Goal: Task Accomplishment & Management: Manage account settings

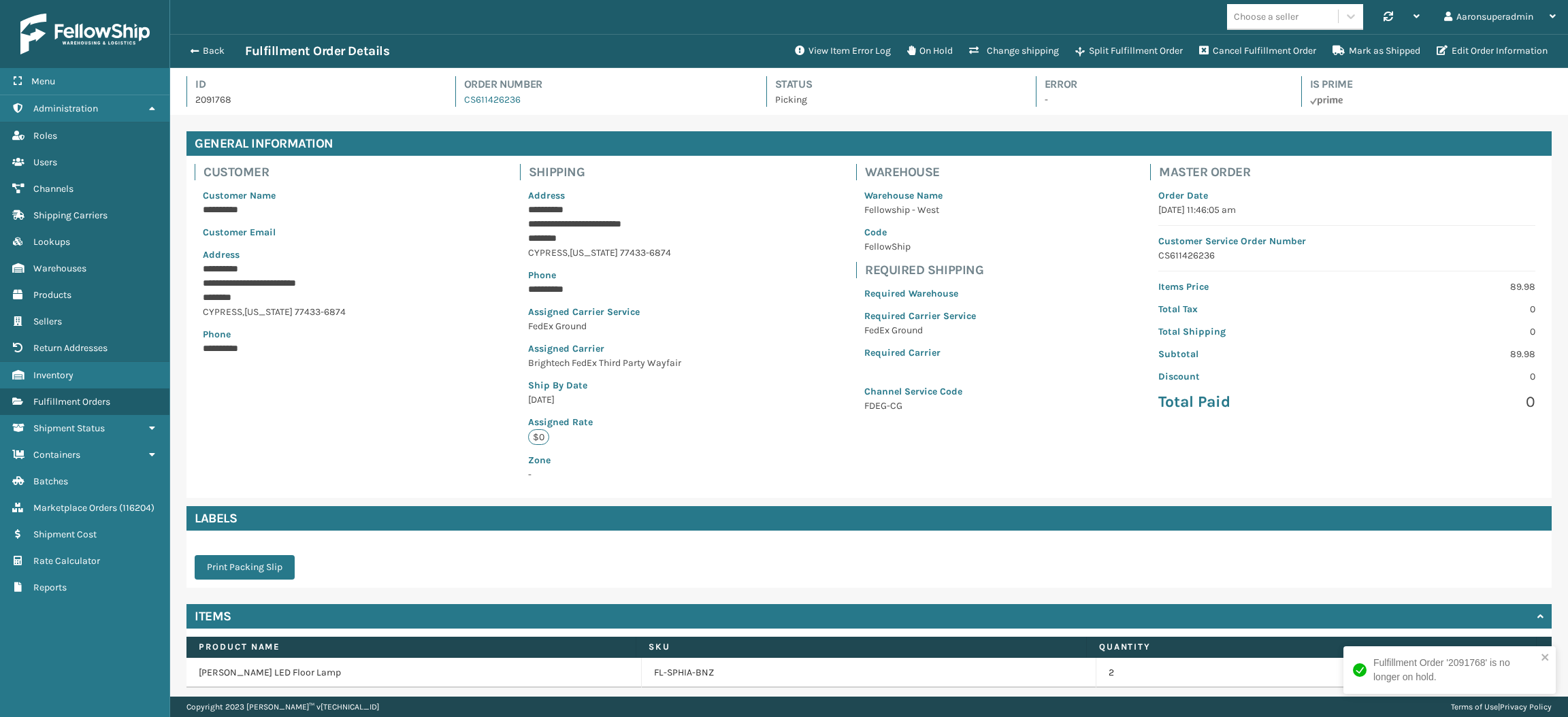
scroll to position [32, 1397]
click at [97, 388] on link "Fulfillment Orders" at bounding box center [84, 401] width 169 height 27
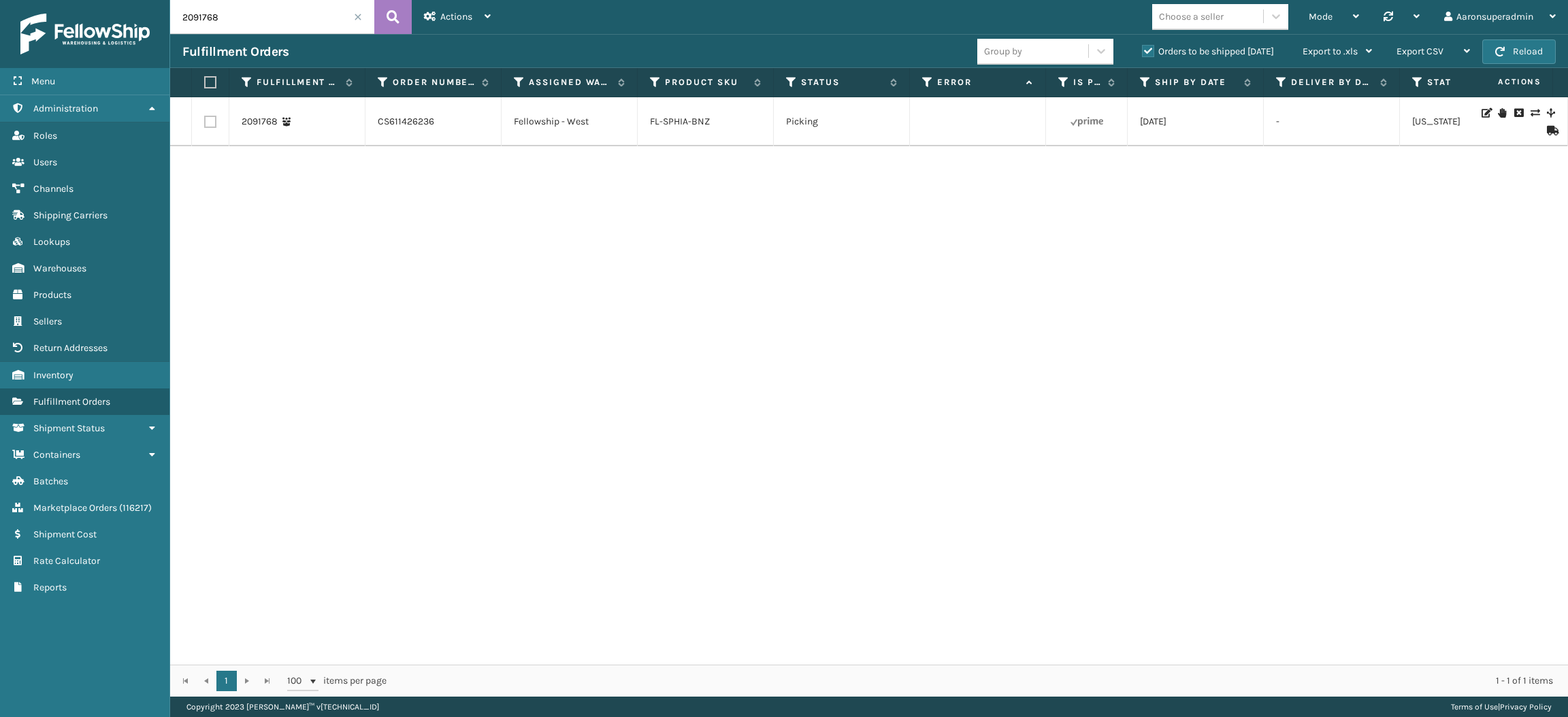
click at [357, 21] on span at bounding box center [358, 17] width 8 height 8
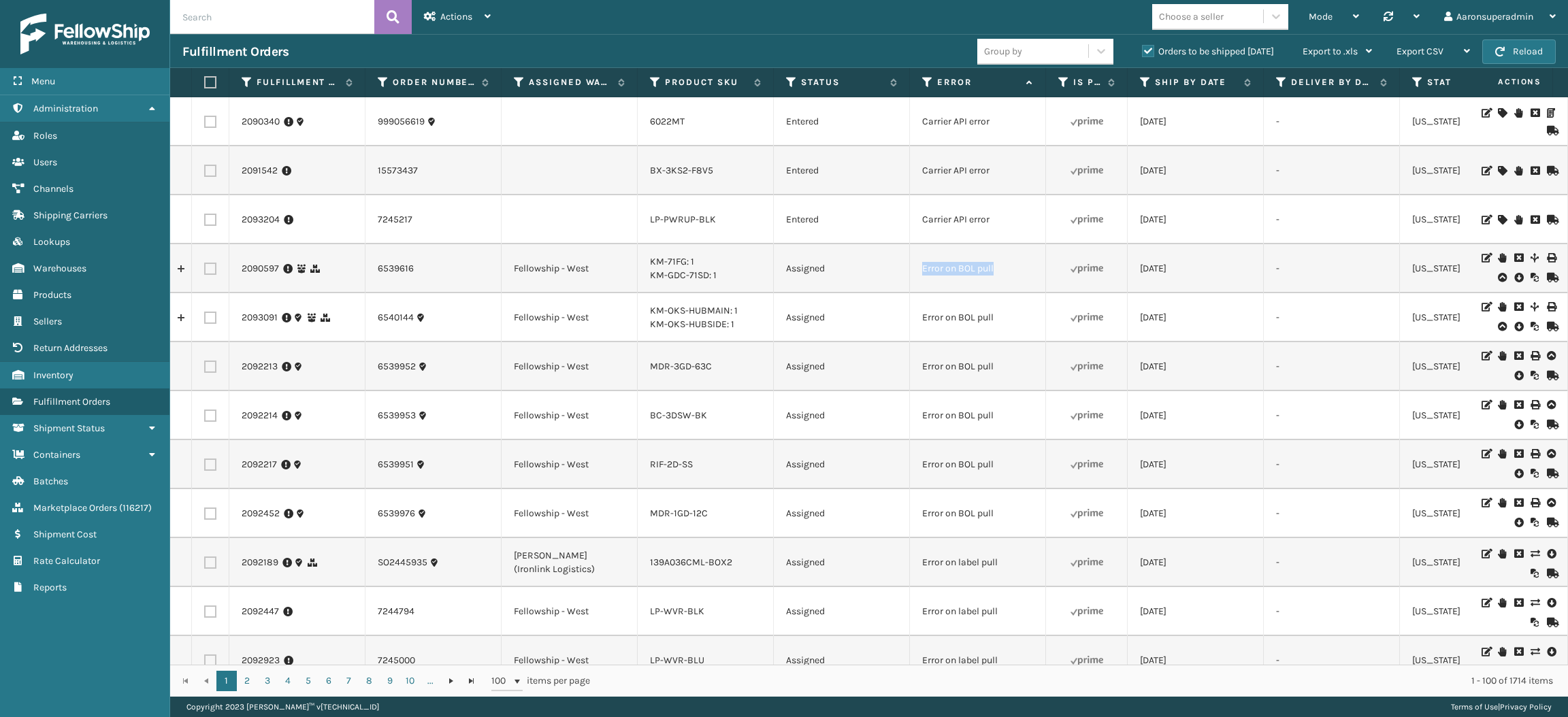
drag, startPoint x: 1010, startPoint y: 273, endPoint x: 911, endPoint y: 269, distance: 99.1
click at [911, 269] on td "Error on BOL pull" at bounding box center [978, 268] width 136 height 49
copy td "Error on BOL pull"
click at [327, 18] on input "text" at bounding box center [272, 17] width 204 height 34
paste input "Error on BOL pull"
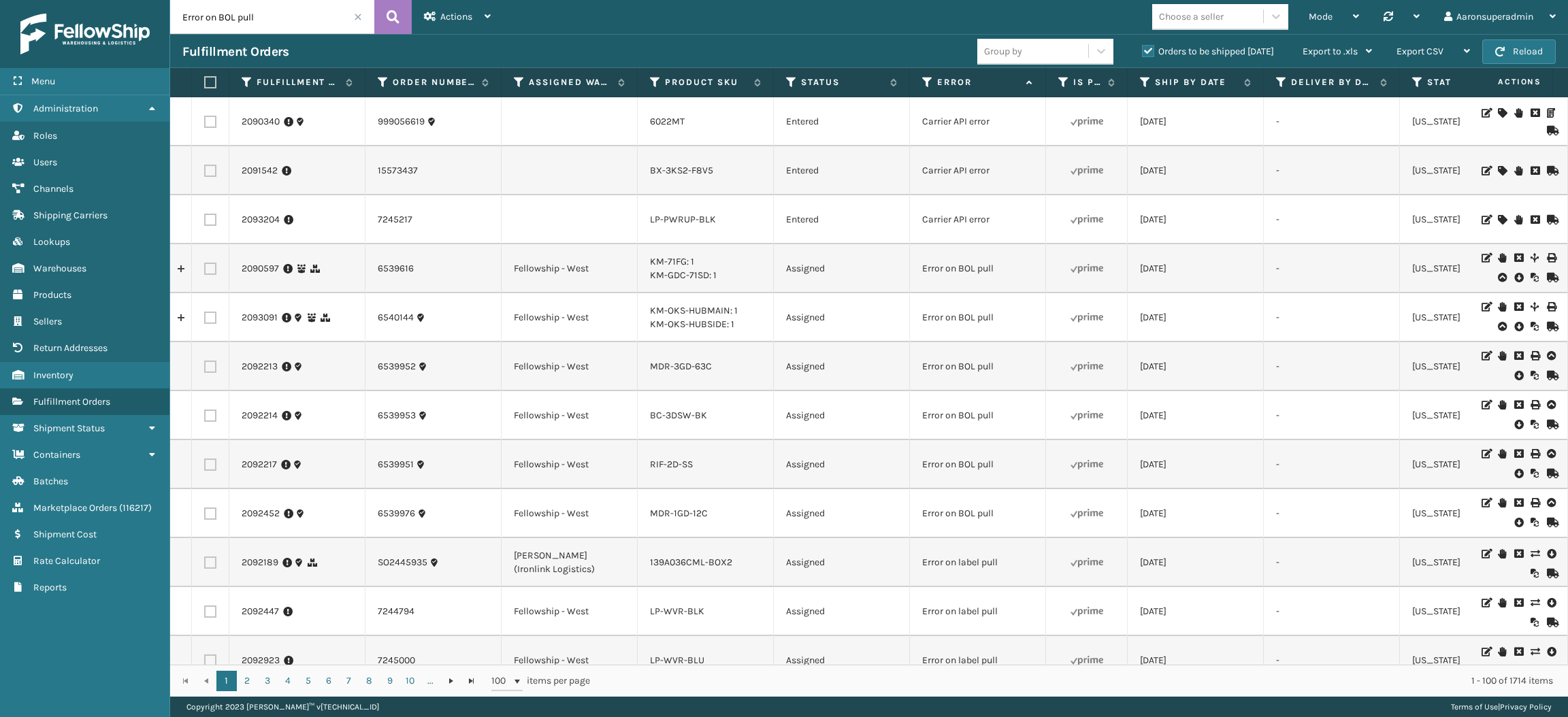
type input "Error on BOL pull"
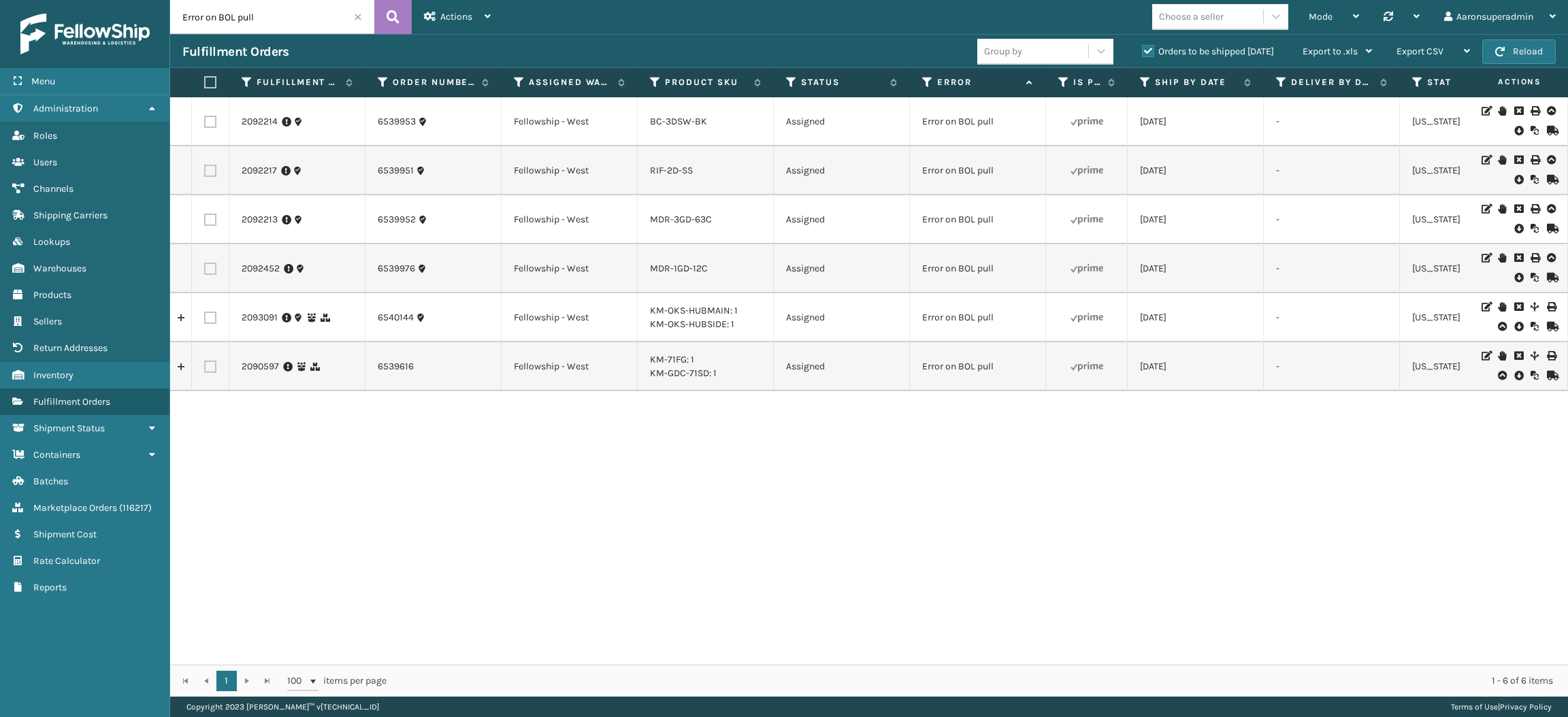
click at [1514, 125] on icon at bounding box center [1518, 130] width 8 height 14
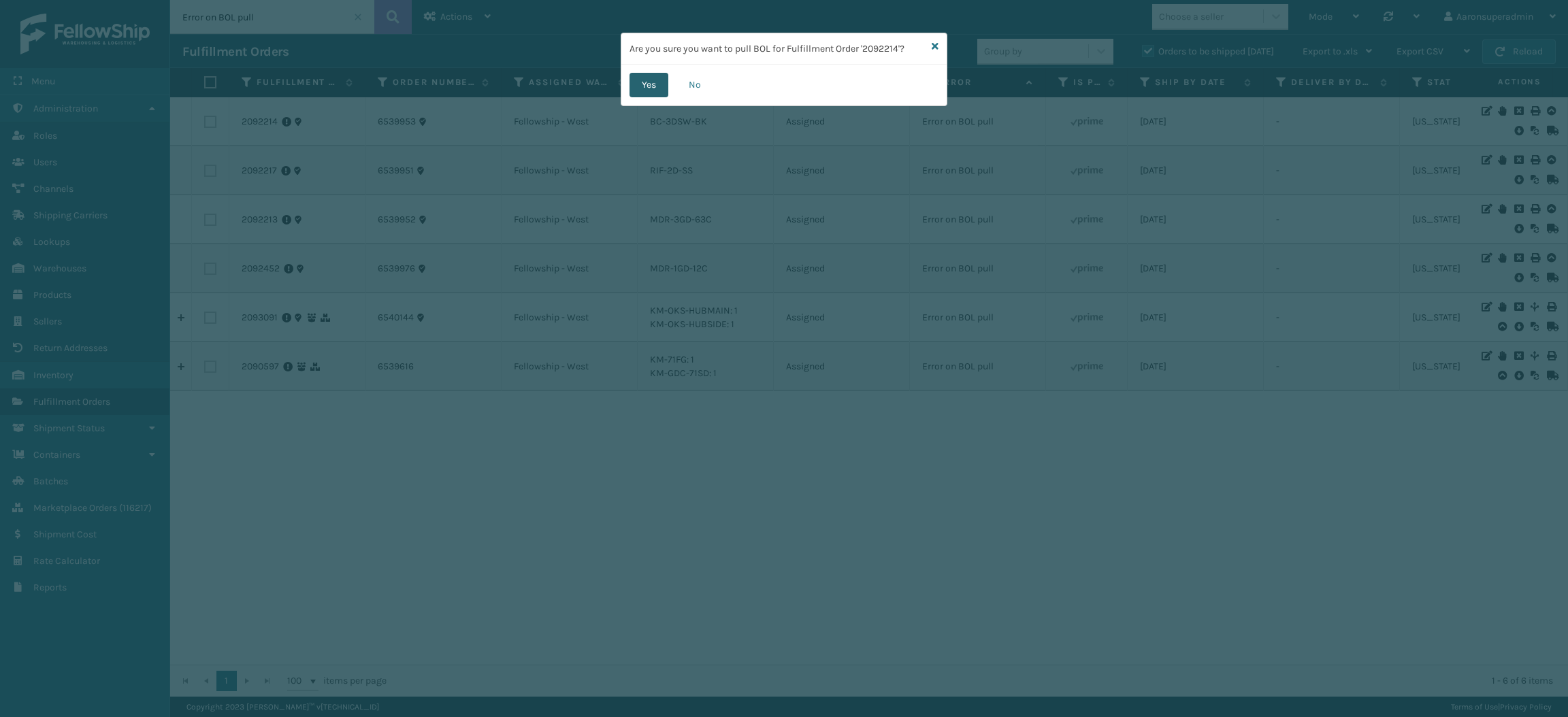
click at [652, 85] on button "Yes" at bounding box center [648, 85] width 39 height 25
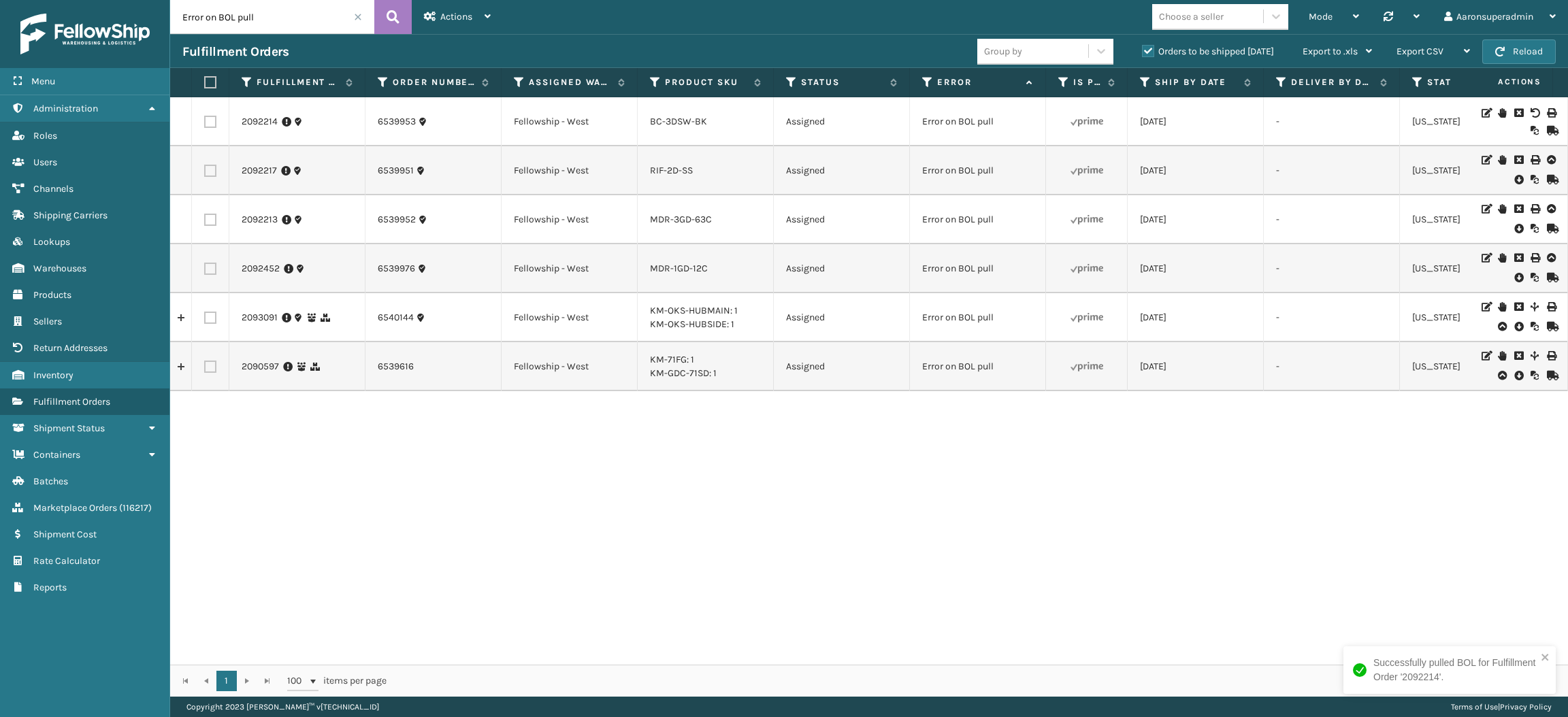
click at [1514, 180] on icon at bounding box center [1518, 180] width 8 height 14
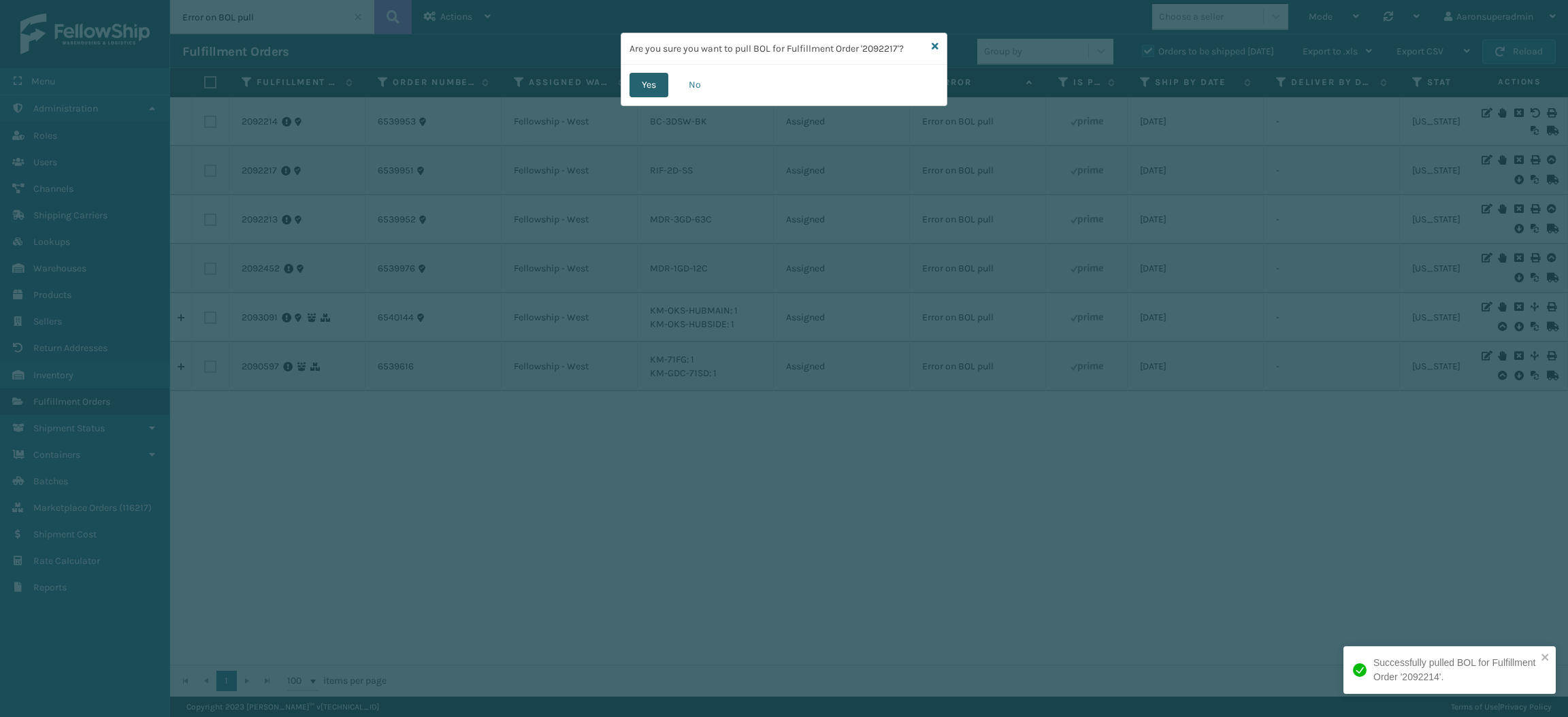
click at [650, 85] on button "Yes" at bounding box center [648, 85] width 39 height 25
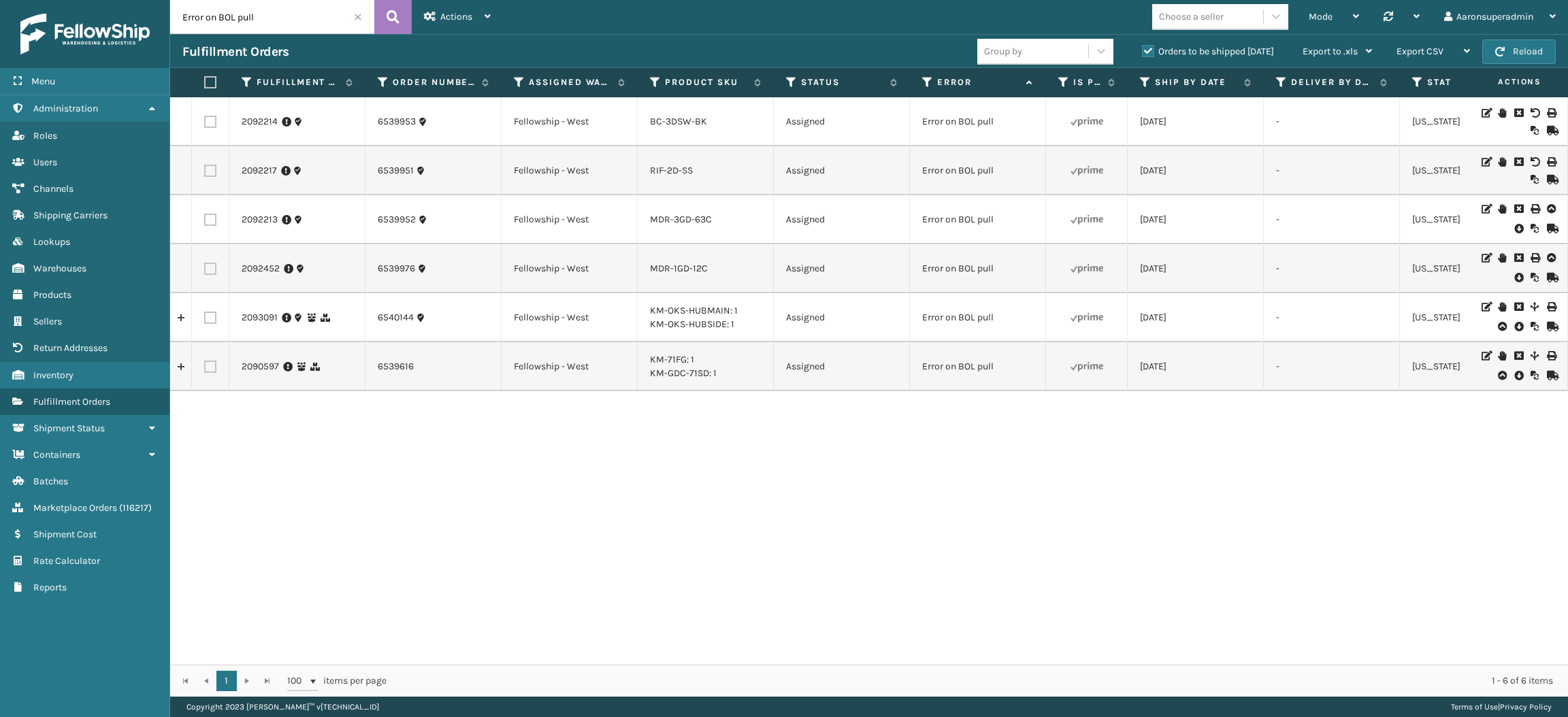
click at [1514, 227] on icon at bounding box center [1518, 228] width 8 height 14
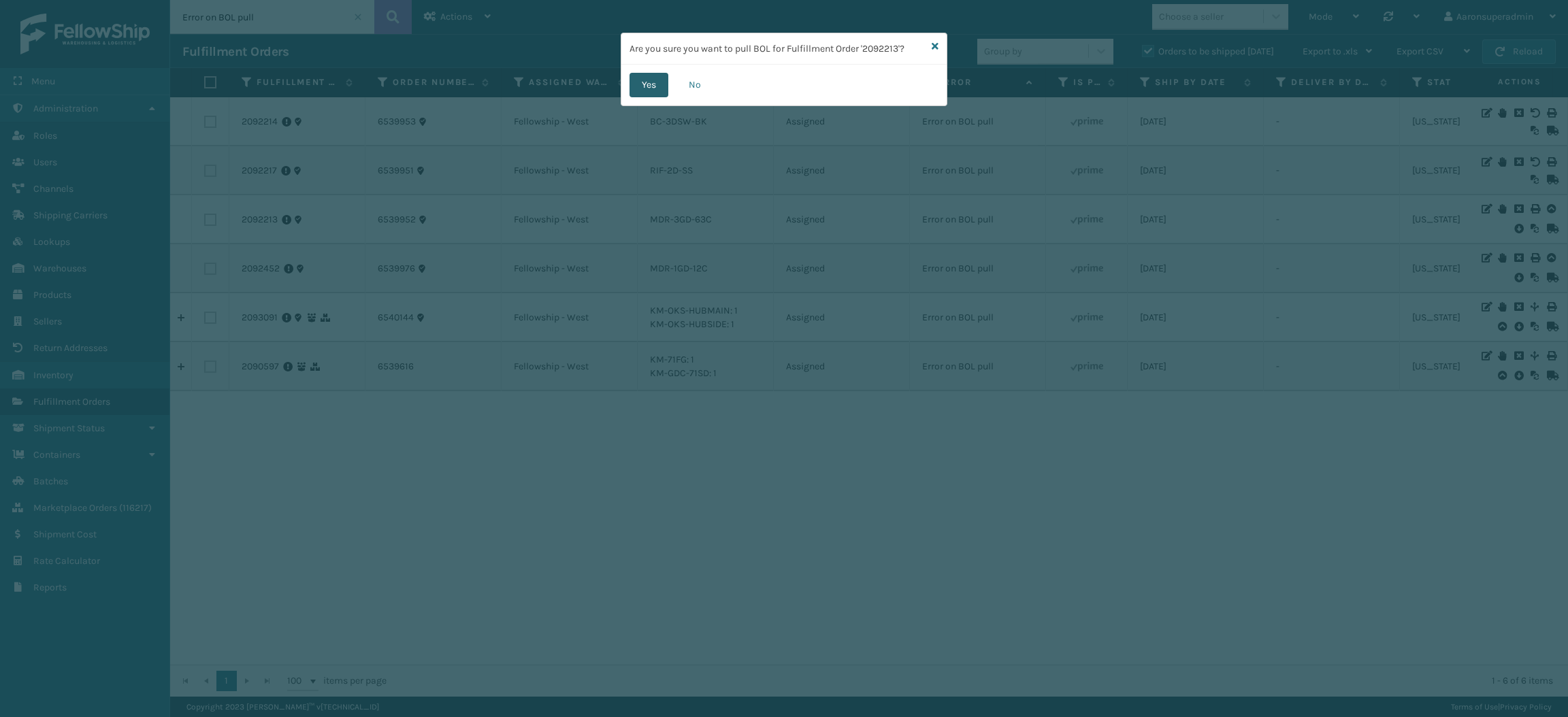
click at [643, 86] on button "Yes" at bounding box center [648, 85] width 39 height 25
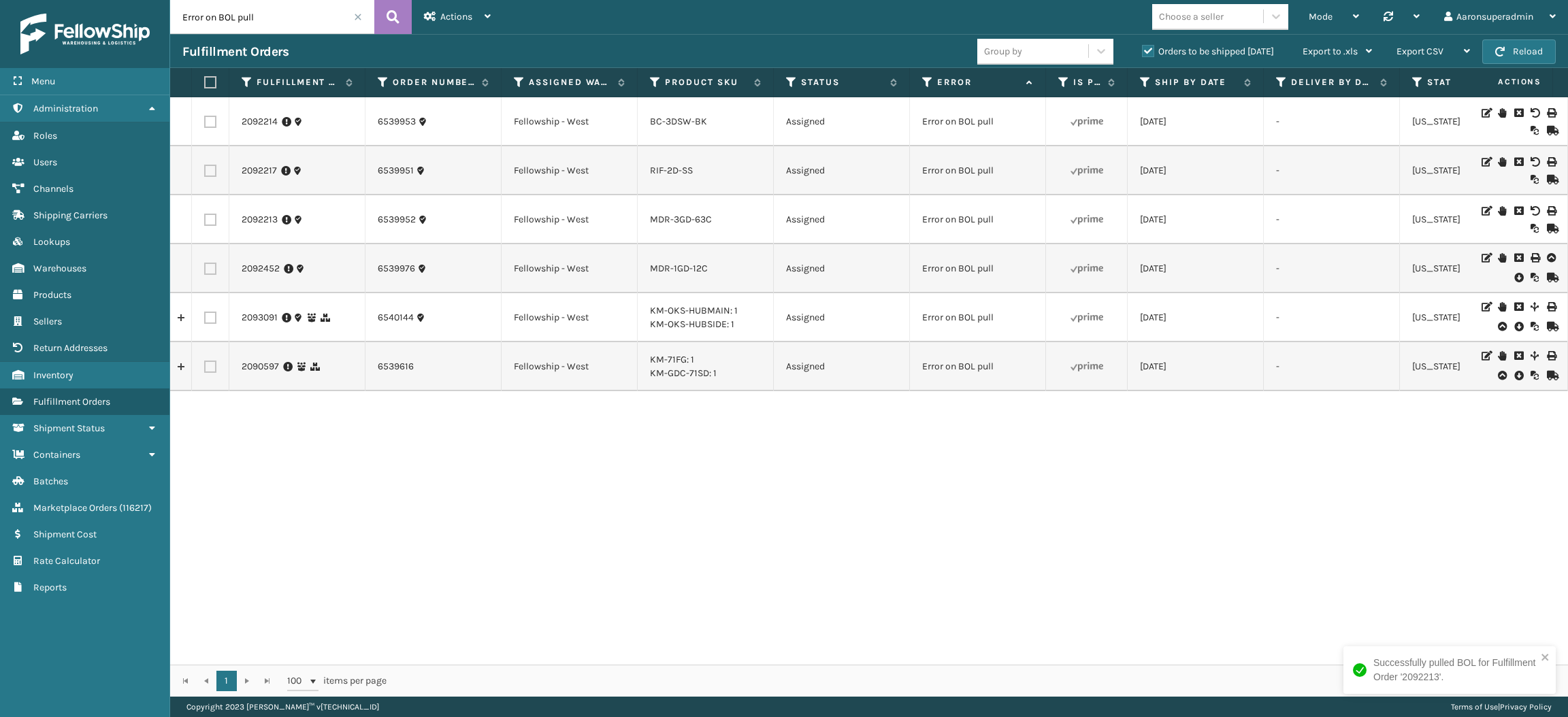
click at [1514, 273] on icon at bounding box center [1518, 278] width 8 height 14
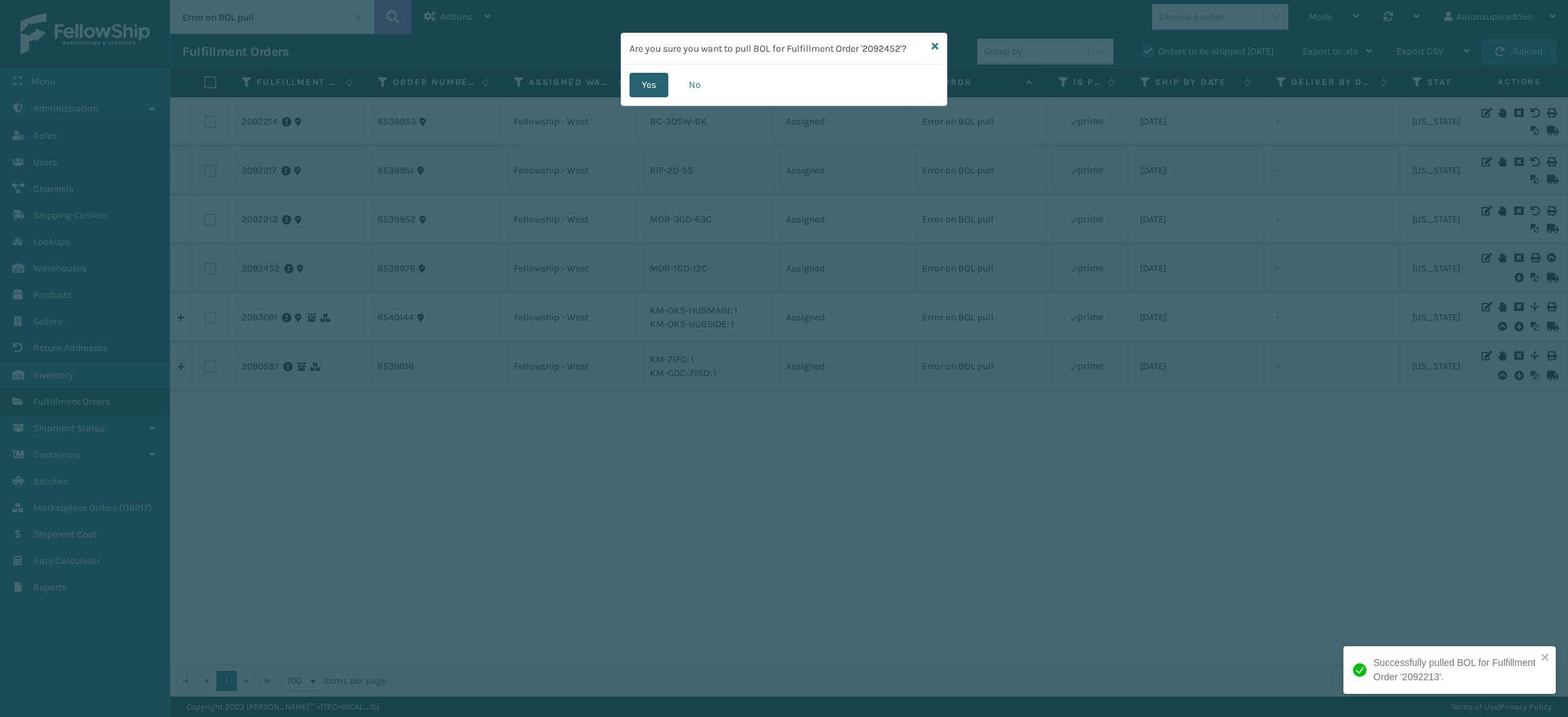
click at [653, 88] on button "Yes" at bounding box center [648, 85] width 39 height 25
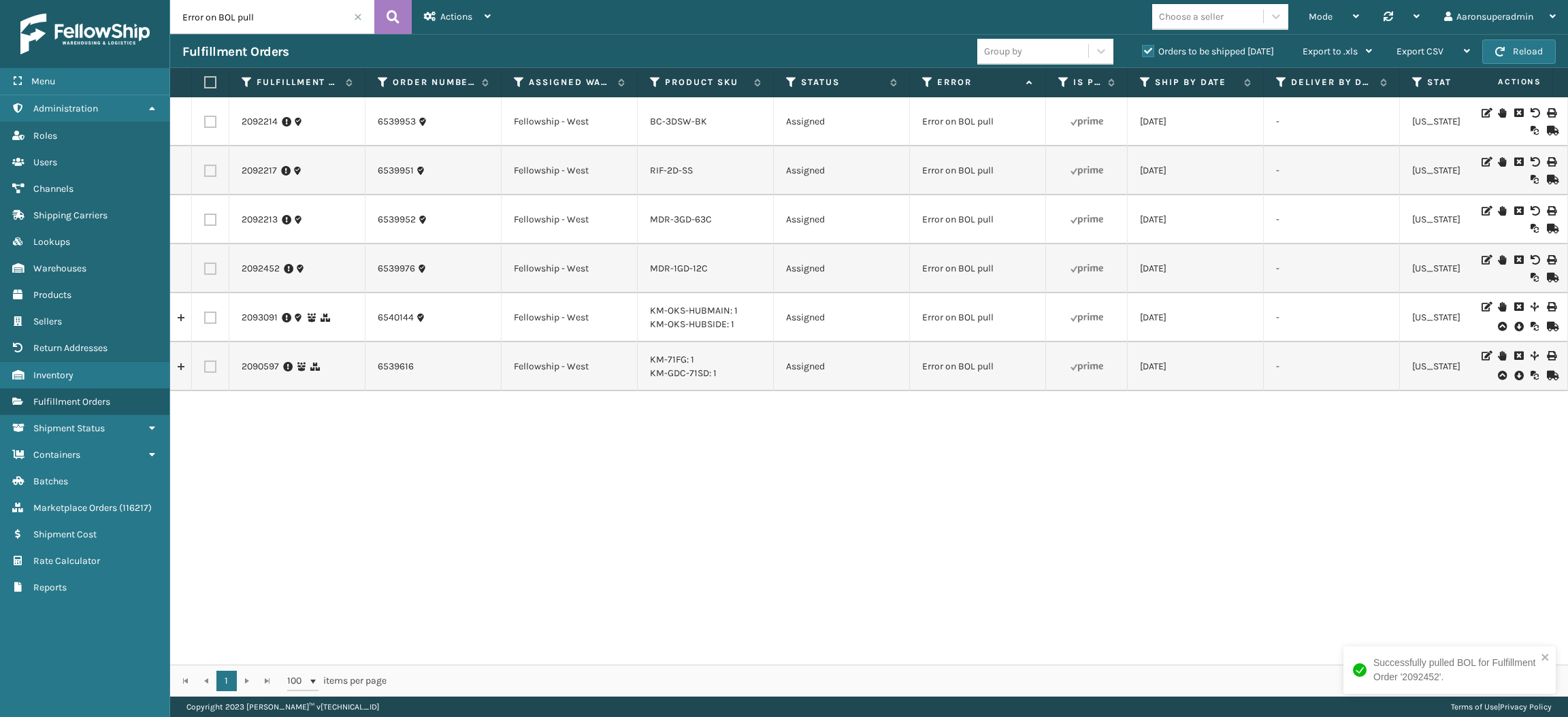
click at [1514, 328] on icon at bounding box center [1518, 327] width 8 height 14
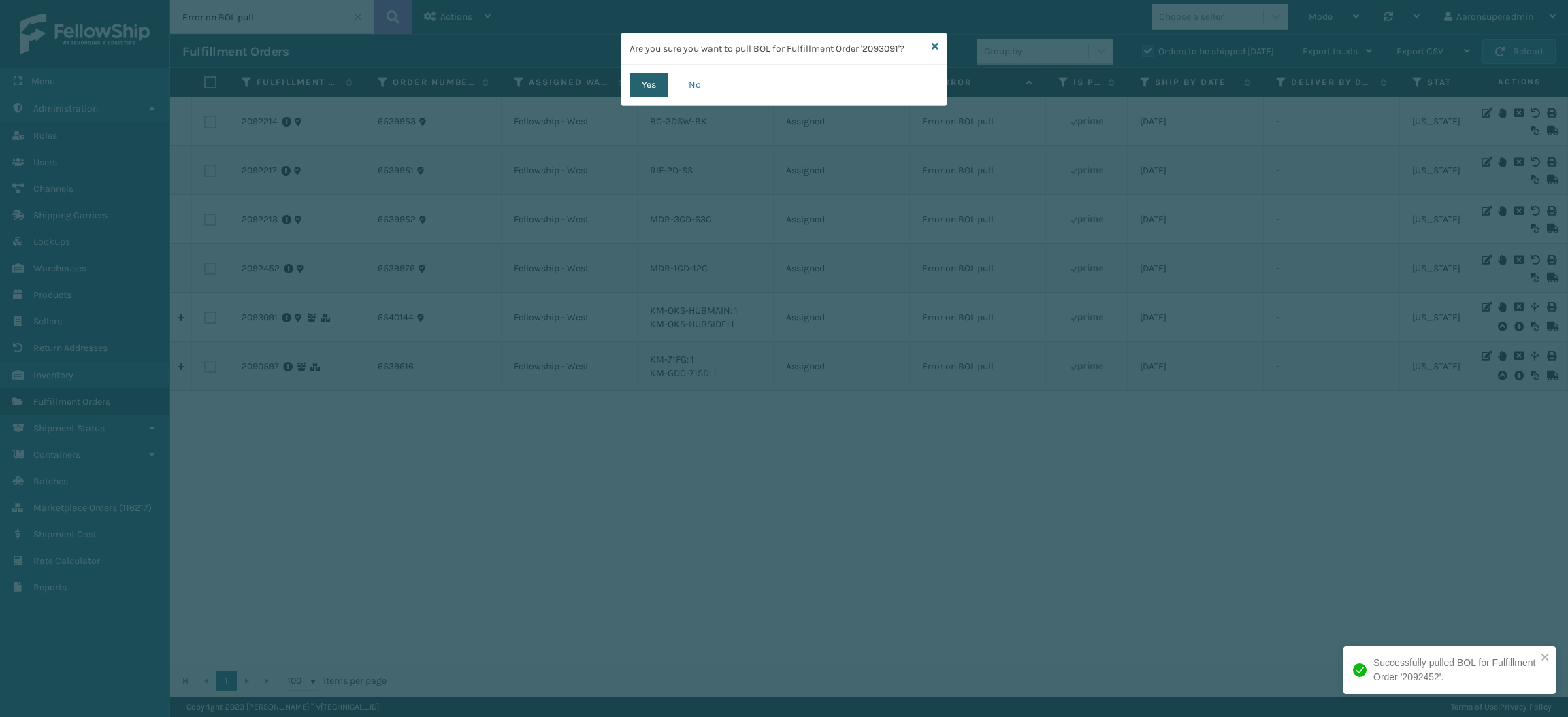
click at [644, 85] on button "Yes" at bounding box center [648, 85] width 39 height 25
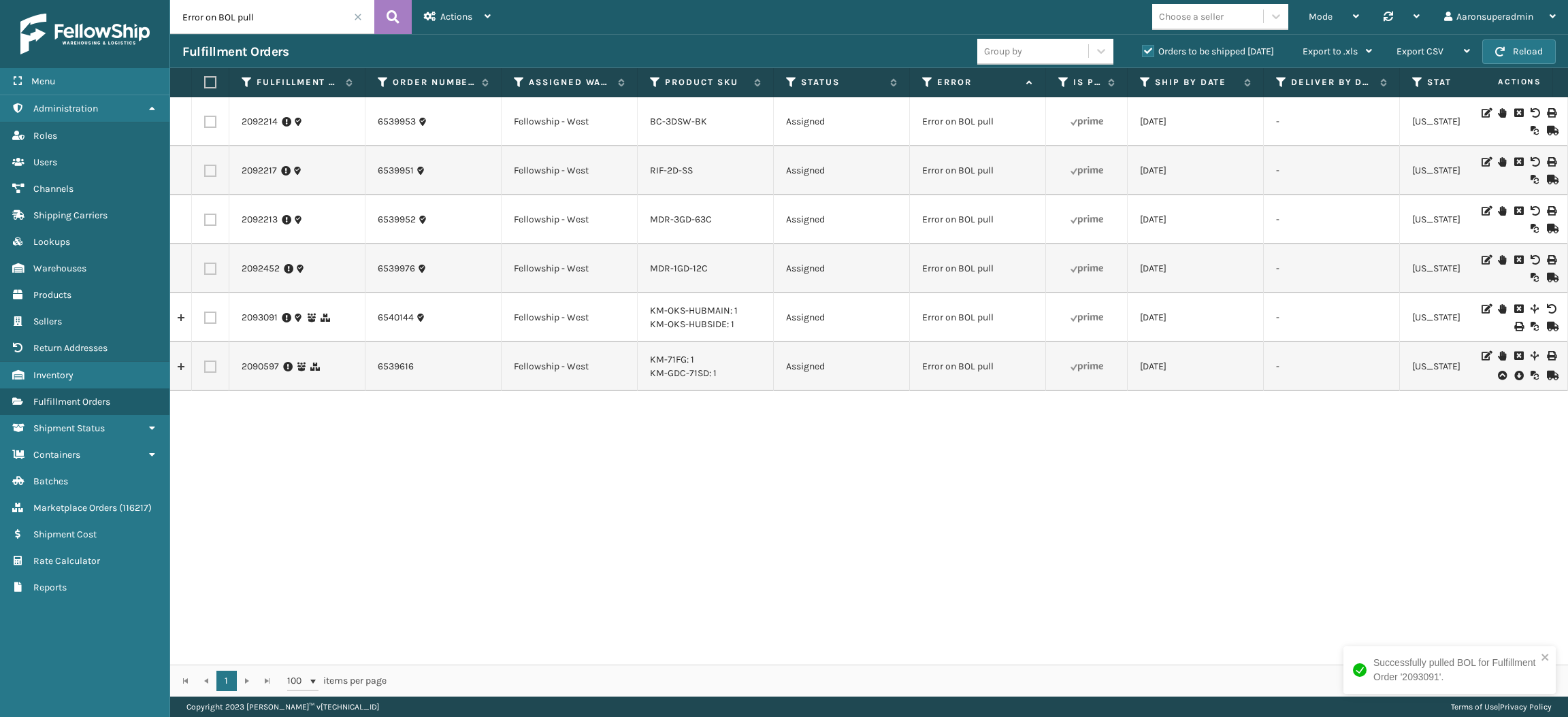
click at [1514, 378] on icon at bounding box center [1518, 375] width 8 height 14
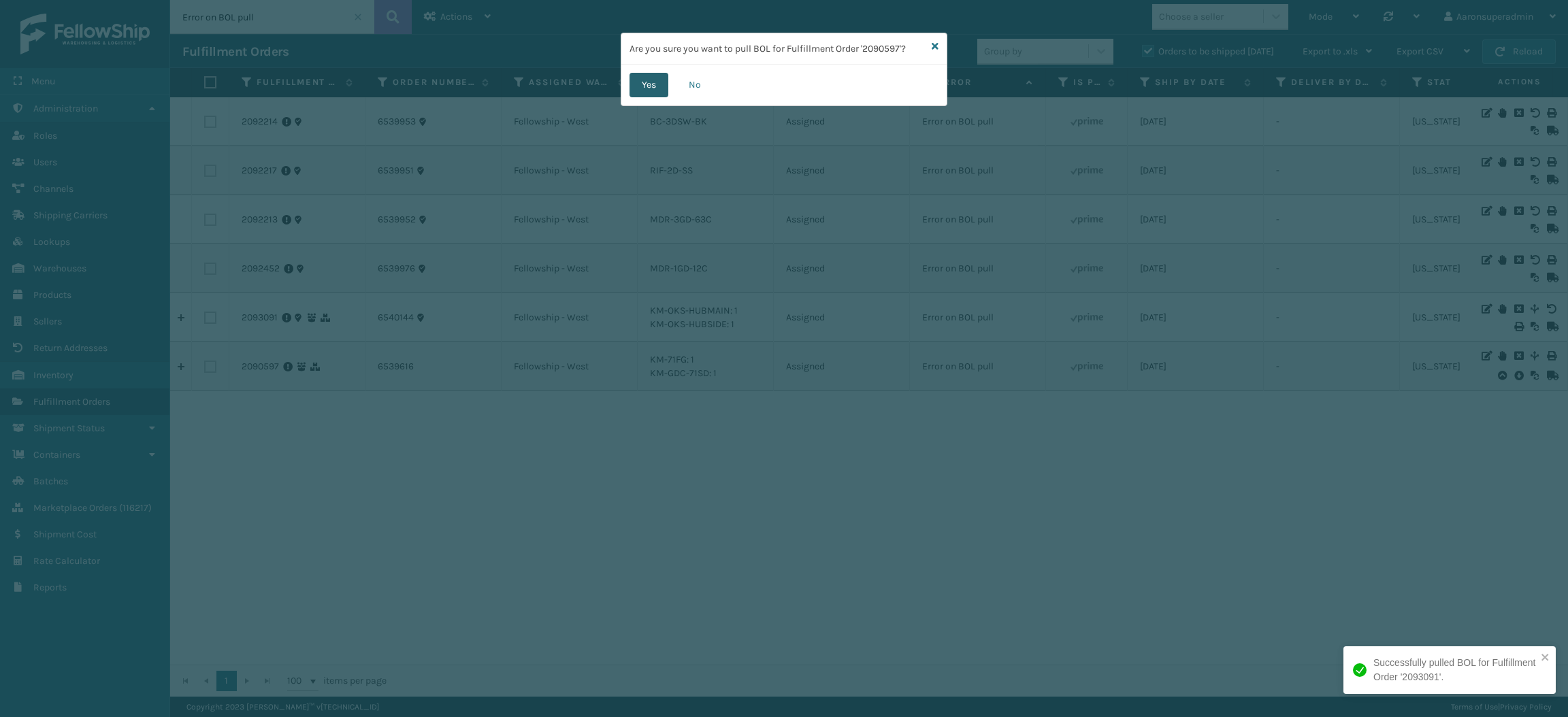
click at [640, 89] on button "Yes" at bounding box center [648, 85] width 39 height 25
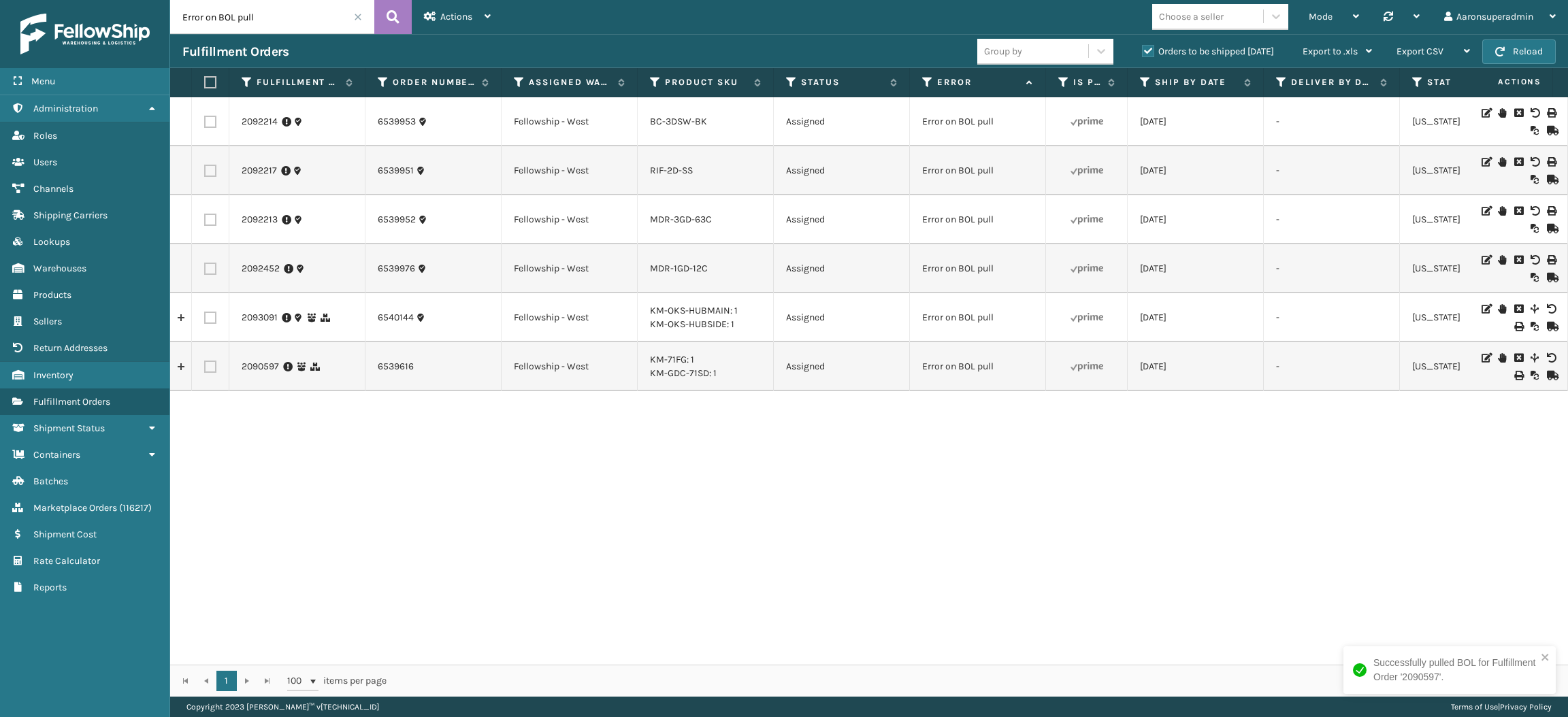
click at [211, 77] on label at bounding box center [208, 82] width 8 height 12
click at [204, 78] on input "checkbox" at bounding box center [204, 82] width 1 height 9
checkbox input "true"
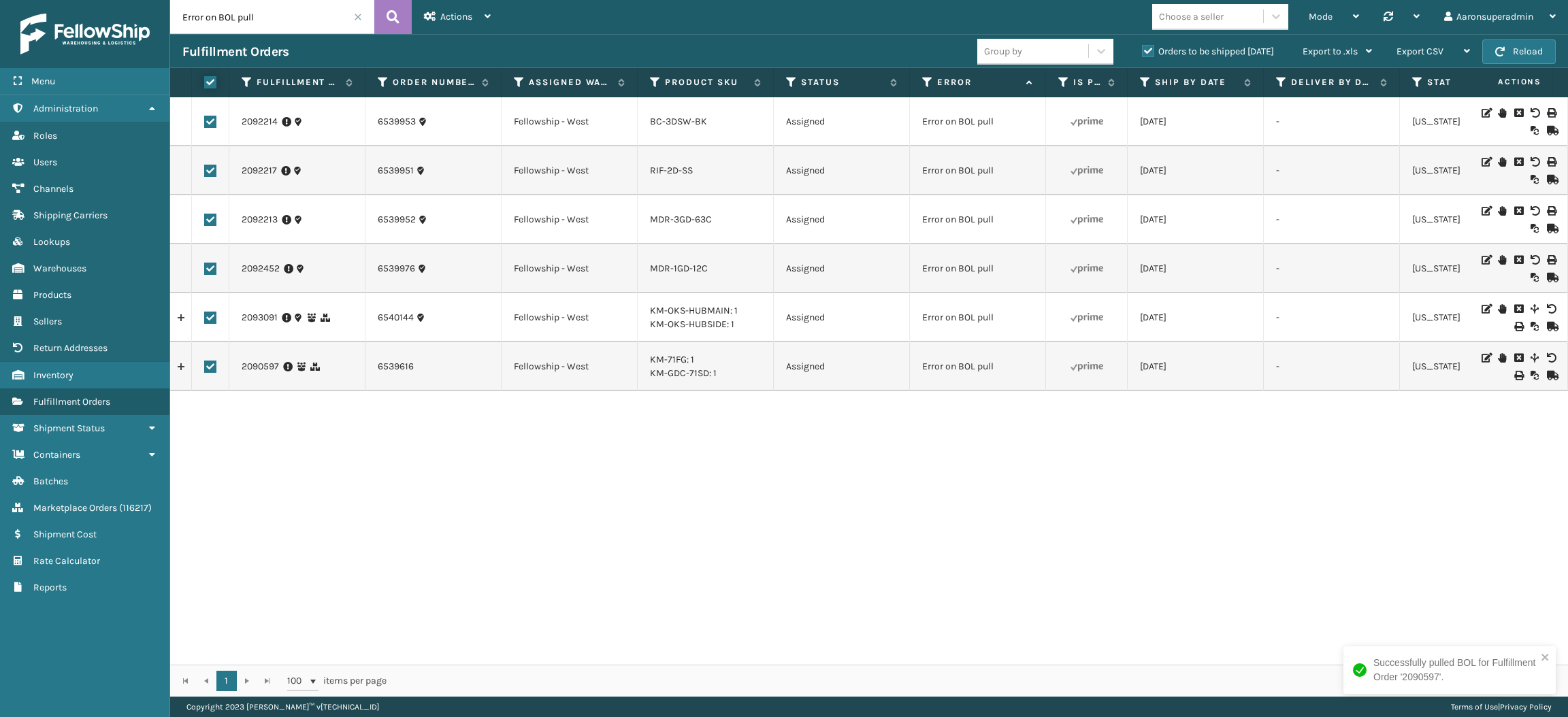
checkbox input "true"
click at [1072, 43] on div "Bulk Actions" at bounding box center [1077, 52] width 80 height 34
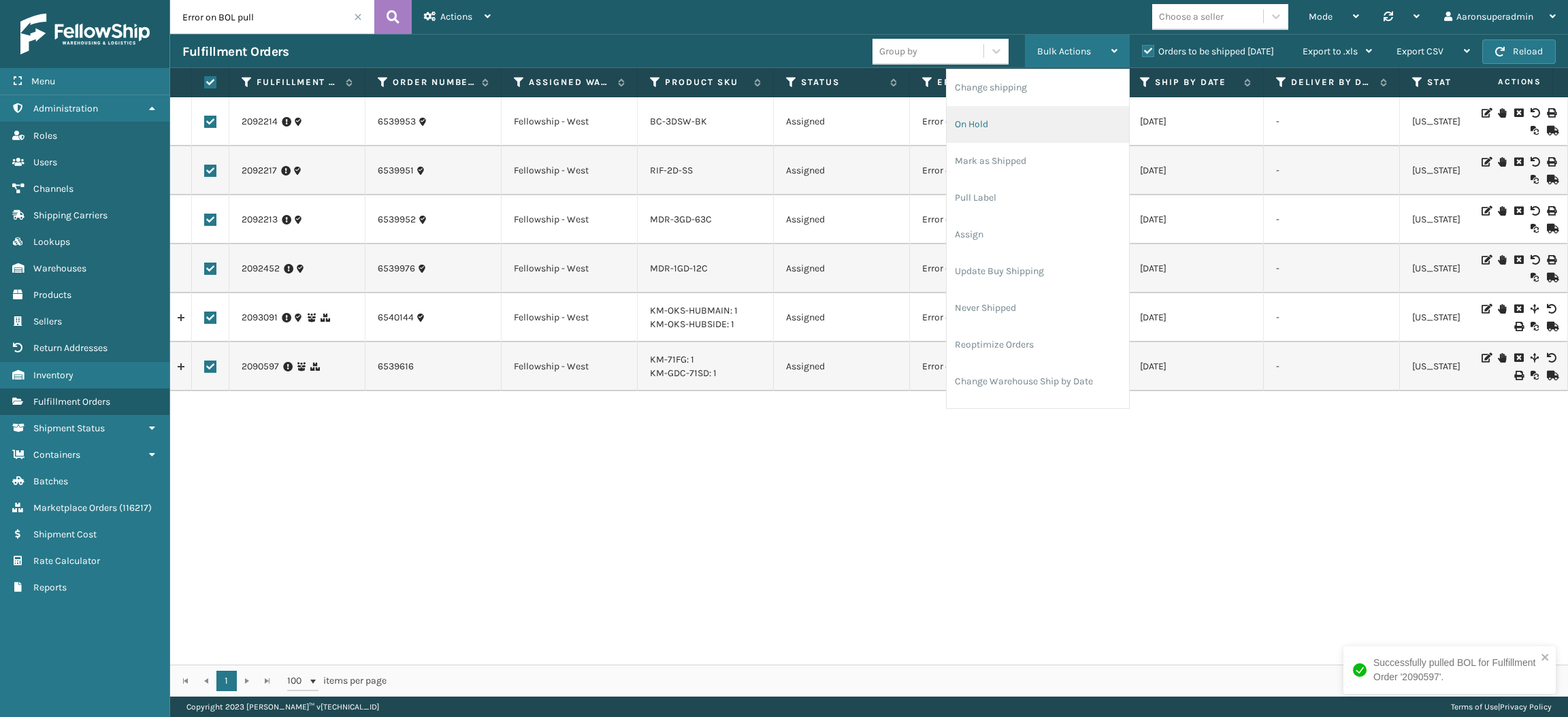
click at [1018, 115] on li "On Hold" at bounding box center [1038, 125] width 183 height 37
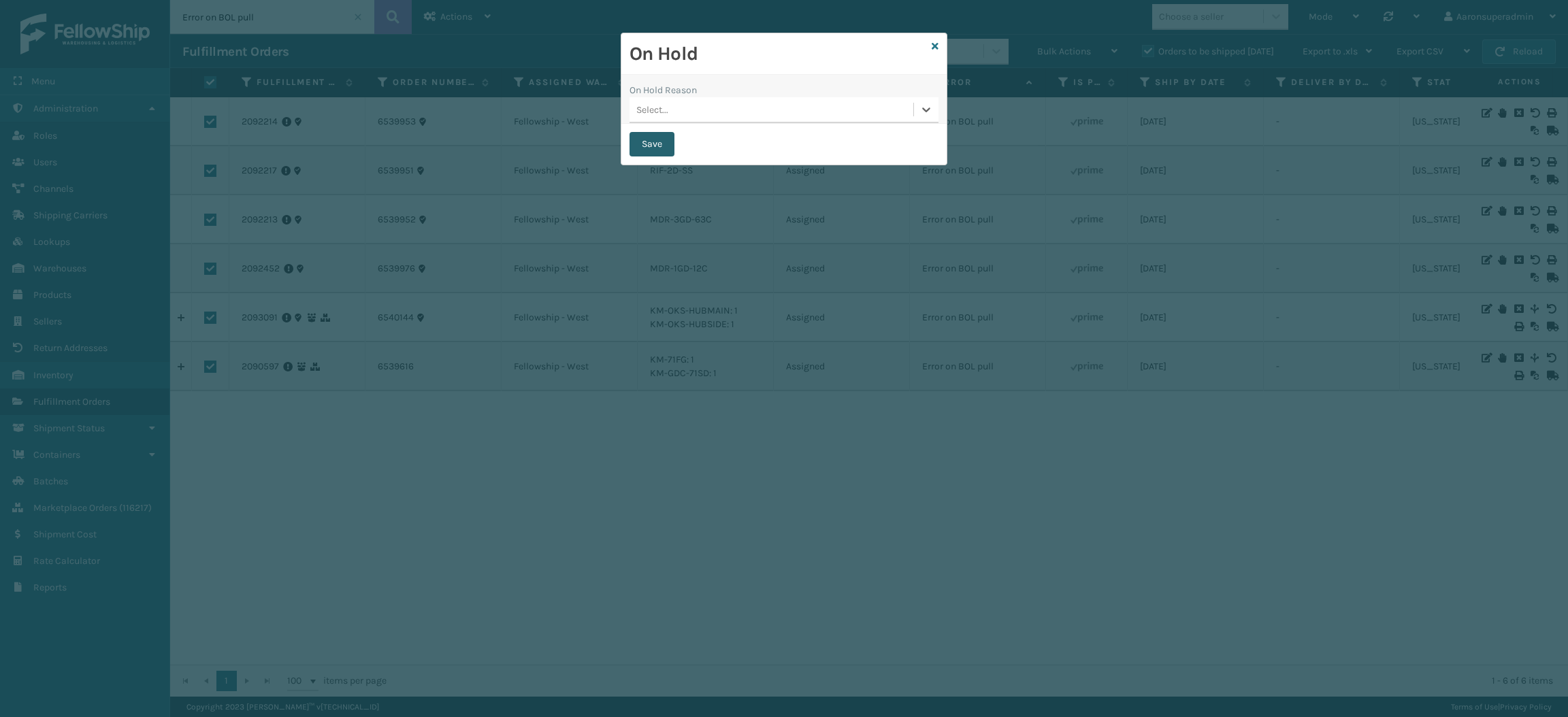
click at [652, 145] on button "Save" at bounding box center [651, 144] width 45 height 25
checkbox input "false"
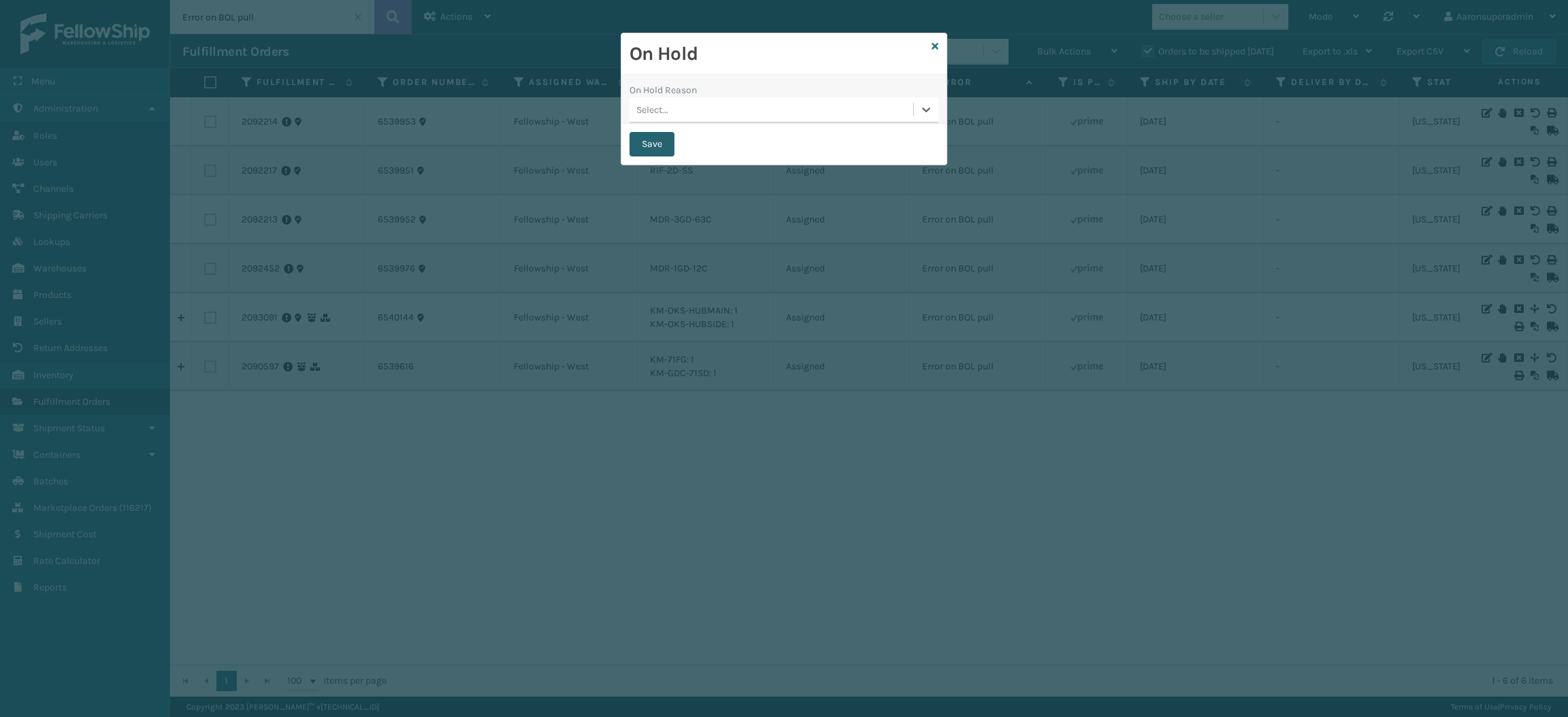
checkbox input "false"
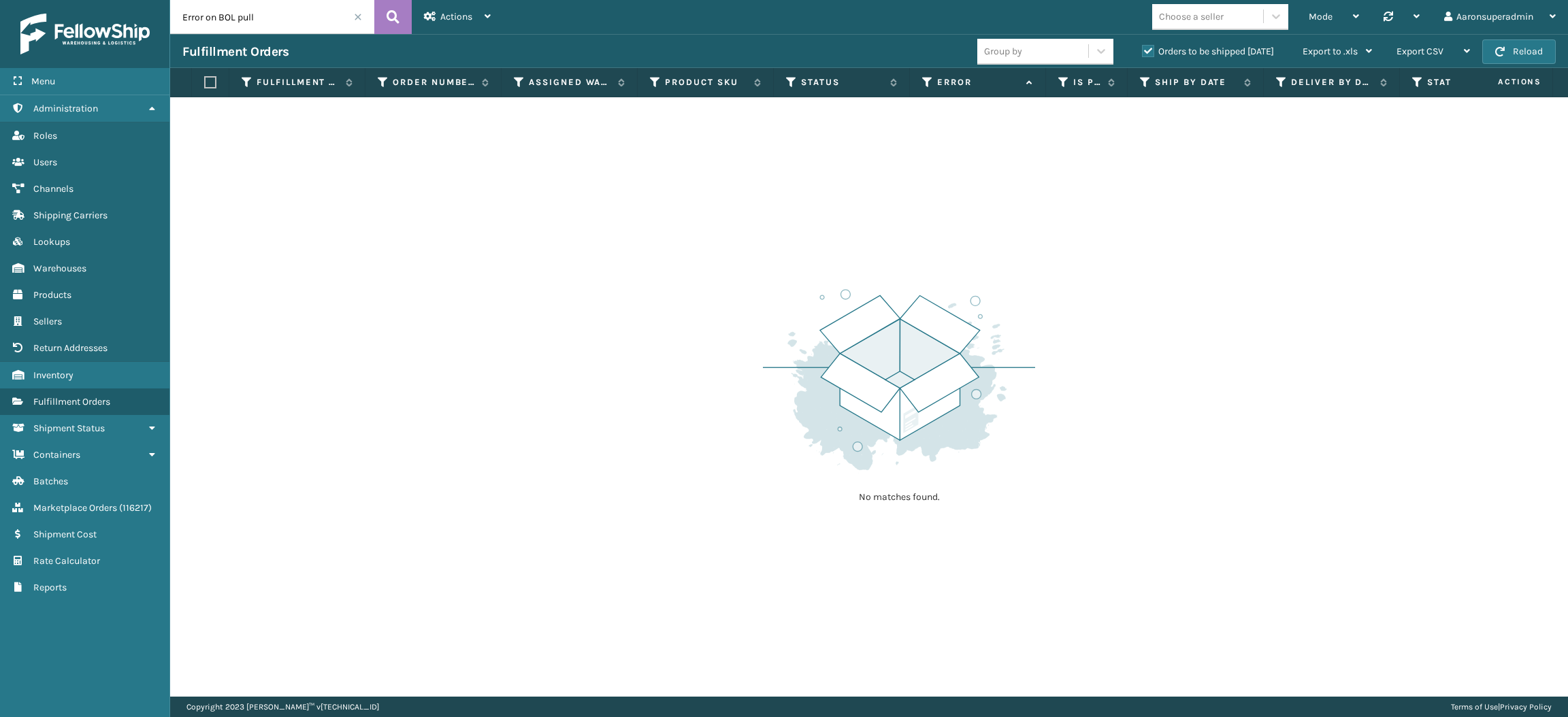
click at [354, 16] on span at bounding box center [358, 17] width 8 height 8
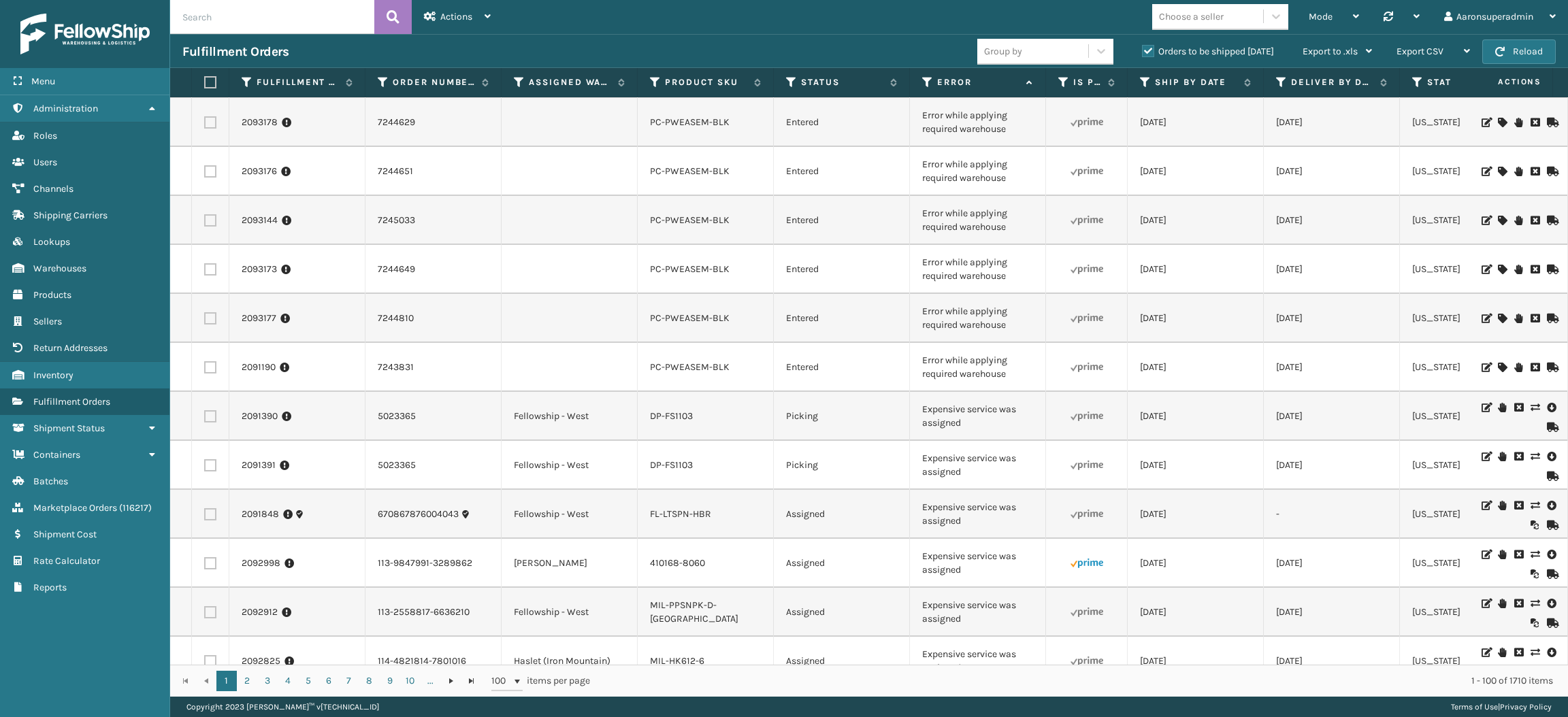
scroll to position [2103, 0]
drag, startPoint x: 1019, startPoint y: 383, endPoint x: 900, endPoint y: 350, distance: 123.5
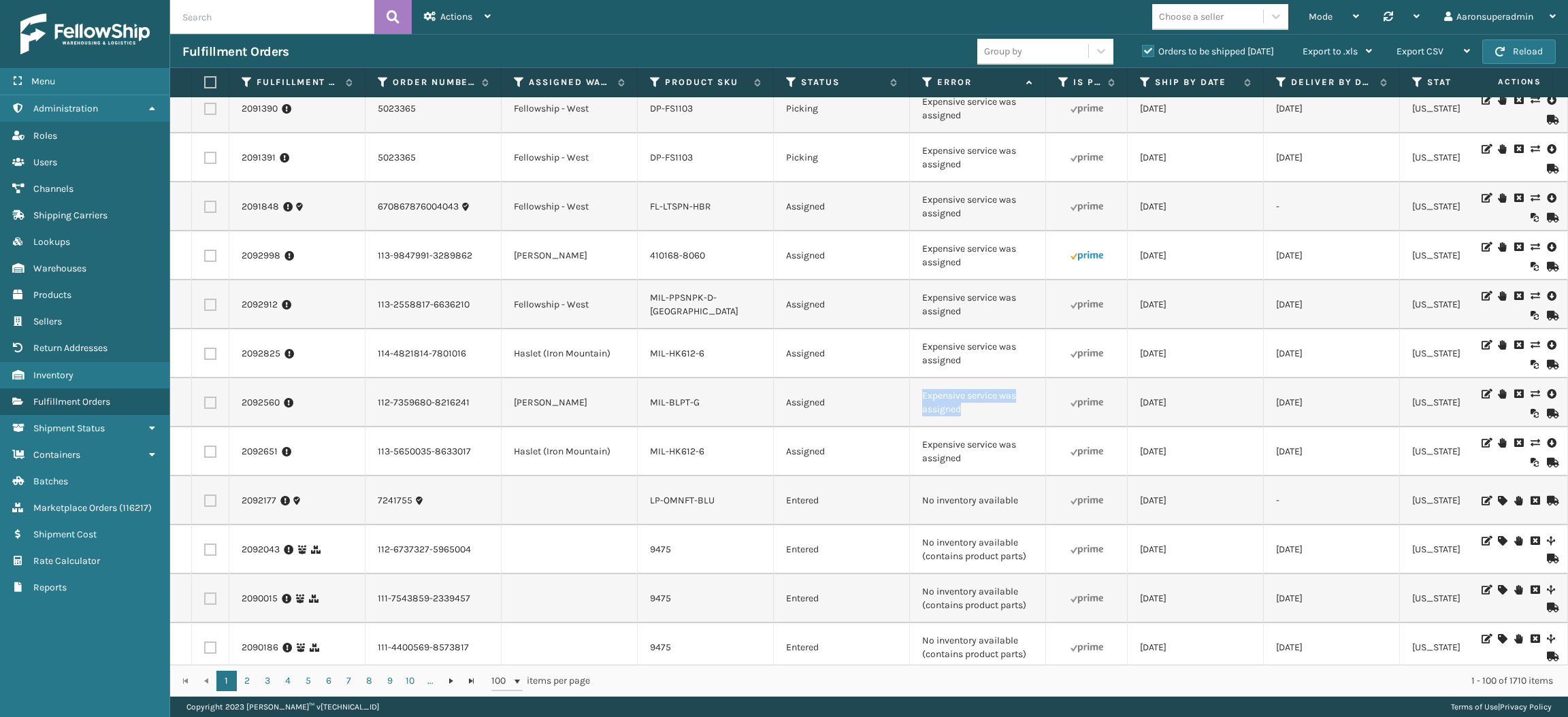
drag, startPoint x: 962, startPoint y: 405, endPoint x: 908, endPoint y: 389, distance: 56.3
copy tr "Expensive service was assigned"
click at [296, 16] on input "text" at bounding box center [272, 17] width 204 height 34
paste input "Expensive service was assigned"
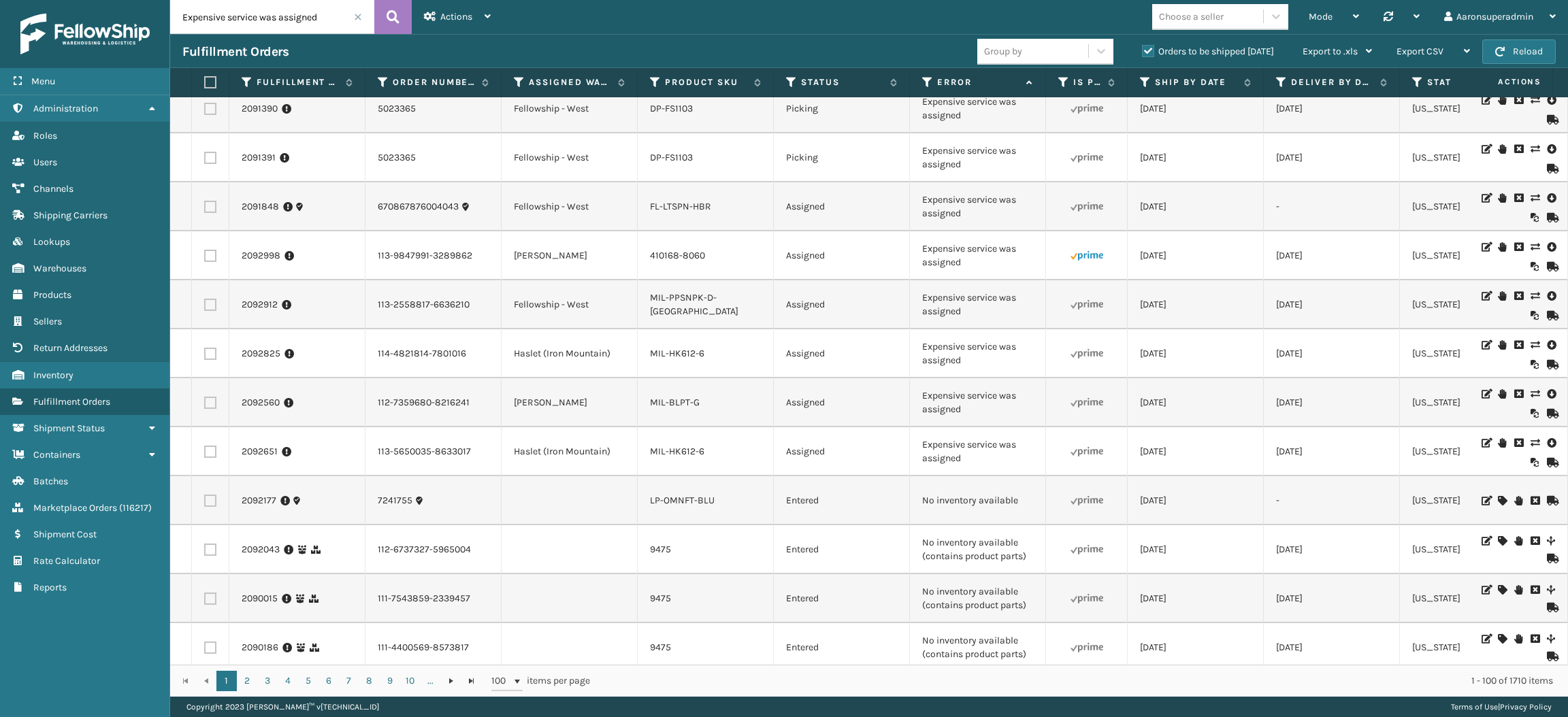
type input "Expensive service was assigned"
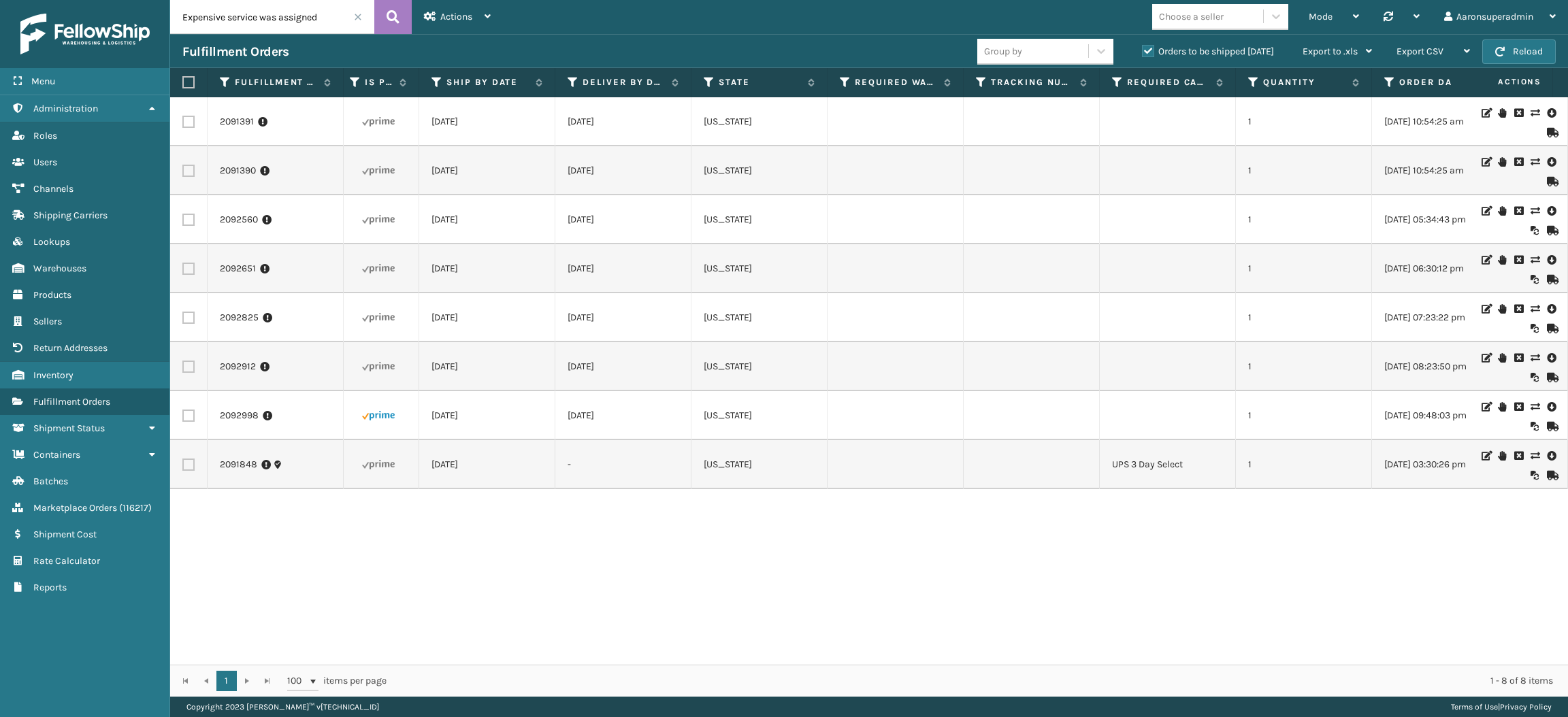
click at [1530, 403] on icon at bounding box center [1534, 407] width 8 height 10
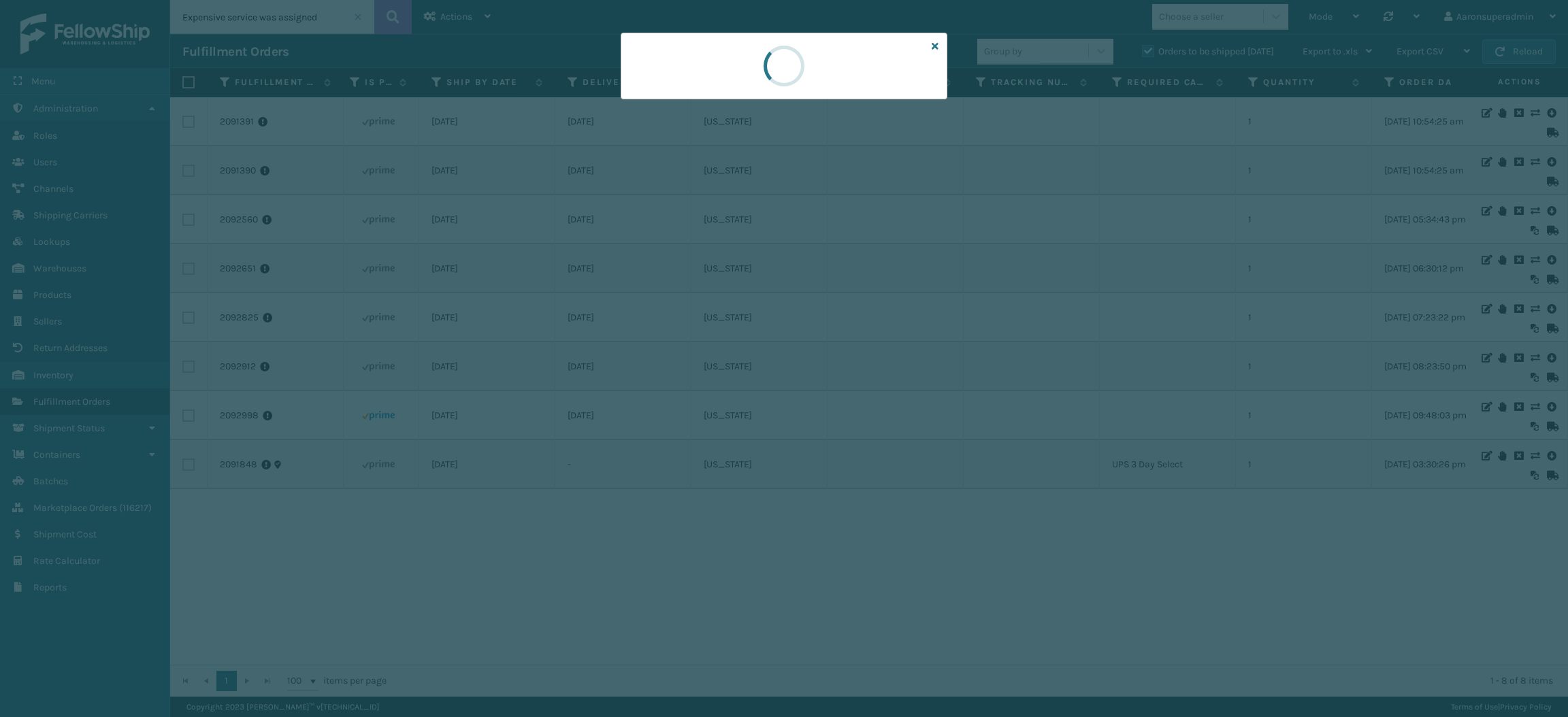
click at [1515, 403] on div at bounding box center [784, 358] width 1568 height 717
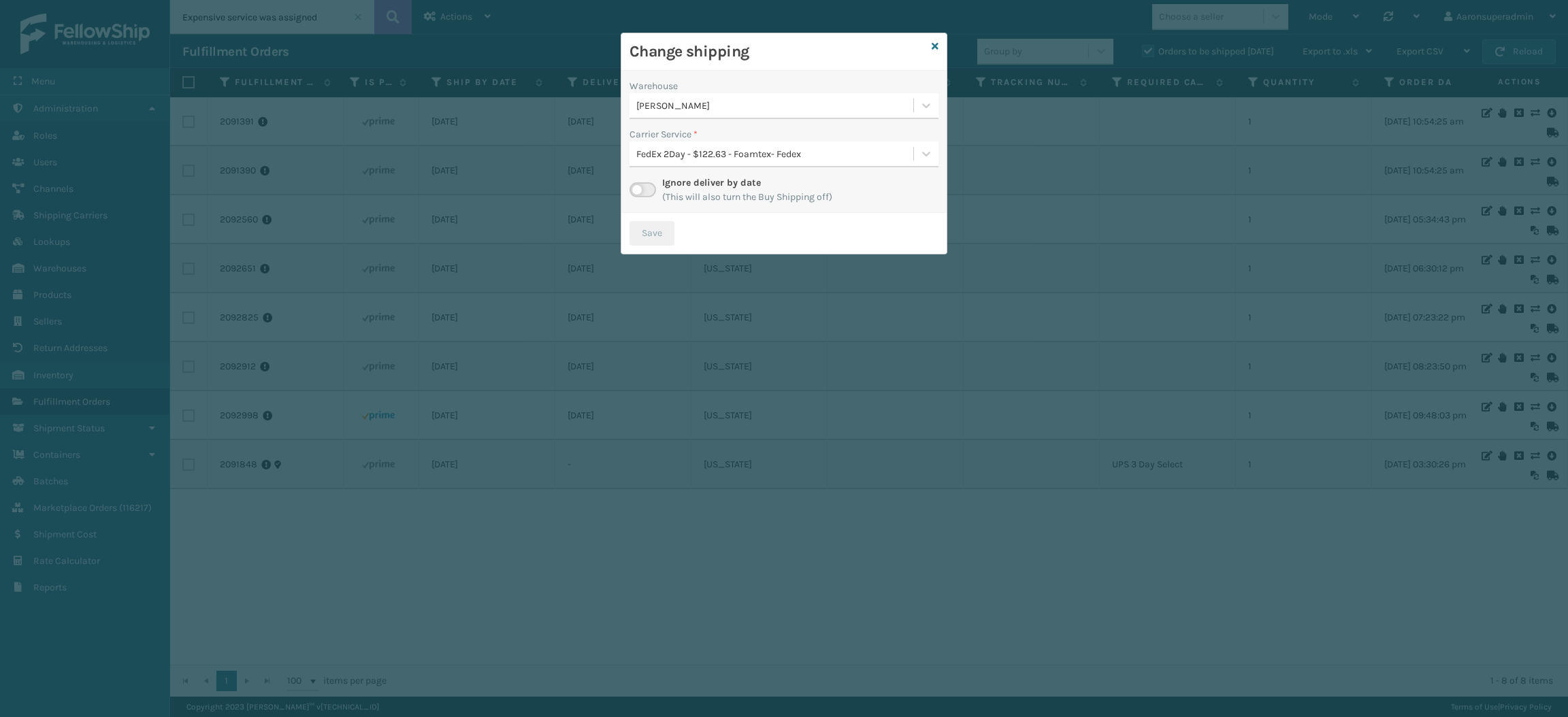
click at [799, 109] on div "[PERSON_NAME]" at bounding box center [775, 106] width 279 height 14
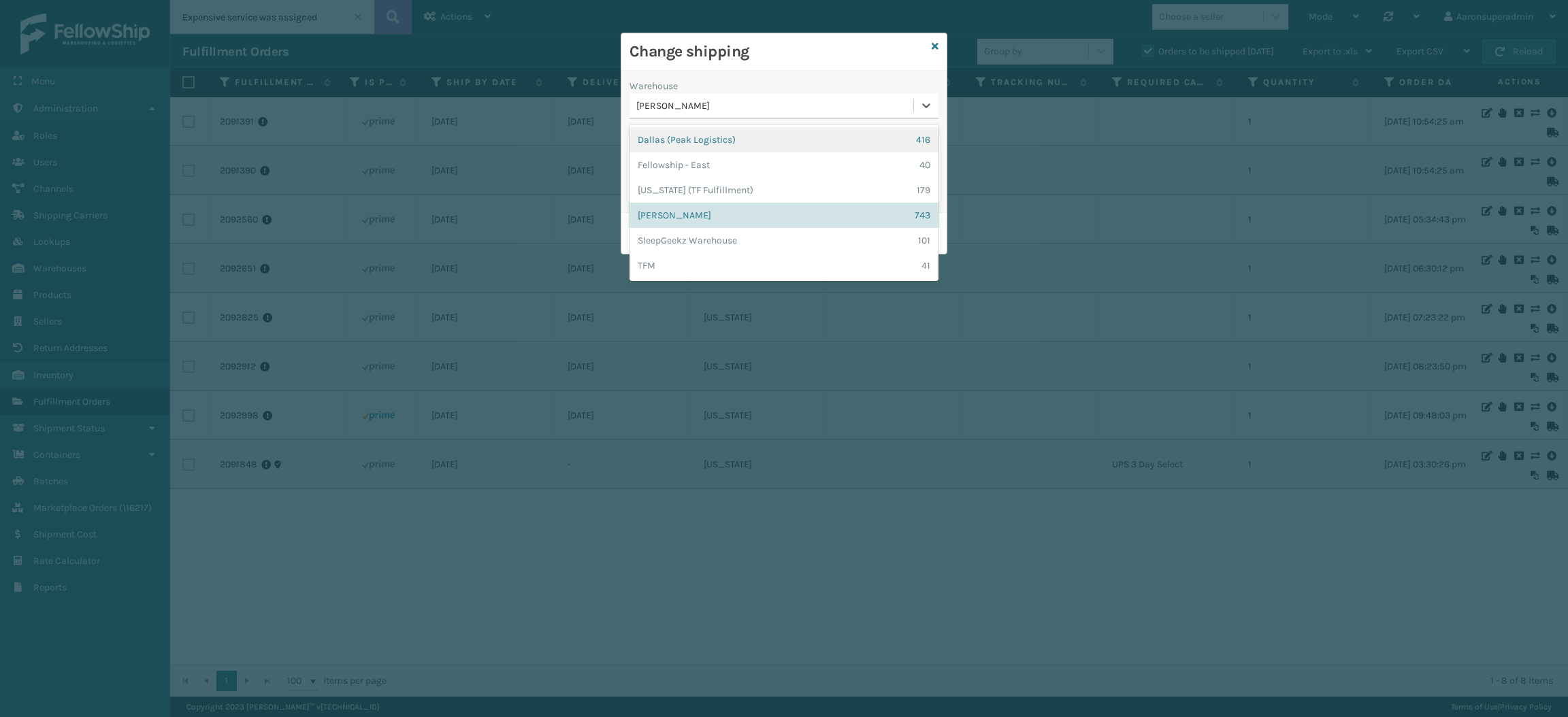
click at [774, 73] on div "Warehouse option Dallas (Peak Logistics) focused, 1 of 6. 6 results available. …" at bounding box center [784, 141] width 325 height 142
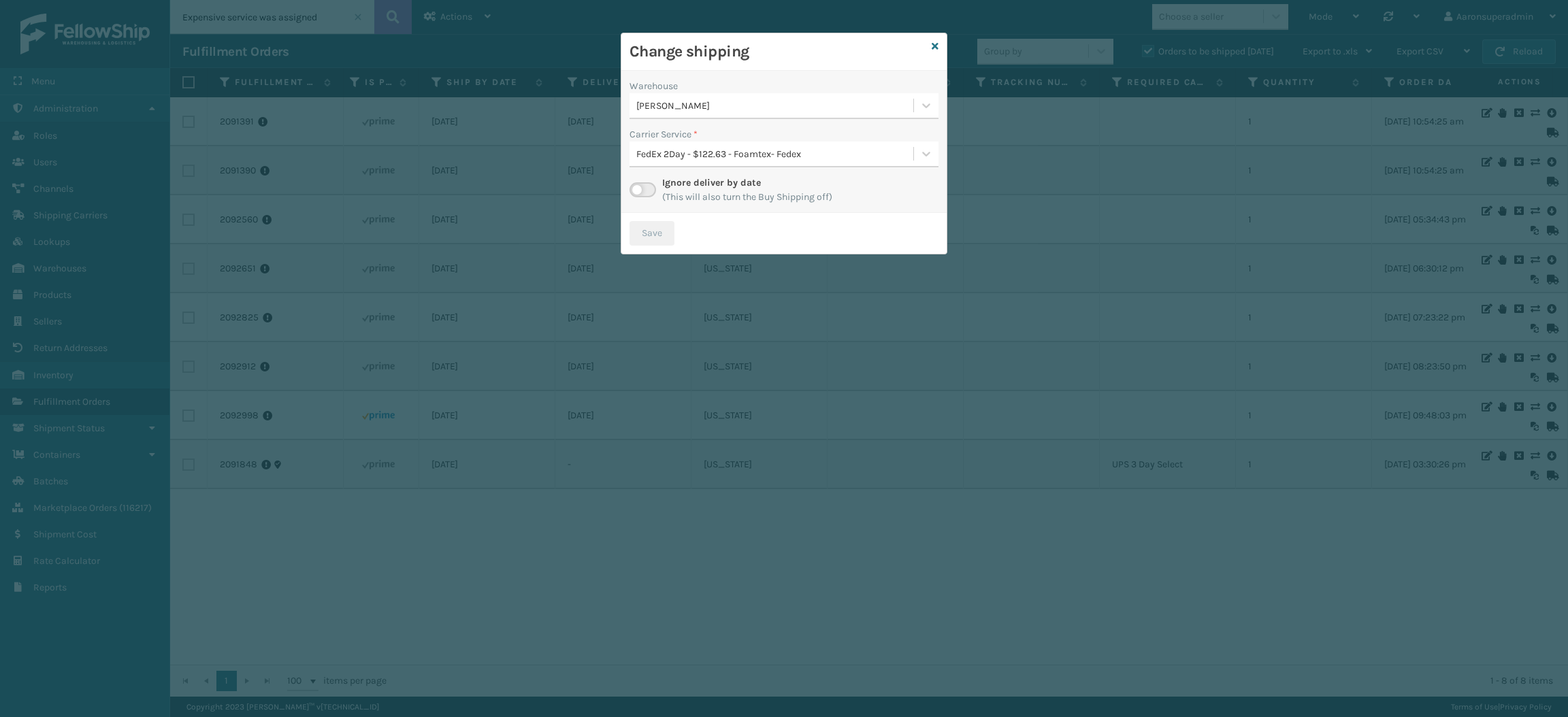
click at [644, 190] on label at bounding box center [642, 190] width 27 height 15
click at [638, 190] on input "checkbox" at bounding box center [633, 187] width 9 height 9
click at [716, 165] on div "Select..." at bounding box center [784, 154] width 309 height 26
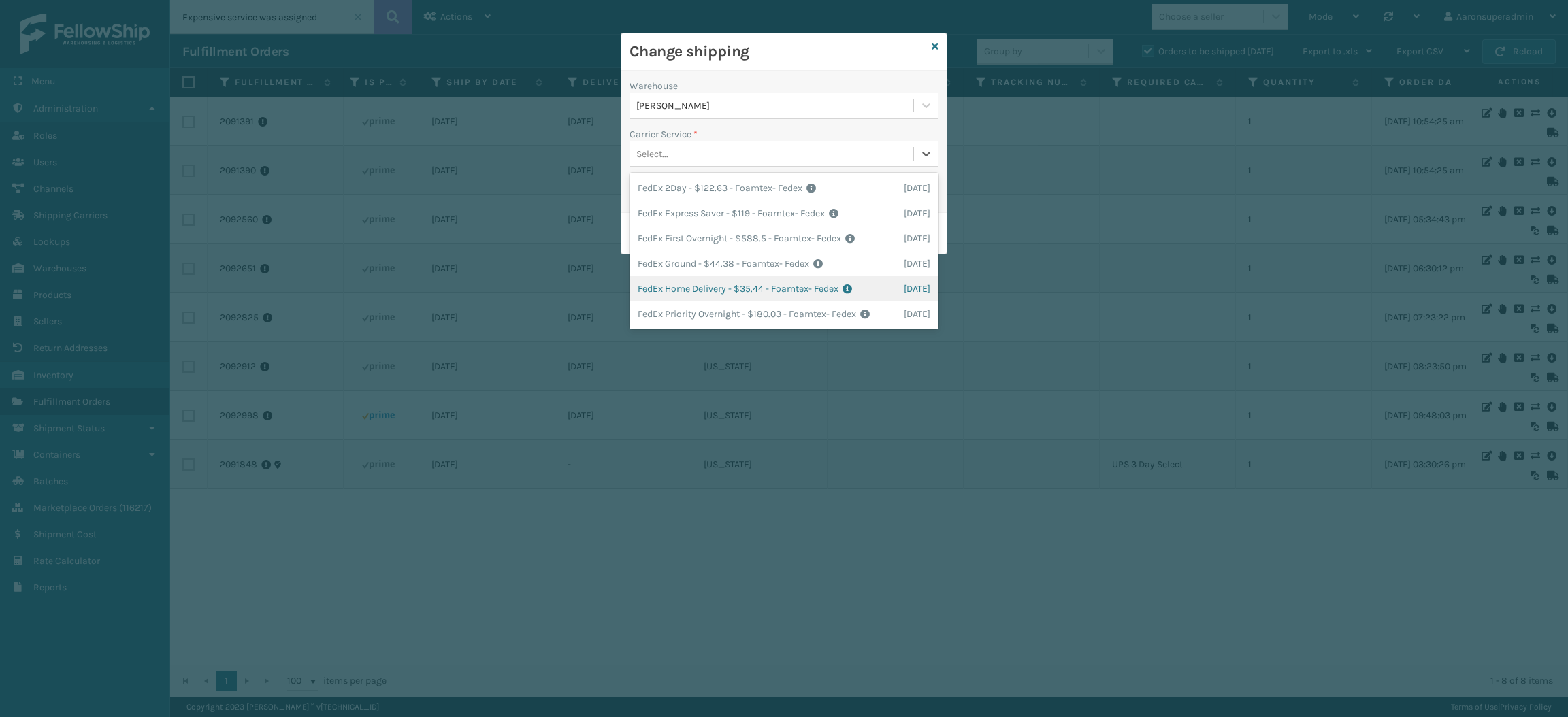
click at [677, 294] on div "FedEx Home Delivery - $35.44 - Foamtex- Fedex Shipping Cost $35.44 Surplus Cost…" at bounding box center [784, 289] width 309 height 25
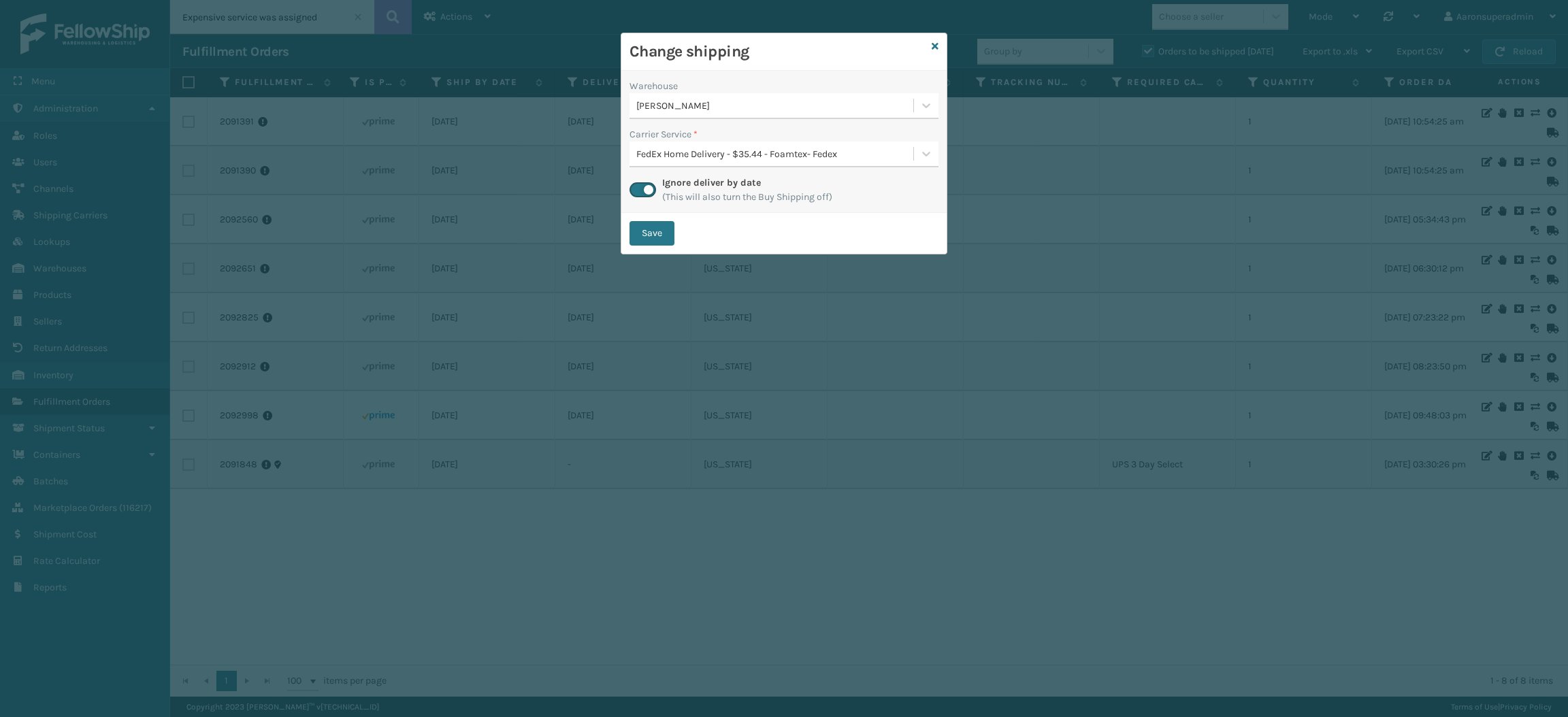
click at [637, 213] on div "Save" at bounding box center [784, 233] width 325 height 40
click at [646, 233] on button "Save" at bounding box center [651, 233] width 45 height 25
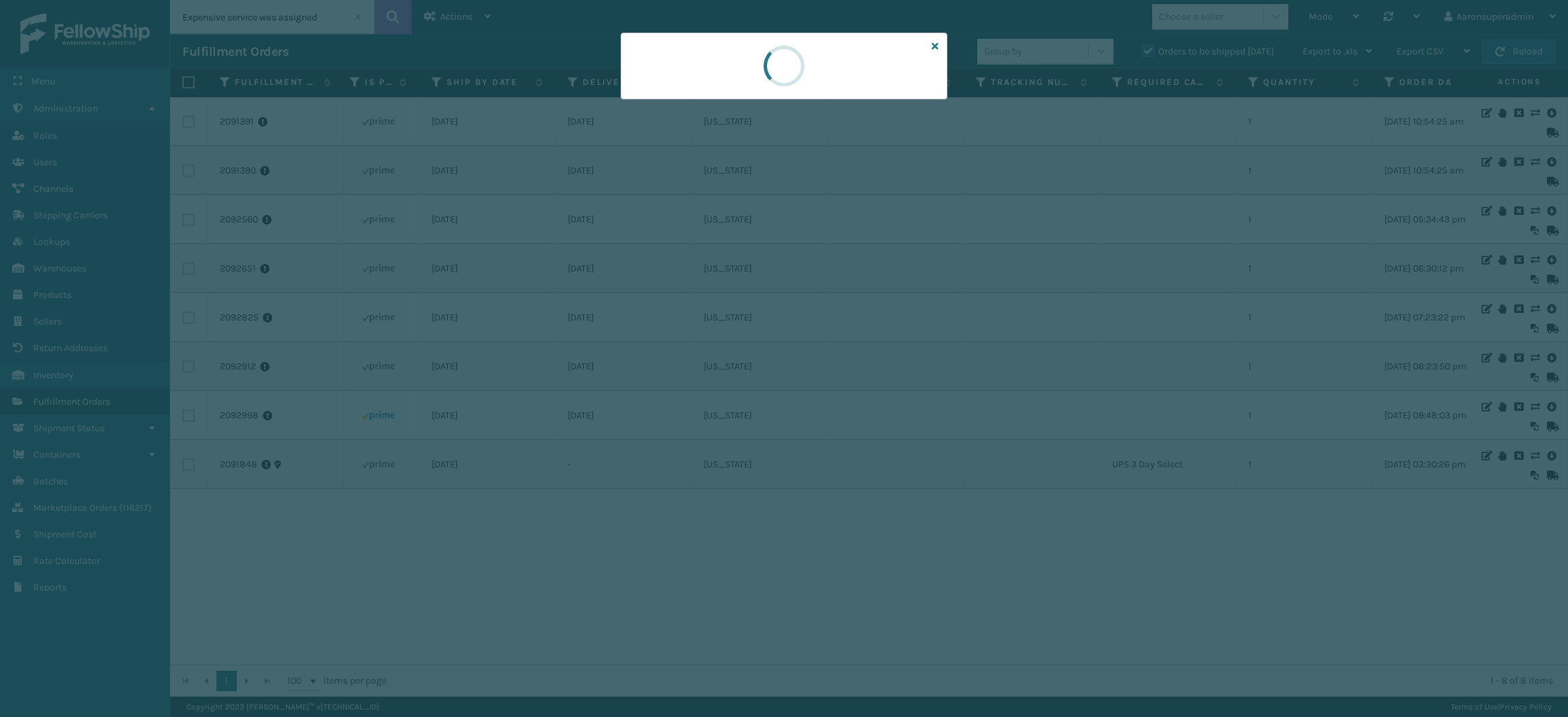
click at [1018, 287] on div at bounding box center [784, 358] width 1568 height 717
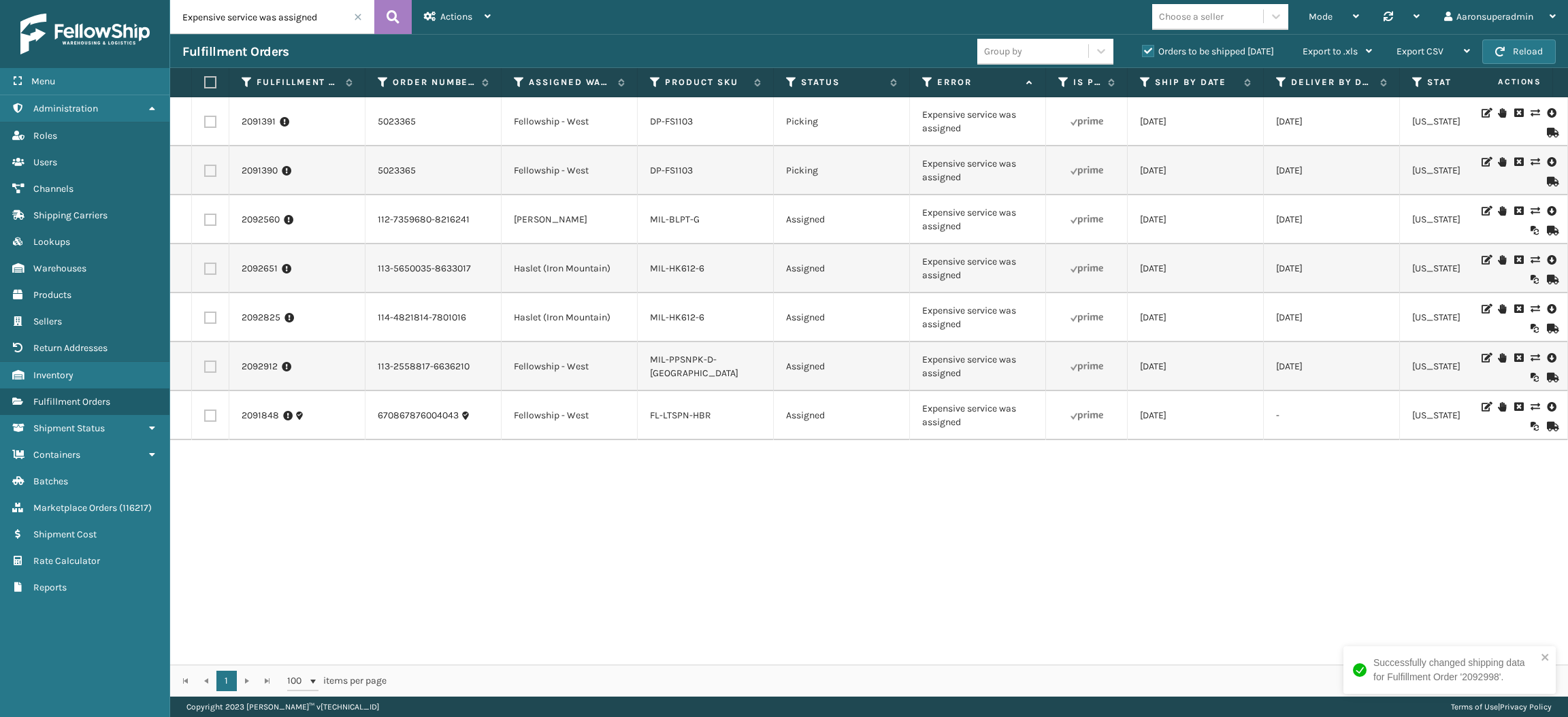
click at [357, 19] on span at bounding box center [358, 17] width 8 height 8
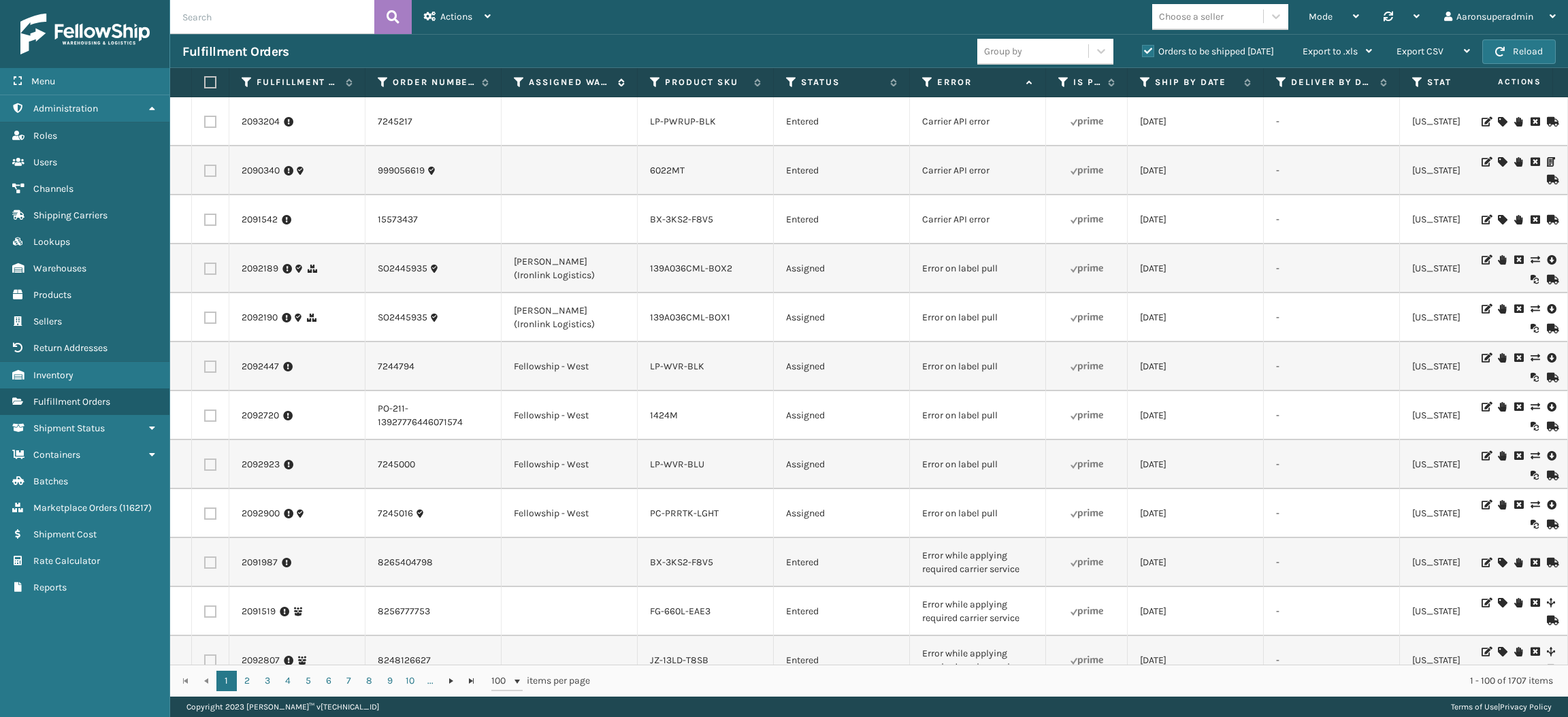
click at [520, 83] on icon at bounding box center [519, 82] width 11 height 12
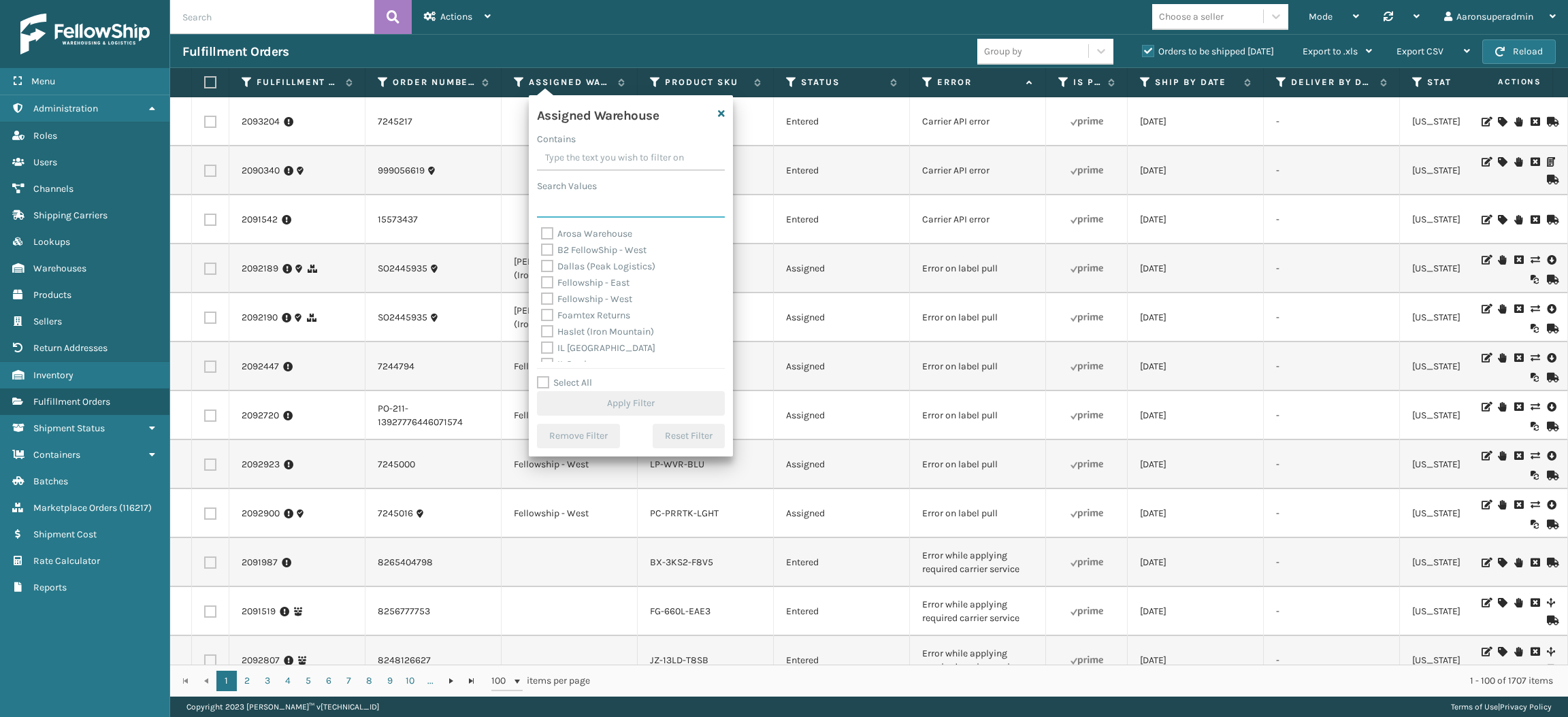
click at [567, 210] on input "Search Values" at bounding box center [631, 206] width 188 height 25
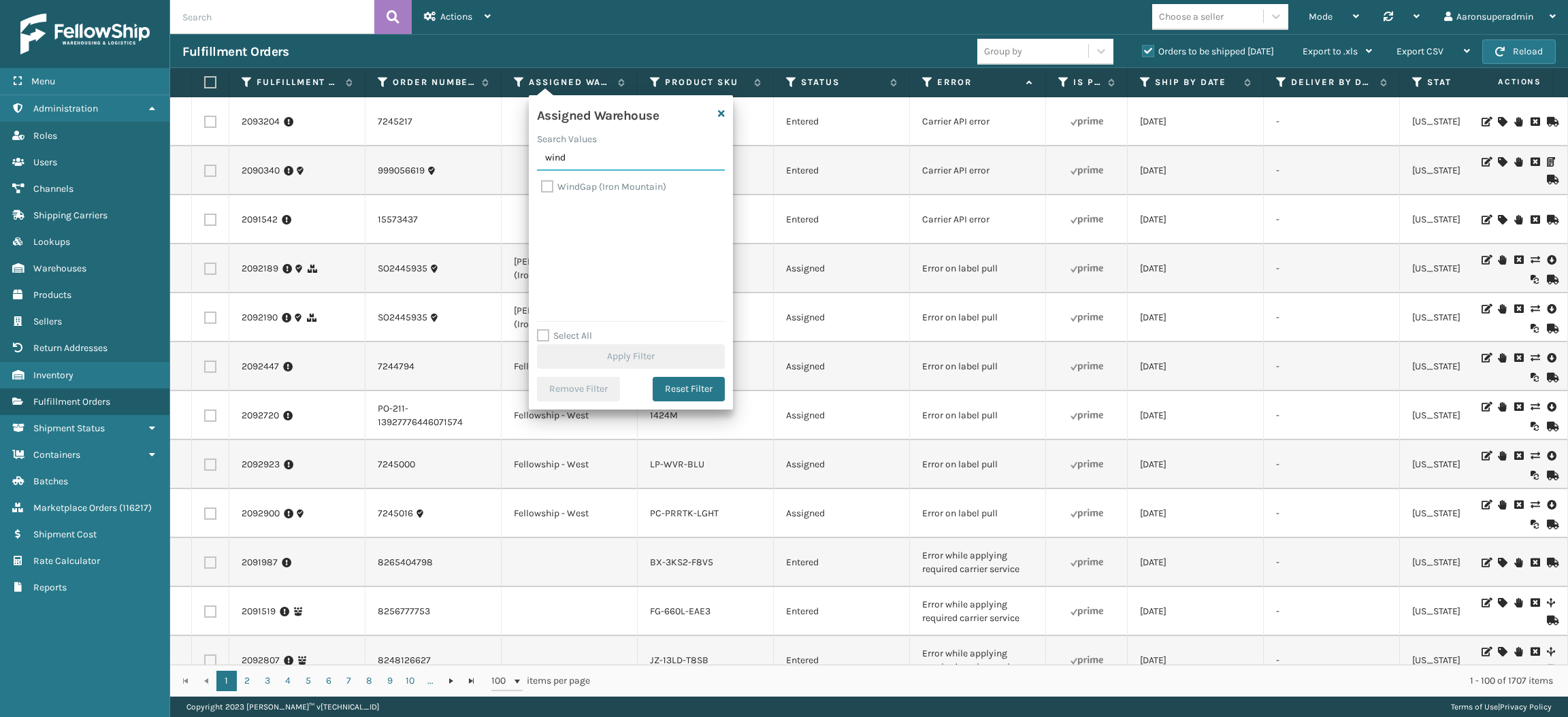
type input "wind"
click at [577, 189] on label "WindGap (Iron Mountain)" at bounding box center [603, 187] width 125 height 12
click at [541, 188] on input "WindGap (Iron Mountain)" at bounding box center [541, 183] width 1 height 9
checkbox input "true"
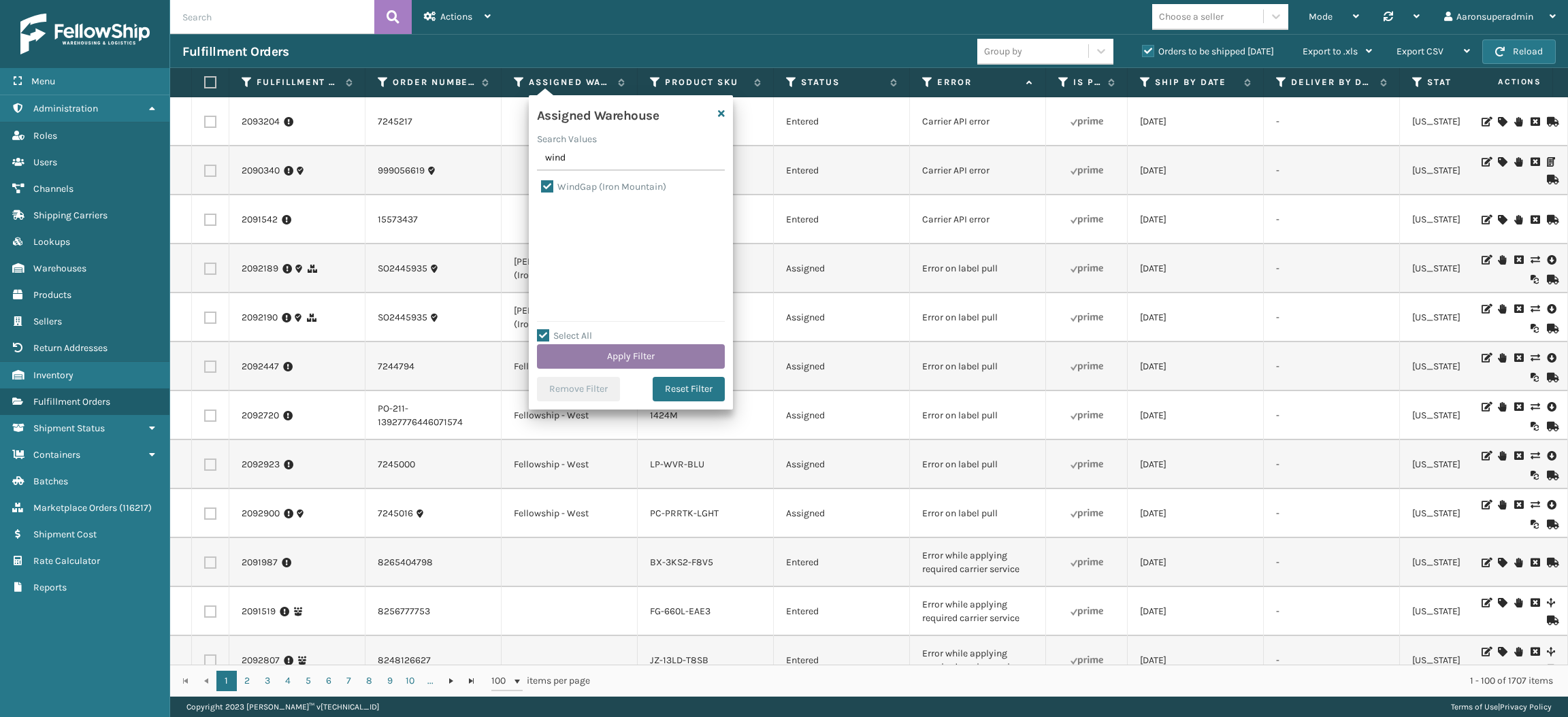
click at [570, 349] on button "Apply Filter" at bounding box center [631, 357] width 188 height 25
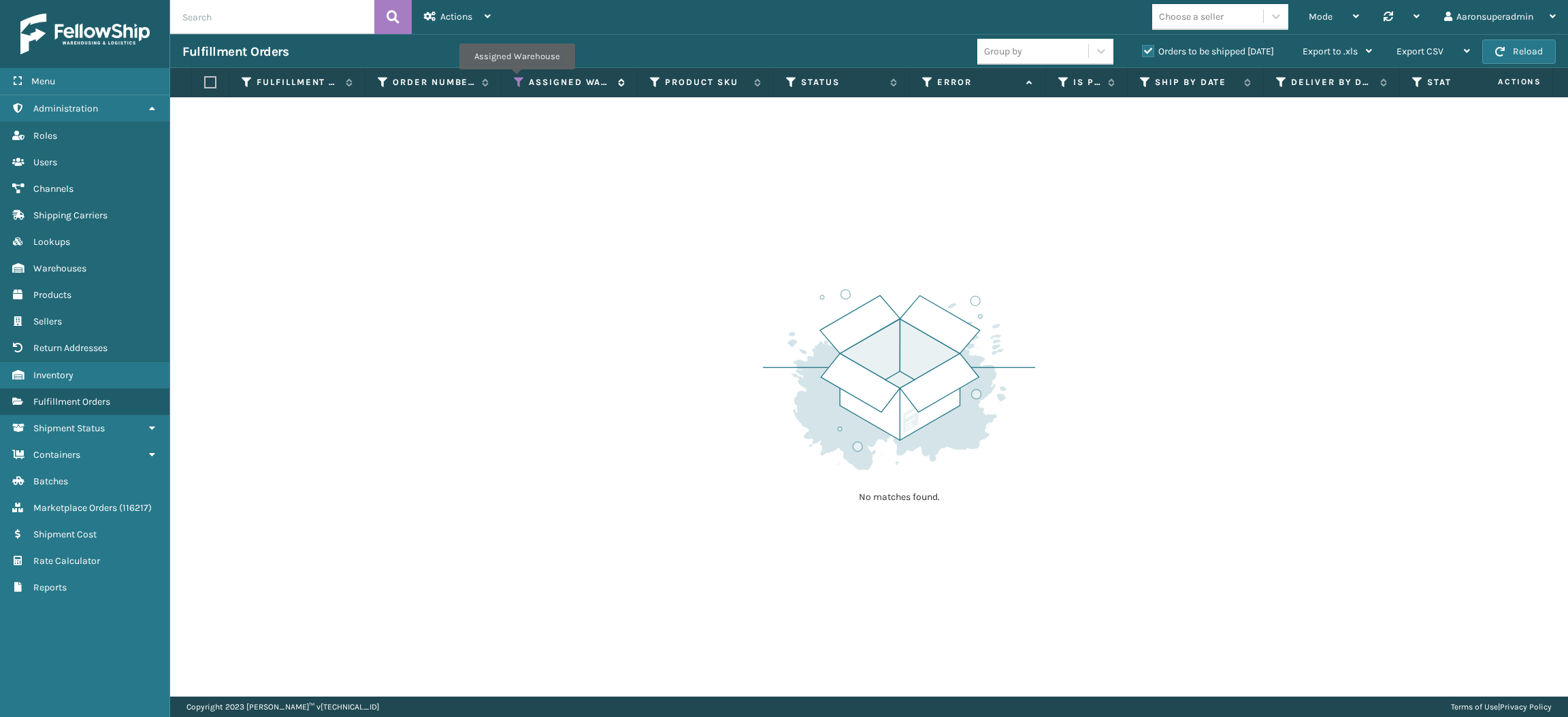
click at [517, 79] on icon at bounding box center [519, 82] width 11 height 12
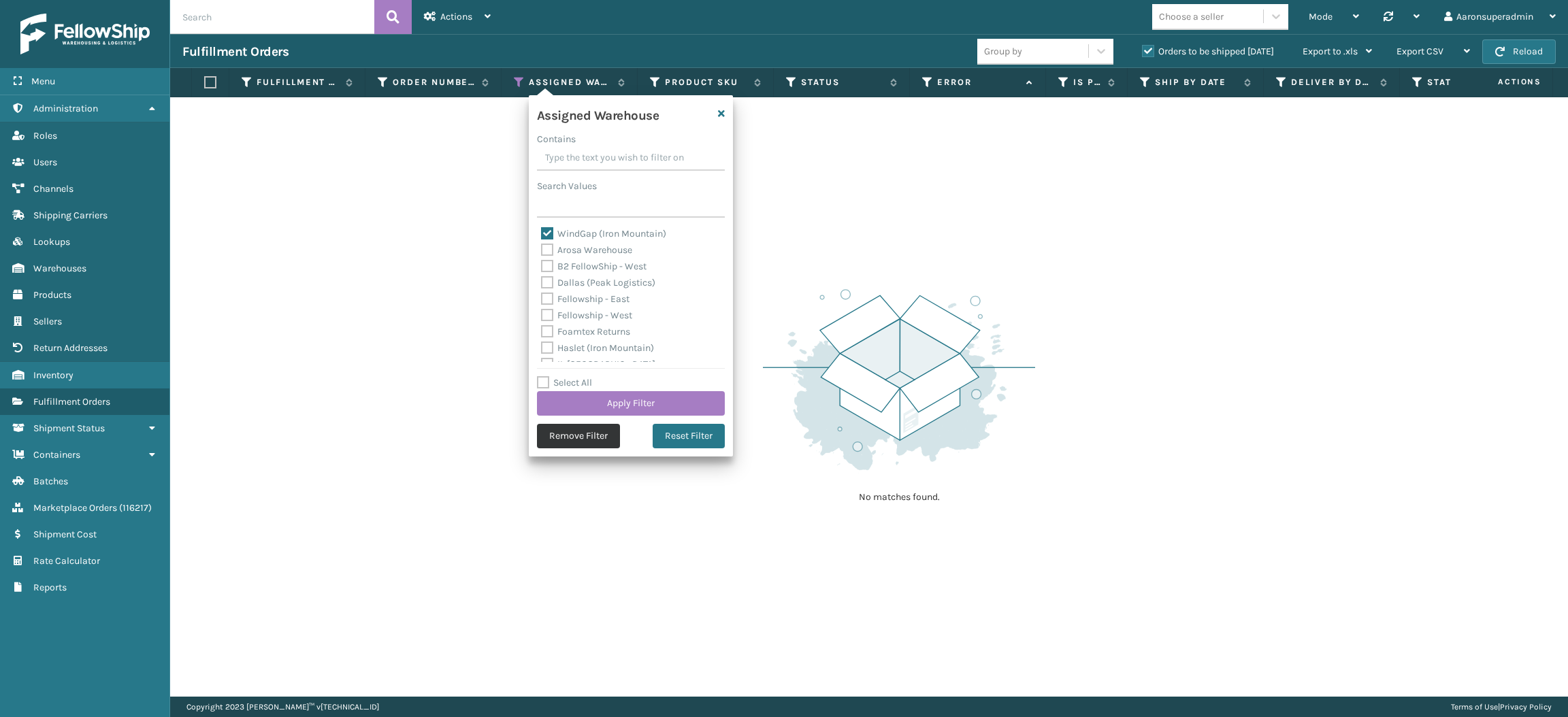
click at [570, 429] on button "Remove Filter" at bounding box center [578, 436] width 83 height 25
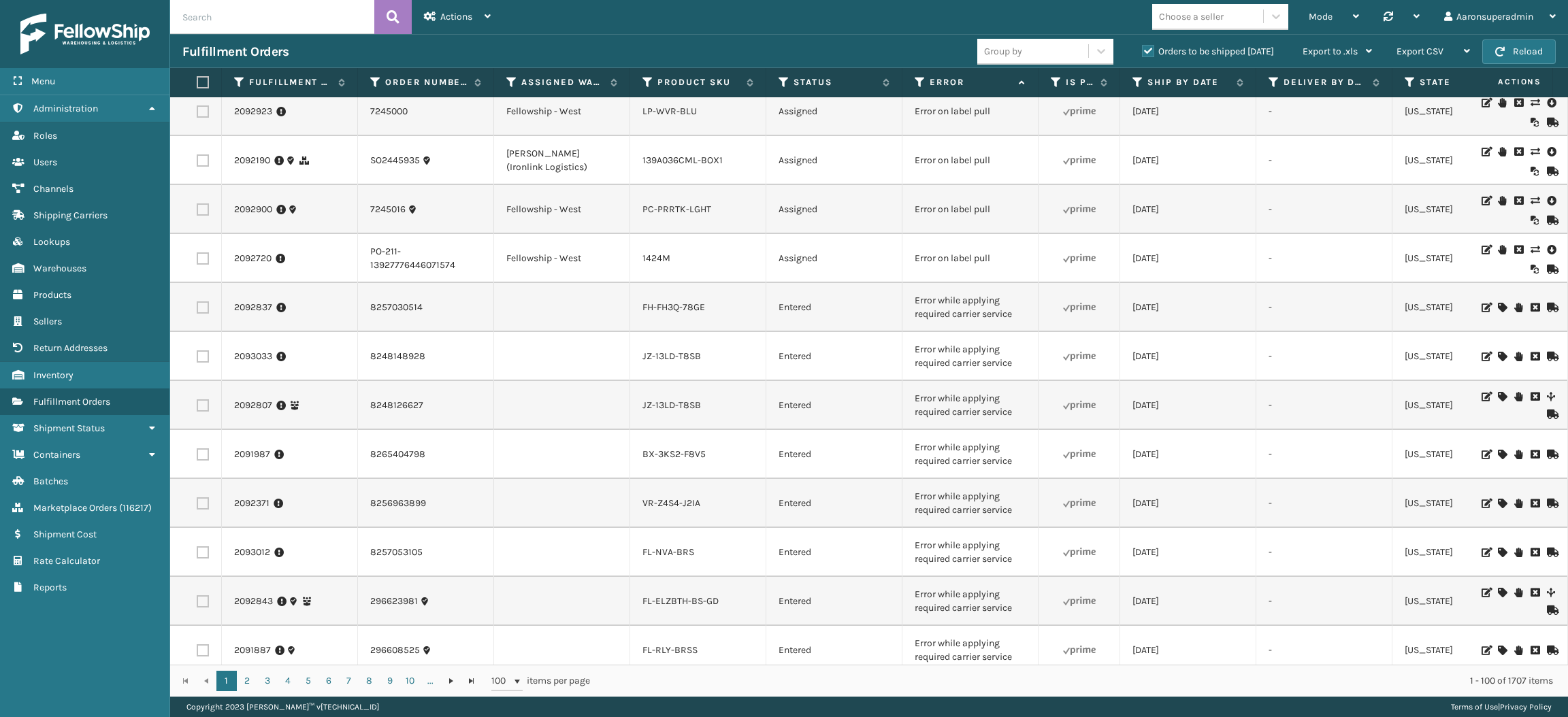
scroll to position [0, 8]
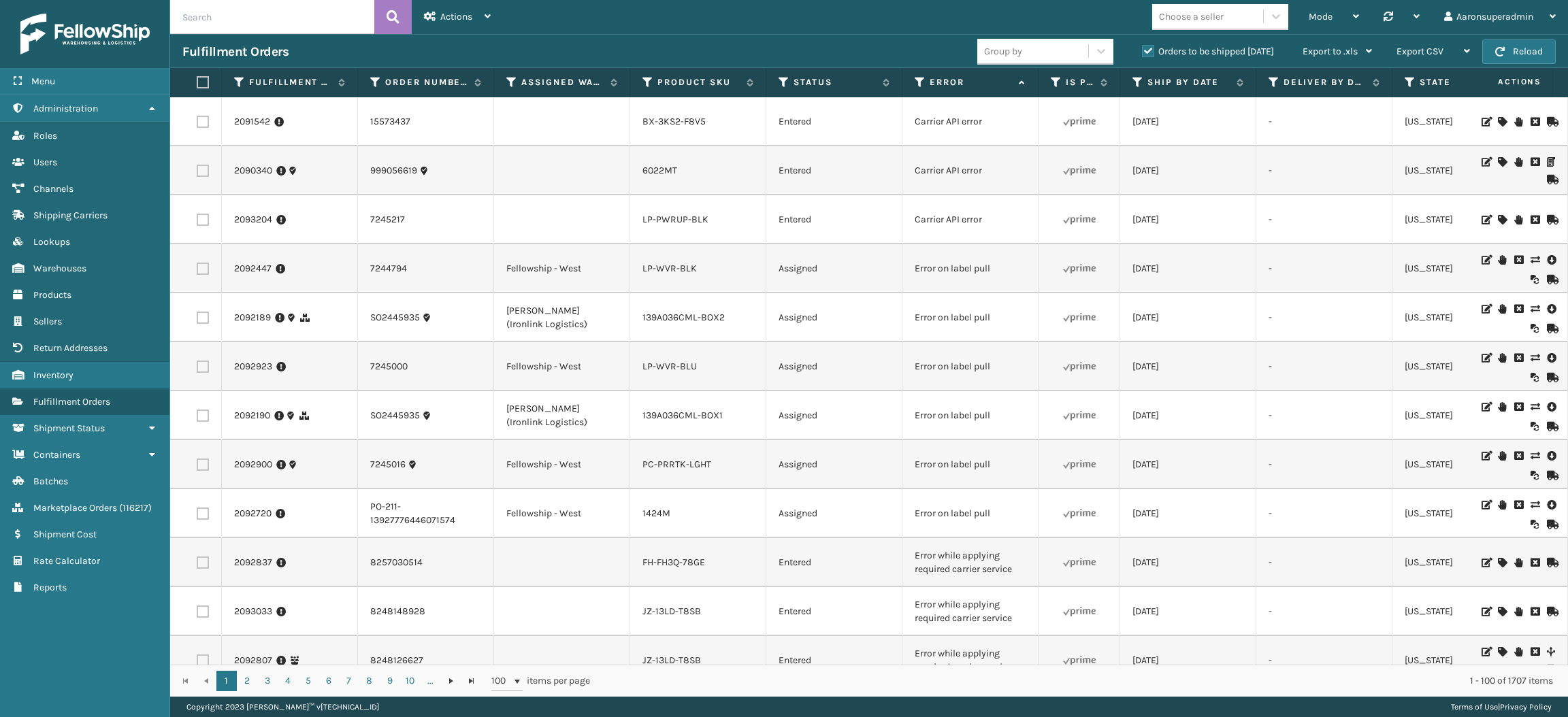
click at [237, 8] on input "text" at bounding box center [272, 17] width 204 height 34
paste input "MIL-ART-S-N"
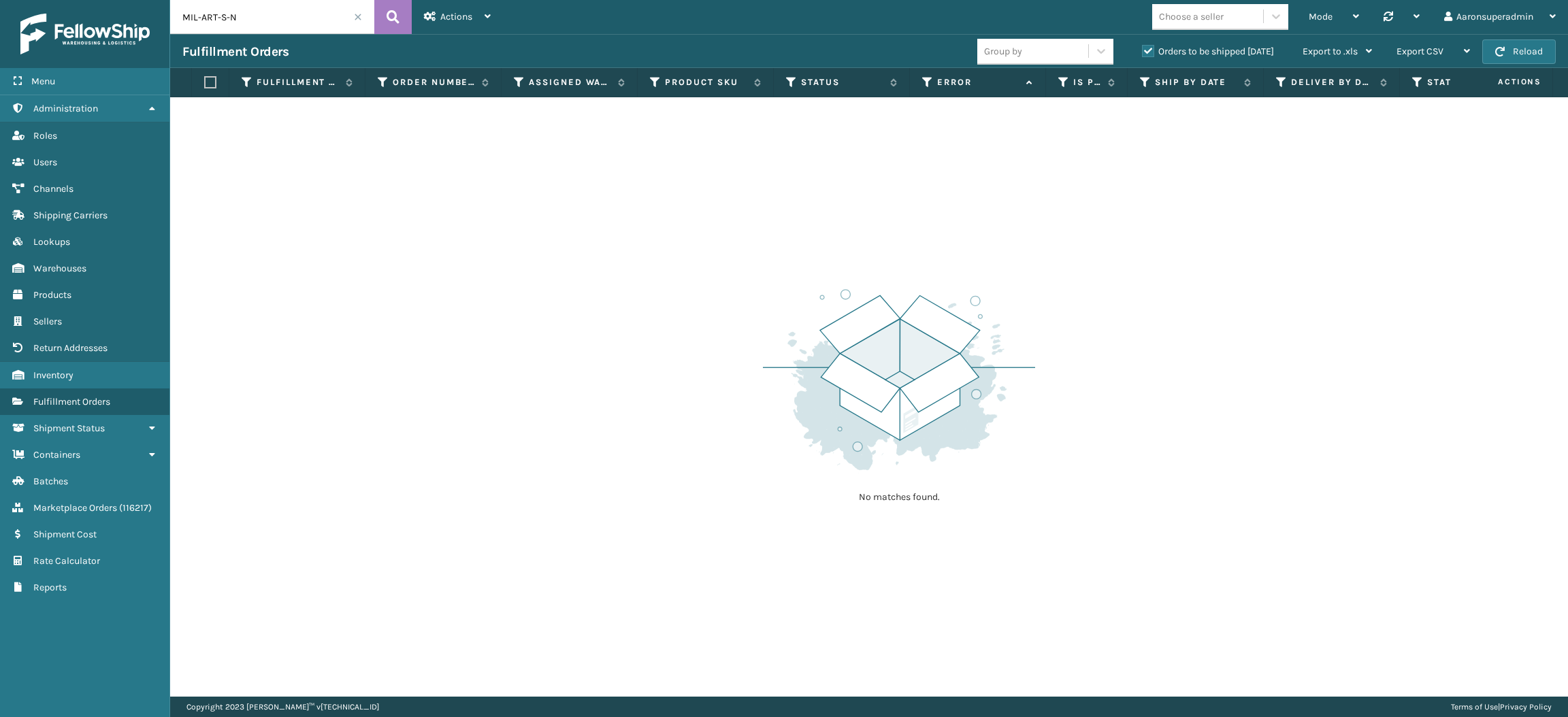
click at [244, 19] on input "MIL-ART-S-N" at bounding box center [272, 17] width 204 height 34
paste input "TAC-LG"
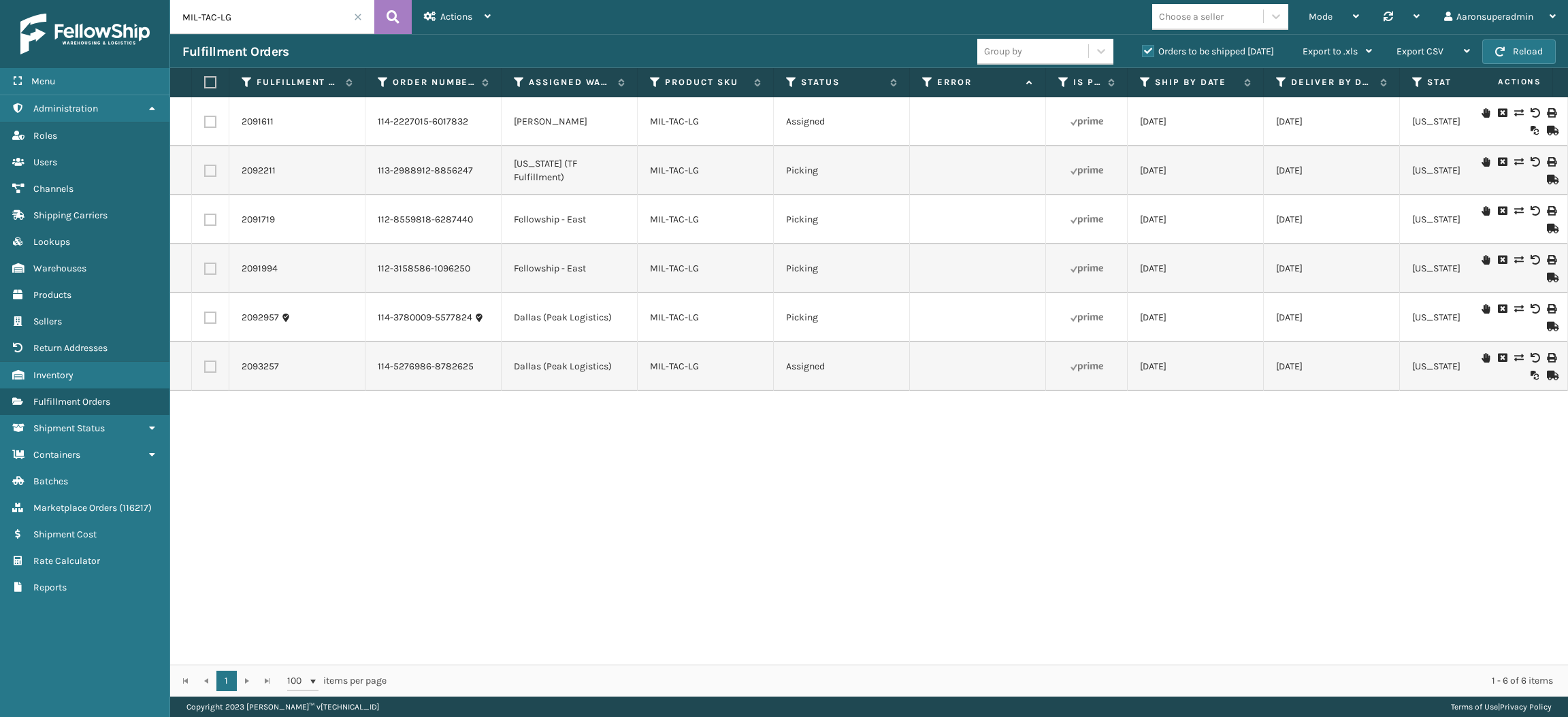
click at [1514, 211] on icon at bounding box center [1518, 211] width 8 height 10
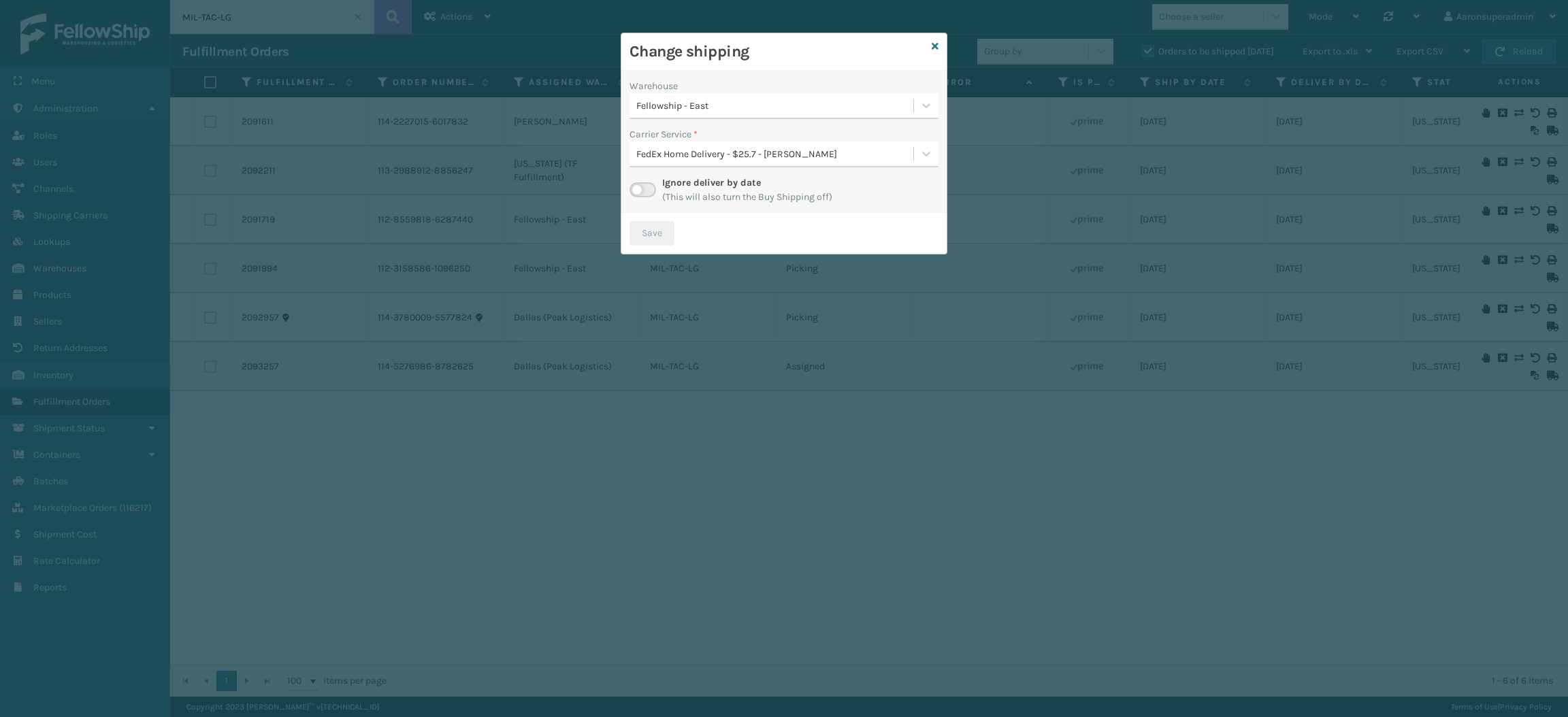
click at [663, 100] on div "Fellowship - East" at bounding box center [775, 106] width 279 height 14
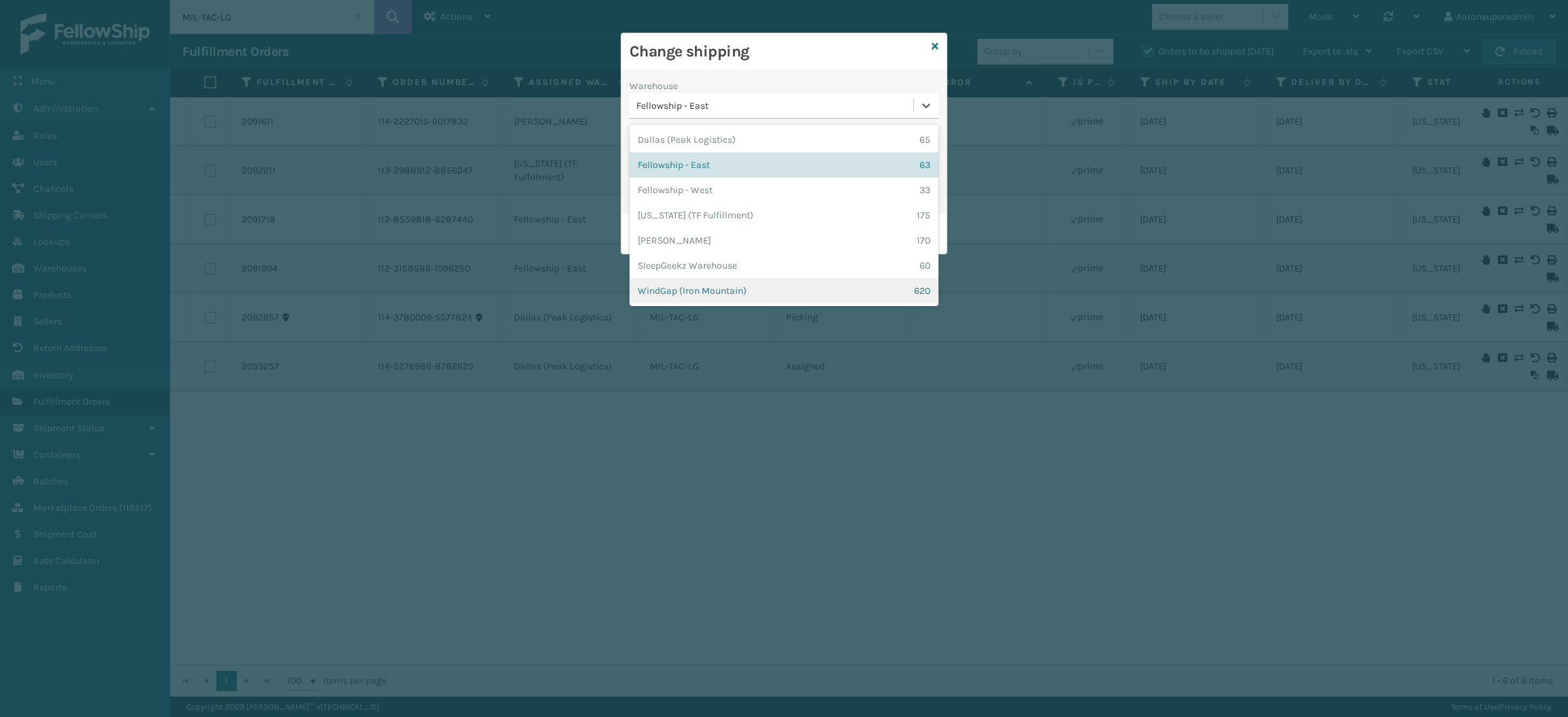
click at [679, 288] on div "WindGap (Iron Mountain) 620" at bounding box center [784, 291] width 309 height 25
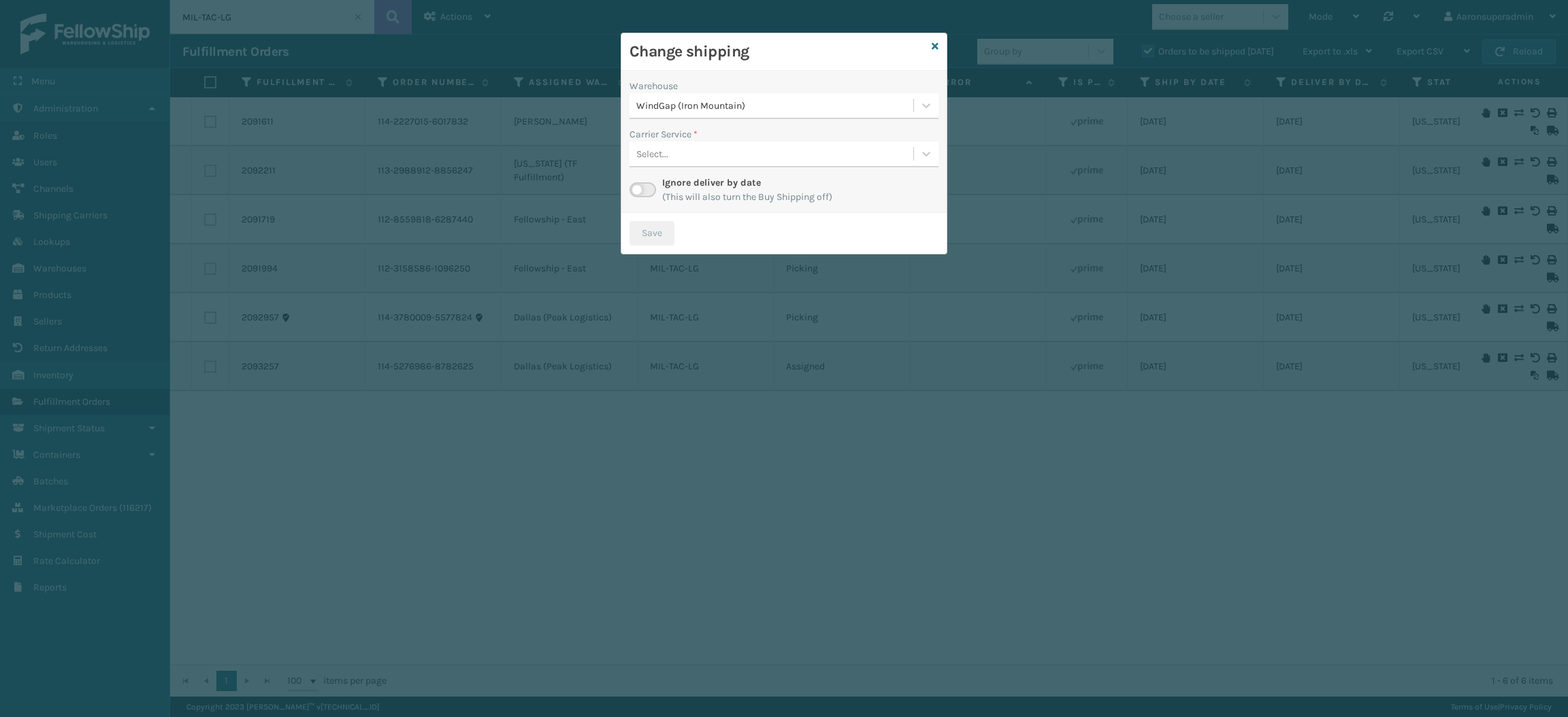
click at [673, 157] on div "Select..." at bounding box center [771, 154] width 284 height 23
click at [660, 150] on div "Select..." at bounding box center [652, 154] width 32 height 14
click at [933, 48] on icon at bounding box center [935, 46] width 7 height 10
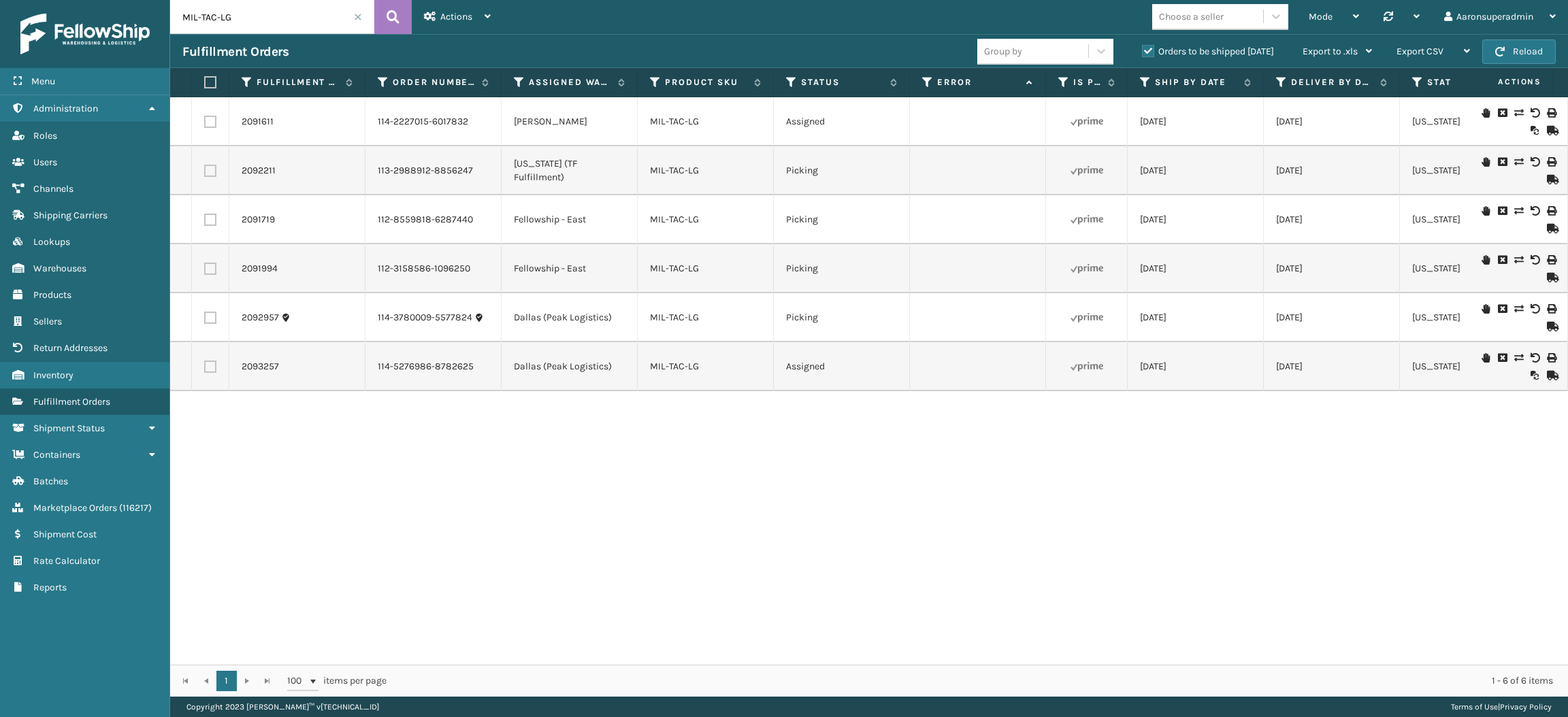
click at [1514, 211] on icon at bounding box center [1518, 211] width 8 height 10
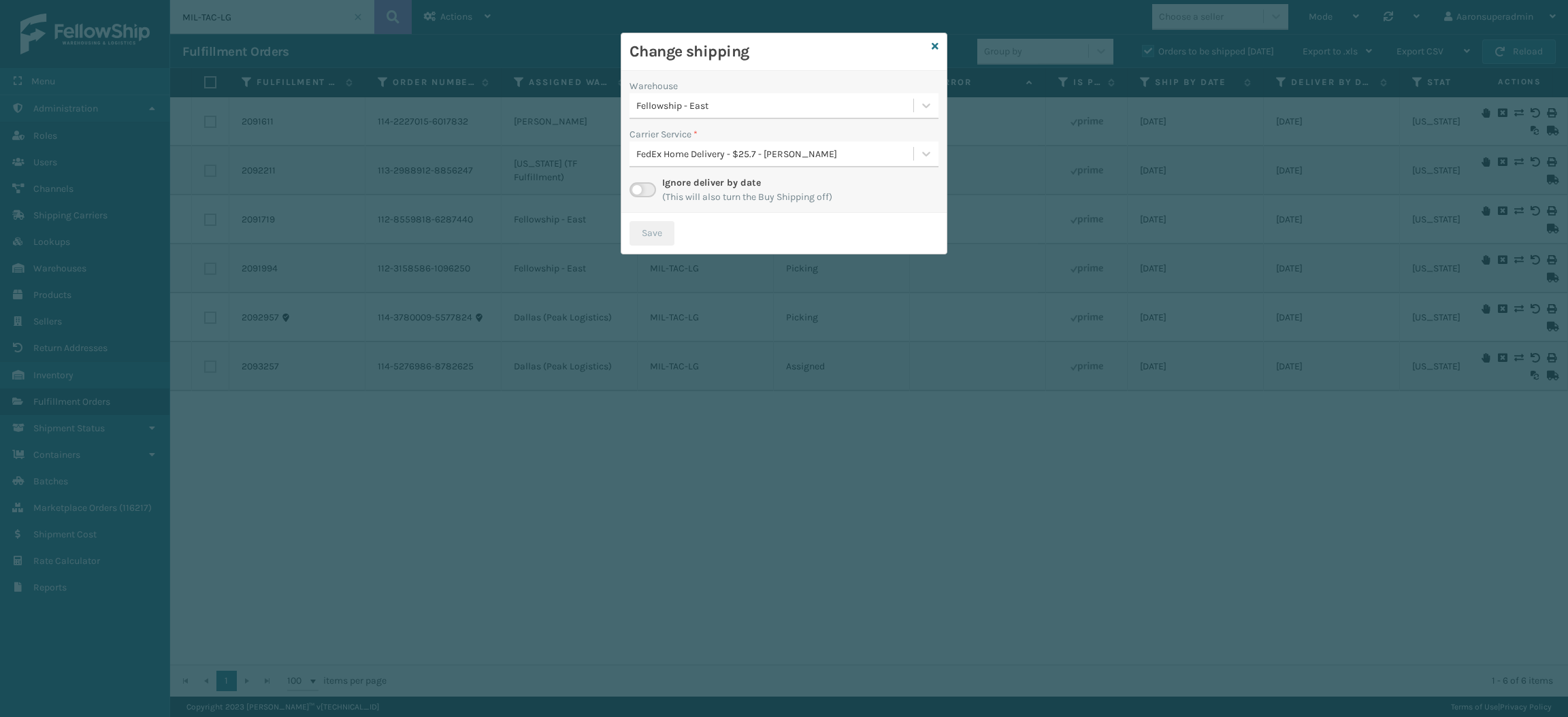
click at [675, 104] on div "Fellowship - East" at bounding box center [775, 106] width 279 height 14
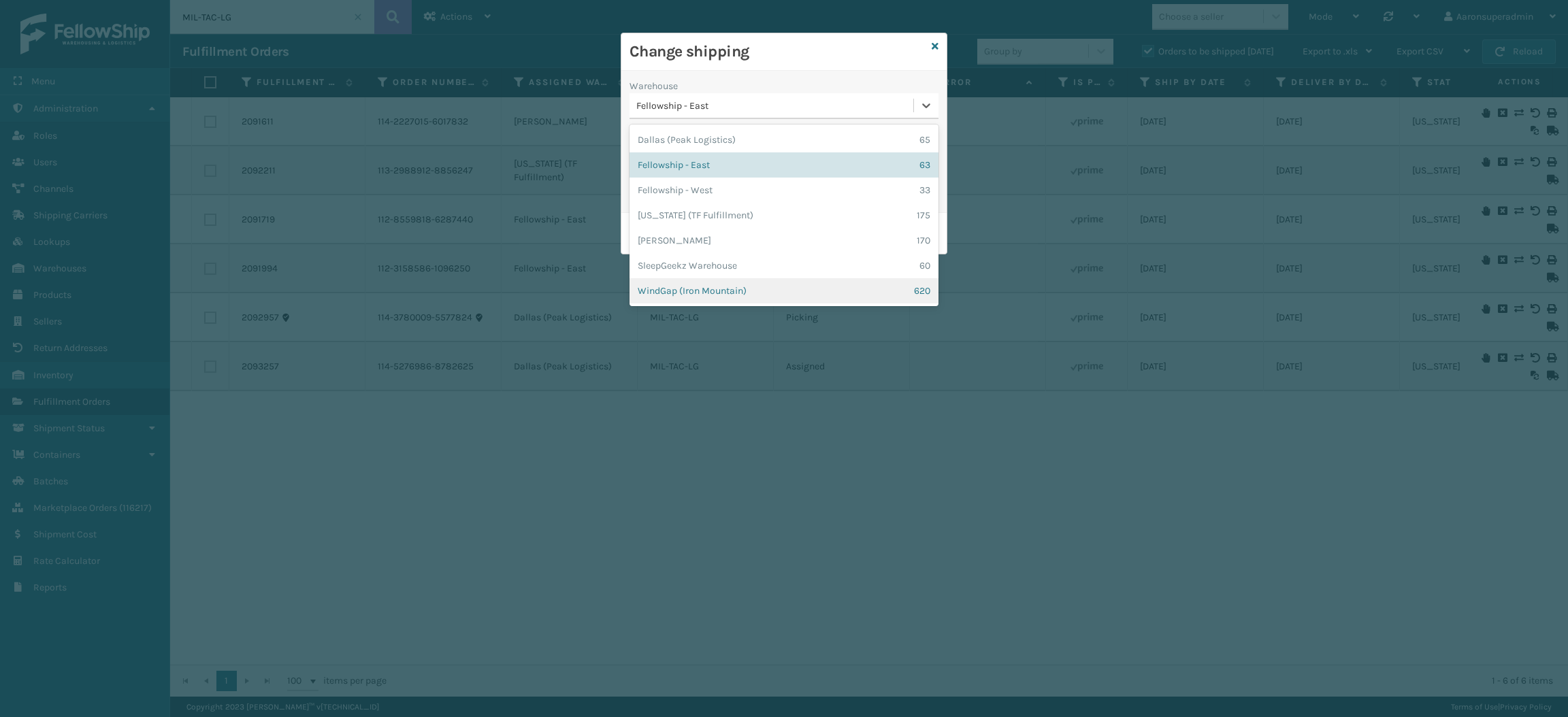
click at [681, 282] on div "WindGap (Iron Mountain) 620" at bounding box center [784, 291] width 309 height 25
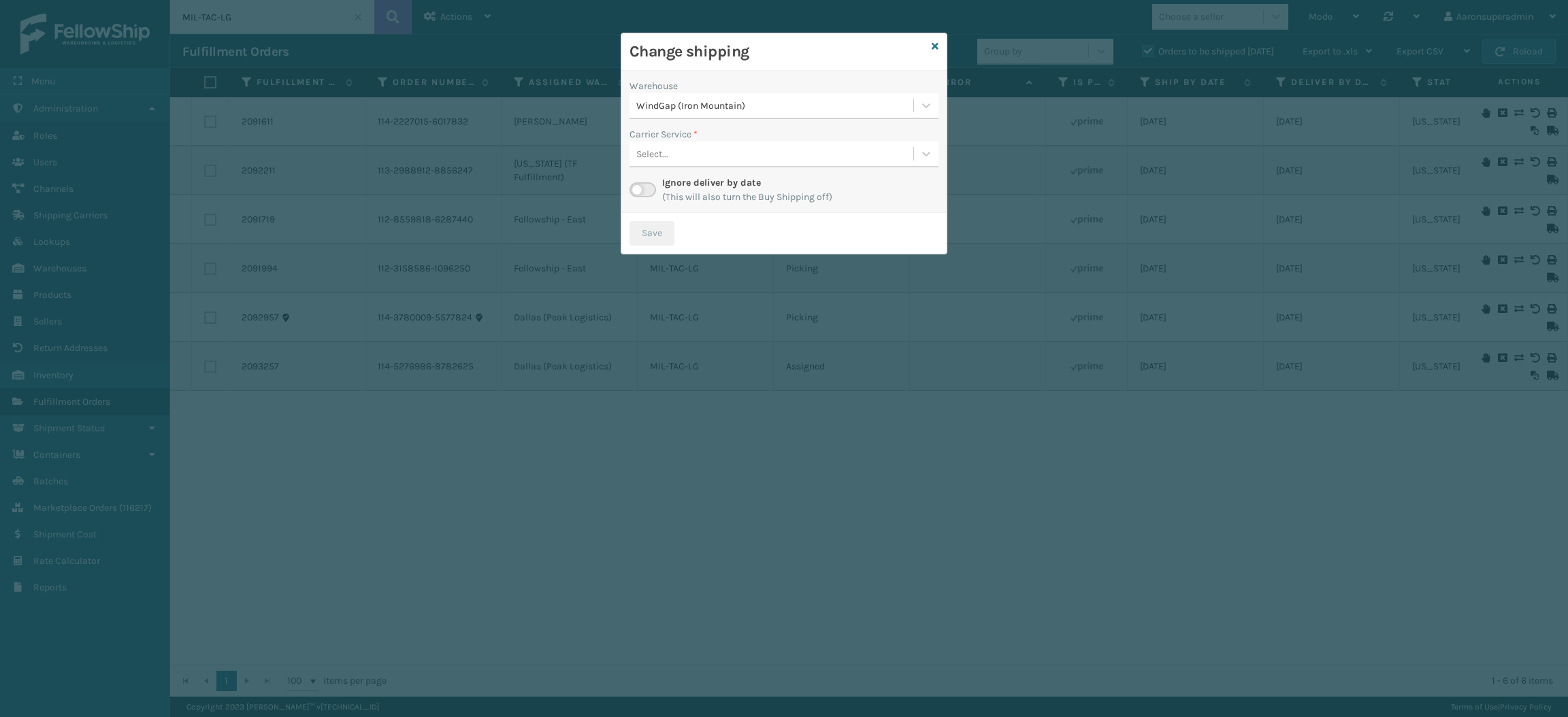
click at [639, 187] on label at bounding box center [642, 190] width 27 height 15
click at [638, 187] on input "checkbox" at bounding box center [633, 187] width 9 height 9
click at [668, 149] on div "Select..." at bounding box center [652, 154] width 32 height 14
click at [707, 145] on div "Select..." at bounding box center [771, 154] width 284 height 23
click at [699, 150] on div "Select..." at bounding box center [771, 154] width 284 height 23
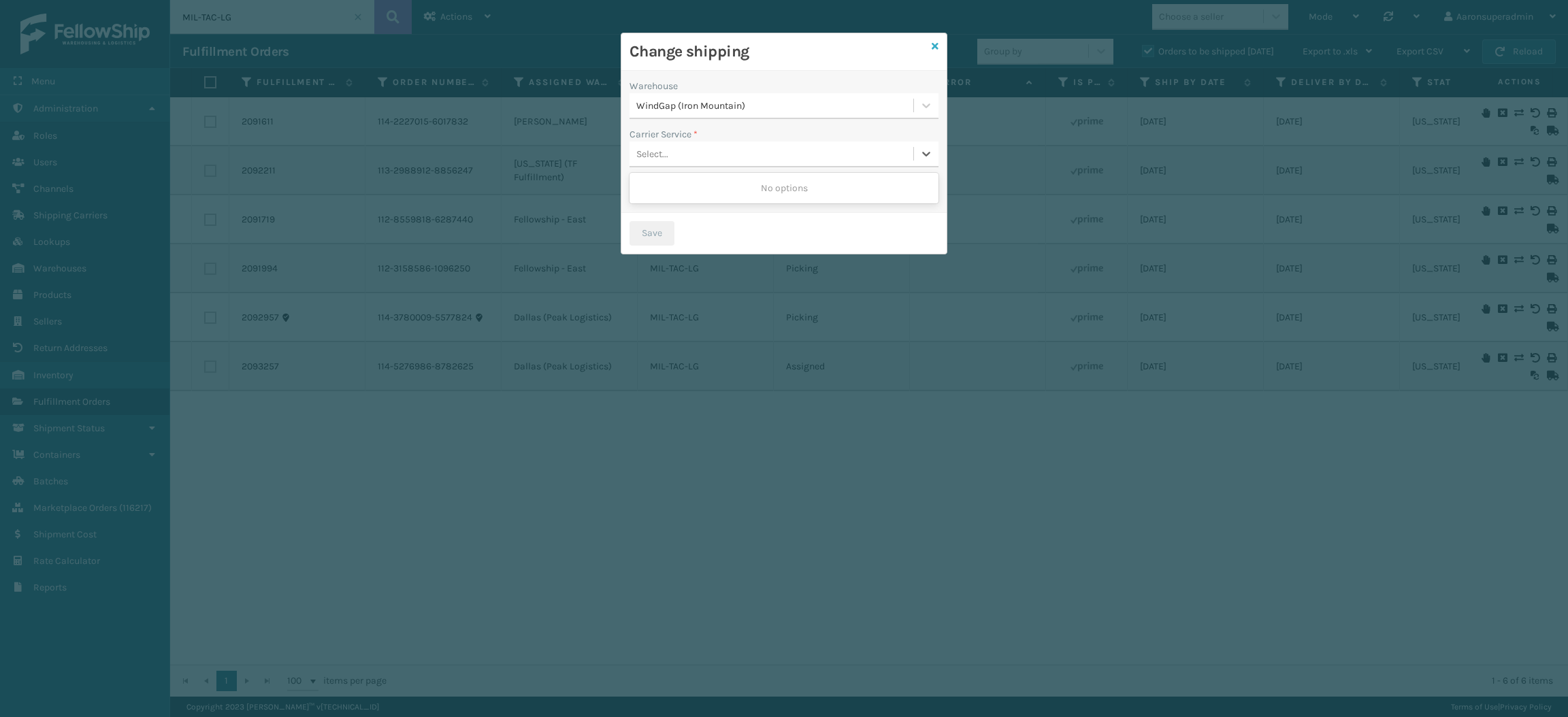
click at [936, 52] on link at bounding box center [935, 47] width 7 height 14
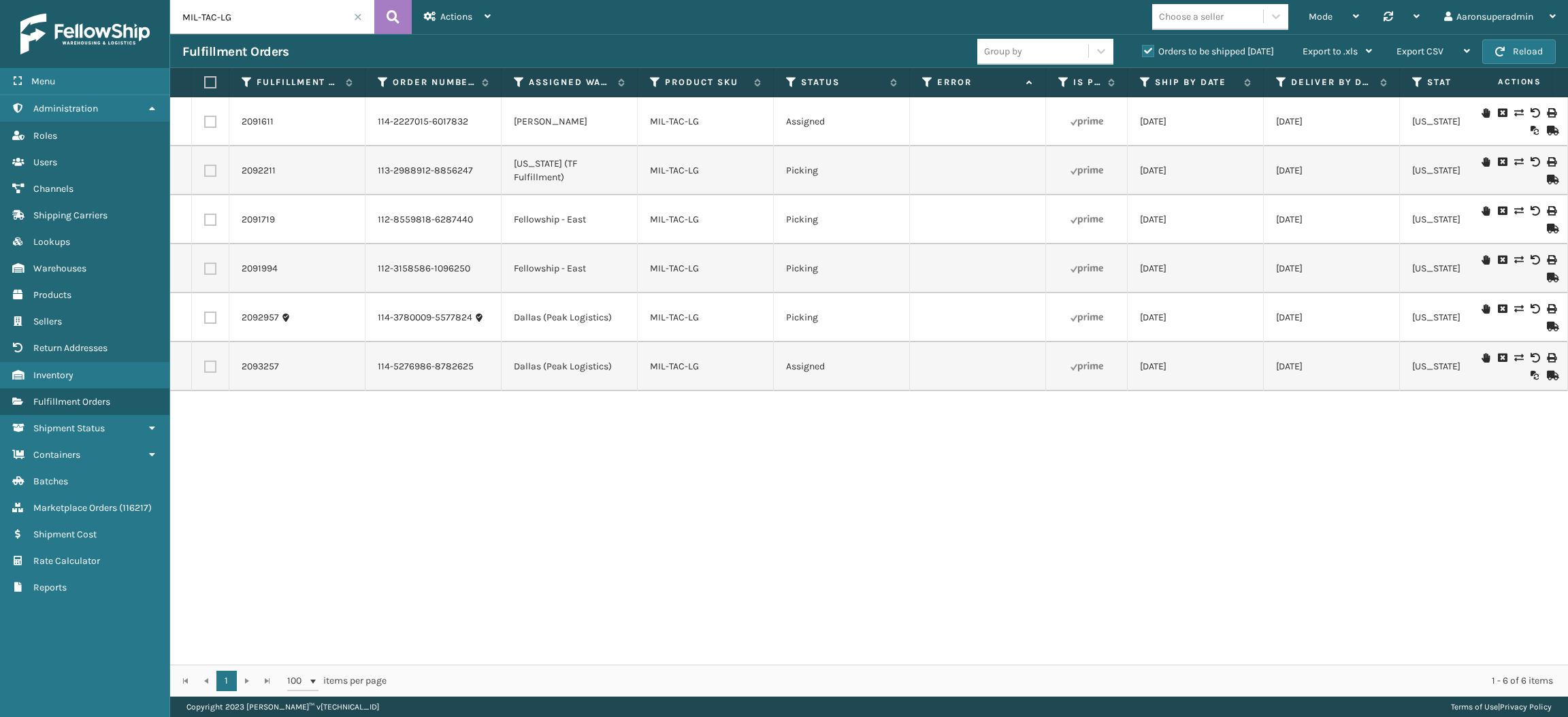
click at [271, 24] on input "MIL-TAC-LG" at bounding box center [272, 17] width 204 height 34
paste input "ART-S-N"
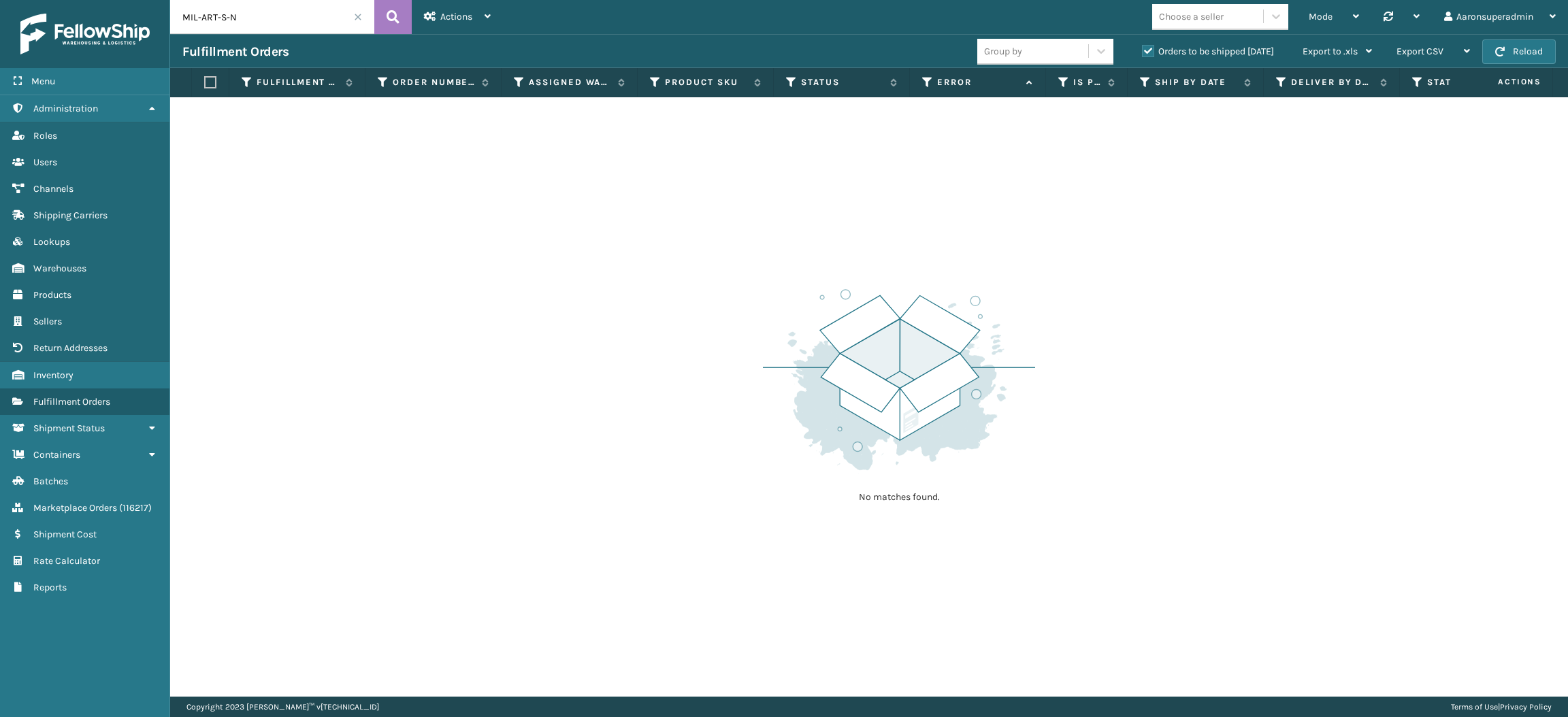
click at [276, 19] on input "MIL-ART-S-N" at bounding box center [272, 17] width 204 height 34
paste input "TAC-LG"
type input "MIL-TAC-LG"
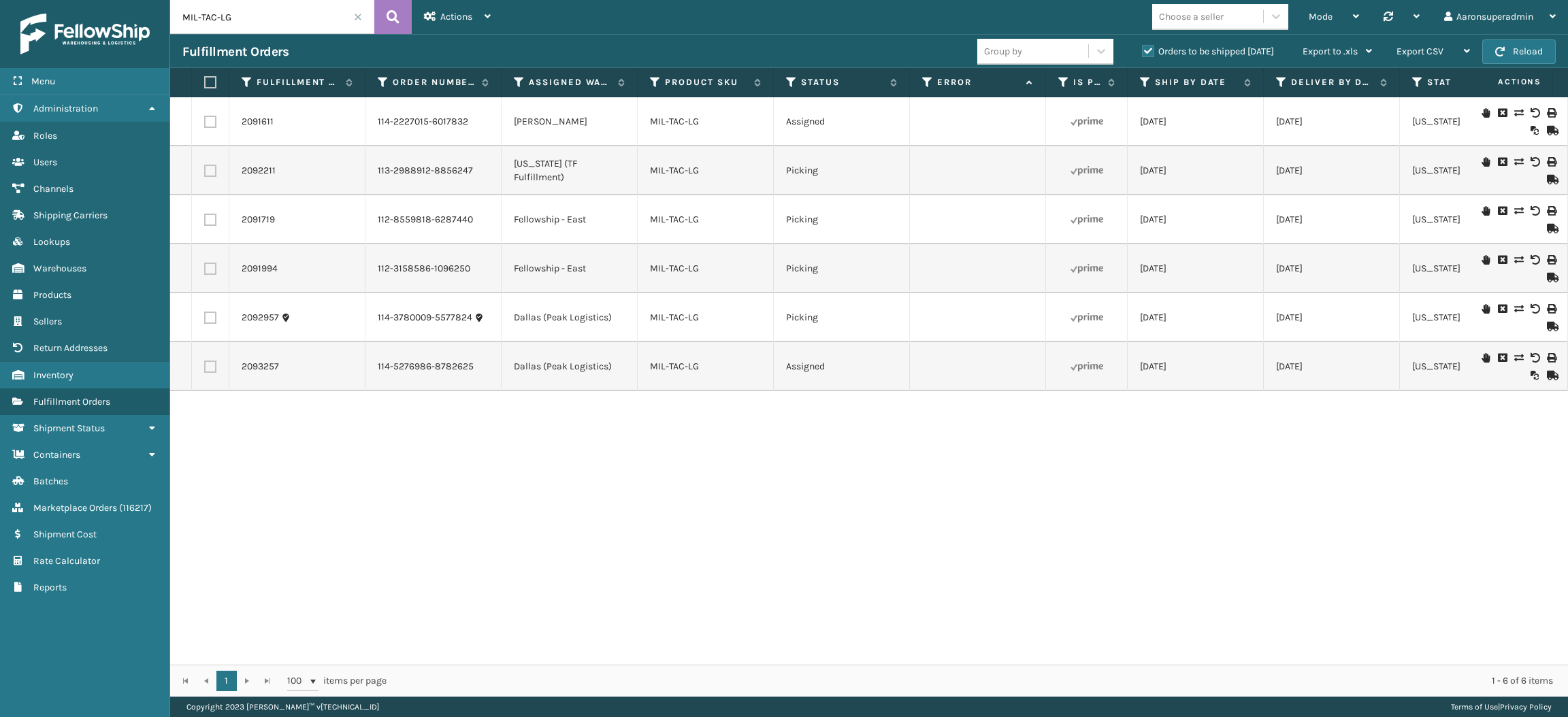
click at [1514, 210] on icon at bounding box center [1518, 211] width 8 height 10
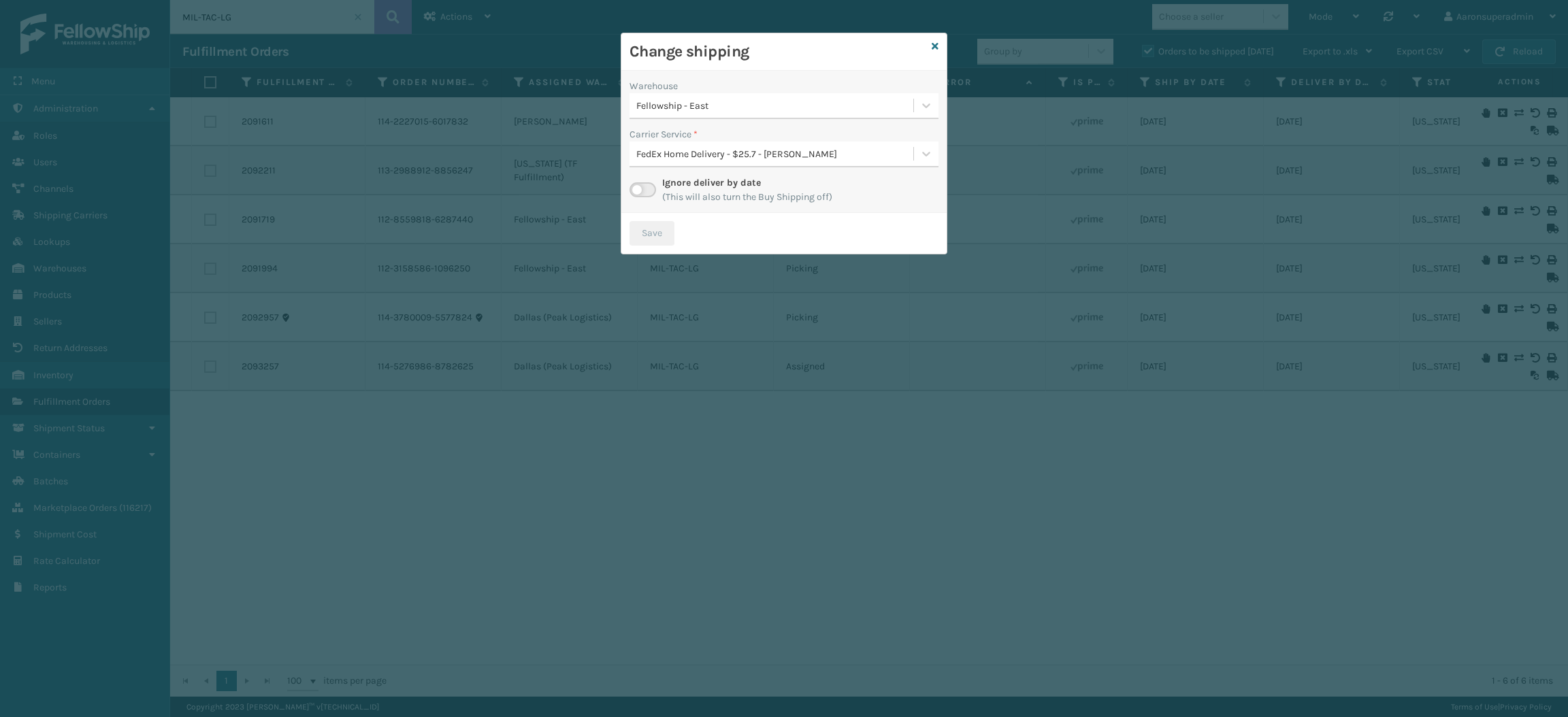
click at [717, 116] on div "Fellowship - East" at bounding box center [771, 106] width 284 height 23
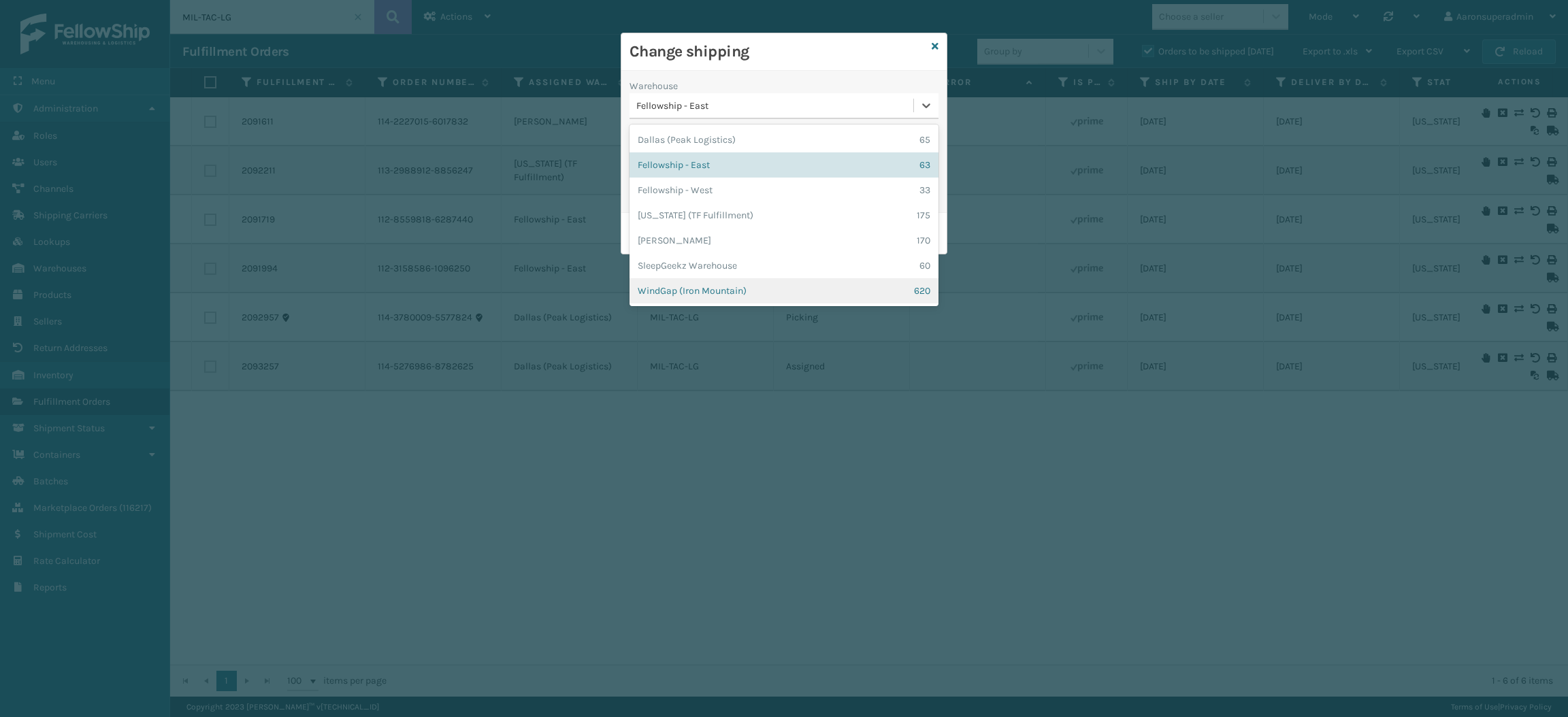
click at [679, 296] on div "WindGap (Iron Mountain) 620" at bounding box center [784, 291] width 309 height 25
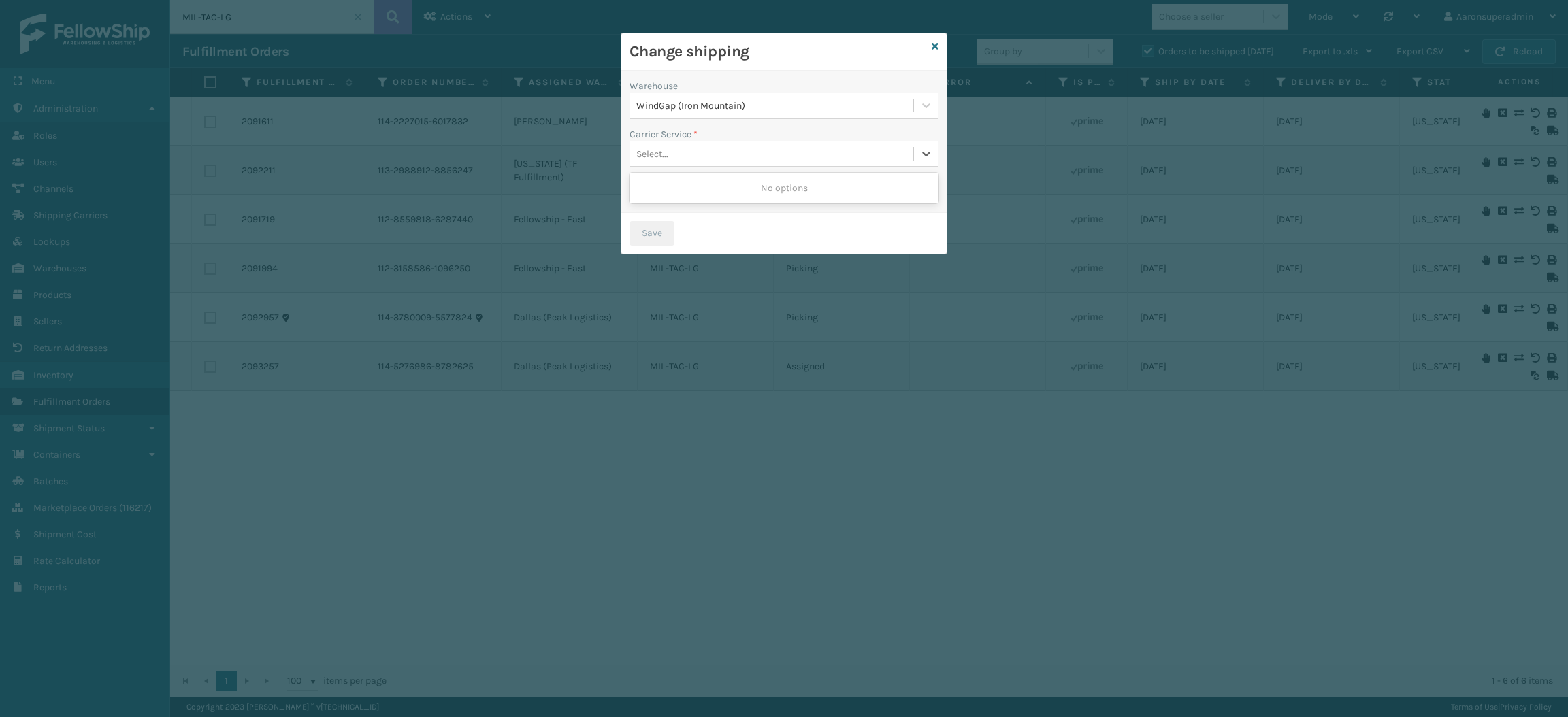
click at [692, 157] on div "Select..." at bounding box center [771, 154] width 284 height 23
click at [683, 134] on label "Carrier Service *" at bounding box center [663, 134] width 68 height 14
click at [646, 187] on label at bounding box center [642, 190] width 27 height 15
click at [638, 187] on input "checkbox" at bounding box center [633, 187] width 9 height 9
click at [679, 156] on div "Select..." at bounding box center [771, 154] width 284 height 23
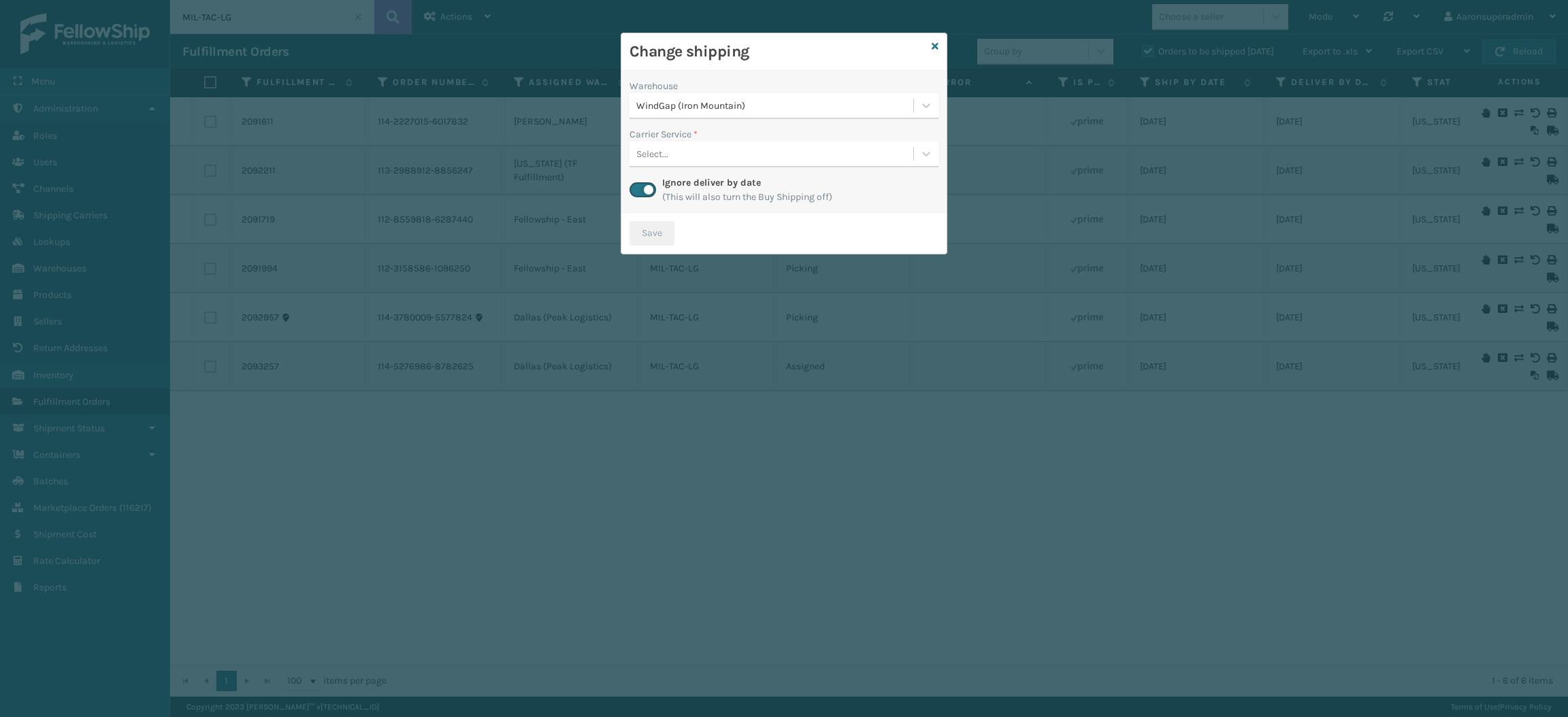
click at [804, 83] on div "Warehouse" at bounding box center [784, 86] width 309 height 14
click at [779, 152] on div "Select..." at bounding box center [771, 154] width 284 height 23
click at [712, 127] on div "Carrier Service *" at bounding box center [784, 134] width 309 height 14
click at [696, 140] on label "Carrier Service *" at bounding box center [663, 134] width 68 height 14
click at [935, 47] on icon at bounding box center [935, 46] width 7 height 10
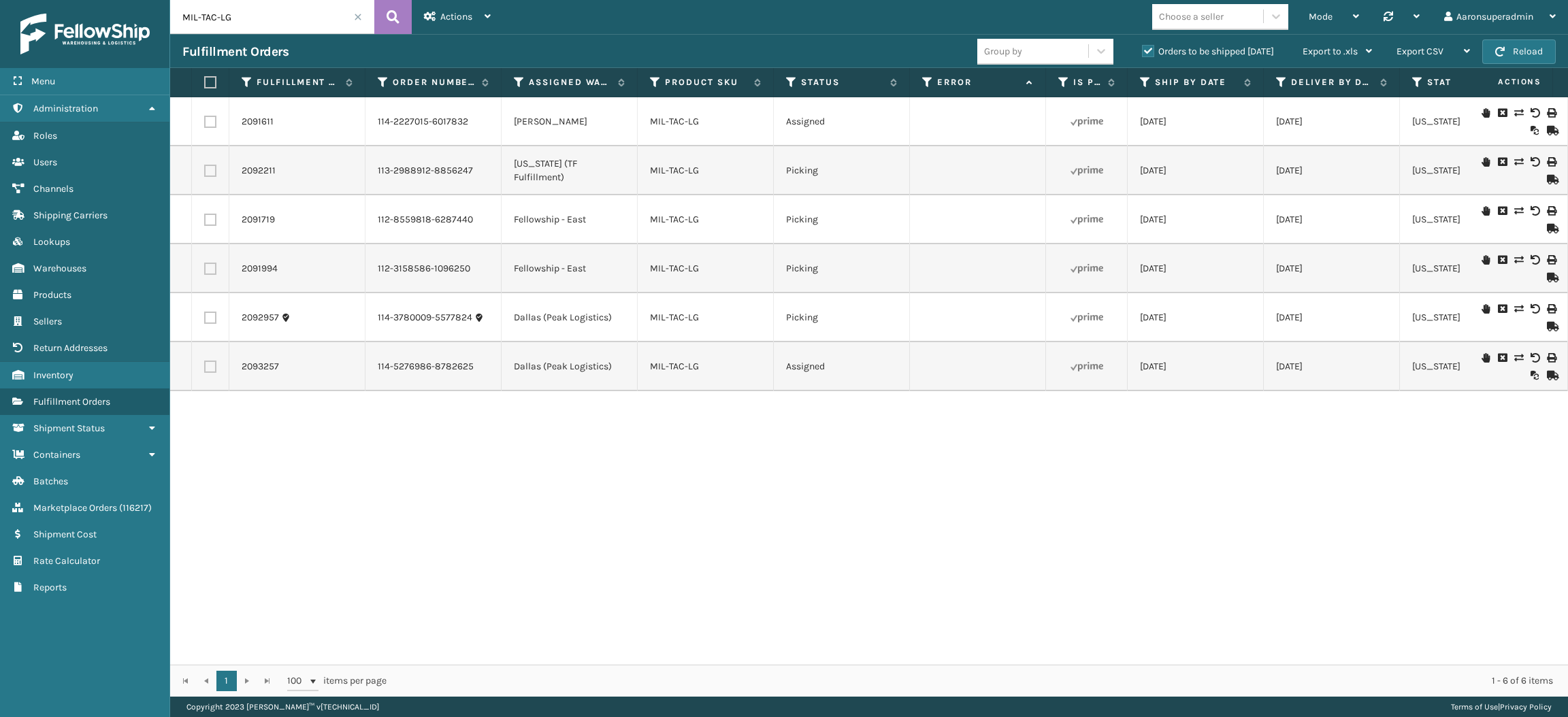
click at [359, 19] on span at bounding box center [358, 17] width 8 height 8
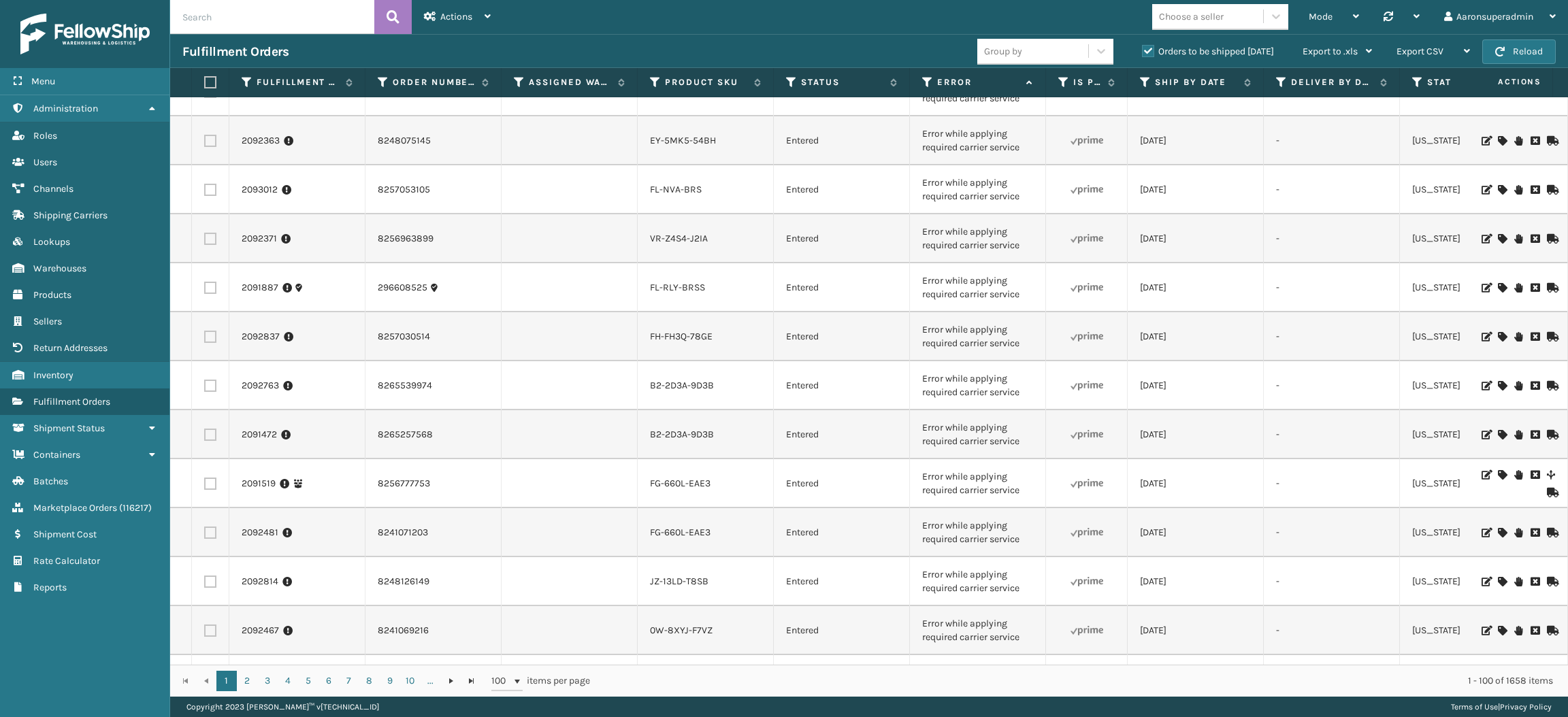
scroll to position [497, 0]
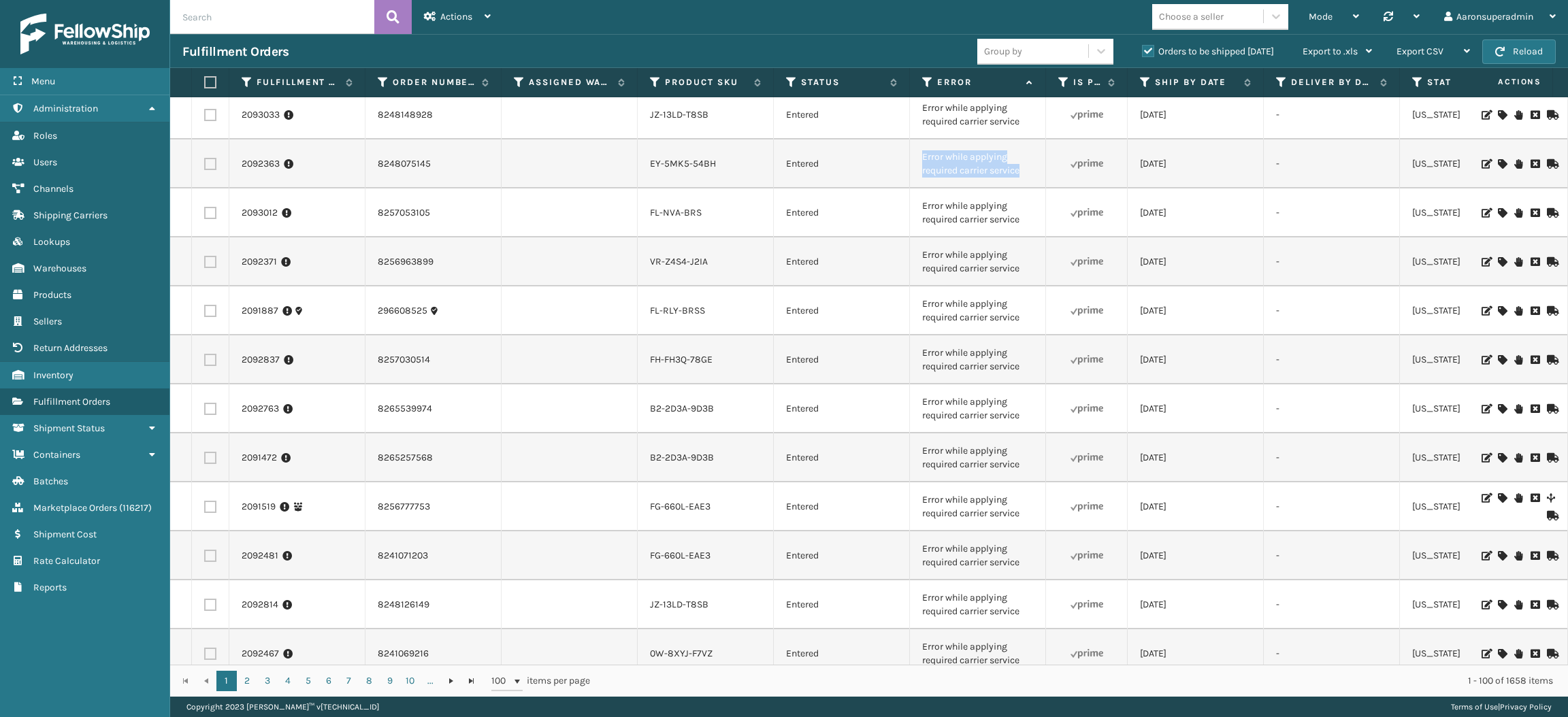
drag, startPoint x: 1028, startPoint y: 165, endPoint x: 917, endPoint y: 155, distance: 111.4
click at [917, 155] on td "Error while applying required carrier service" at bounding box center [978, 163] width 136 height 49
copy td "Error while applying required carrier service"
click at [329, 16] on input "text" at bounding box center [272, 17] width 204 height 34
paste input "Error while applying required carrier service"
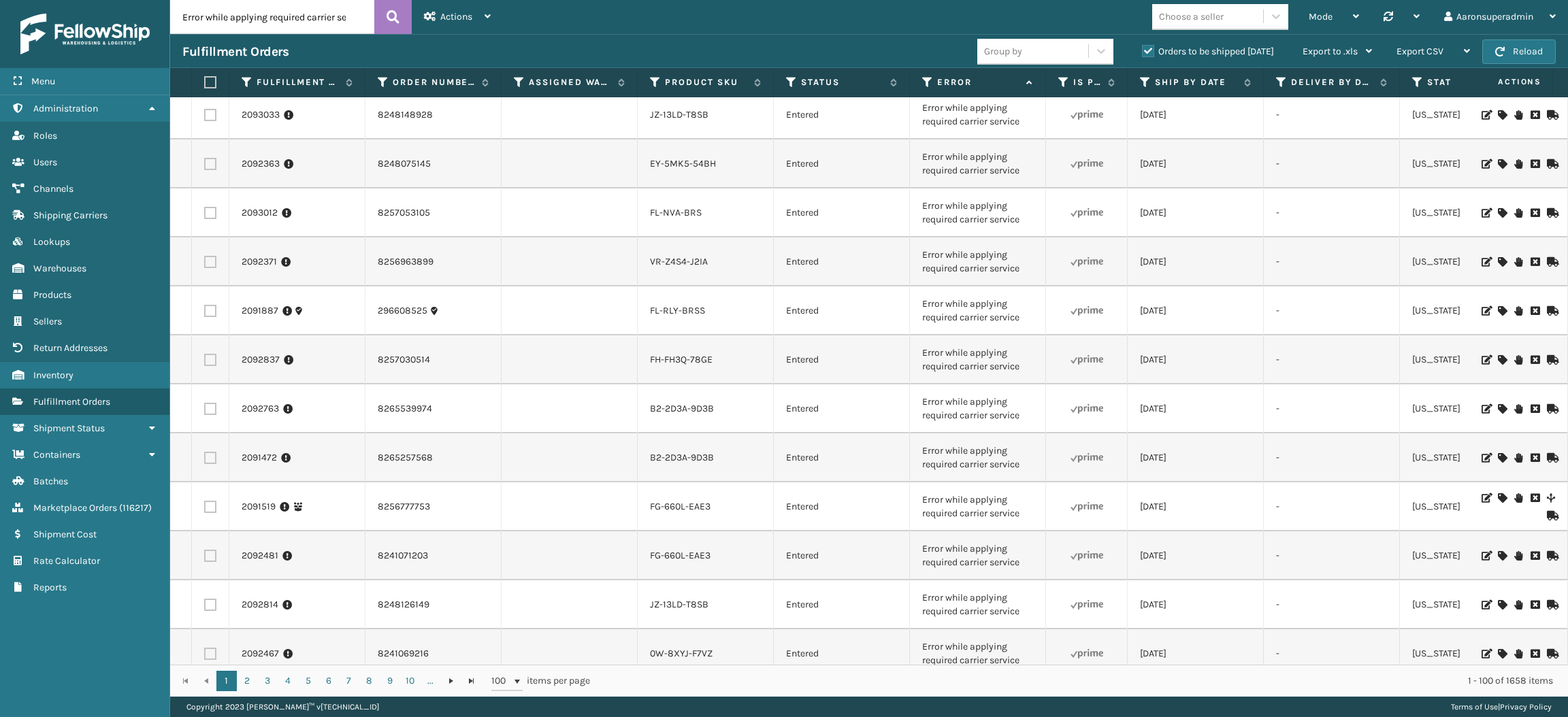
scroll to position [0, 25]
type input "Error while applying required carrier service"
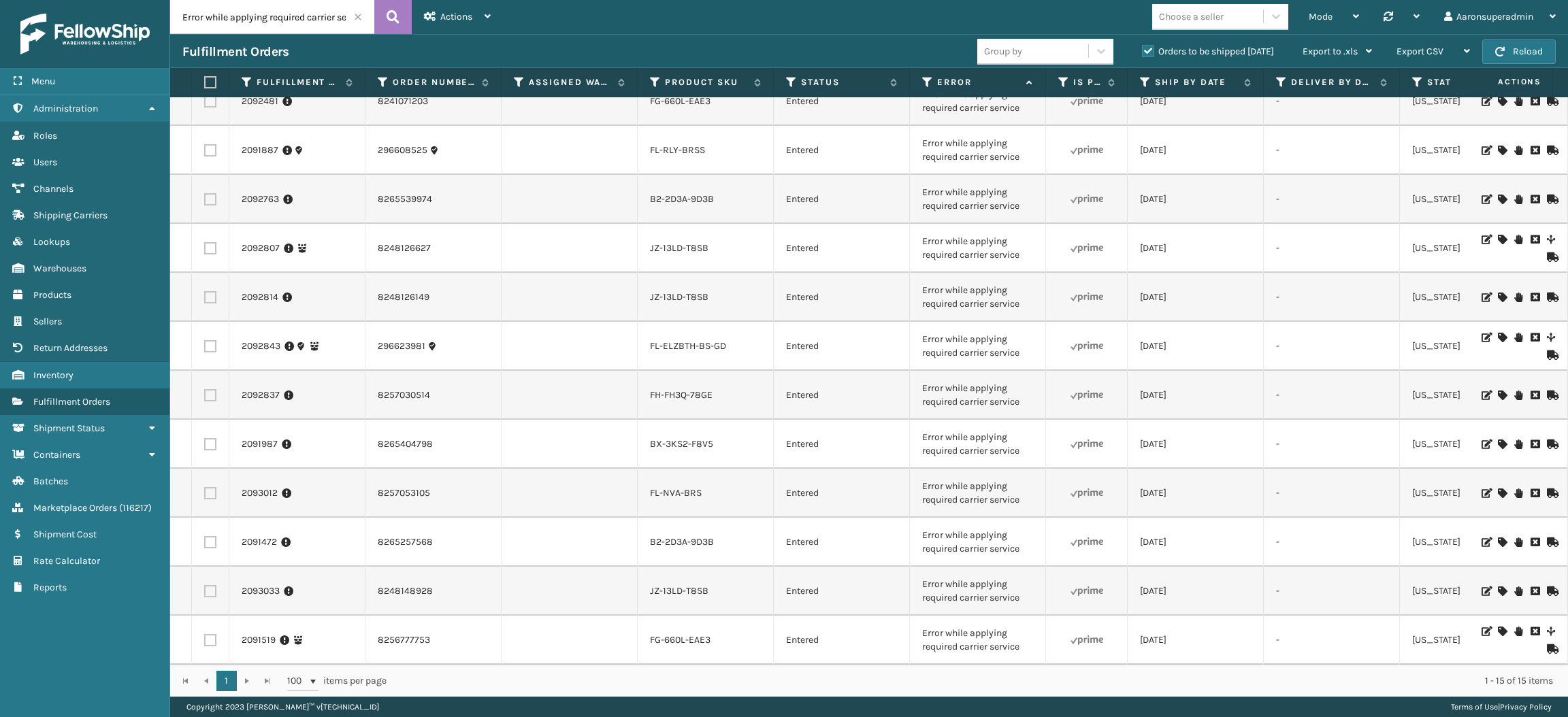
click at [209, 84] on label at bounding box center [208, 82] width 8 height 12
click at [204, 84] on input "checkbox" at bounding box center [204, 82] width 1 height 9
checkbox input "true"
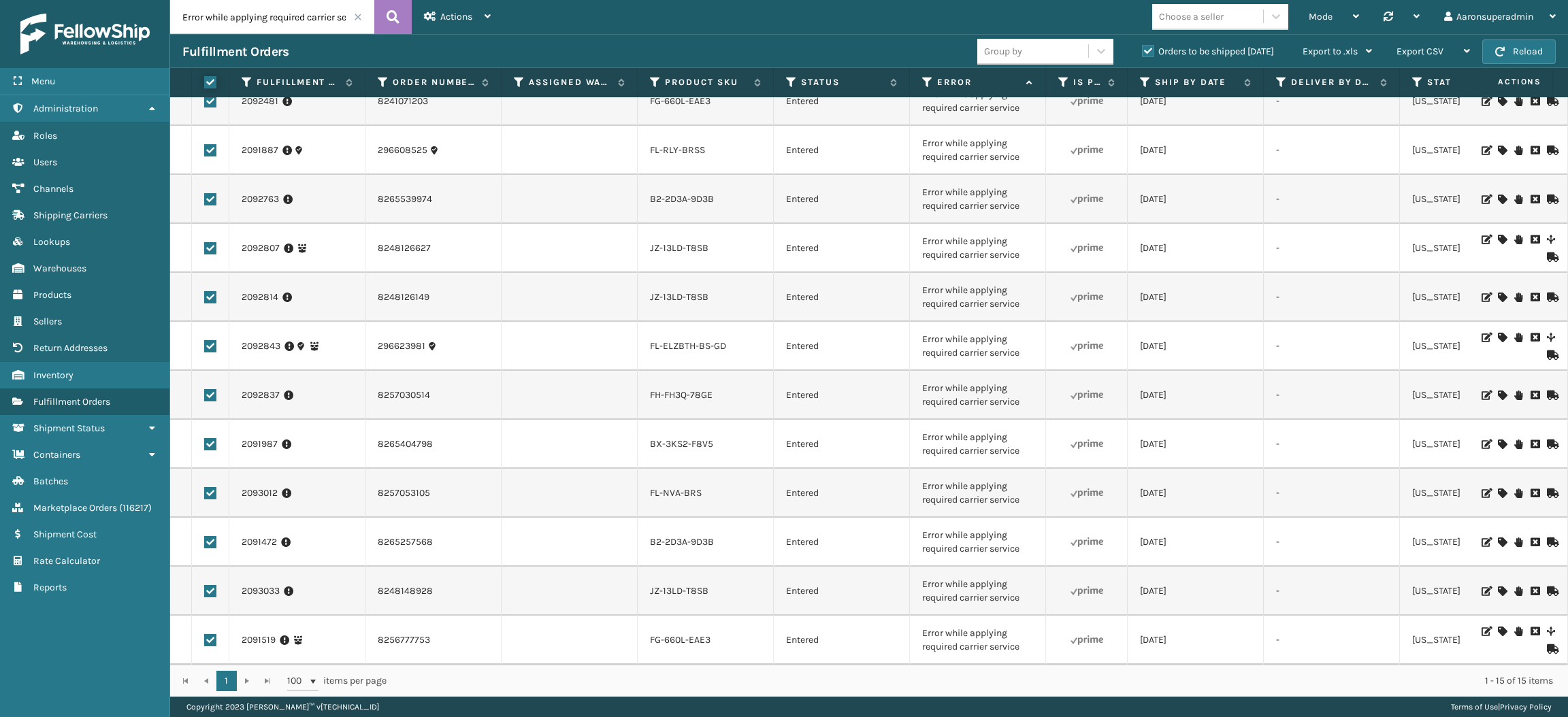
checkbox input "true"
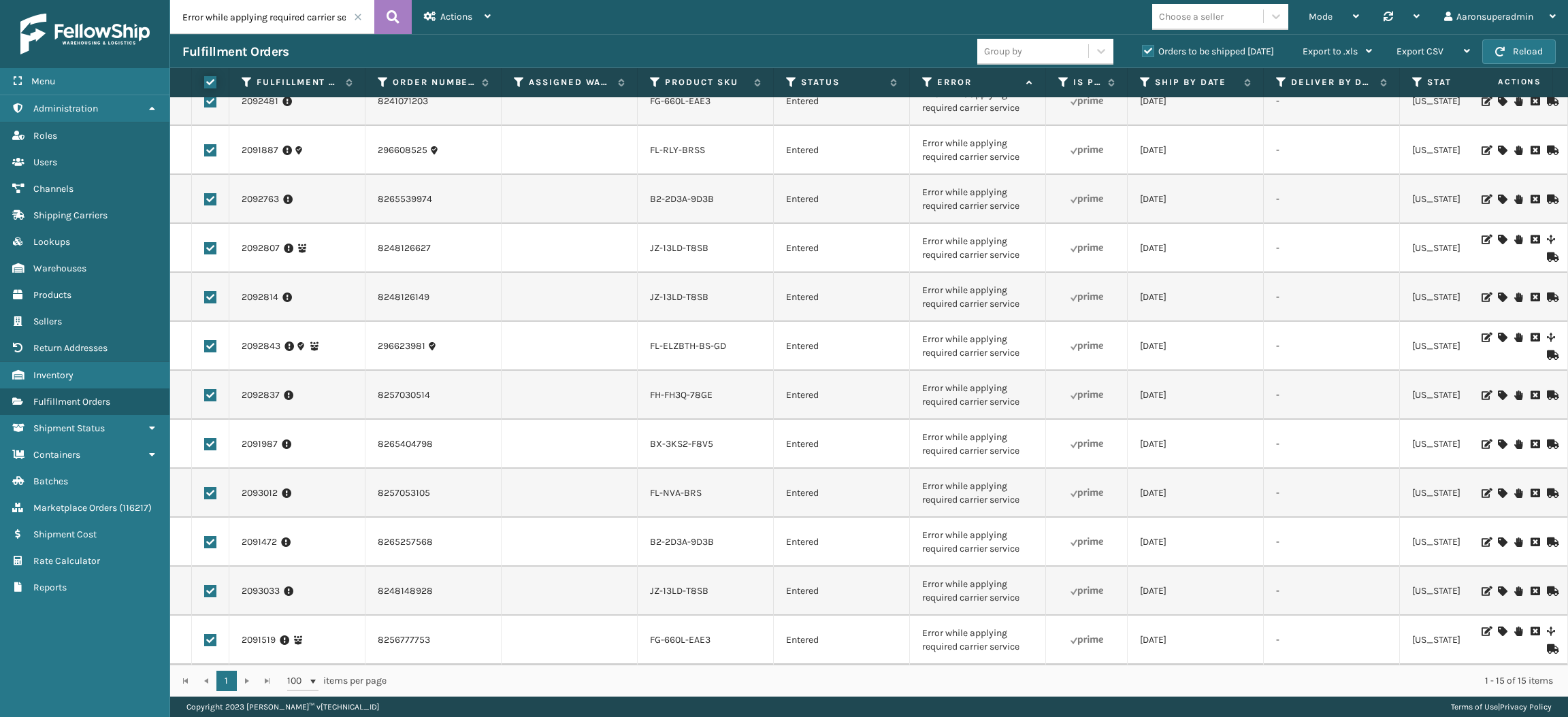
checkbox input "true"
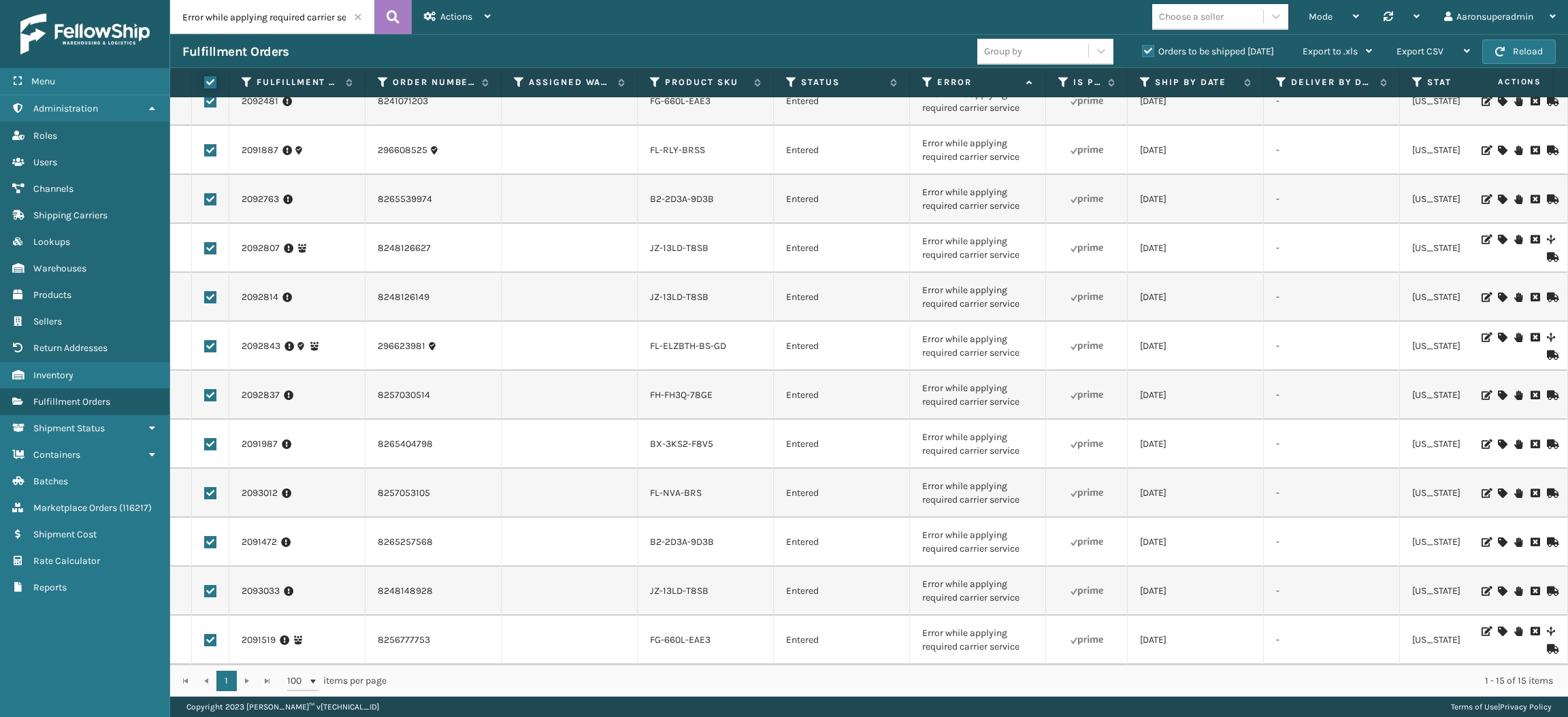
checkbox input "true"
click at [1084, 58] on div "Bulk Actions" at bounding box center [1077, 52] width 80 height 34
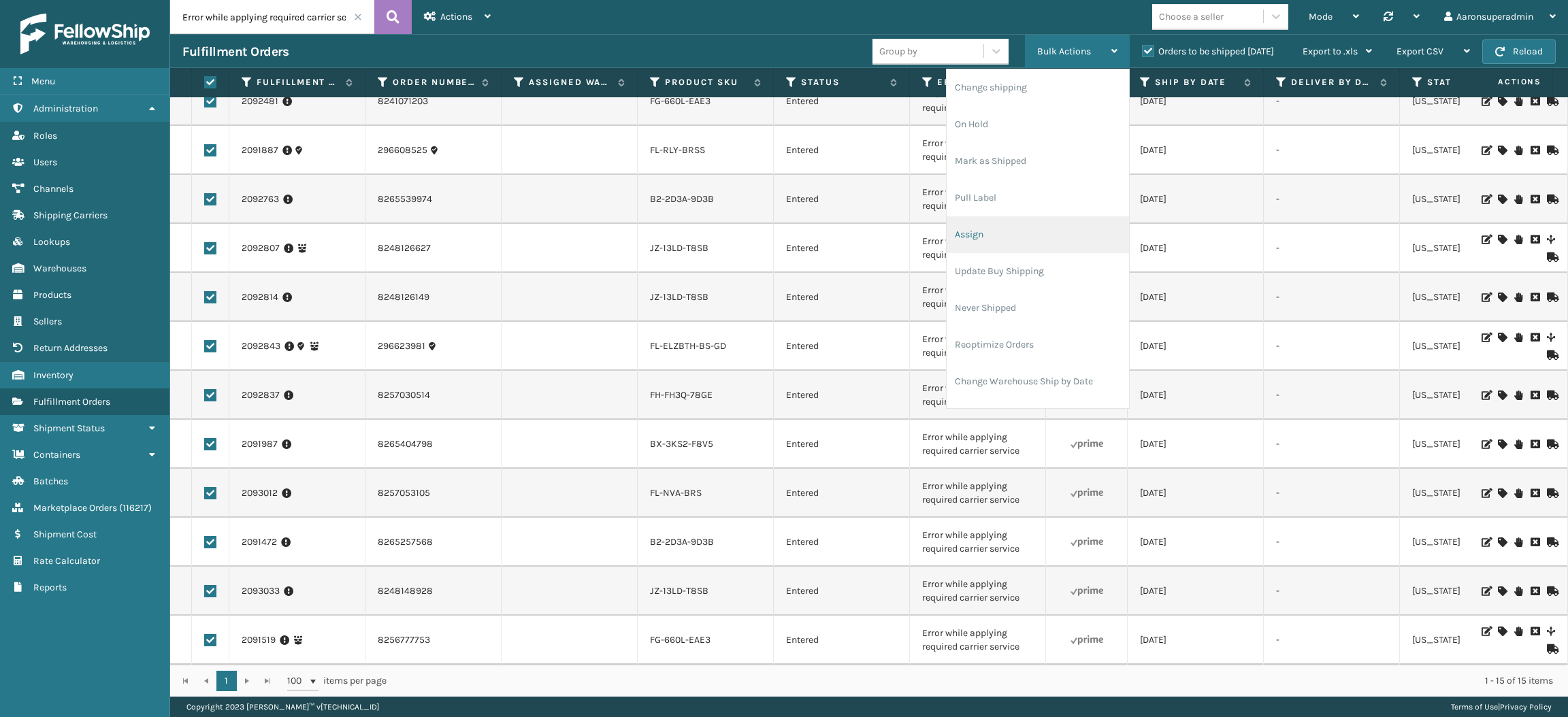
click at [990, 241] on li "Assign" at bounding box center [1038, 235] width 183 height 37
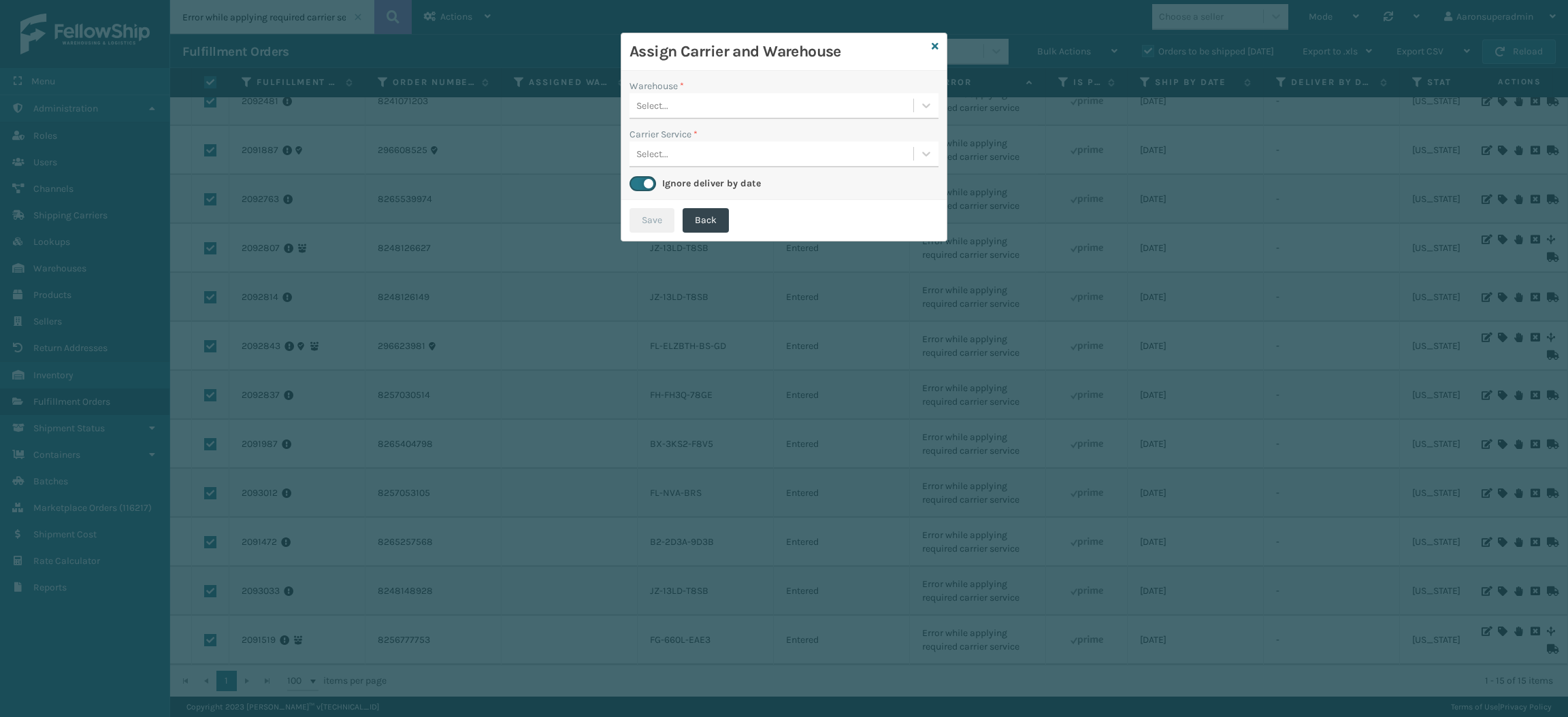
click at [734, 108] on div "Select..." at bounding box center [771, 106] width 284 height 23
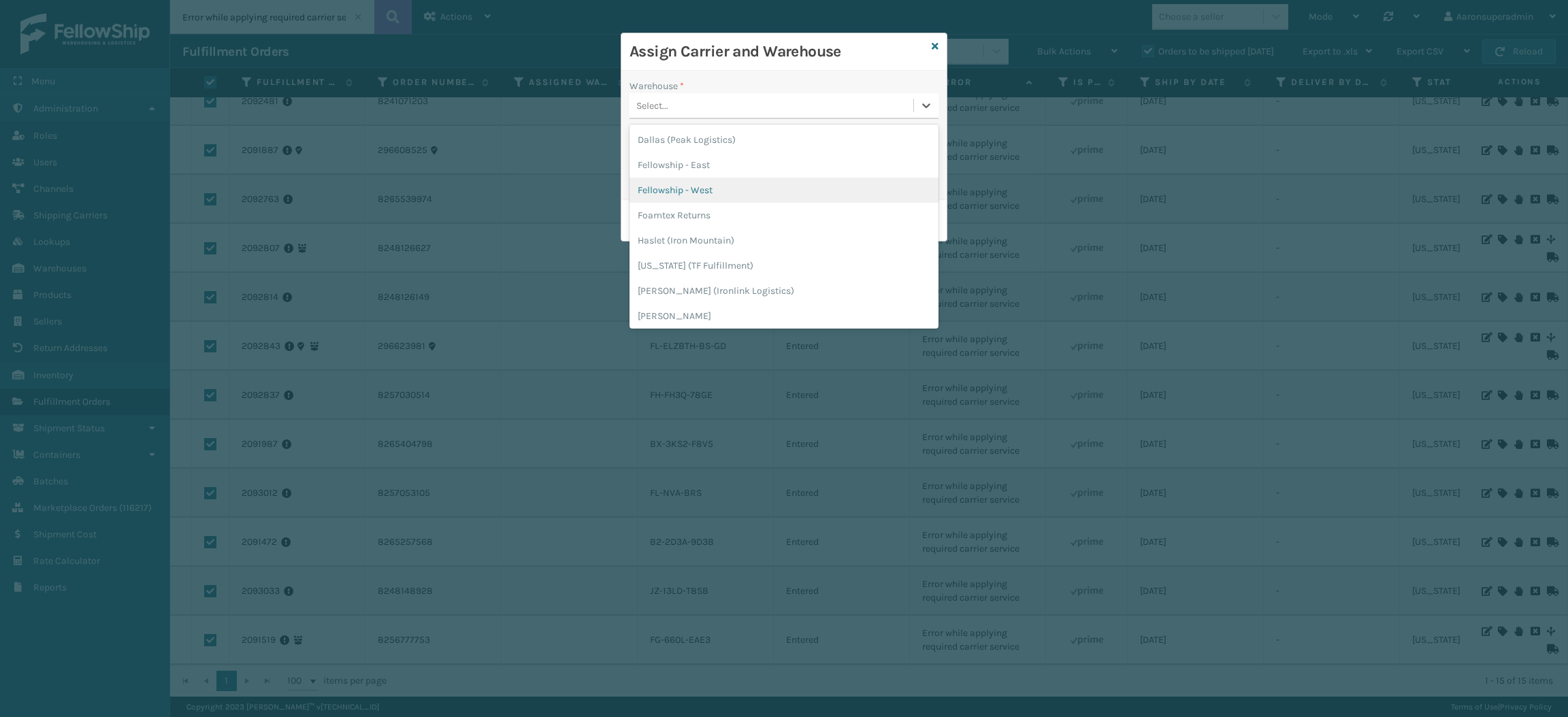
click at [730, 184] on div "Fellowship - West" at bounding box center [784, 190] width 309 height 25
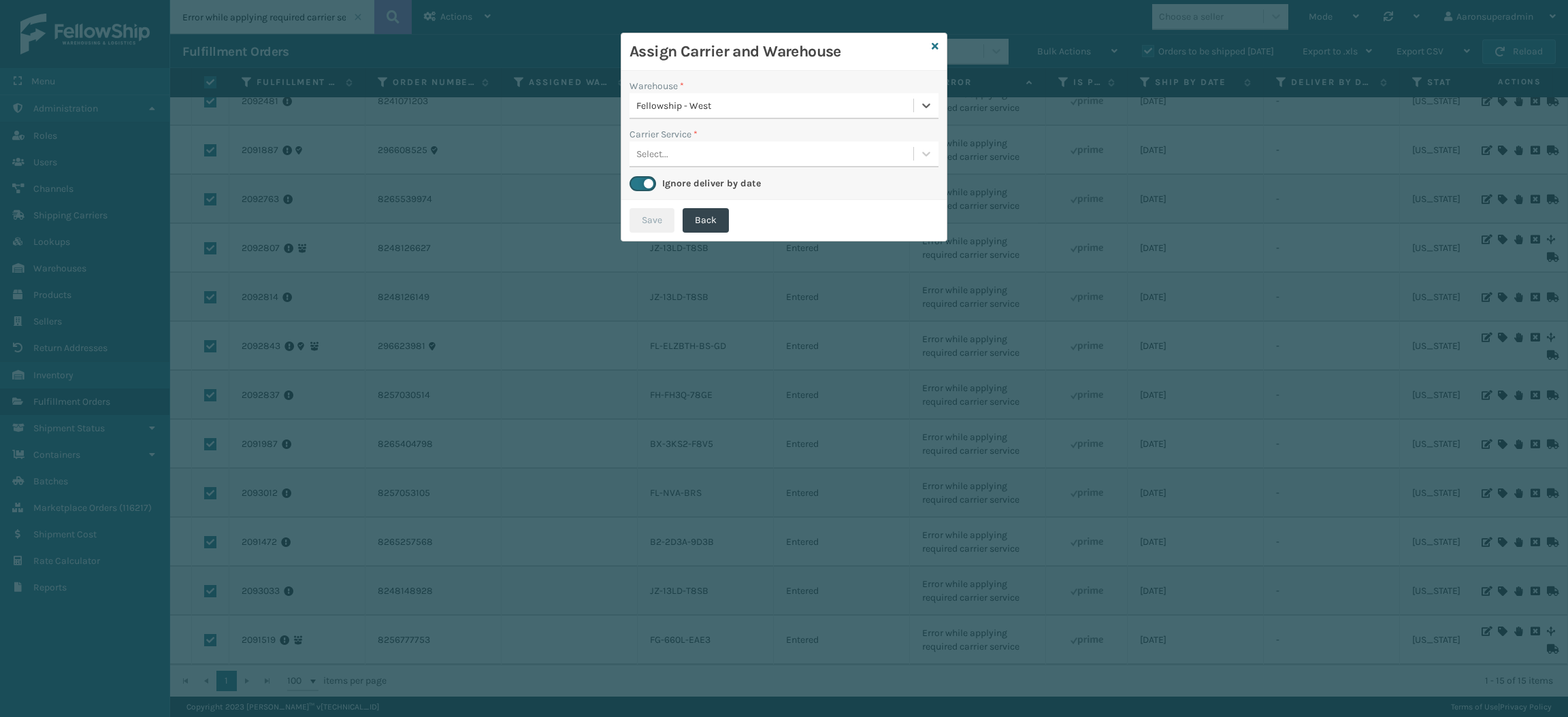
click at [681, 143] on div "Select..." at bounding box center [771, 154] width 284 height 23
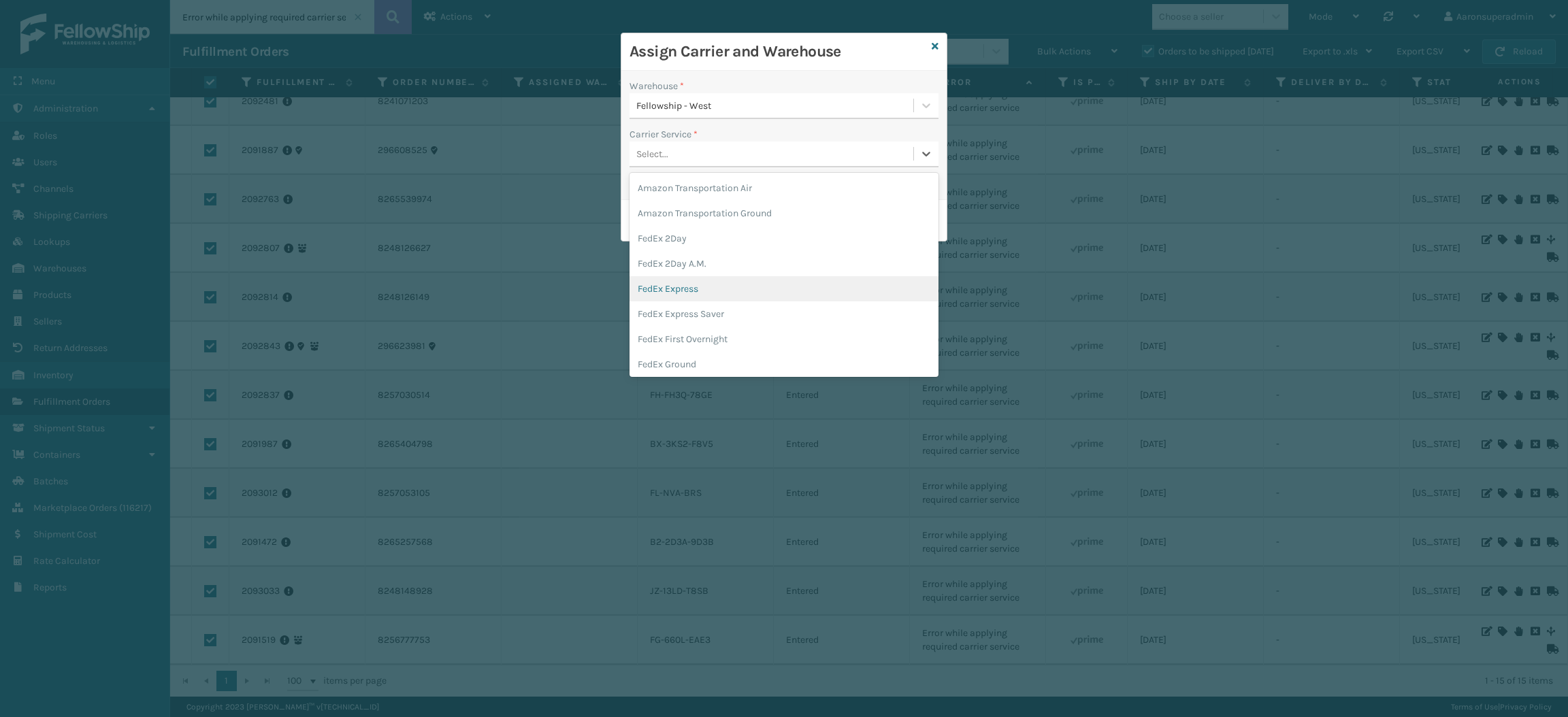
scroll to position [102, 0]
click at [697, 279] on div "FedEx Home Delivery" at bounding box center [784, 287] width 309 height 25
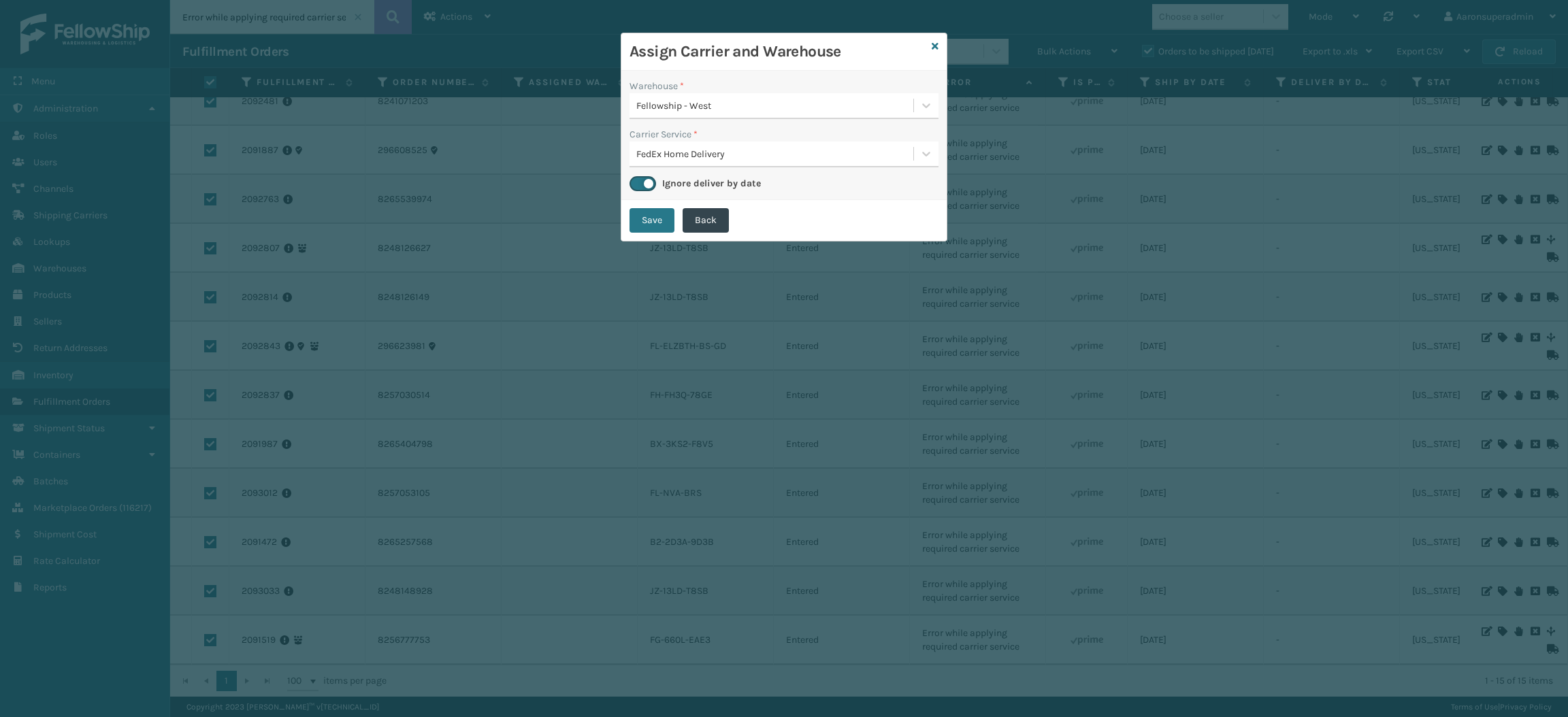
click at [637, 205] on div "Save Back" at bounding box center [784, 220] width 325 height 40
click at [642, 220] on button "Save" at bounding box center [651, 220] width 45 height 25
checkbox input "false"
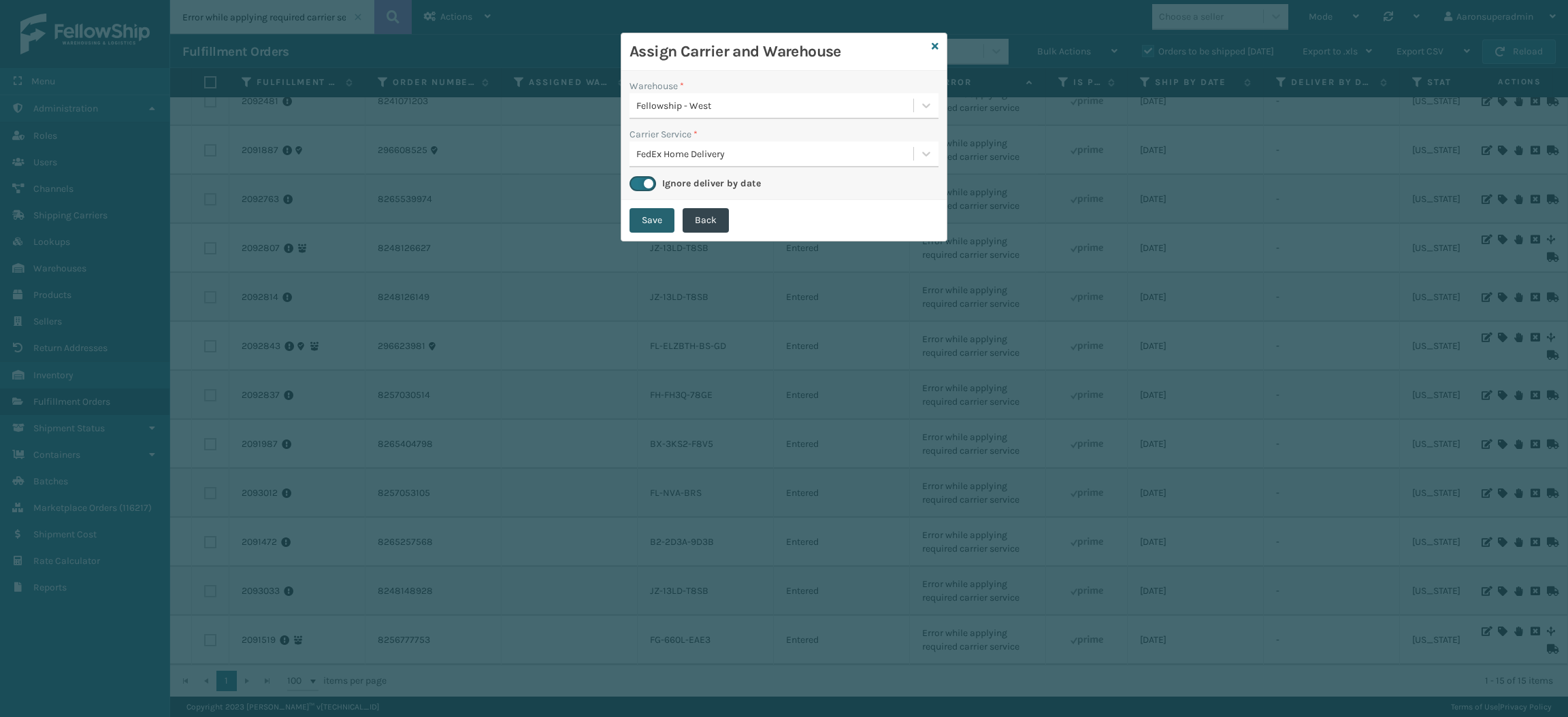
checkbox input "false"
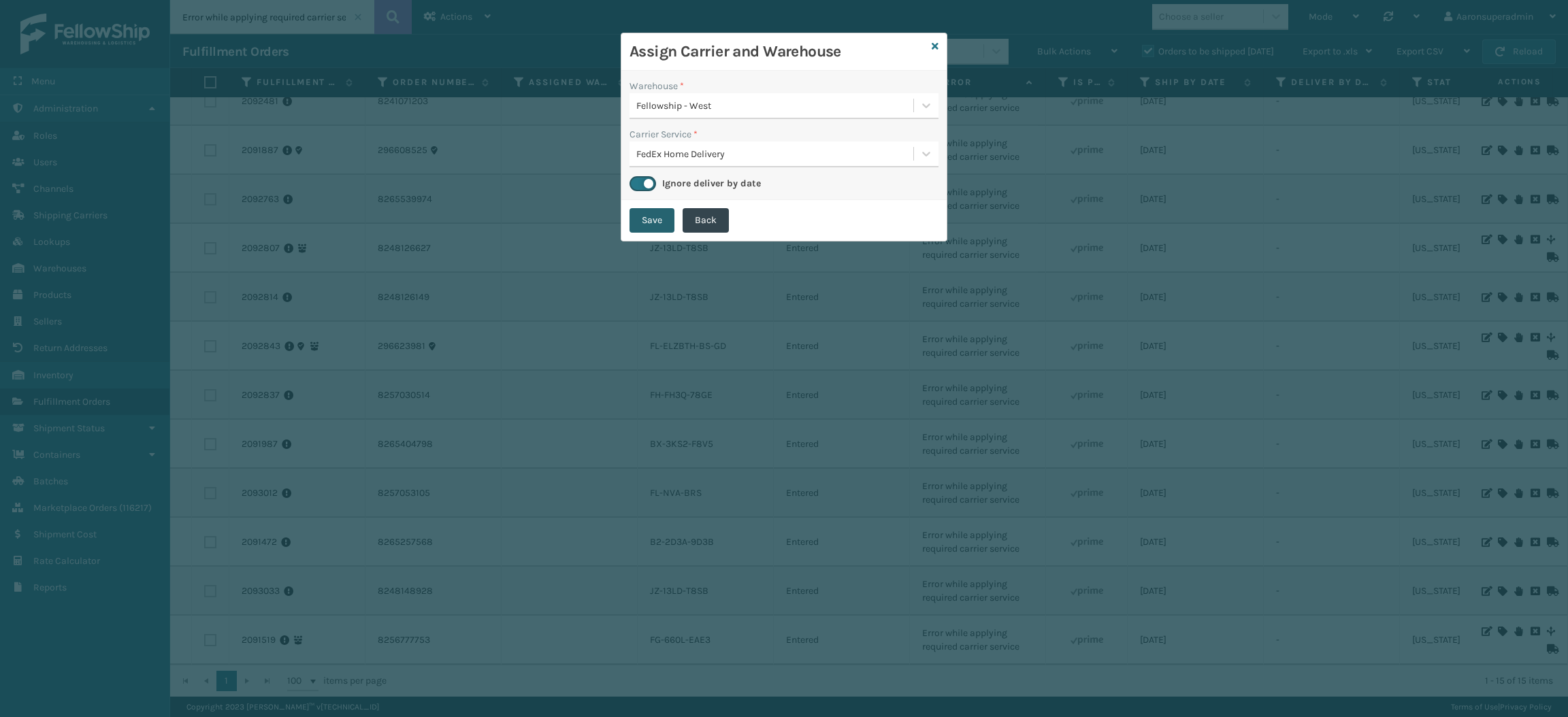
checkbox input "false"
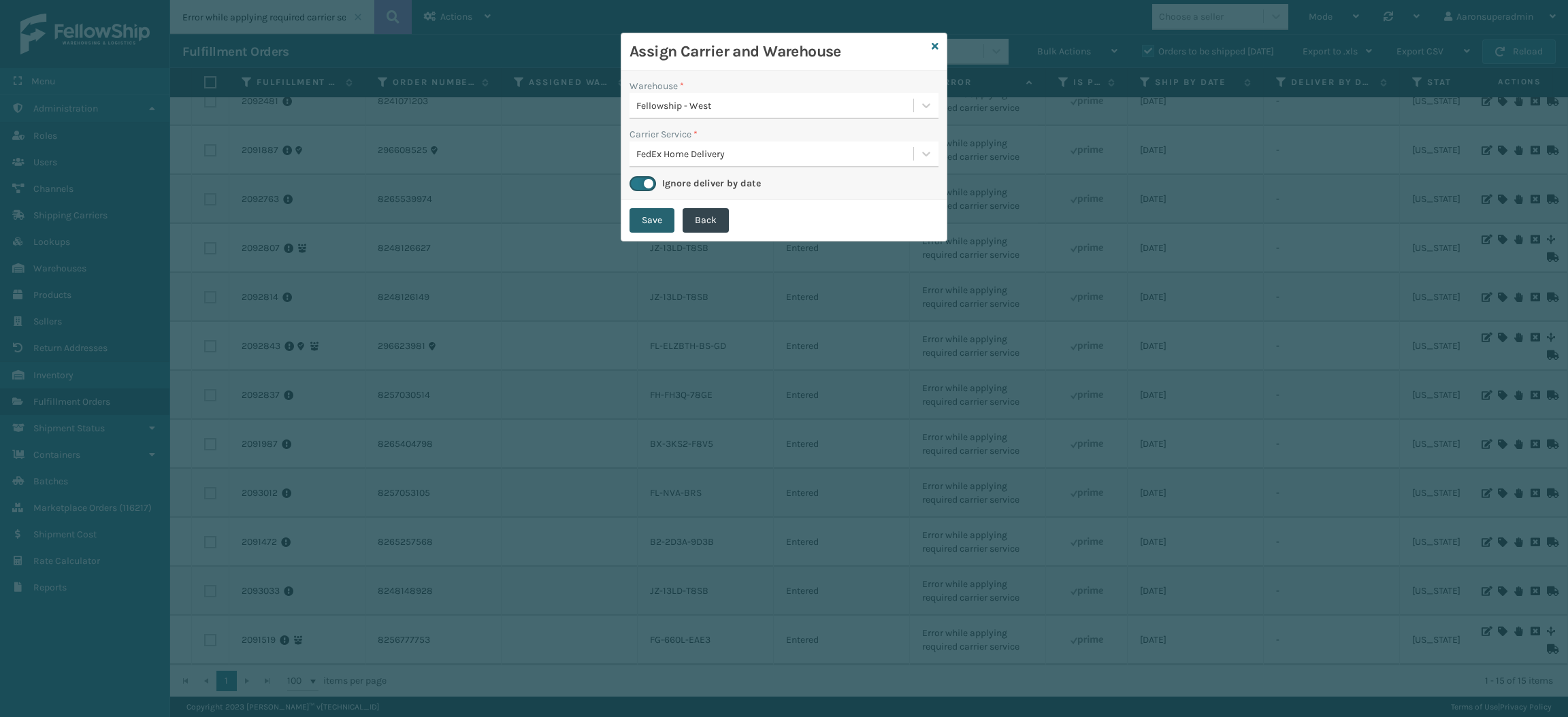
checkbox input "false"
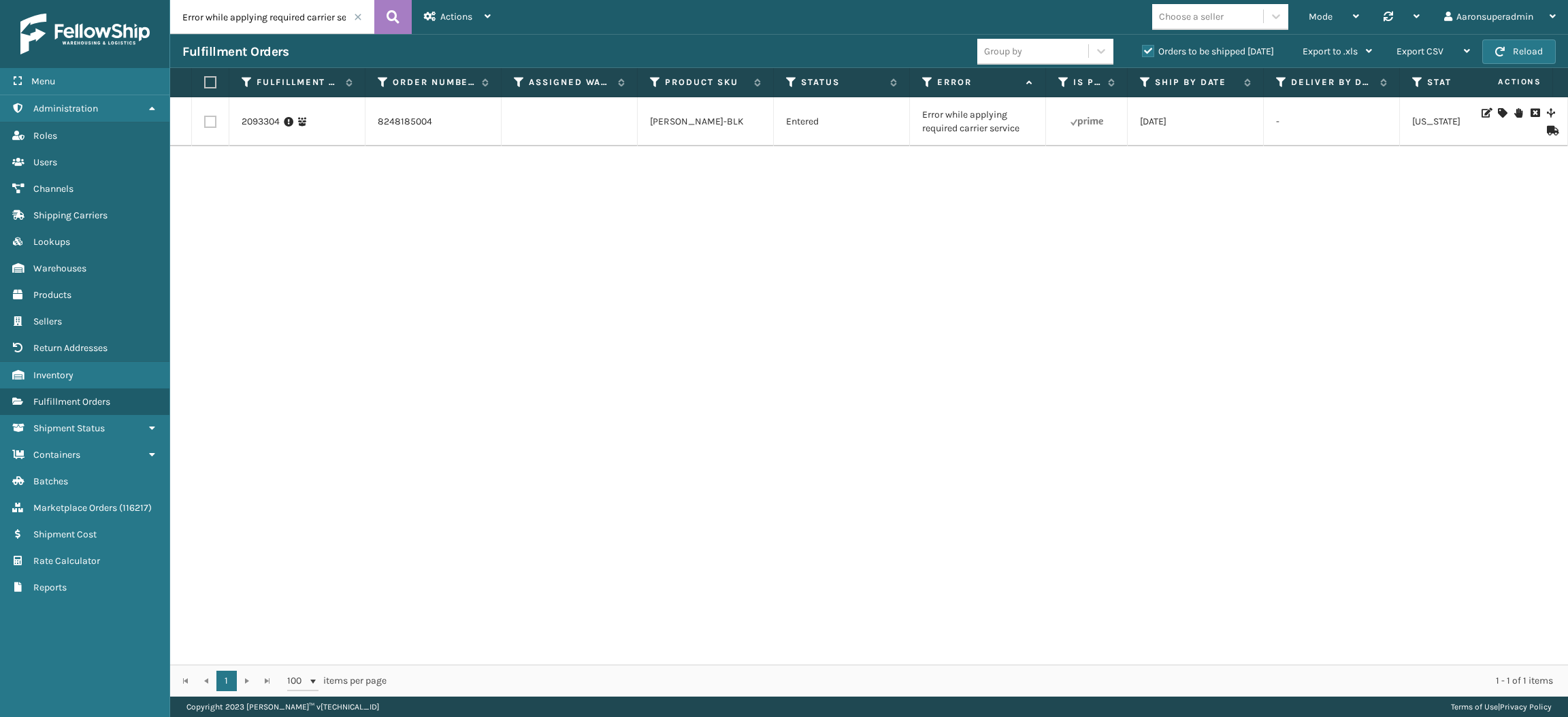
click at [788, 267] on div "2093304 8248185004 TL-EZRA-BLK Entered Error while applying required carrier se…" at bounding box center [869, 381] width 1398 height 567
click at [1498, 112] on icon at bounding box center [1502, 113] width 8 height 10
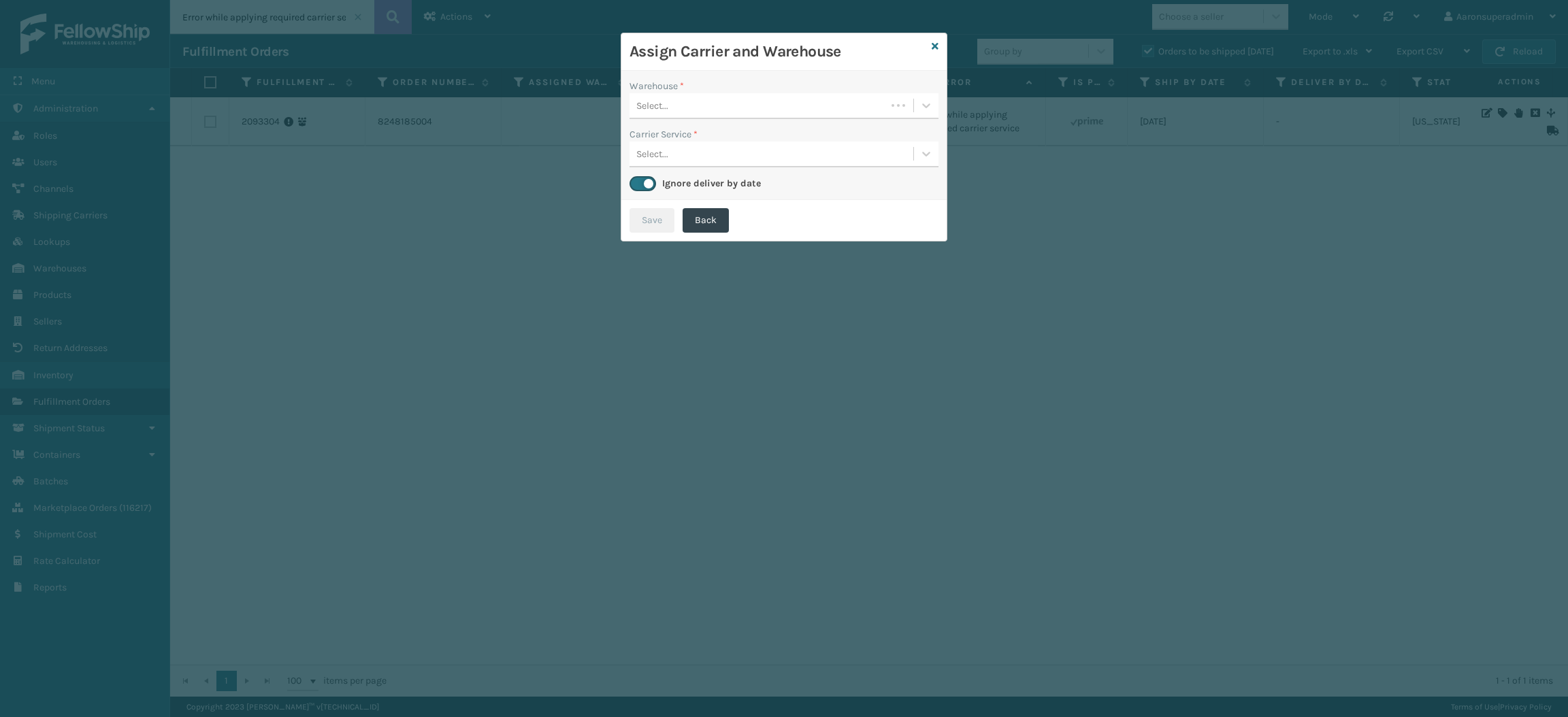
click at [771, 99] on div "Select..." at bounding box center [758, 106] width 257 height 23
click at [687, 134] on div "Fellowship - West" at bounding box center [784, 139] width 309 height 25
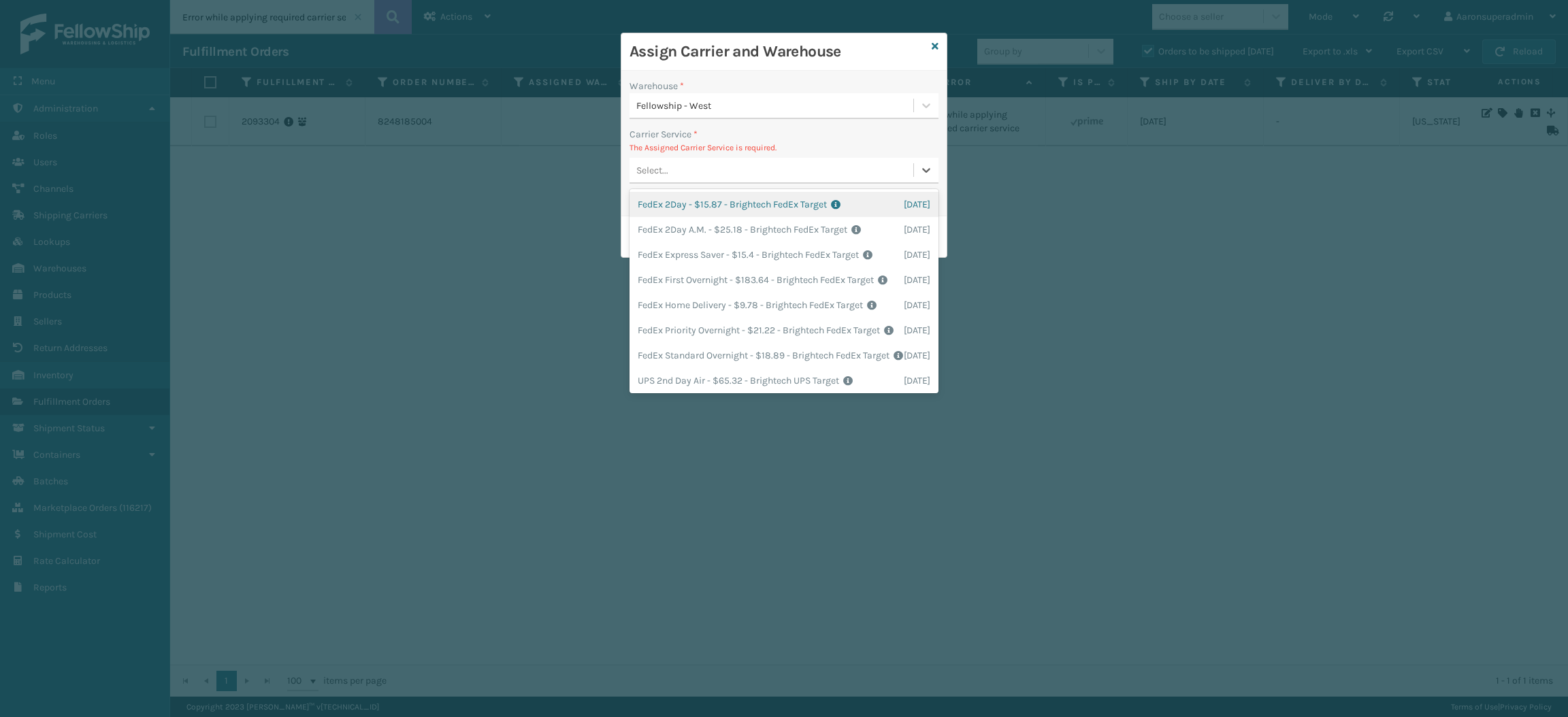
click at [709, 179] on div "Select..." at bounding box center [771, 170] width 284 height 23
click at [708, 318] on div "FedEx Home Delivery - $9.78 - Brightech FedEx Target Shipping Cost $9.78 Surplu…" at bounding box center [784, 305] width 309 height 25
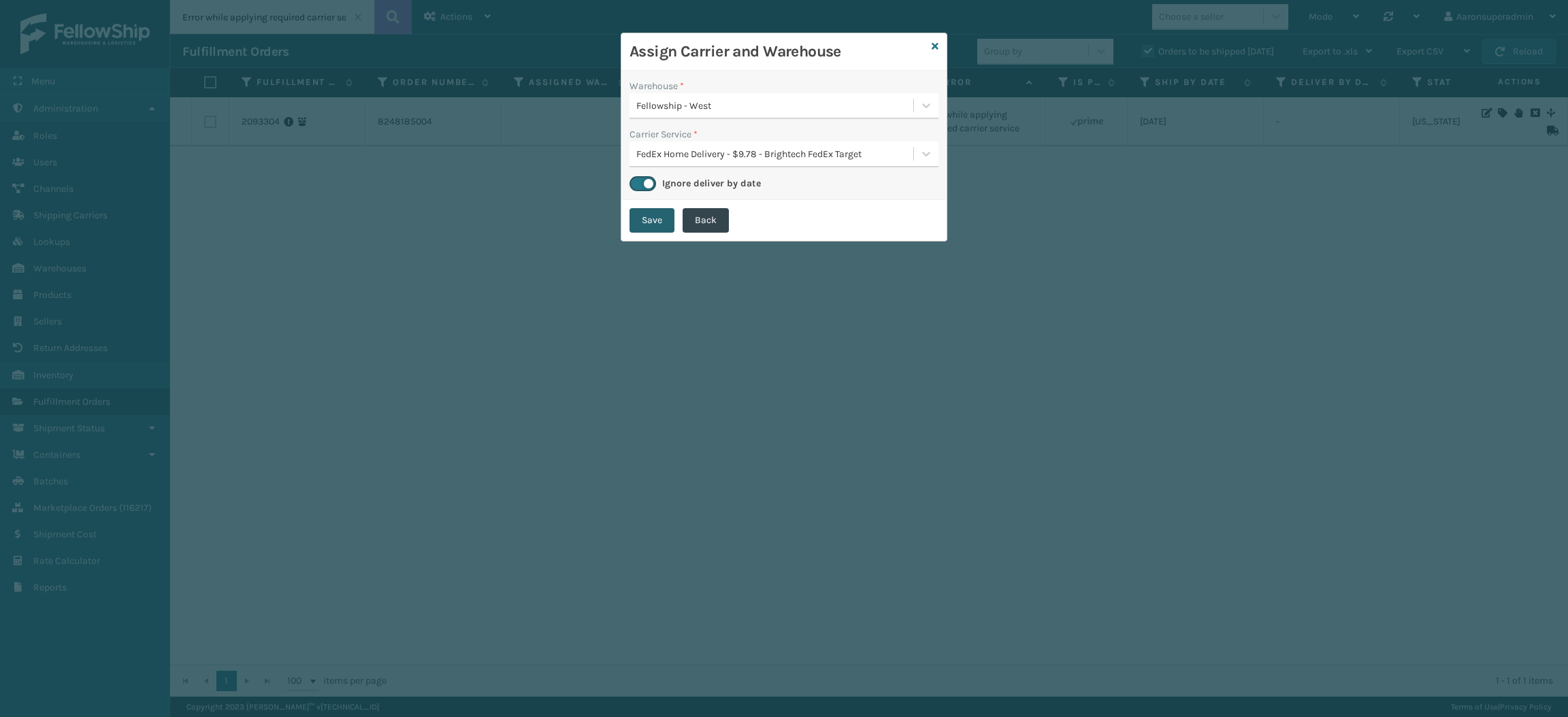
click at [643, 227] on button "Save" at bounding box center [651, 220] width 45 height 25
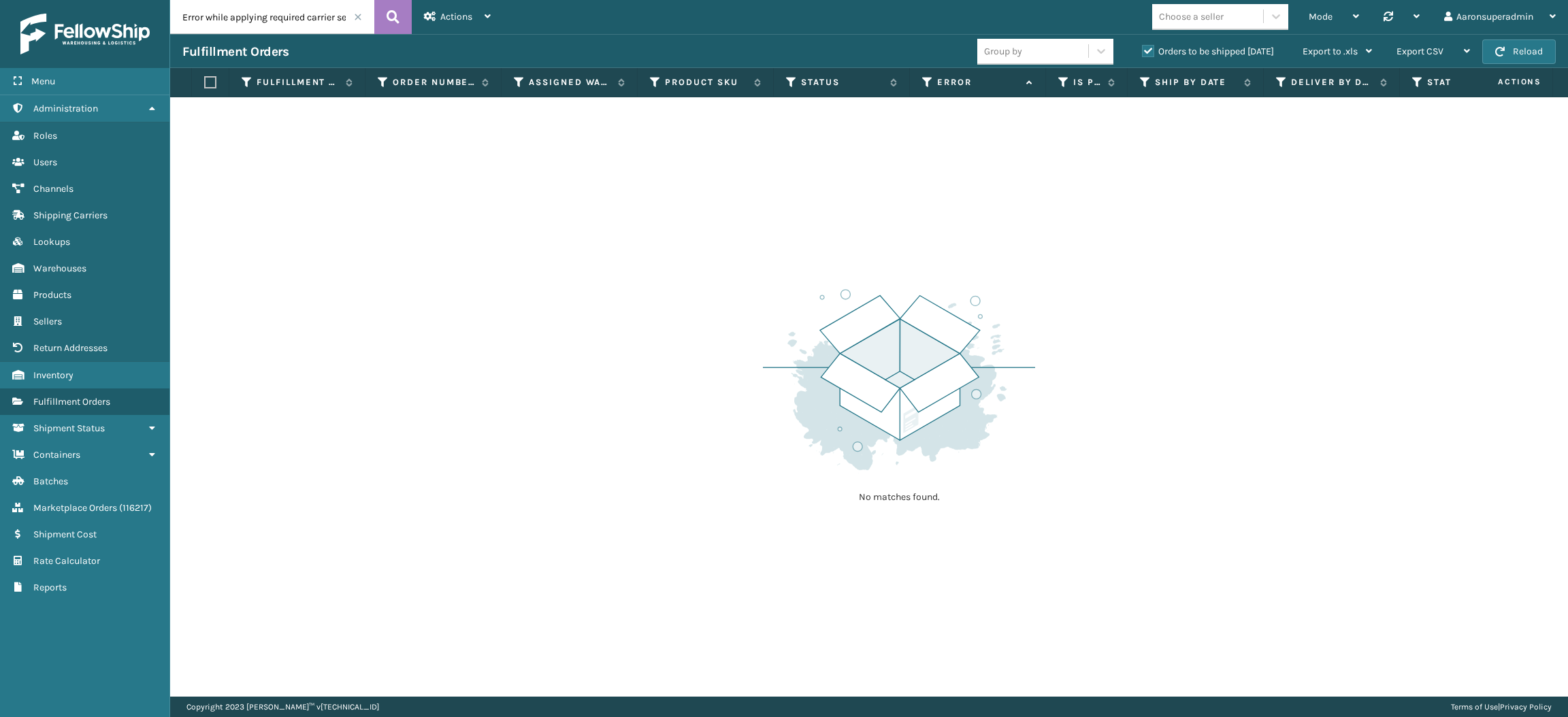
click at [358, 18] on span at bounding box center [358, 17] width 8 height 8
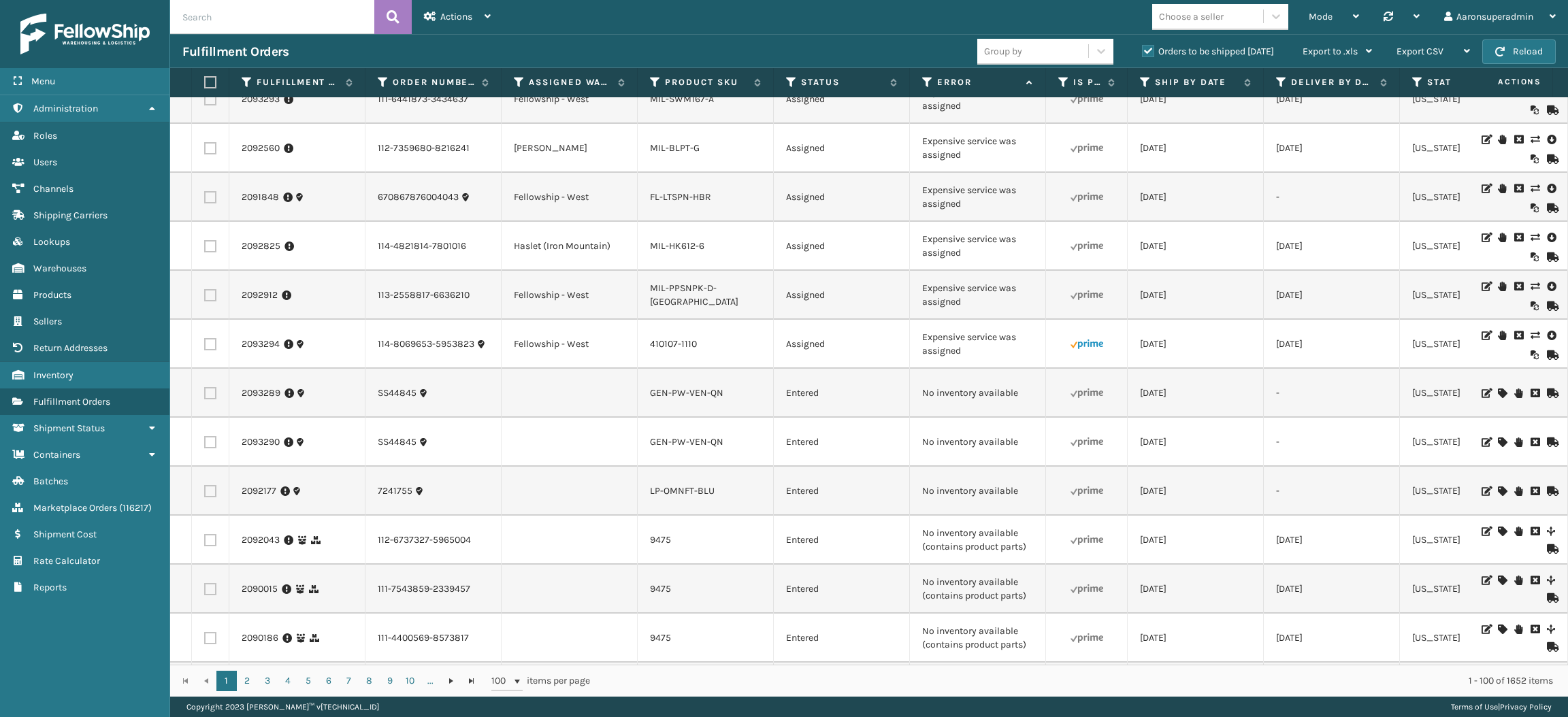
scroll to position [1831, 0]
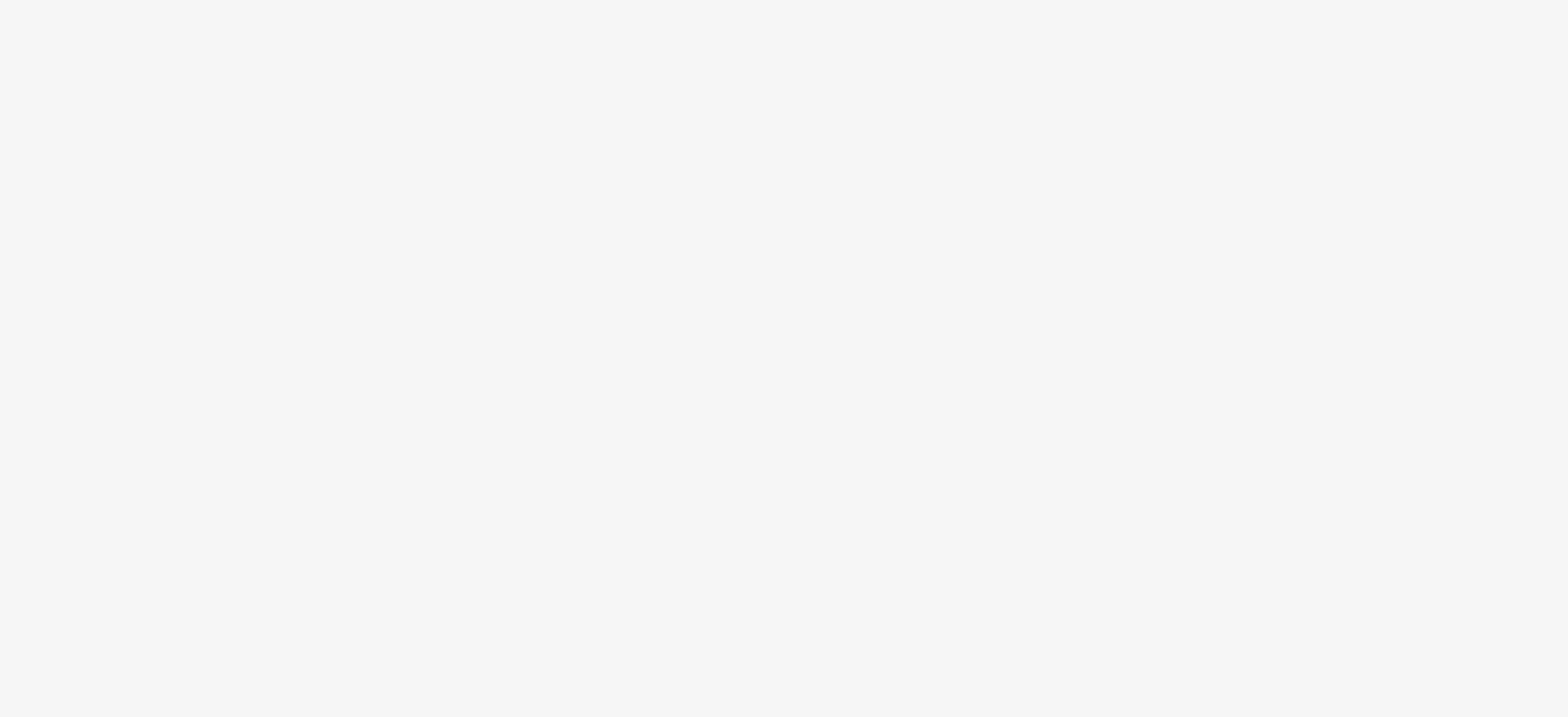
drag, startPoint x: 978, startPoint y: 367, endPoint x: 917, endPoint y: 338, distance: 67.5
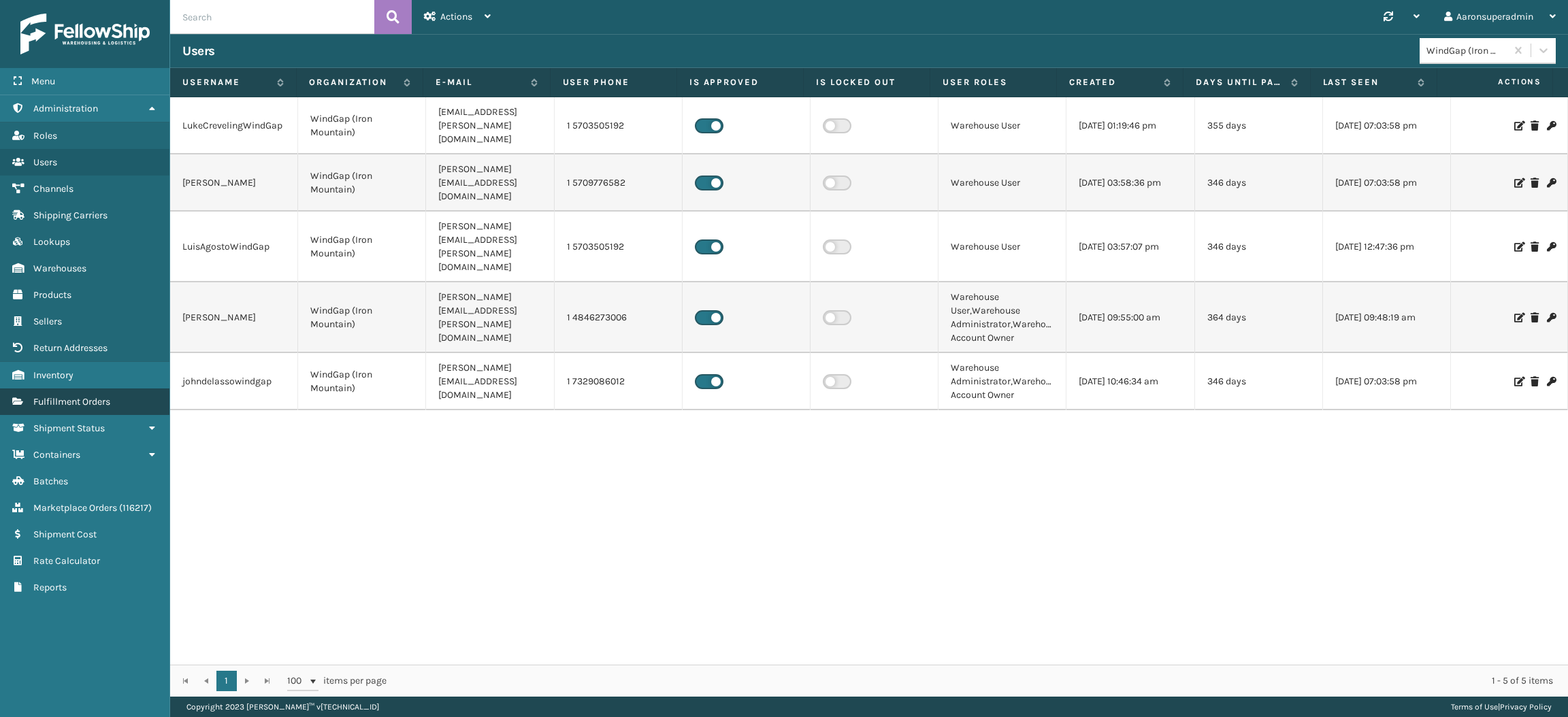
click at [100, 396] on span "Fulfillment Orders" at bounding box center [72, 401] width 77 height 12
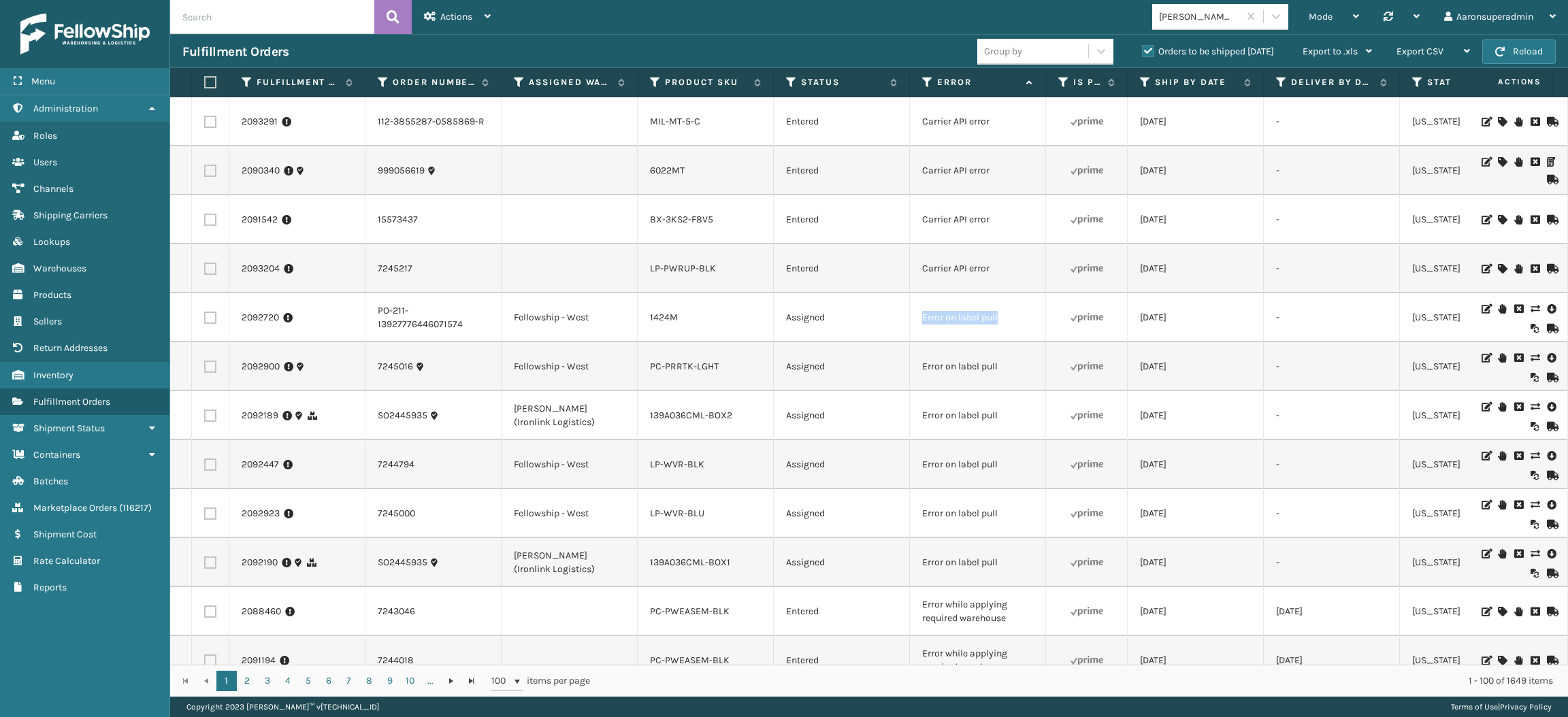
drag, startPoint x: 1021, startPoint y: 320, endPoint x: 904, endPoint y: 316, distance: 117.1
copy tr "Error on label pull"
click at [344, 29] on input "text" at bounding box center [272, 17] width 204 height 34
paste input "Error on label pull"
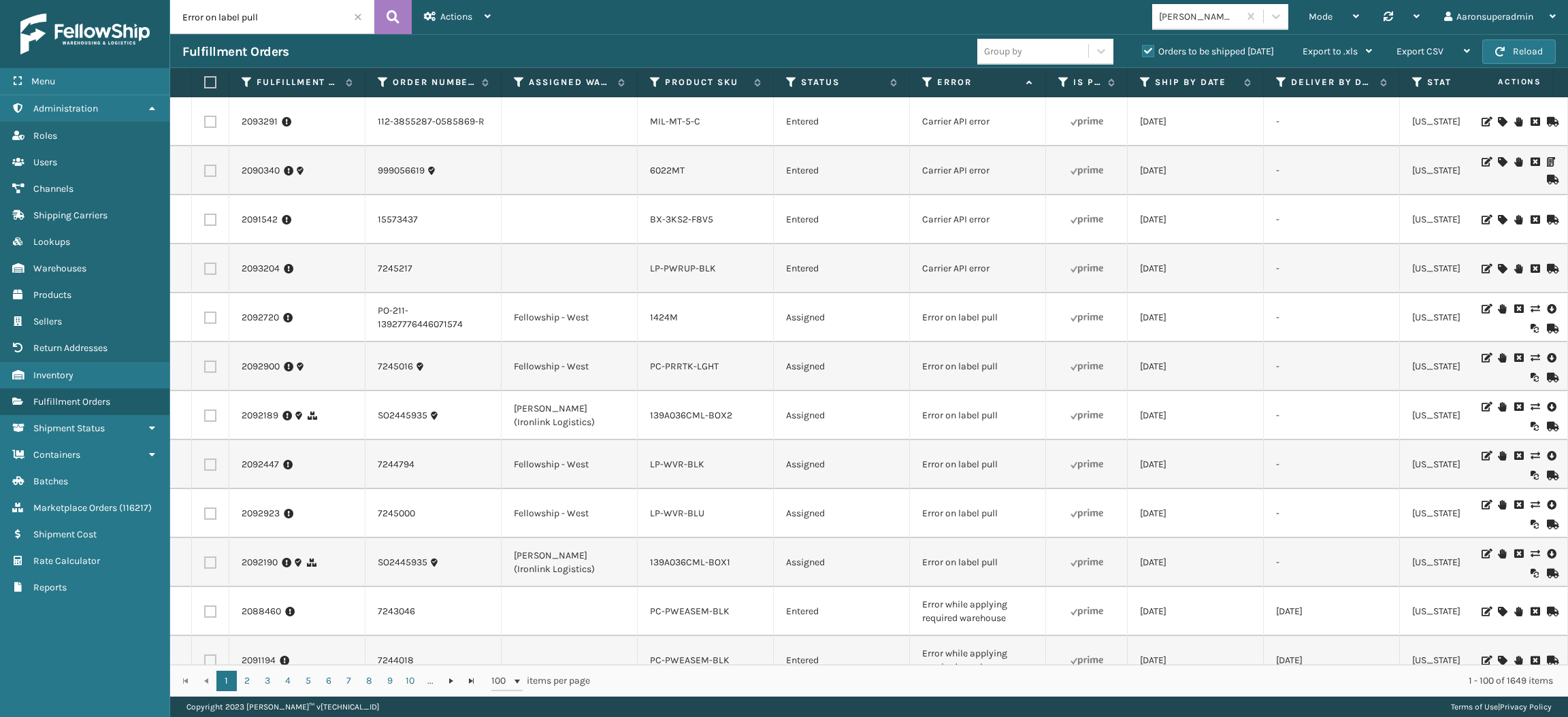
type input "Error on label pull"
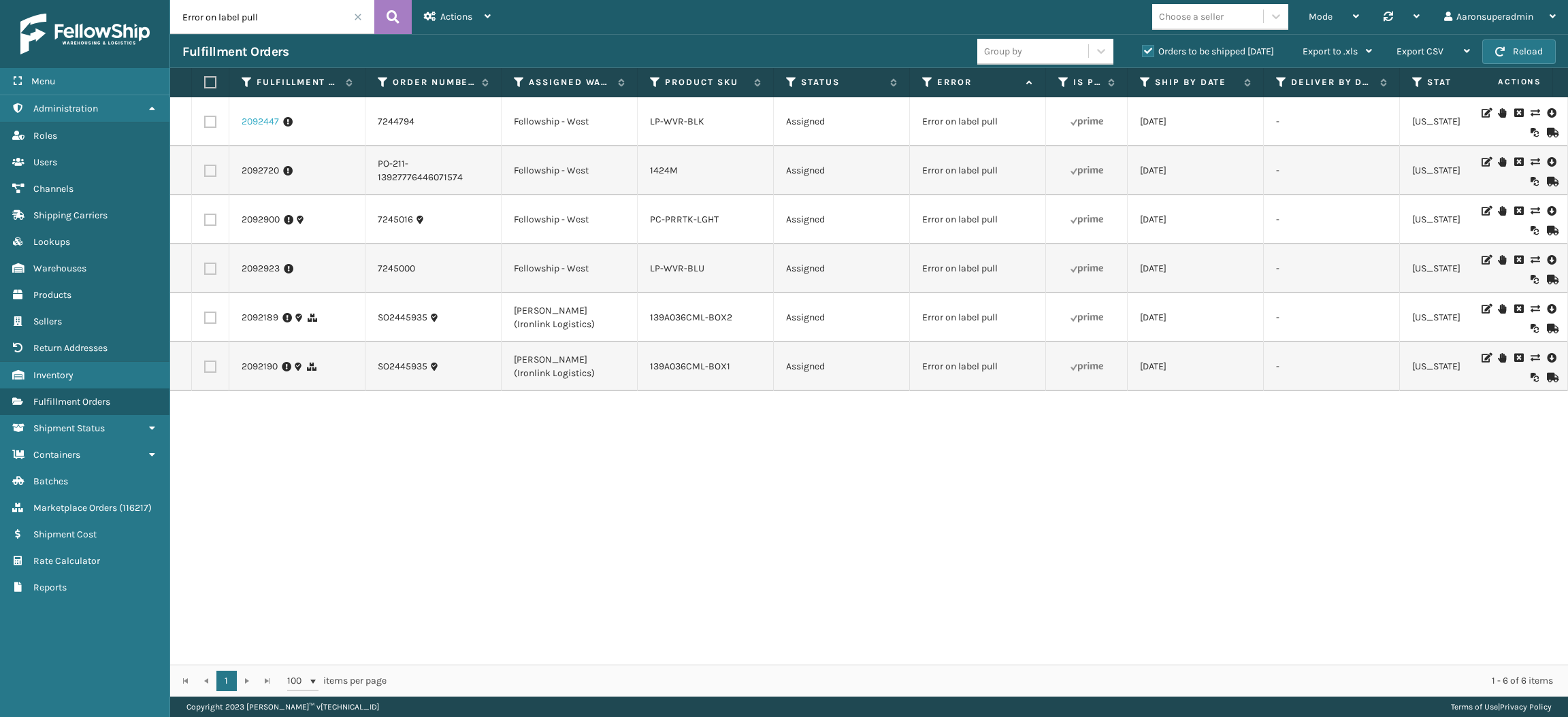
click at [275, 120] on link "2092447" at bounding box center [260, 122] width 38 height 14
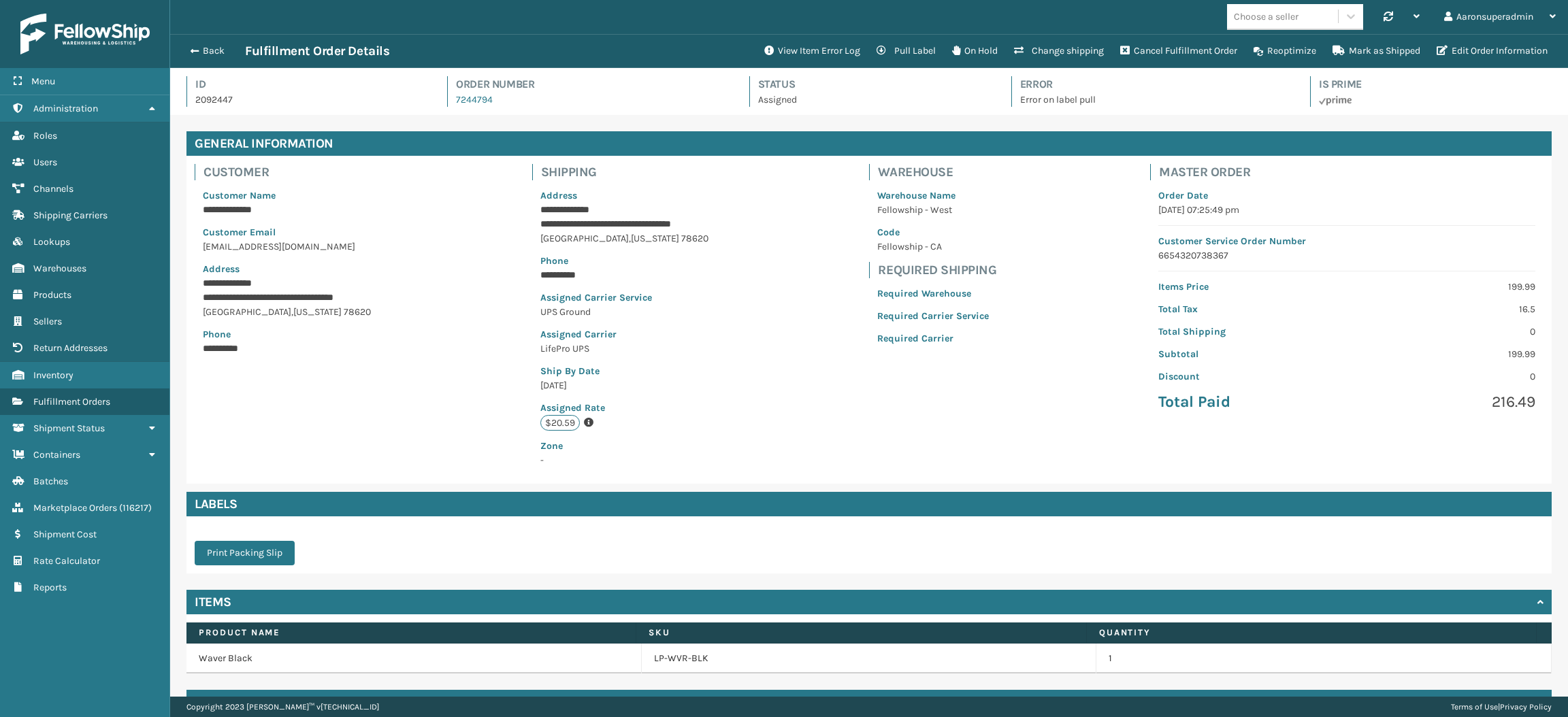
scroll to position [32, 1397]
click at [785, 55] on button "View Item Error Log" at bounding box center [812, 51] width 113 height 27
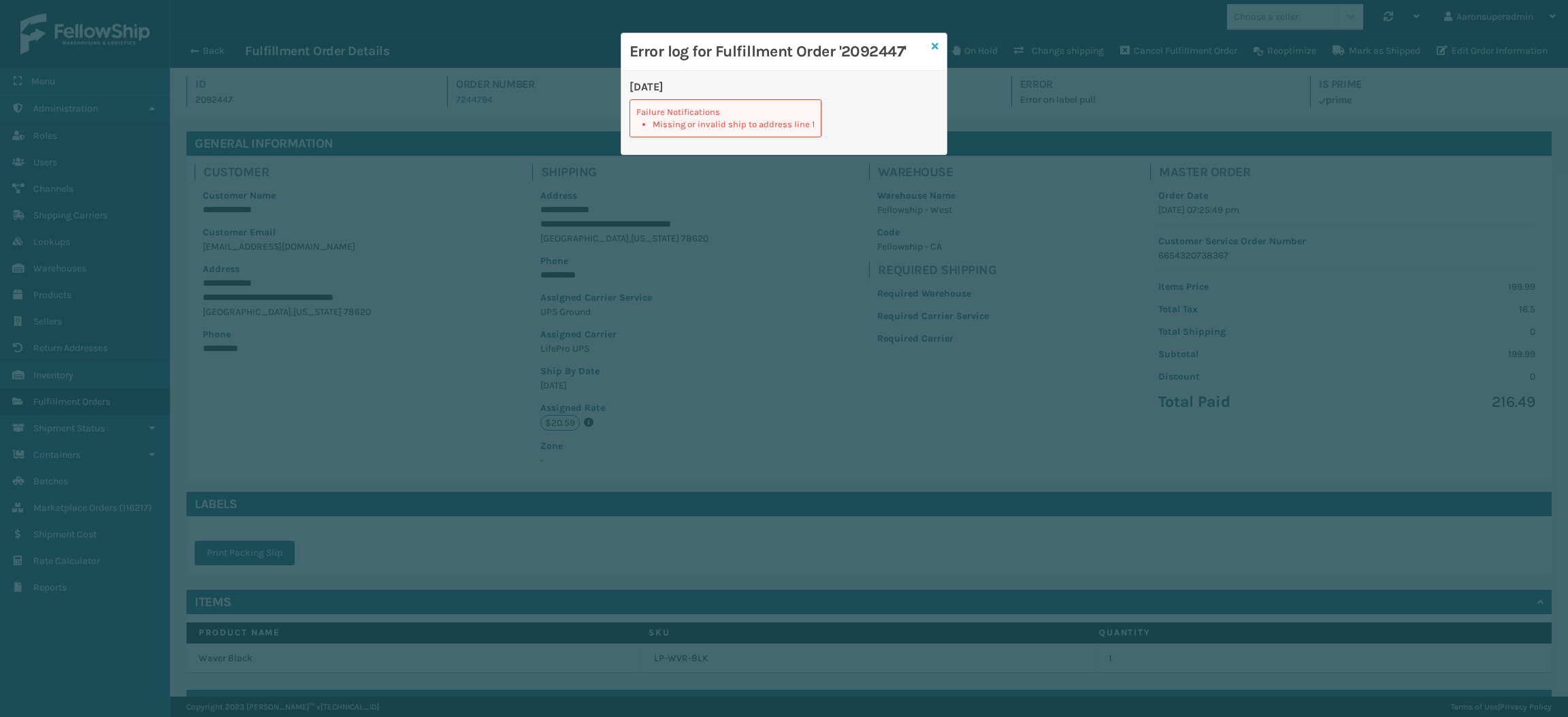
click at [934, 43] on icon at bounding box center [935, 46] width 7 height 10
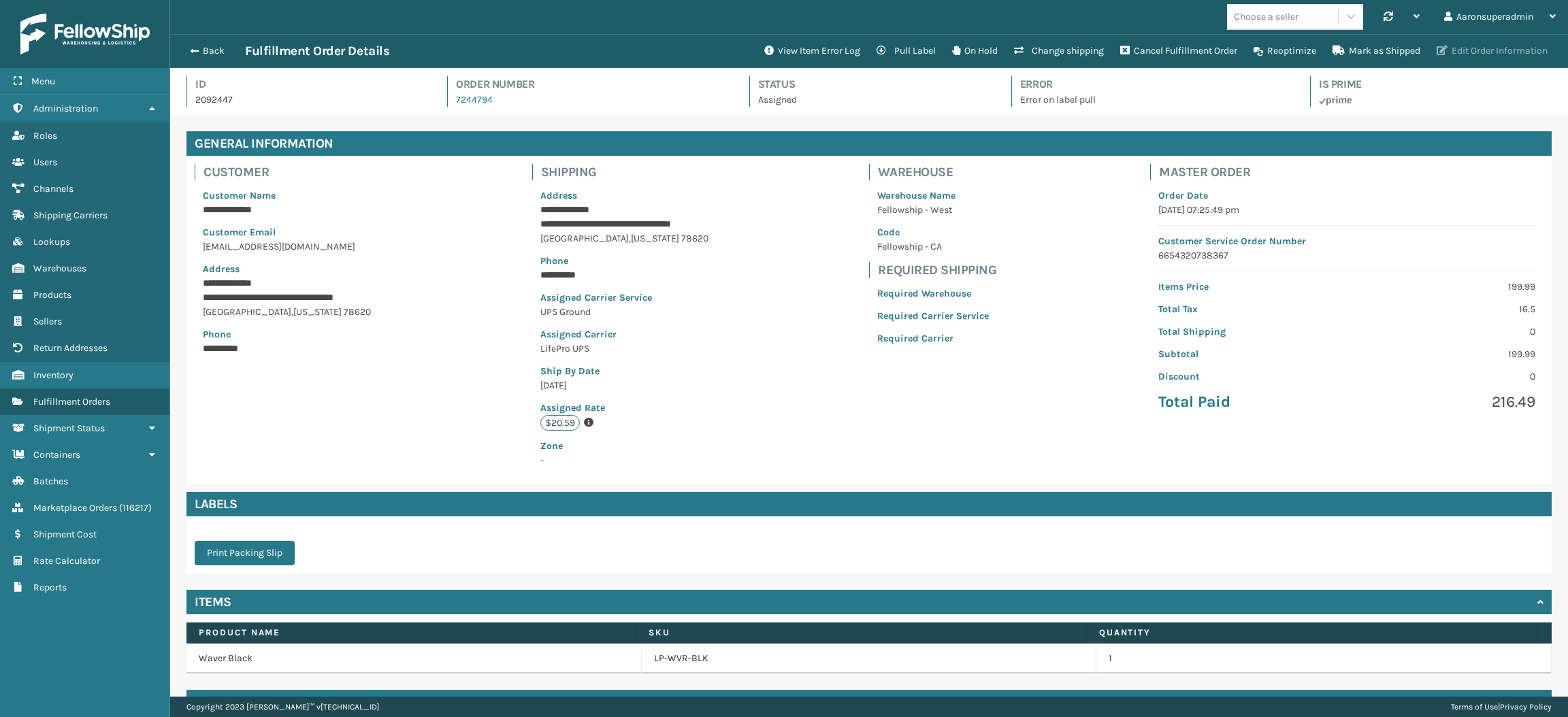
click at [1449, 49] on button "Edit Order Information" at bounding box center [1491, 51] width 127 height 27
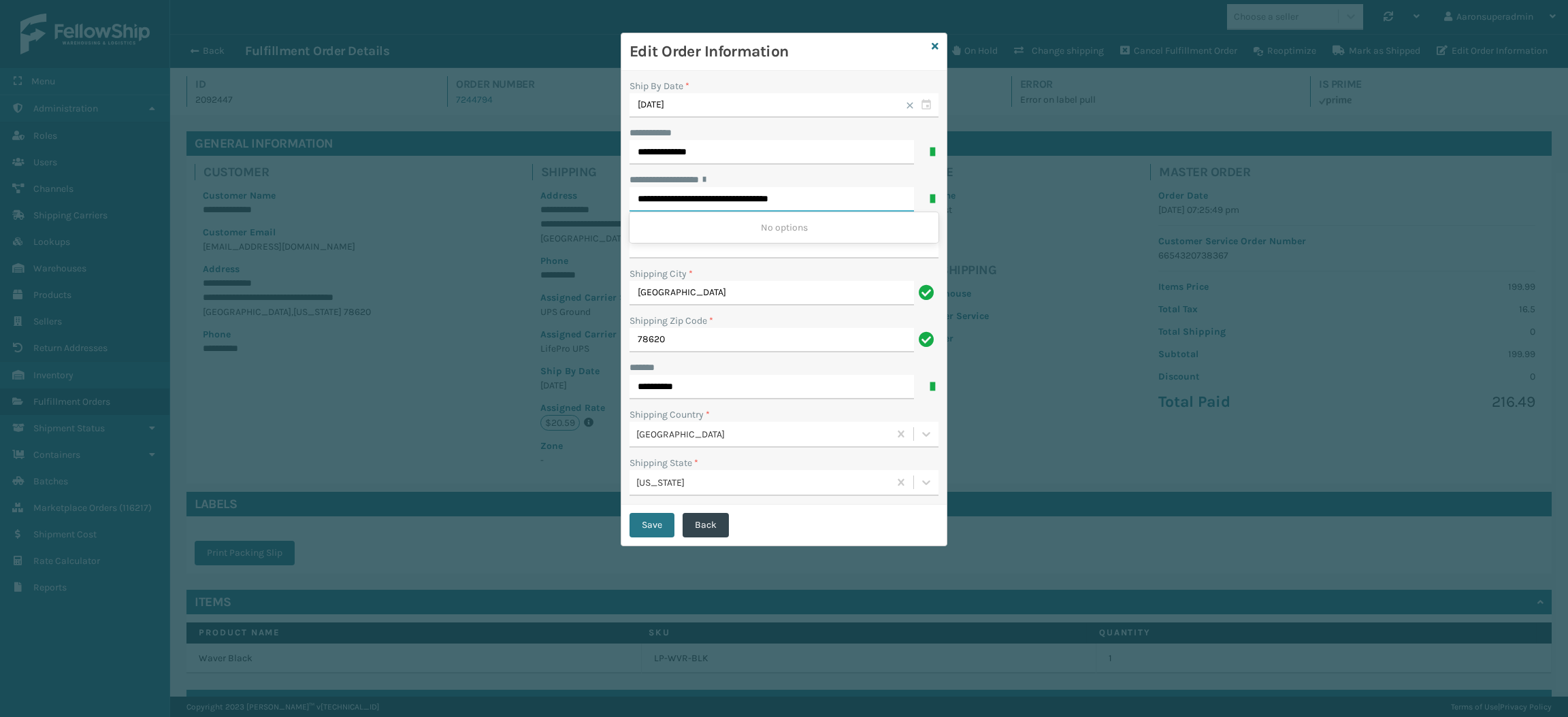
drag, startPoint x: 811, startPoint y: 204, endPoint x: 721, endPoint y: 218, distance: 91.1
click at [721, 211] on div "**********" at bounding box center [784, 192] width 309 height 39
type input "**********"
click at [653, 524] on button "Save" at bounding box center [651, 526] width 45 height 25
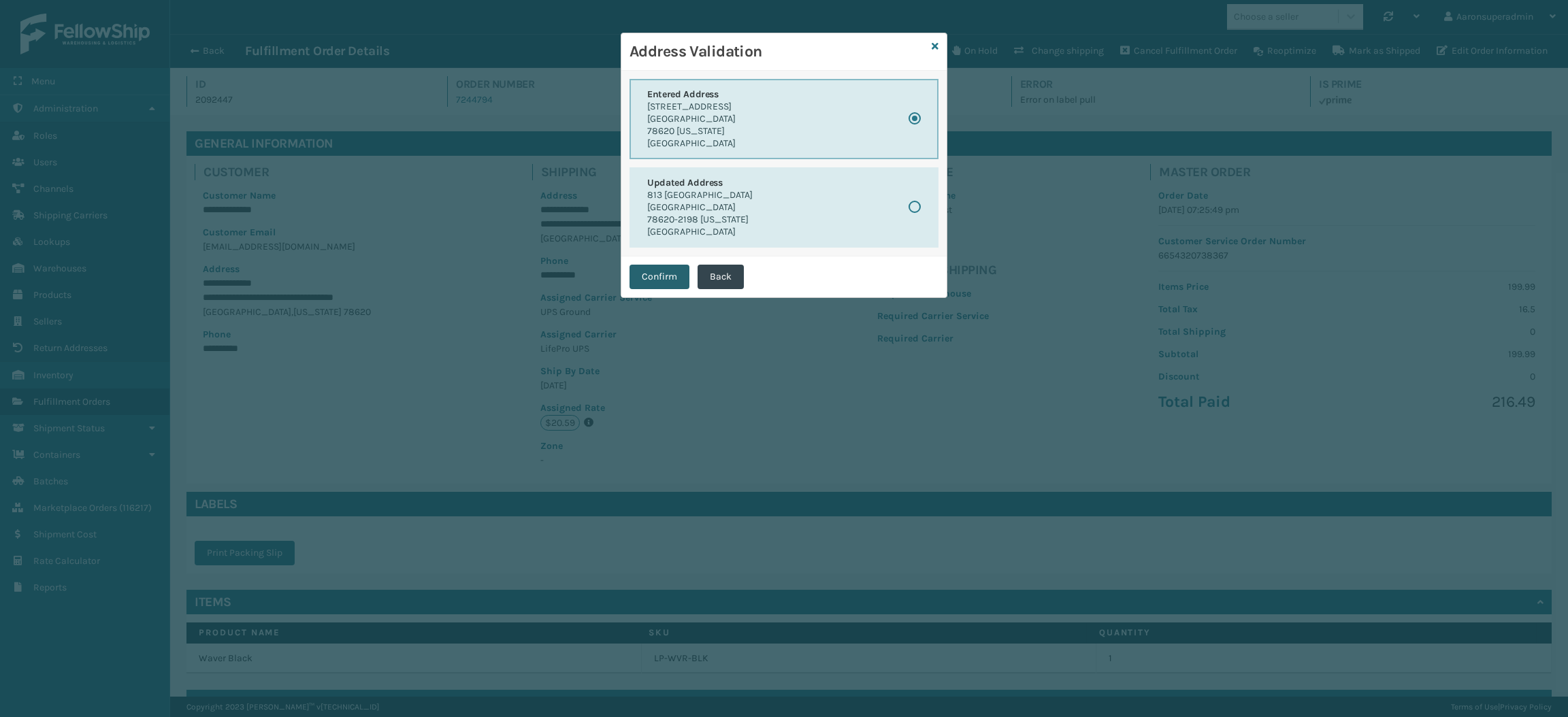
click at [662, 284] on button "Confirm" at bounding box center [659, 277] width 60 height 25
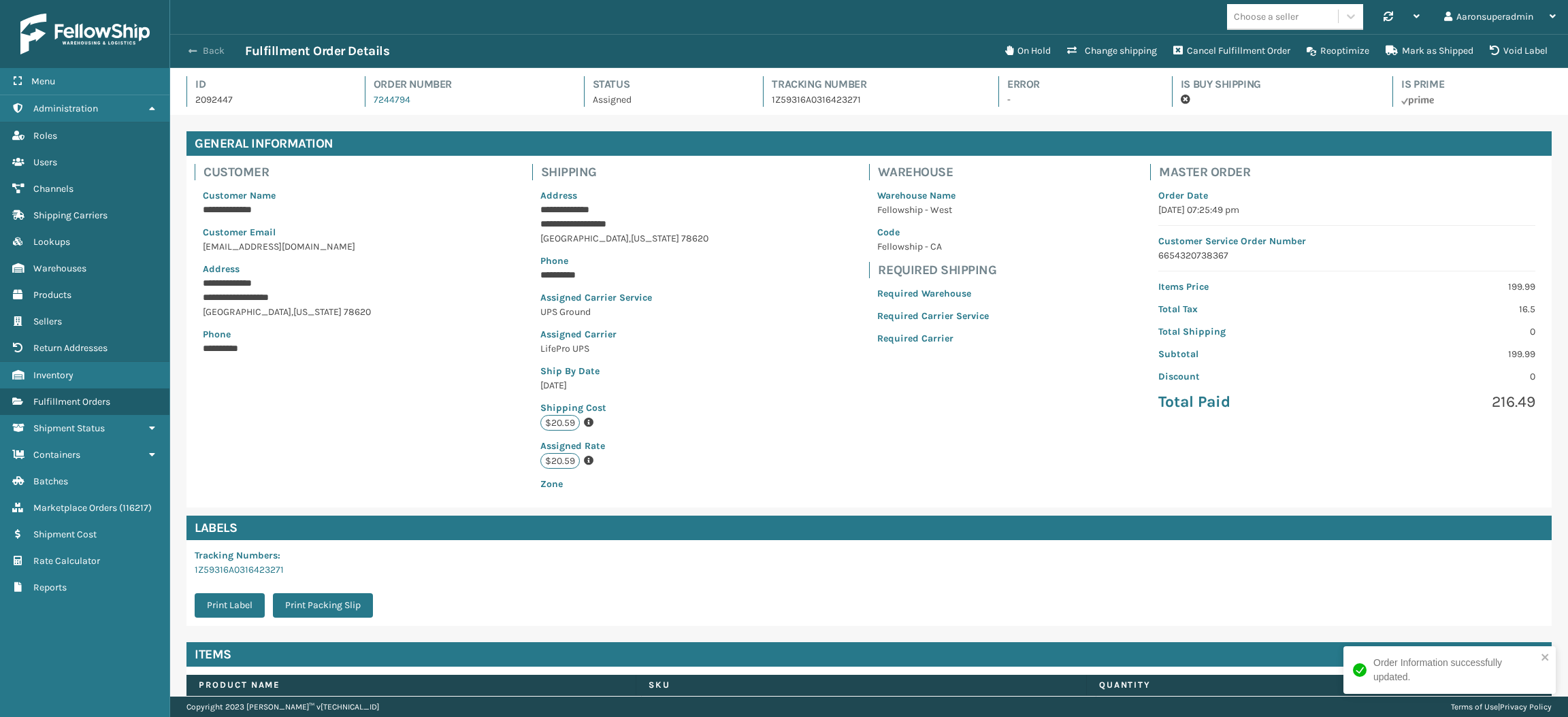
click at [203, 52] on button "Back" at bounding box center [213, 51] width 62 height 12
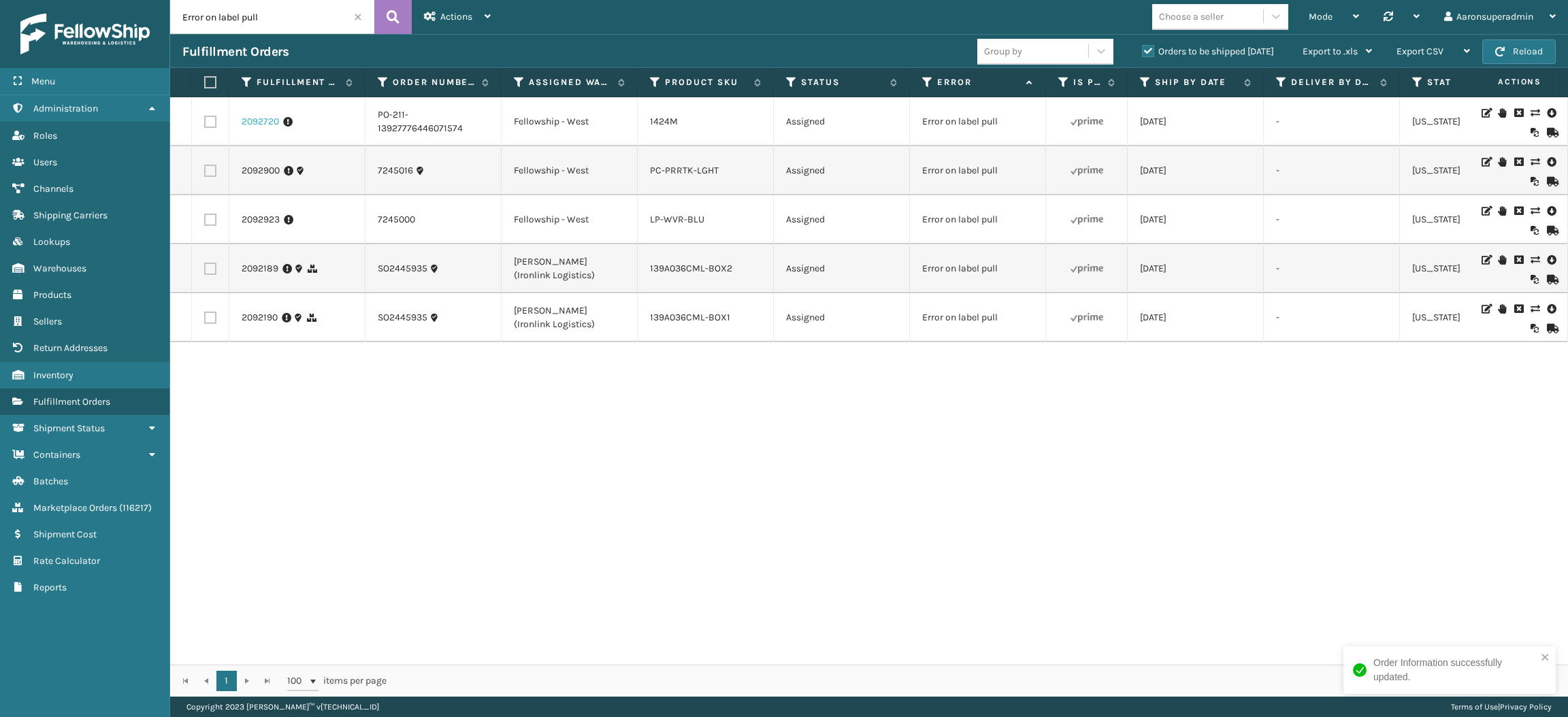
click at [258, 128] on link "2092720" at bounding box center [260, 122] width 38 height 14
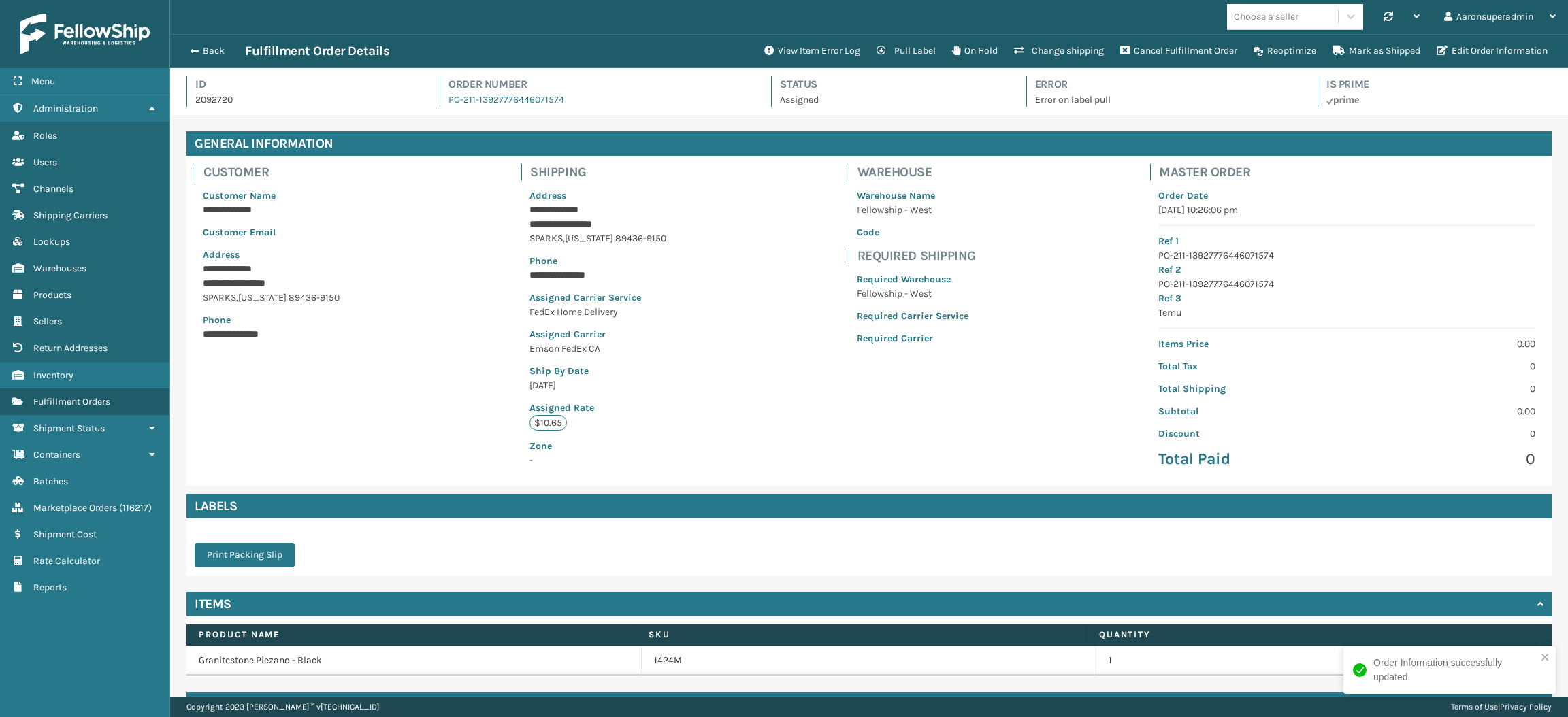
scroll to position [32, 1397]
click at [787, 50] on button "View Item Error Log" at bounding box center [812, 51] width 113 height 27
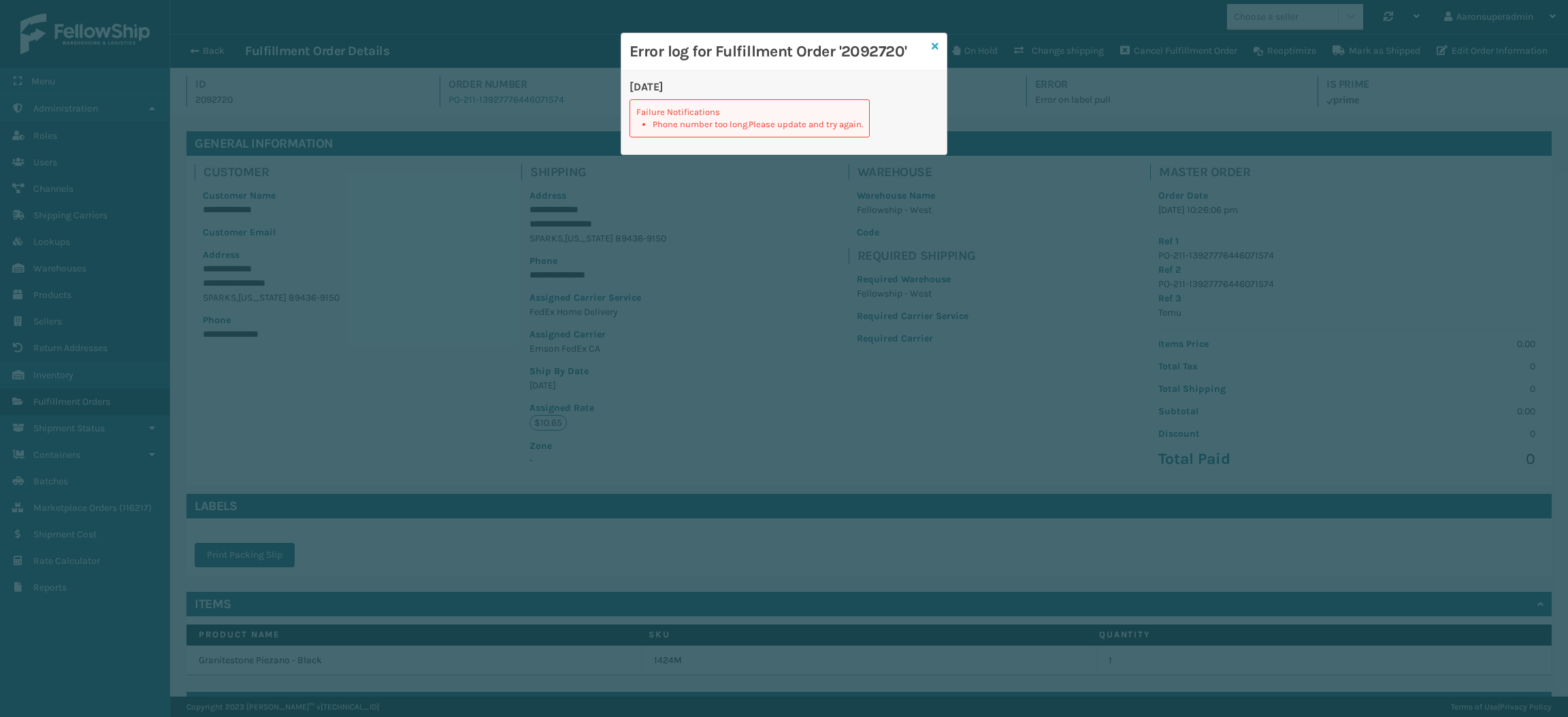
click at [936, 45] on icon at bounding box center [935, 46] width 7 height 10
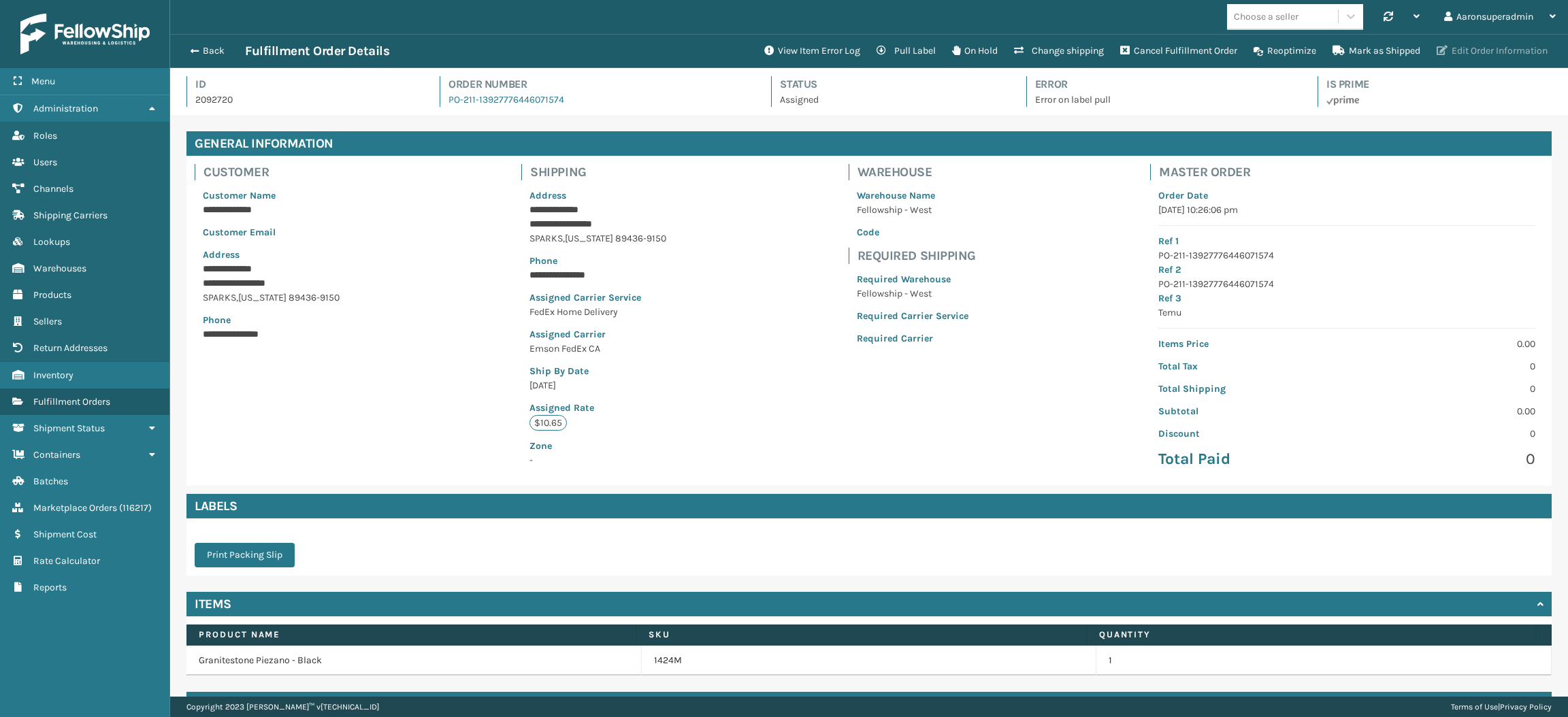
click at [1460, 51] on button "Edit Order Information" at bounding box center [1491, 51] width 127 height 27
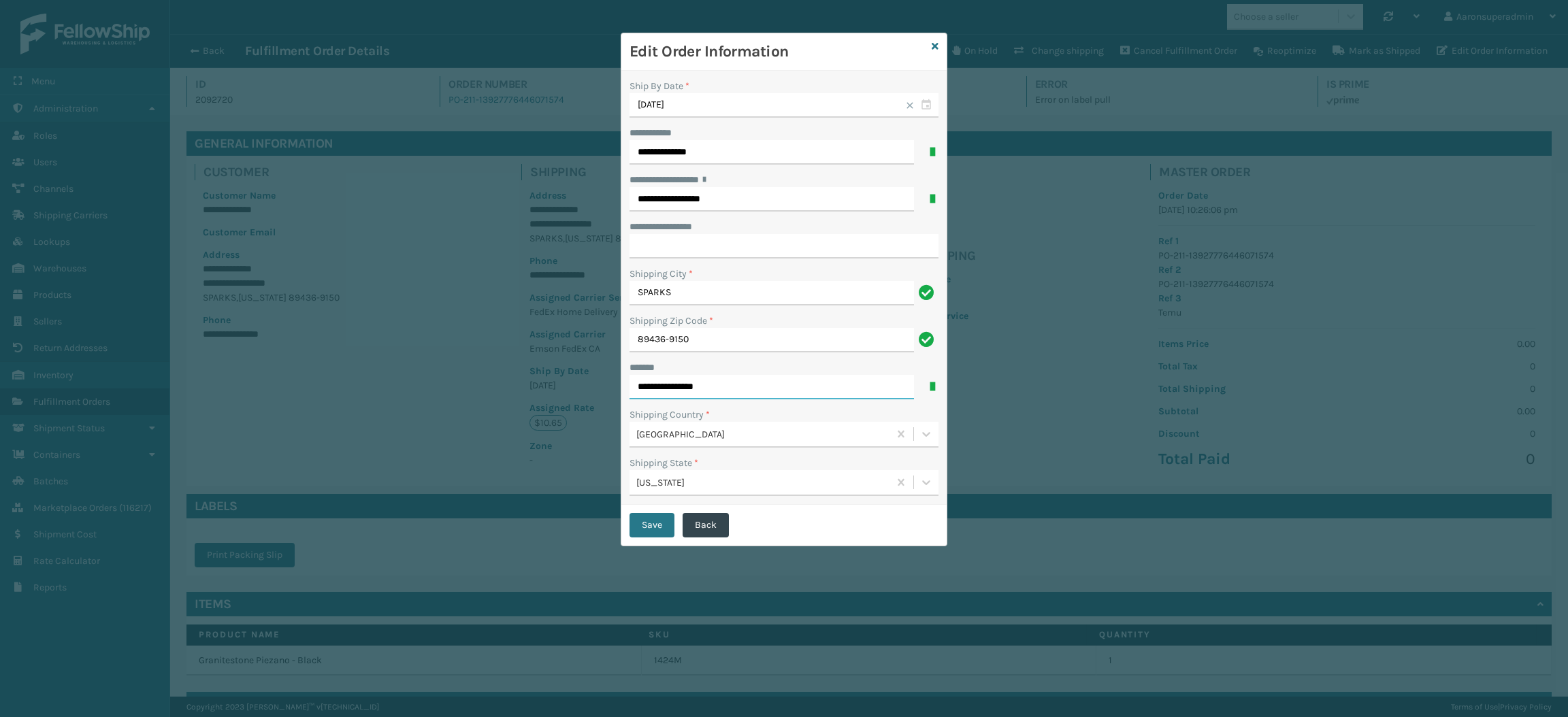
click at [752, 387] on input "**********" at bounding box center [771, 387] width 284 height 25
type input "**********"
click at [650, 530] on button "Save" at bounding box center [651, 526] width 45 height 25
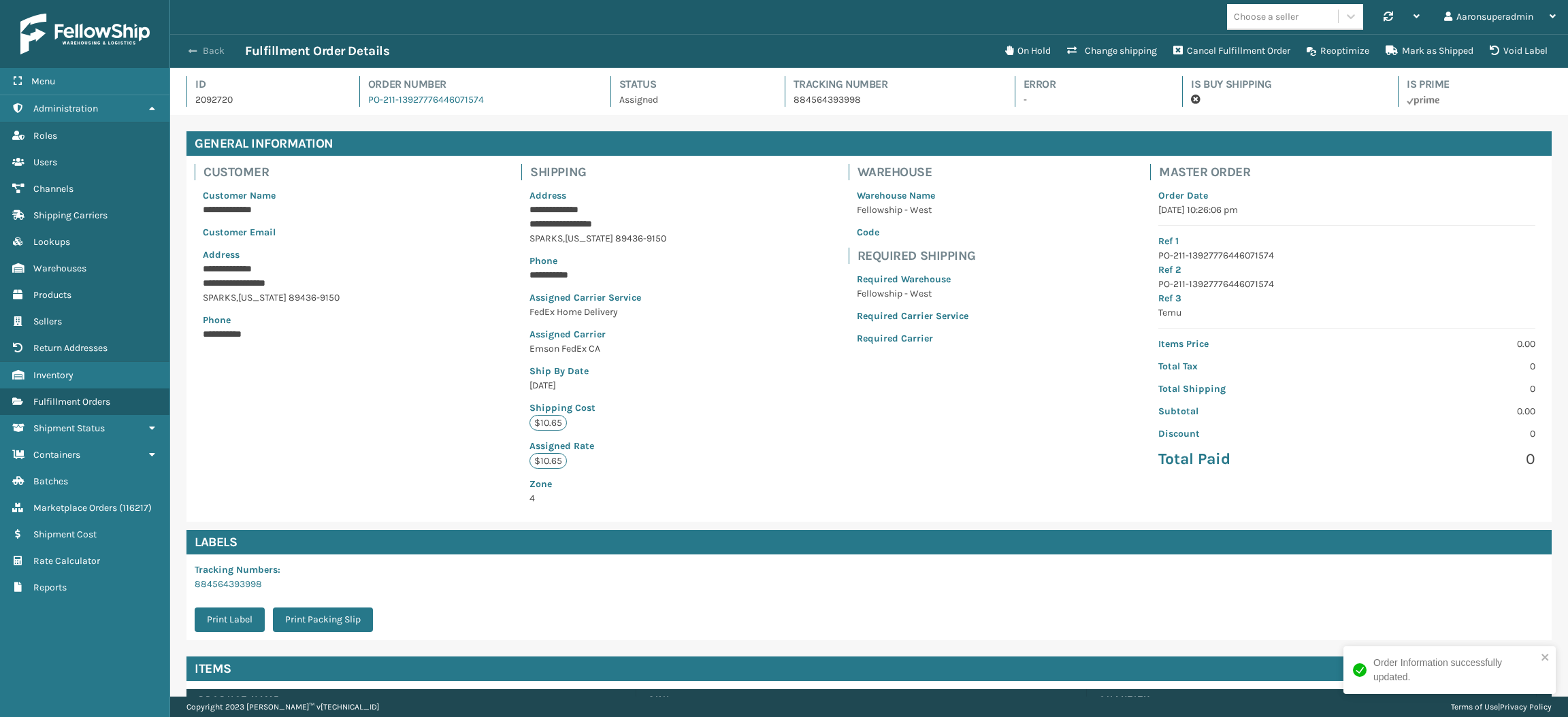
click at [214, 51] on button "Back" at bounding box center [213, 51] width 62 height 12
click at [198, 51] on button "Back" at bounding box center [213, 51] width 62 height 12
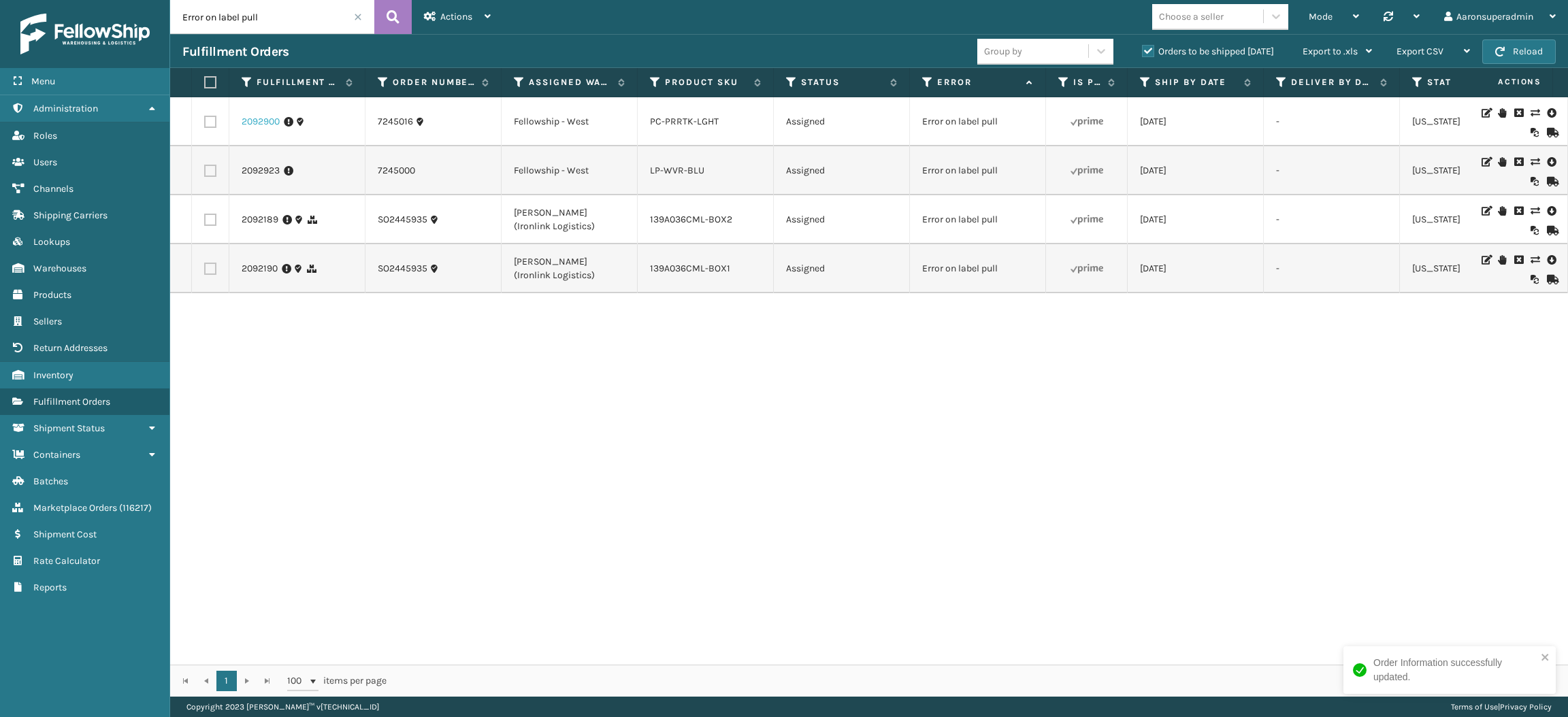
click at [256, 122] on link "2092900" at bounding box center [261, 122] width 38 height 14
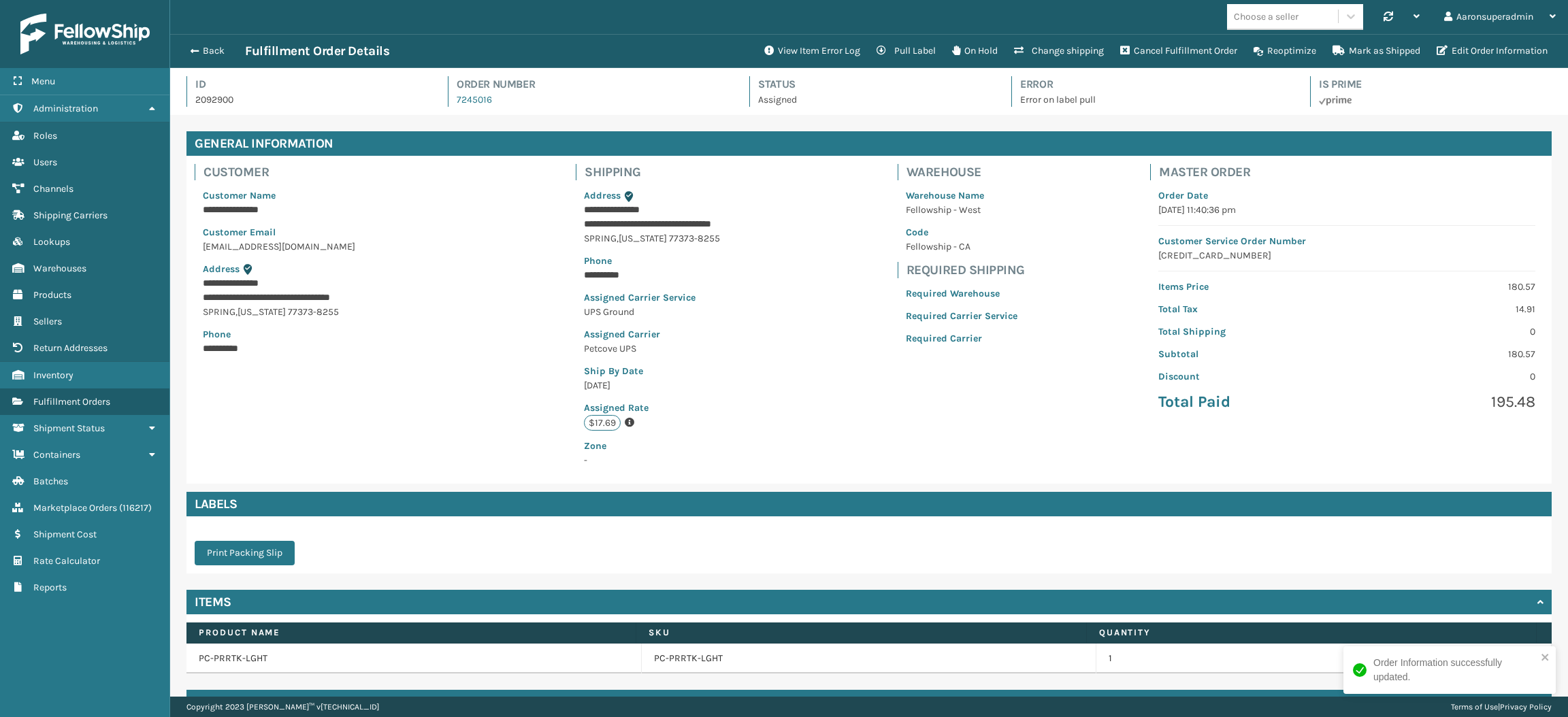
scroll to position [32, 1397]
click at [1530, 43] on button "Edit Order Information" at bounding box center [1491, 51] width 127 height 27
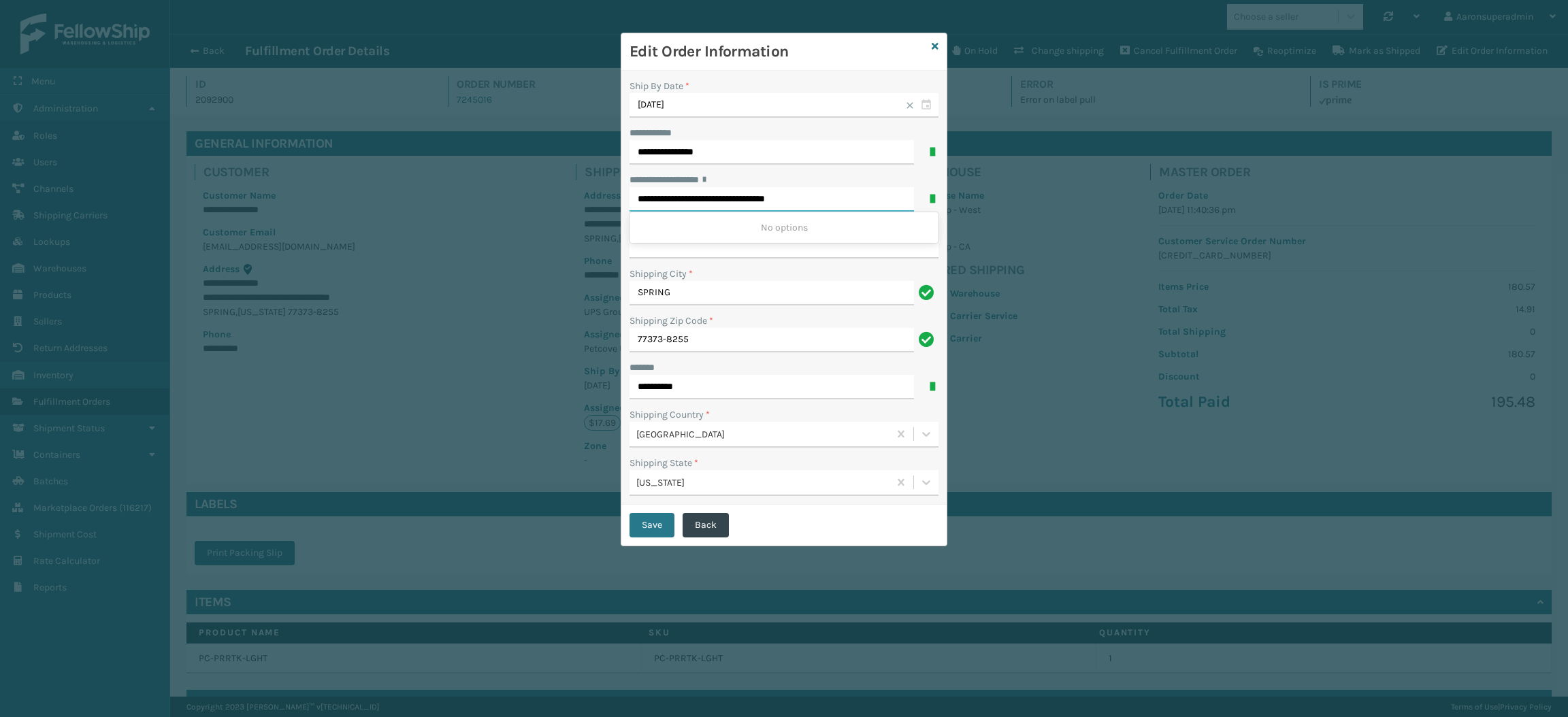
drag, startPoint x: 774, startPoint y: 204, endPoint x: 832, endPoint y: 208, distance: 58.1
click at [832, 208] on input "**********" at bounding box center [771, 200] width 284 height 25
type input "**********"
click at [814, 252] on input "**********" at bounding box center [784, 246] width 309 height 25
paste input "*********"
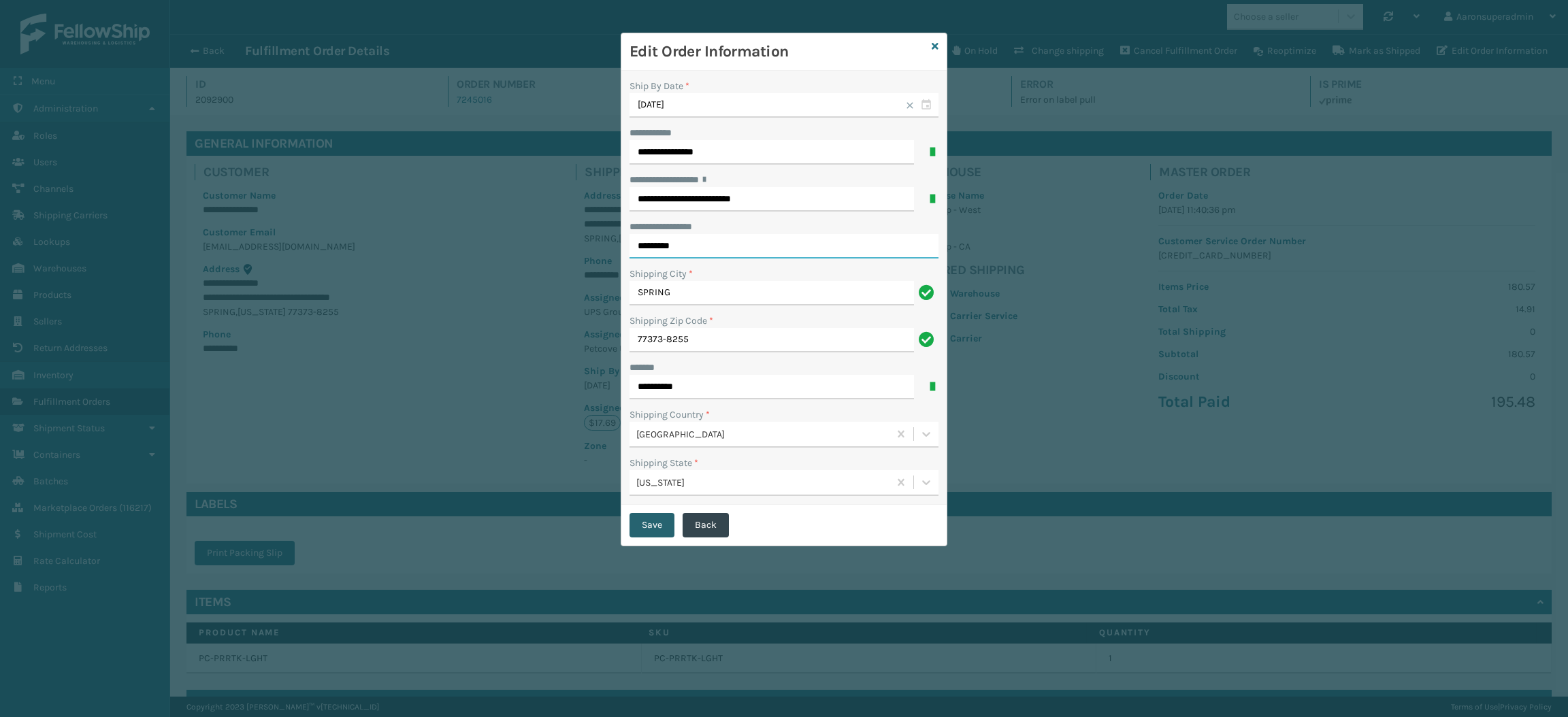
type input "*********"
click at [650, 526] on button "Save" at bounding box center [651, 526] width 45 height 25
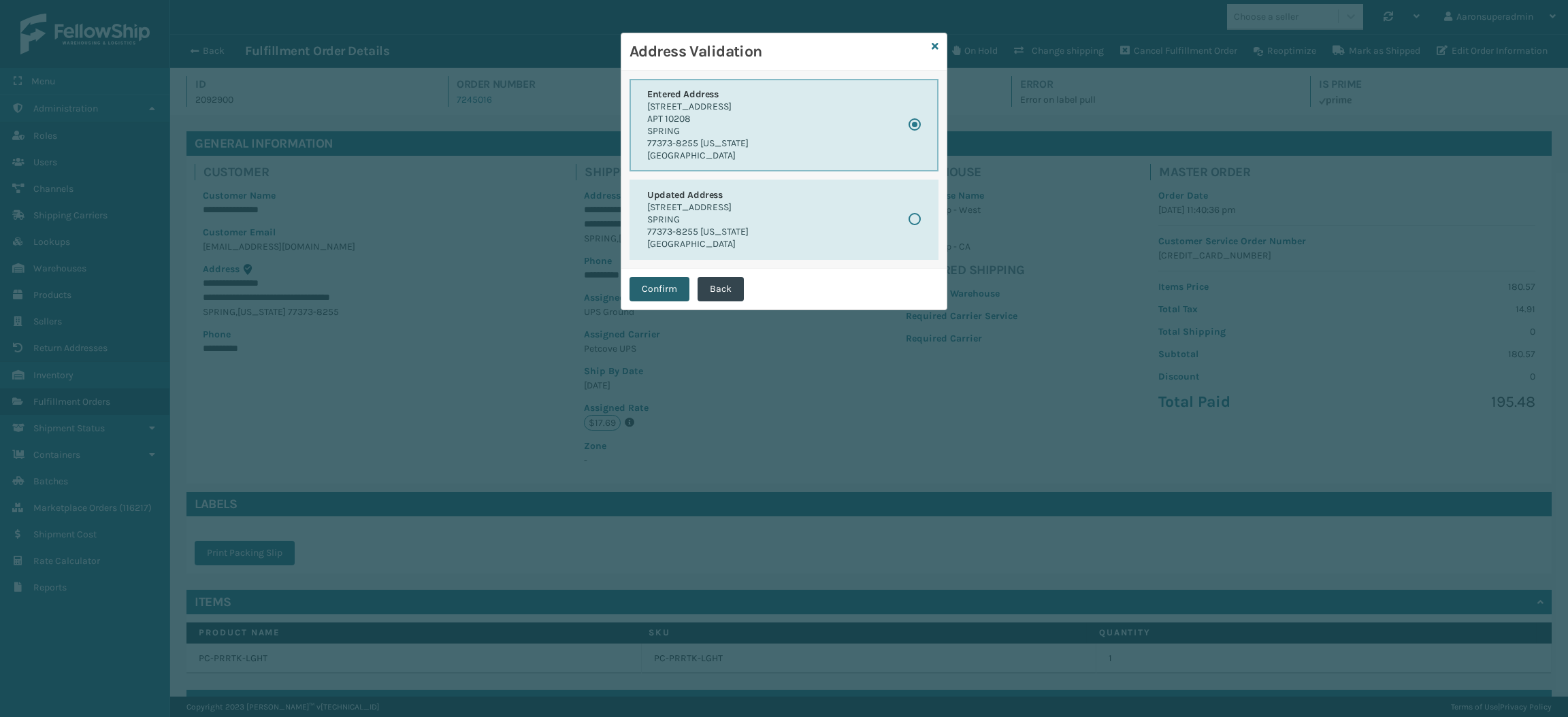
click at [653, 287] on button "Confirm" at bounding box center [659, 290] width 60 height 25
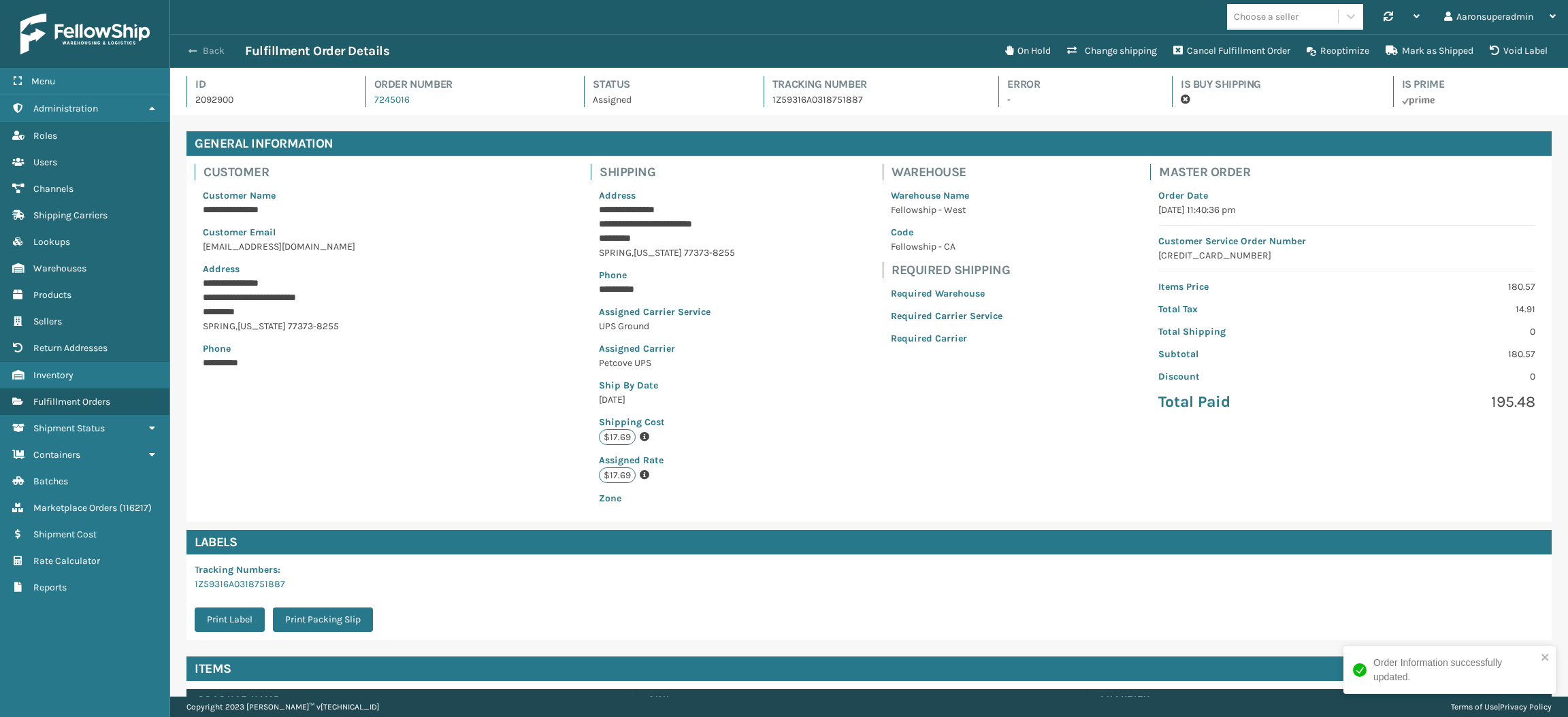
click at [209, 49] on button "Back" at bounding box center [213, 51] width 62 height 12
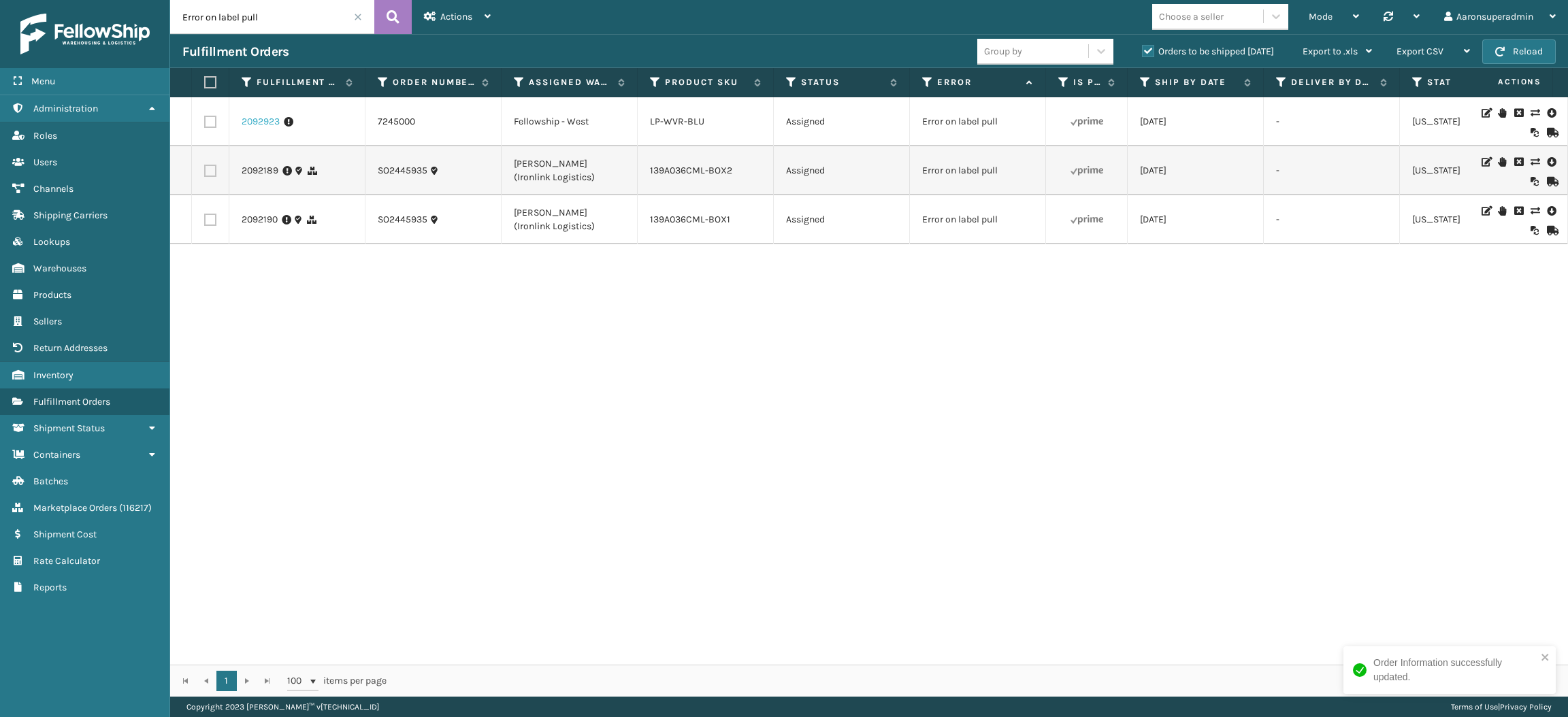
click at [259, 120] on link "2092923" at bounding box center [261, 122] width 38 height 14
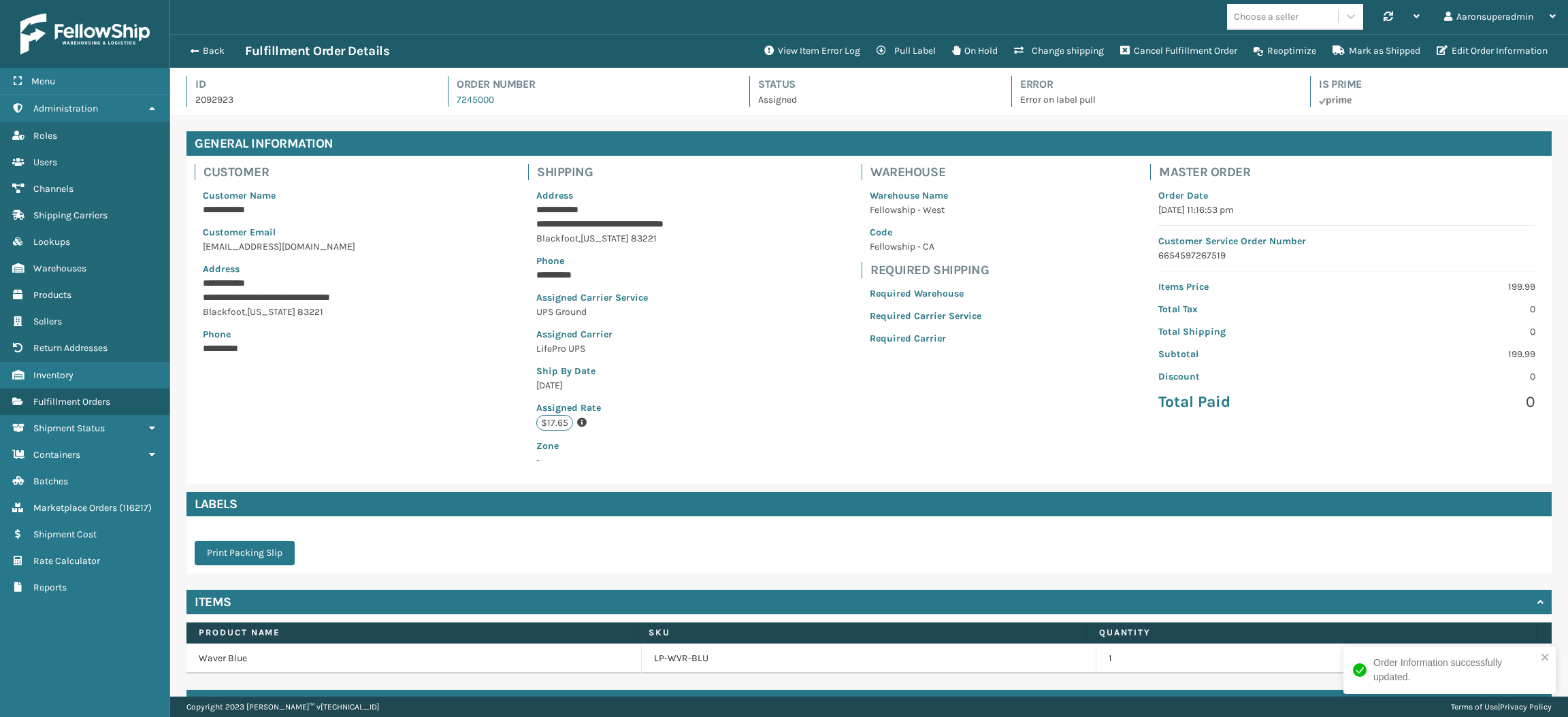
scroll to position [32, 1397]
click at [810, 51] on button "View Item Error Log" at bounding box center [812, 51] width 113 height 27
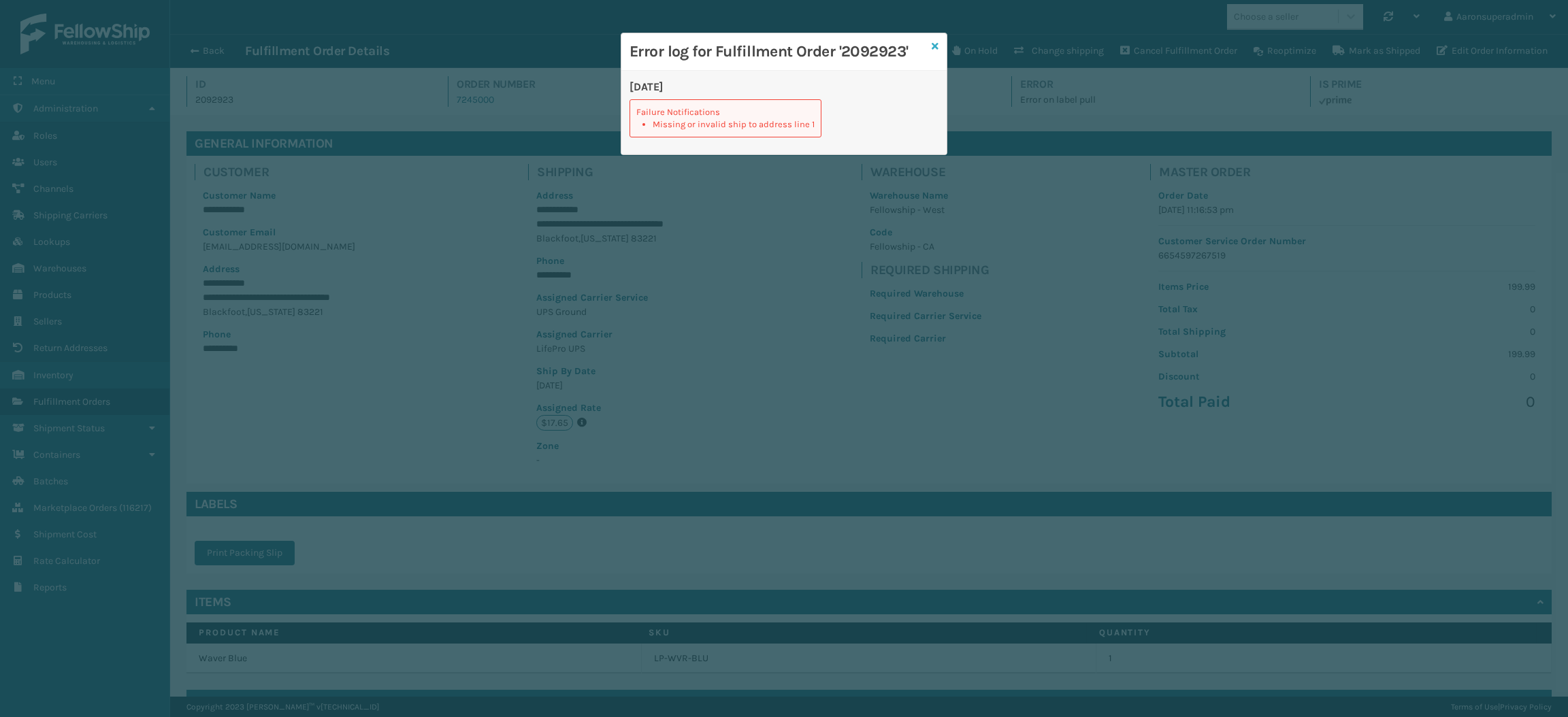
click at [932, 40] on link at bounding box center [935, 47] width 7 height 14
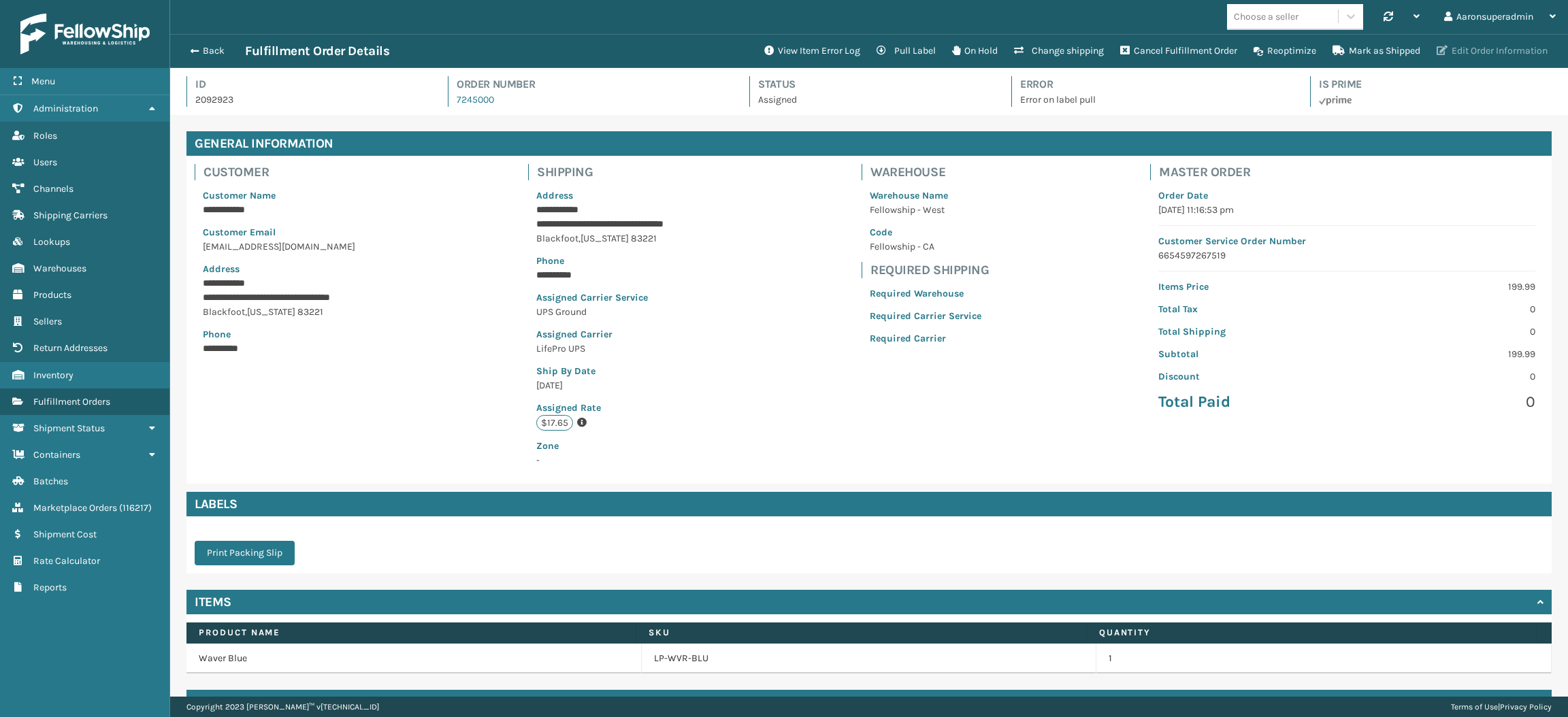
click at [1505, 42] on button "Edit Order Information" at bounding box center [1491, 51] width 127 height 27
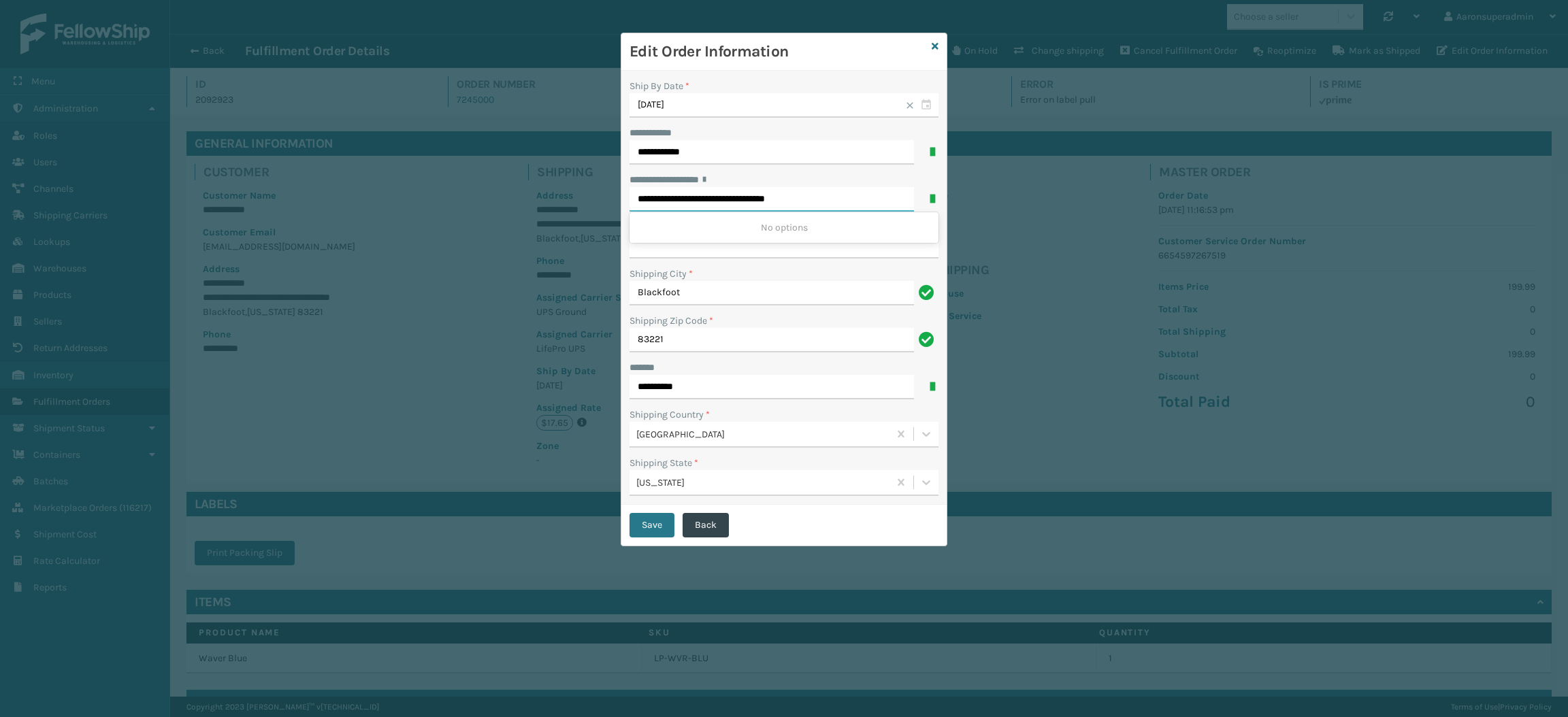
drag, startPoint x: 806, startPoint y: 202, endPoint x: 723, endPoint y: 204, distance: 83.0
click at [723, 204] on input "**********" at bounding box center [771, 200] width 284 height 25
type input "**********"
click at [648, 541] on div "Save Back" at bounding box center [784, 525] width 325 height 40
click at [652, 530] on button "Save" at bounding box center [651, 526] width 45 height 25
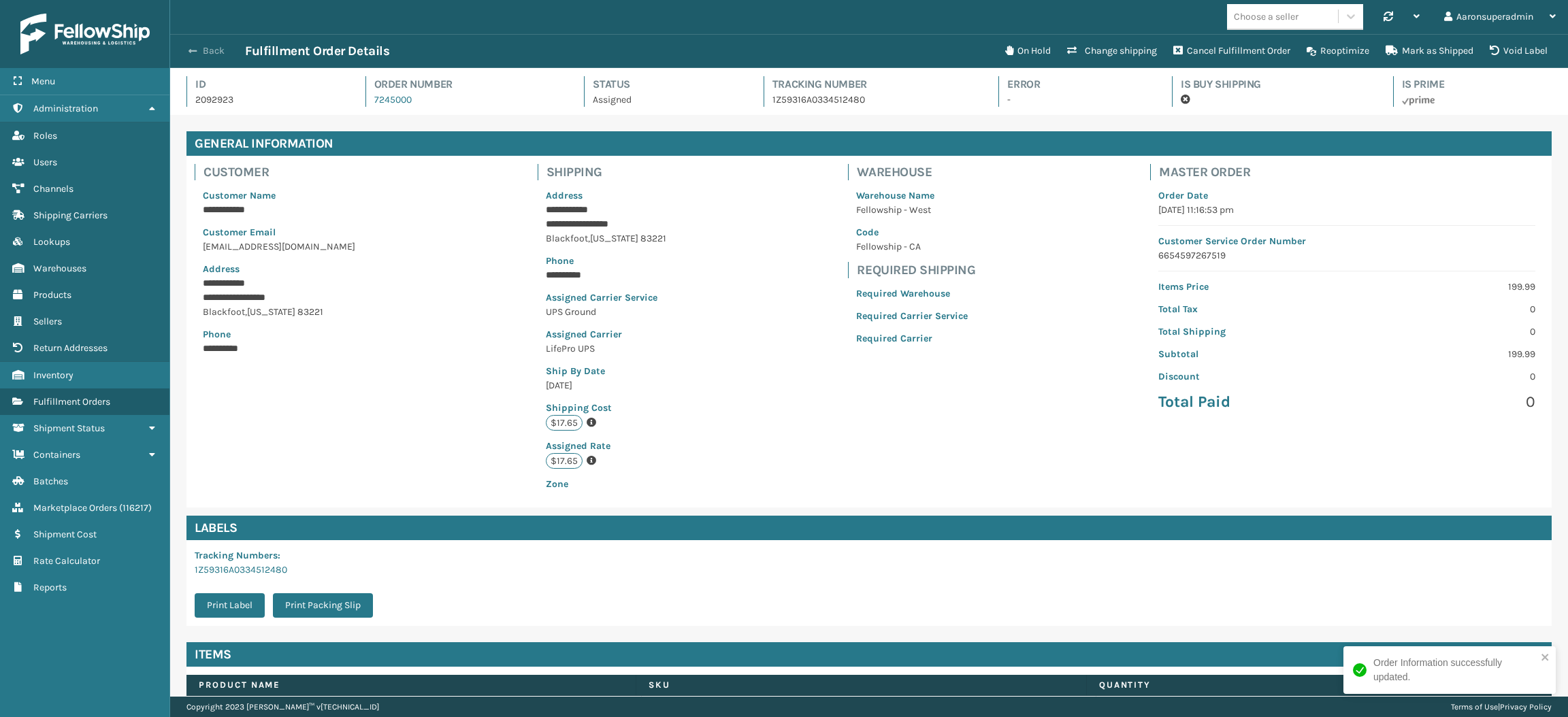
click at [209, 51] on button "Back" at bounding box center [213, 51] width 62 height 12
click at [198, 47] on button "Back" at bounding box center [213, 51] width 62 height 12
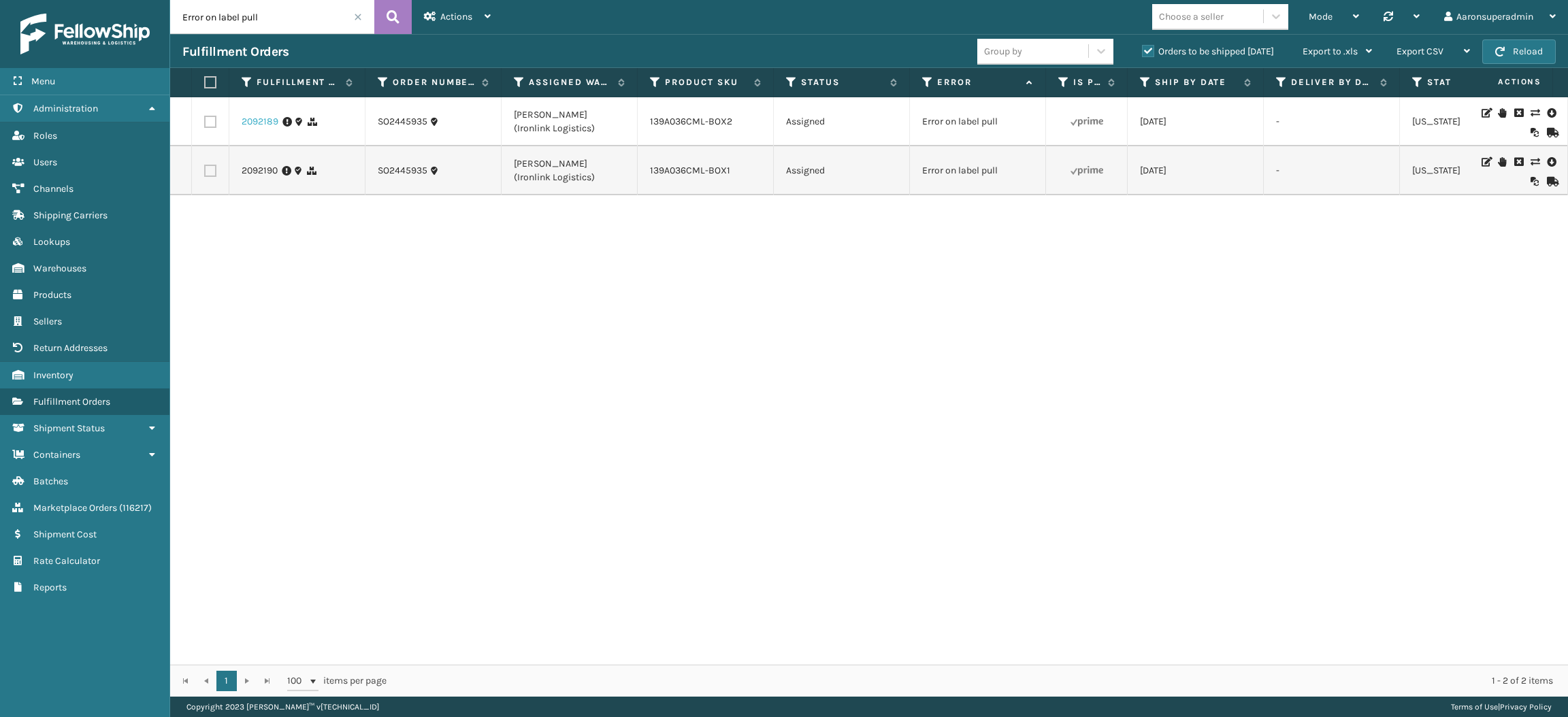
click at [252, 122] on link "2092189" at bounding box center [260, 122] width 37 height 14
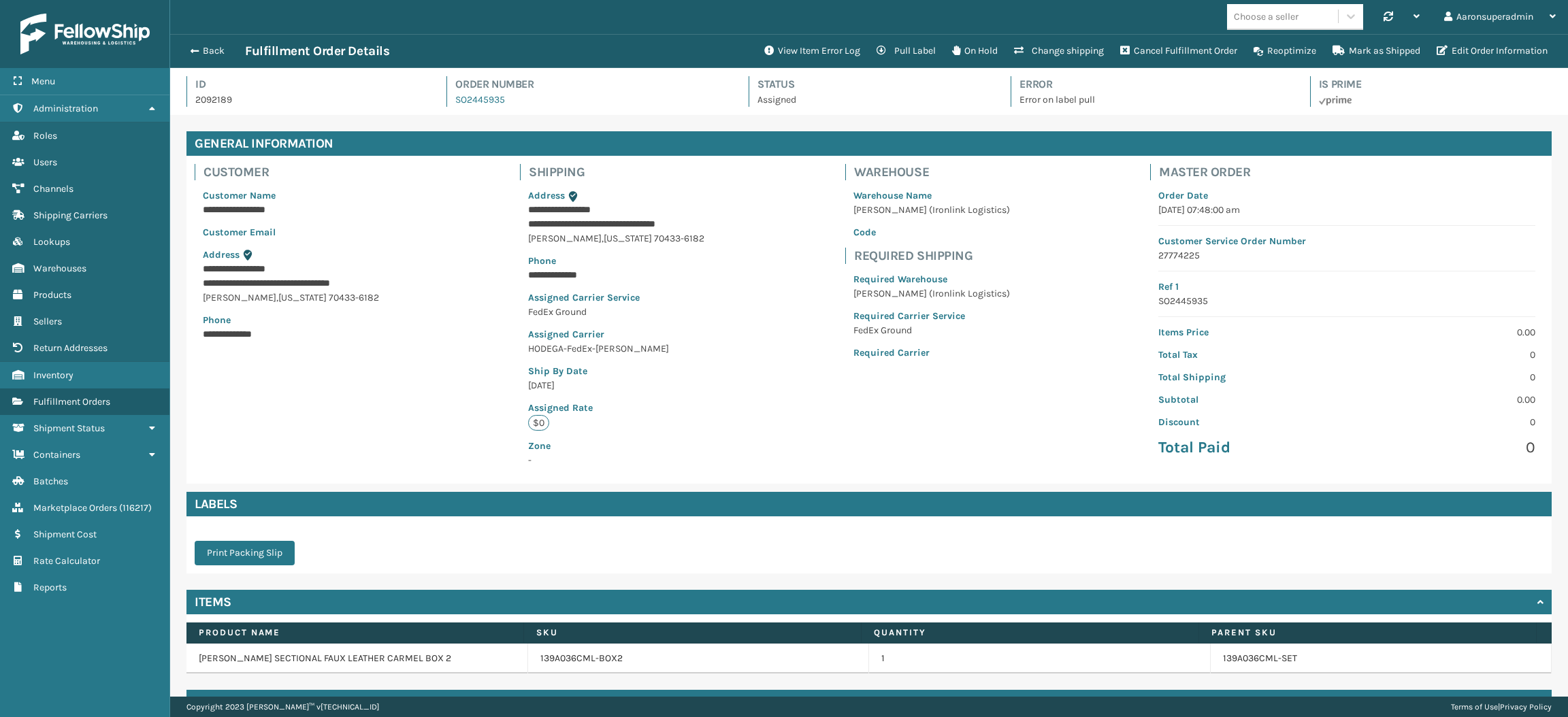
scroll to position [32, 1397]
click at [803, 59] on button "View Item Error Log" at bounding box center [812, 51] width 113 height 27
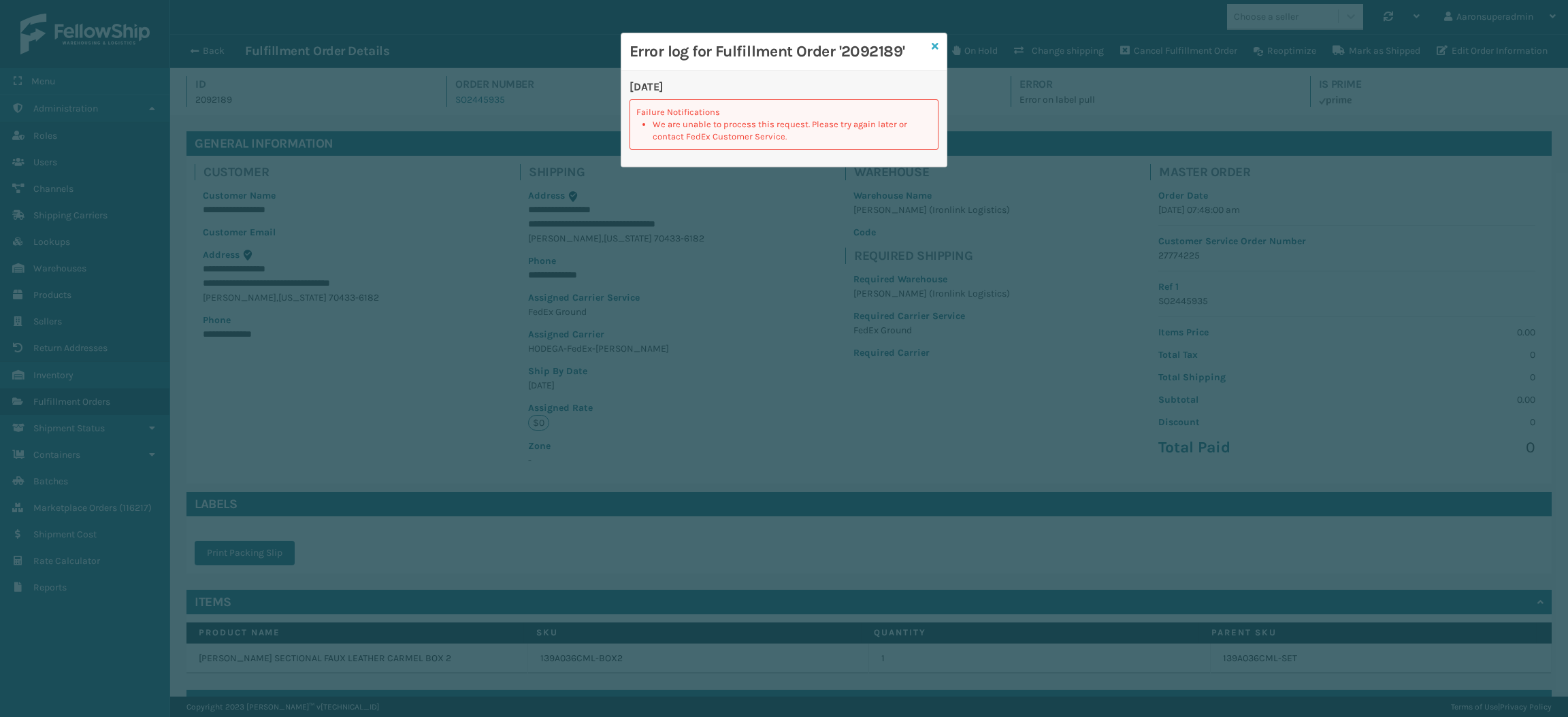
click at [936, 40] on link at bounding box center [935, 47] width 7 height 14
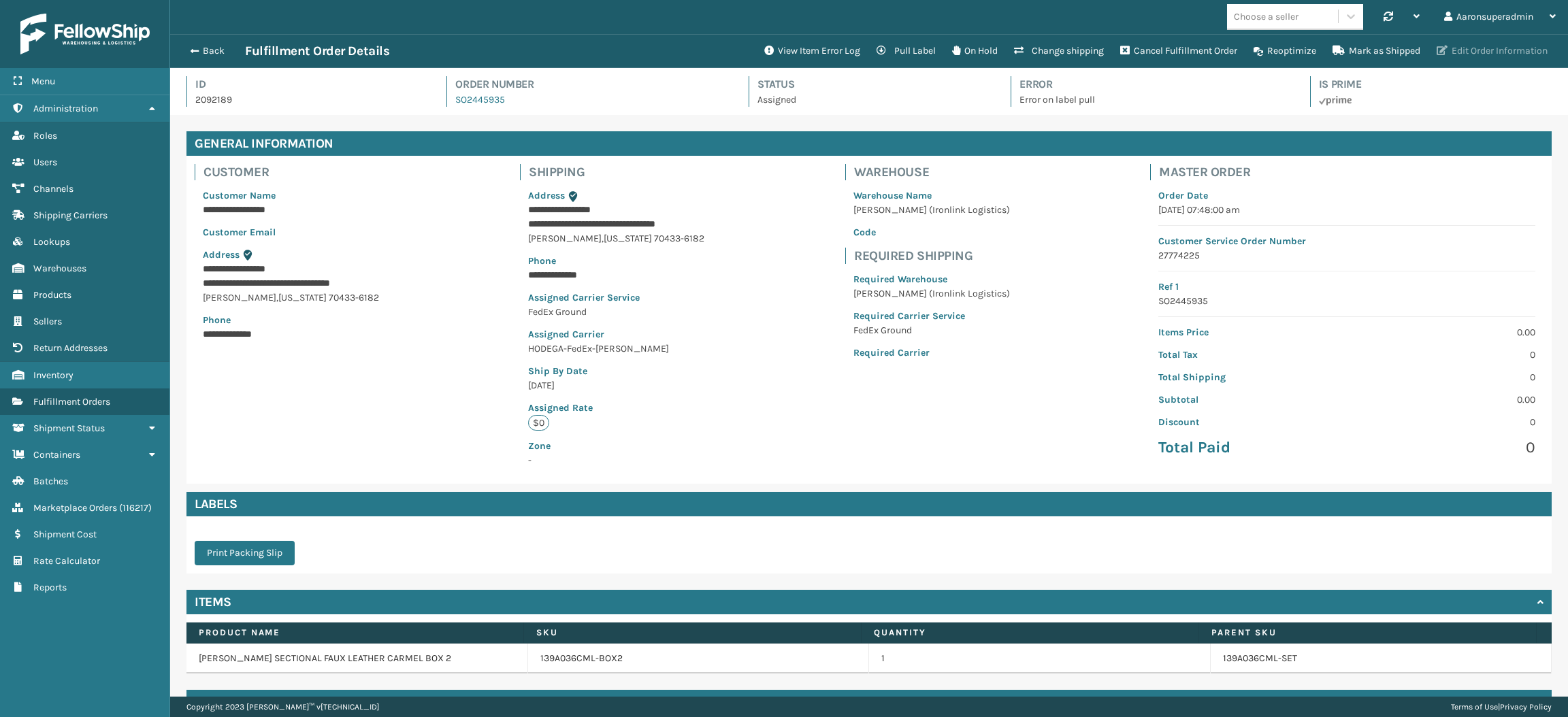
click at [1450, 54] on button "Edit Order Information" at bounding box center [1491, 51] width 127 height 27
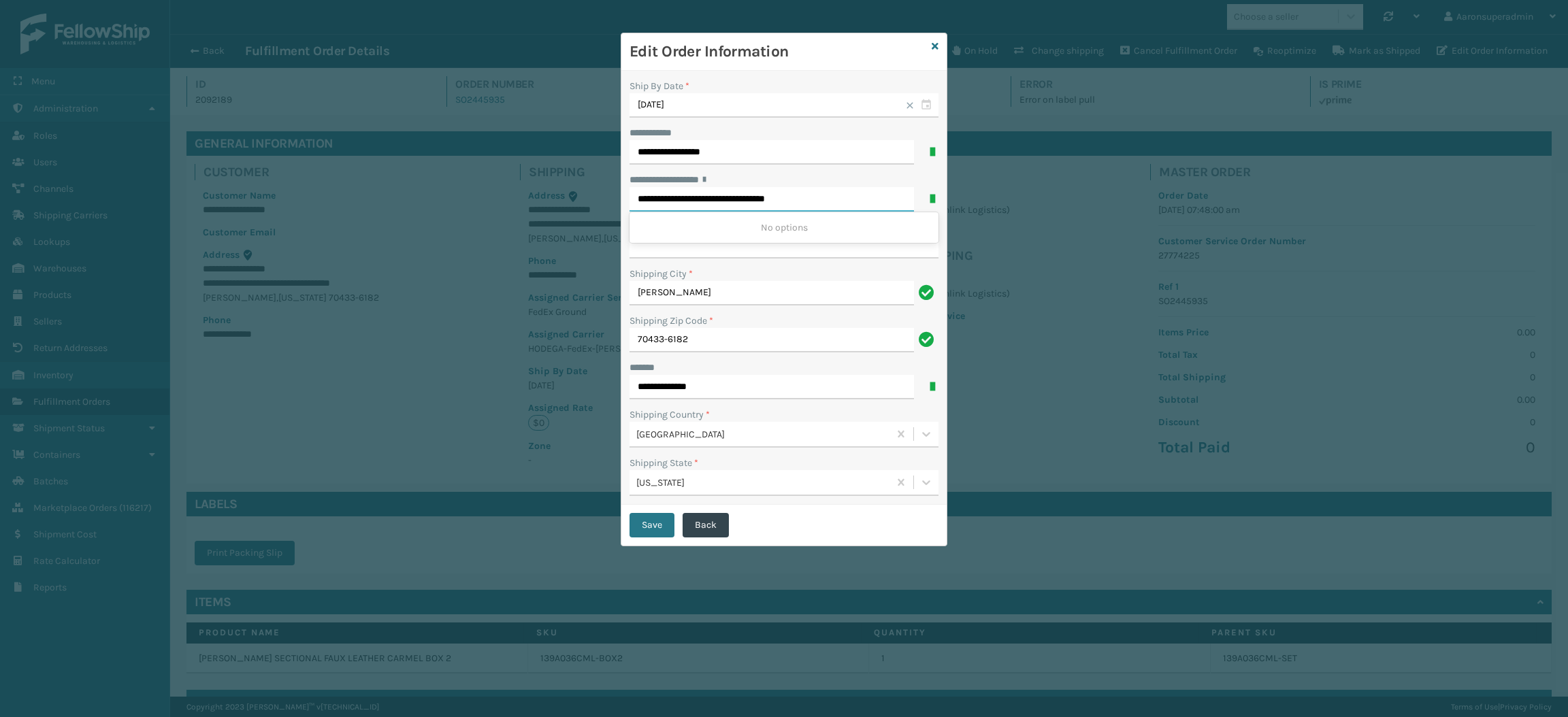
drag, startPoint x: 824, startPoint y: 196, endPoint x: 773, endPoint y: 199, distance: 51.1
click at [773, 199] on input "**********" at bounding box center [771, 200] width 284 height 25
click at [834, 200] on input "**********" at bounding box center [771, 200] width 284 height 25
drag, startPoint x: 832, startPoint y: 200, endPoint x: 782, endPoint y: 203, distance: 50.1
click at [782, 203] on input "**********" at bounding box center [771, 200] width 284 height 25
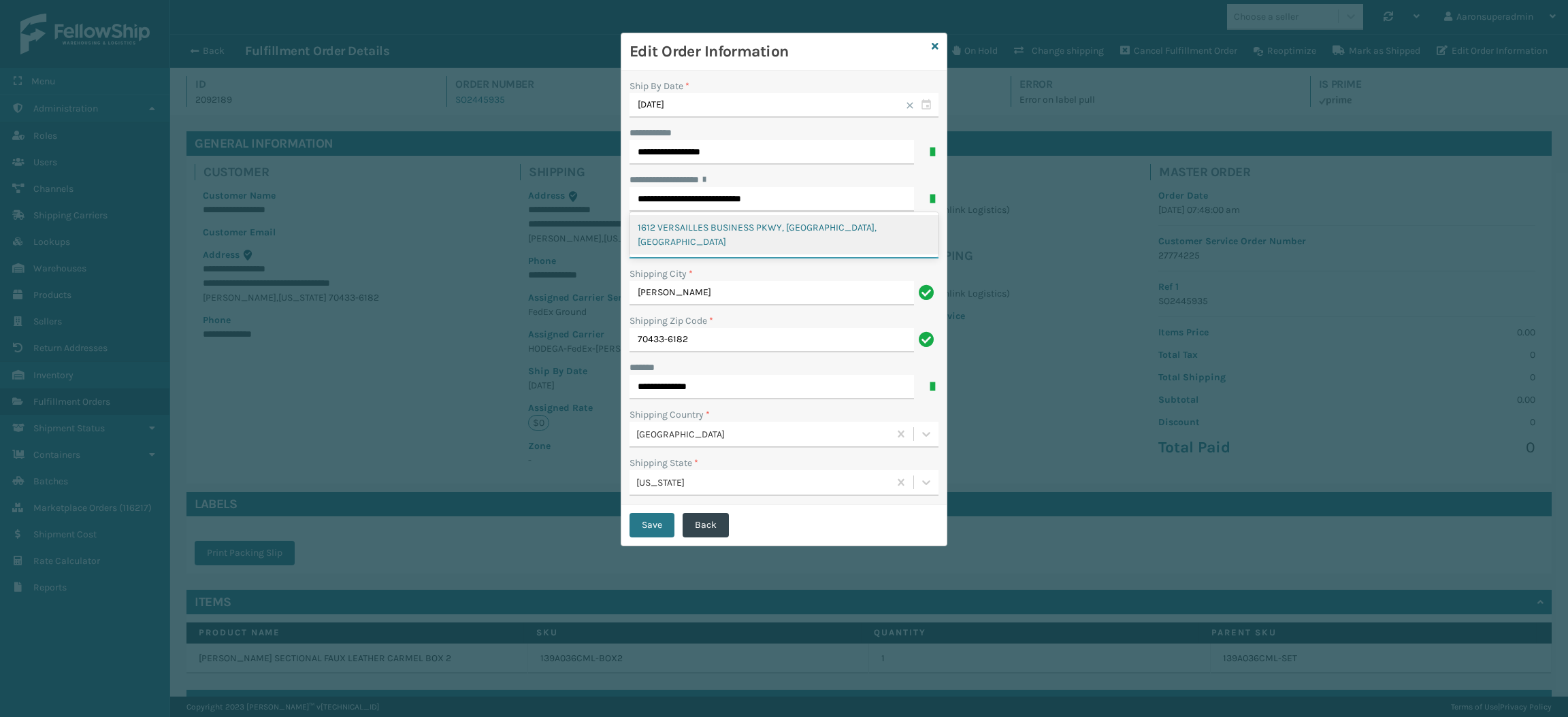
type input "**********"
click at [750, 259] on input "**********" at bounding box center [784, 246] width 309 height 25
paste input "*******"
type input "*******"
click at [636, 528] on button "Save" at bounding box center [651, 526] width 45 height 25
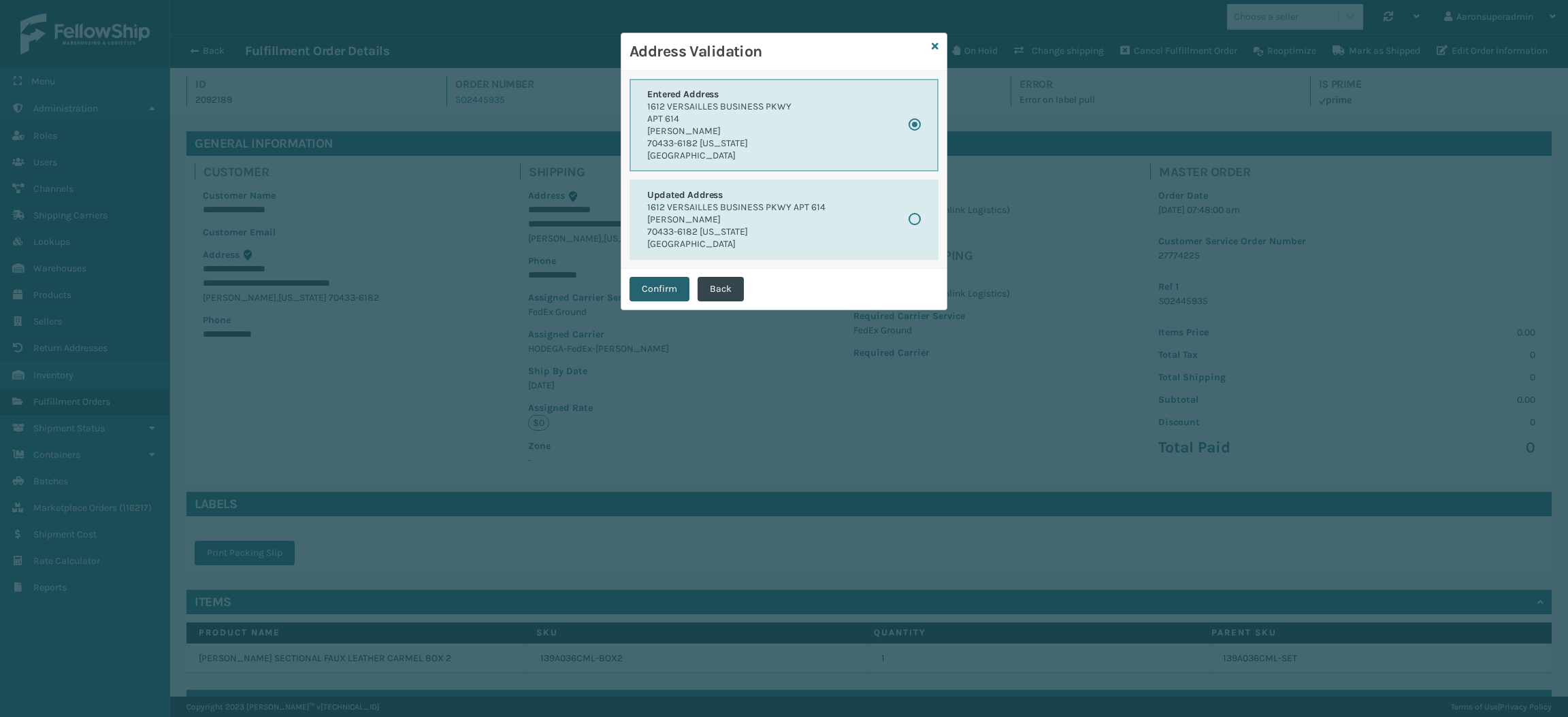
click at [655, 285] on button "Confirm" at bounding box center [659, 290] width 60 height 25
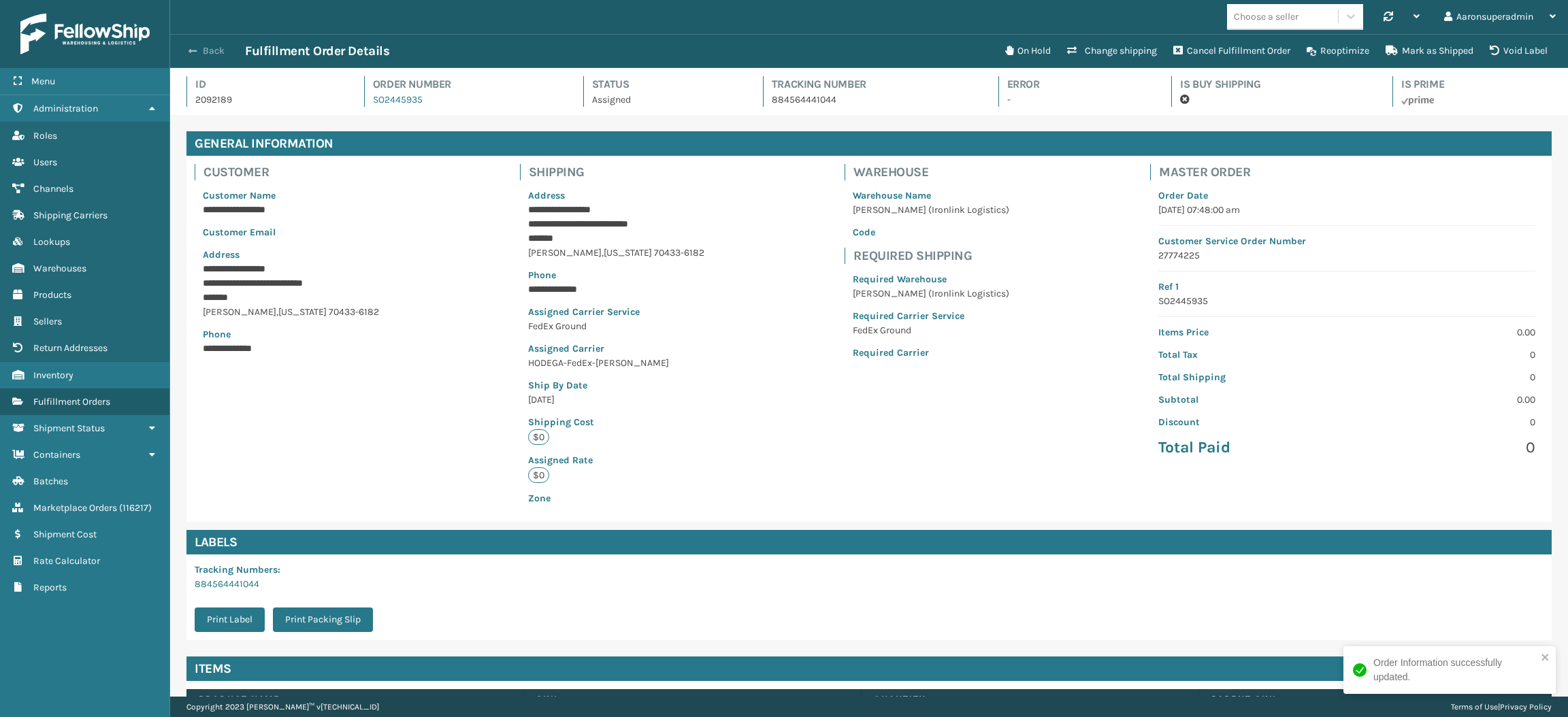
click at [205, 50] on button "Back" at bounding box center [213, 51] width 62 height 12
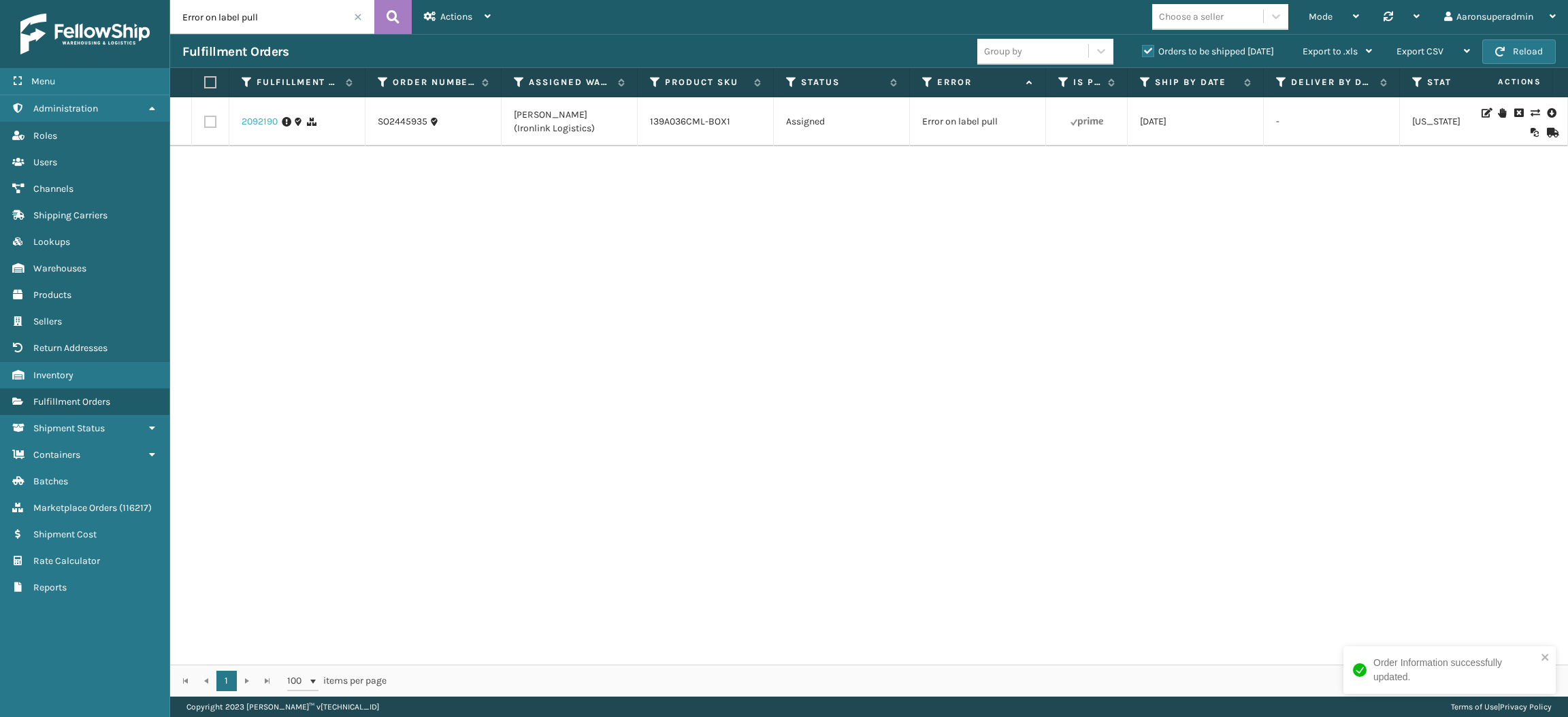
click at [256, 124] on link "2092190" at bounding box center [259, 122] width 36 height 14
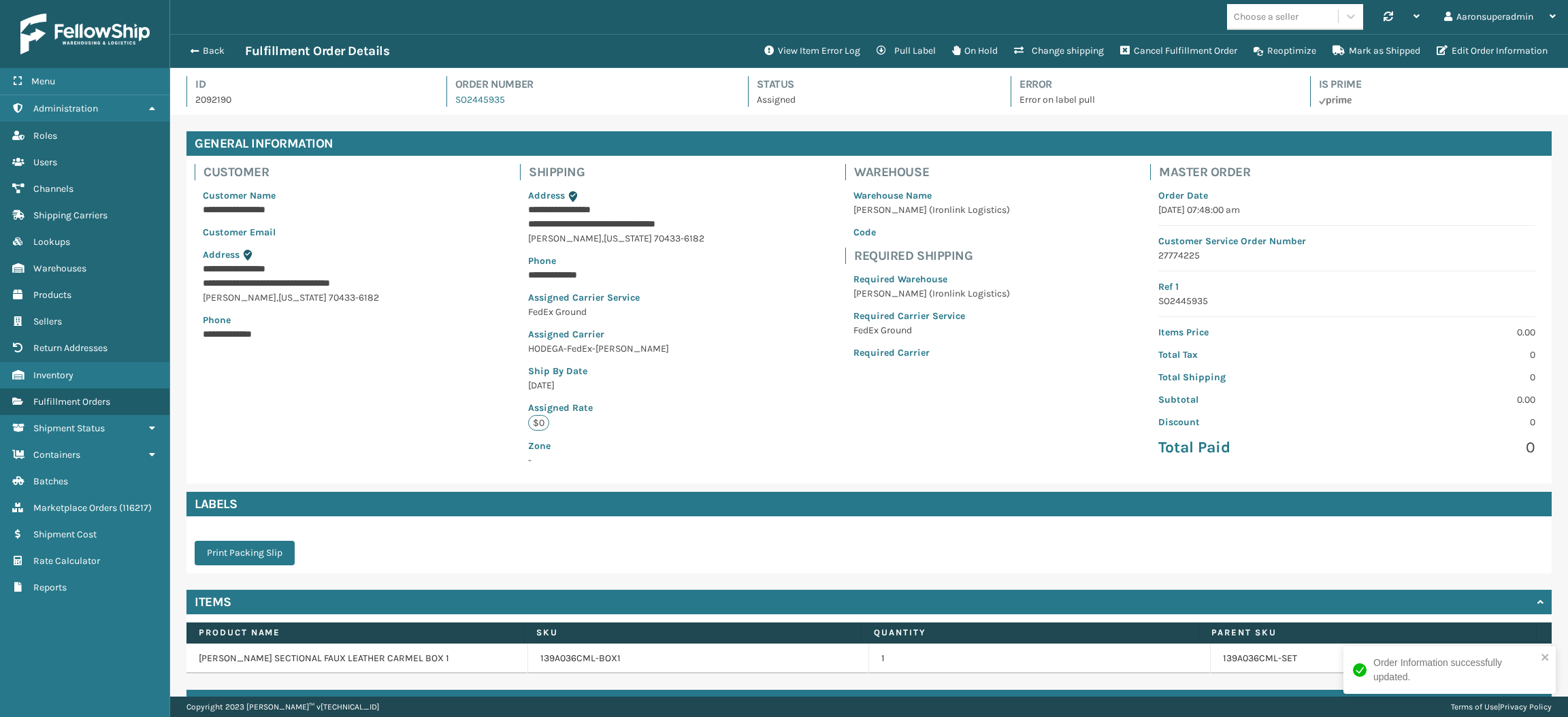
scroll to position [32, 1397]
click at [1464, 50] on button "Edit Order Information" at bounding box center [1491, 51] width 127 height 27
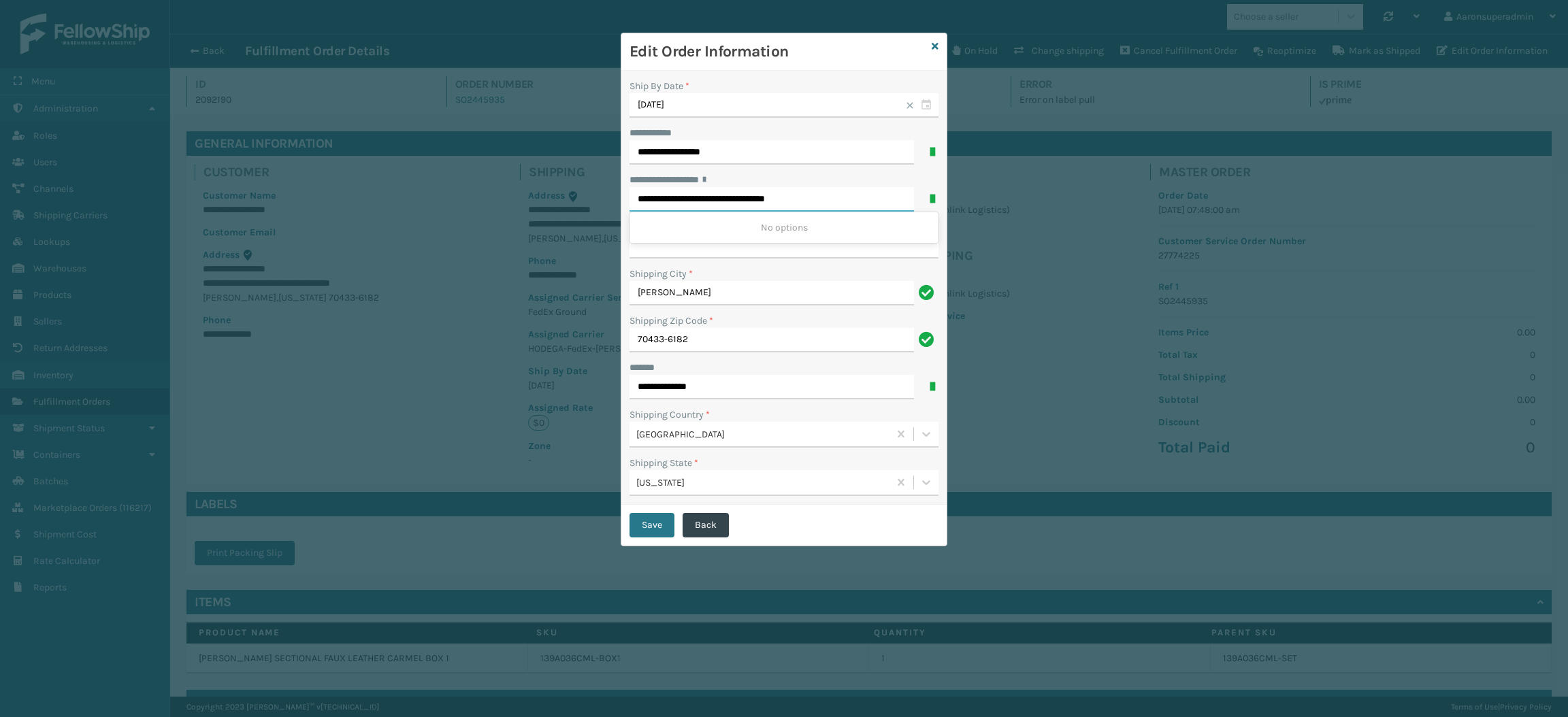
drag, startPoint x: 827, startPoint y: 203, endPoint x: 781, endPoint y: 200, distance: 46.1
click at [781, 200] on input "**********" at bounding box center [771, 200] width 284 height 25
type input "**********"
click at [776, 255] on input "**********" at bounding box center [784, 246] width 309 height 25
paste input "*******"
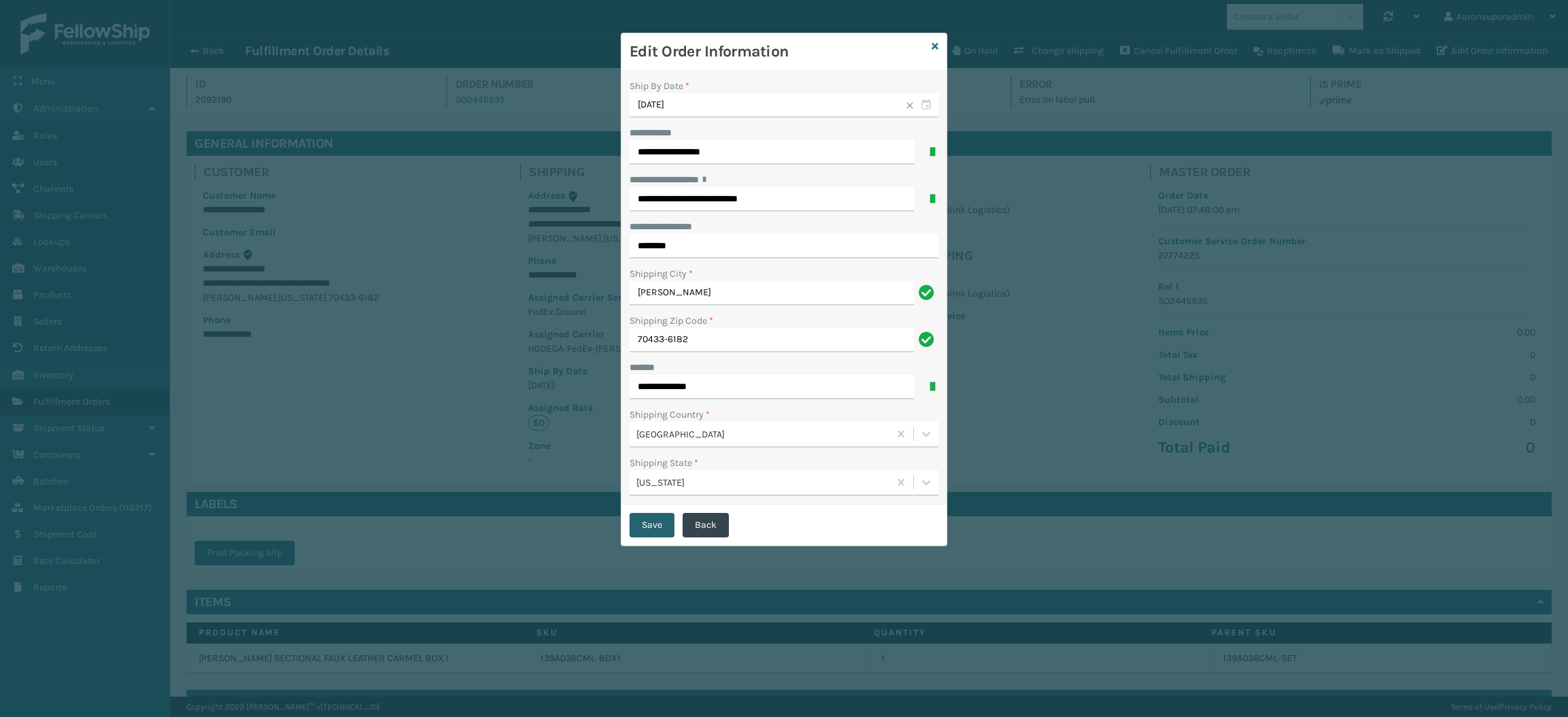
type input "*******"
click at [655, 527] on button "Save" at bounding box center [651, 526] width 45 height 25
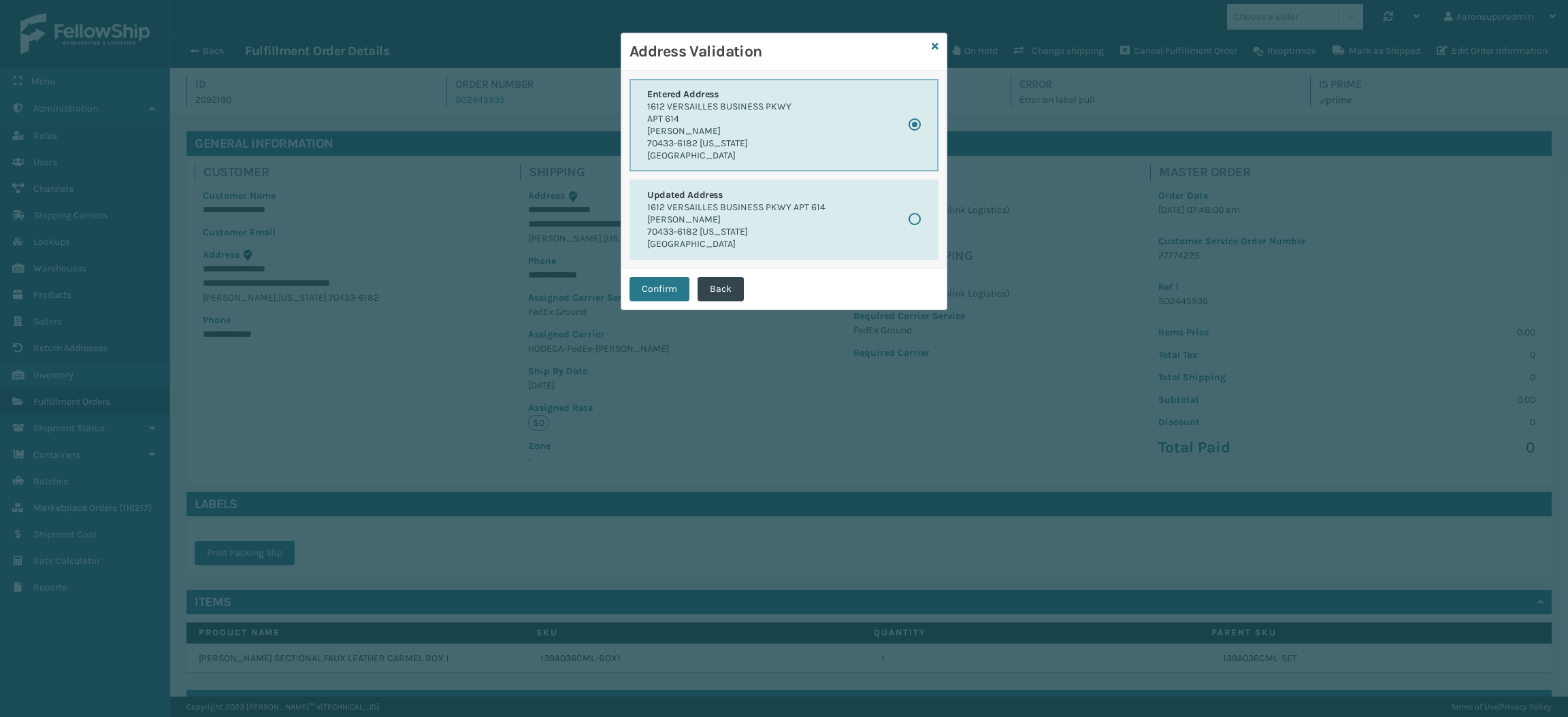
click at [651, 306] on div "Confirm Back" at bounding box center [784, 289] width 325 height 40
click at [653, 284] on button "Confirm" at bounding box center [659, 290] width 60 height 25
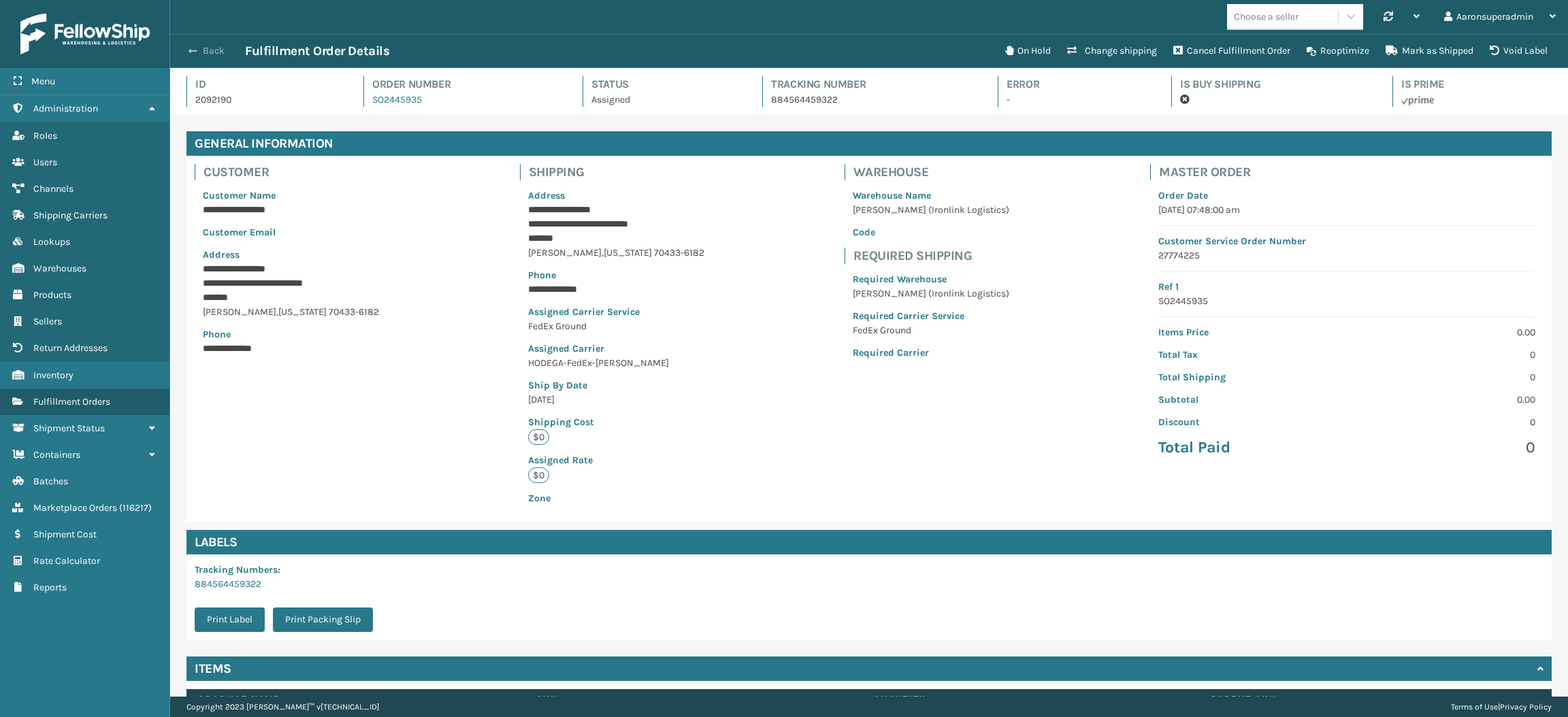
click at [219, 49] on button "Back" at bounding box center [213, 51] width 62 height 12
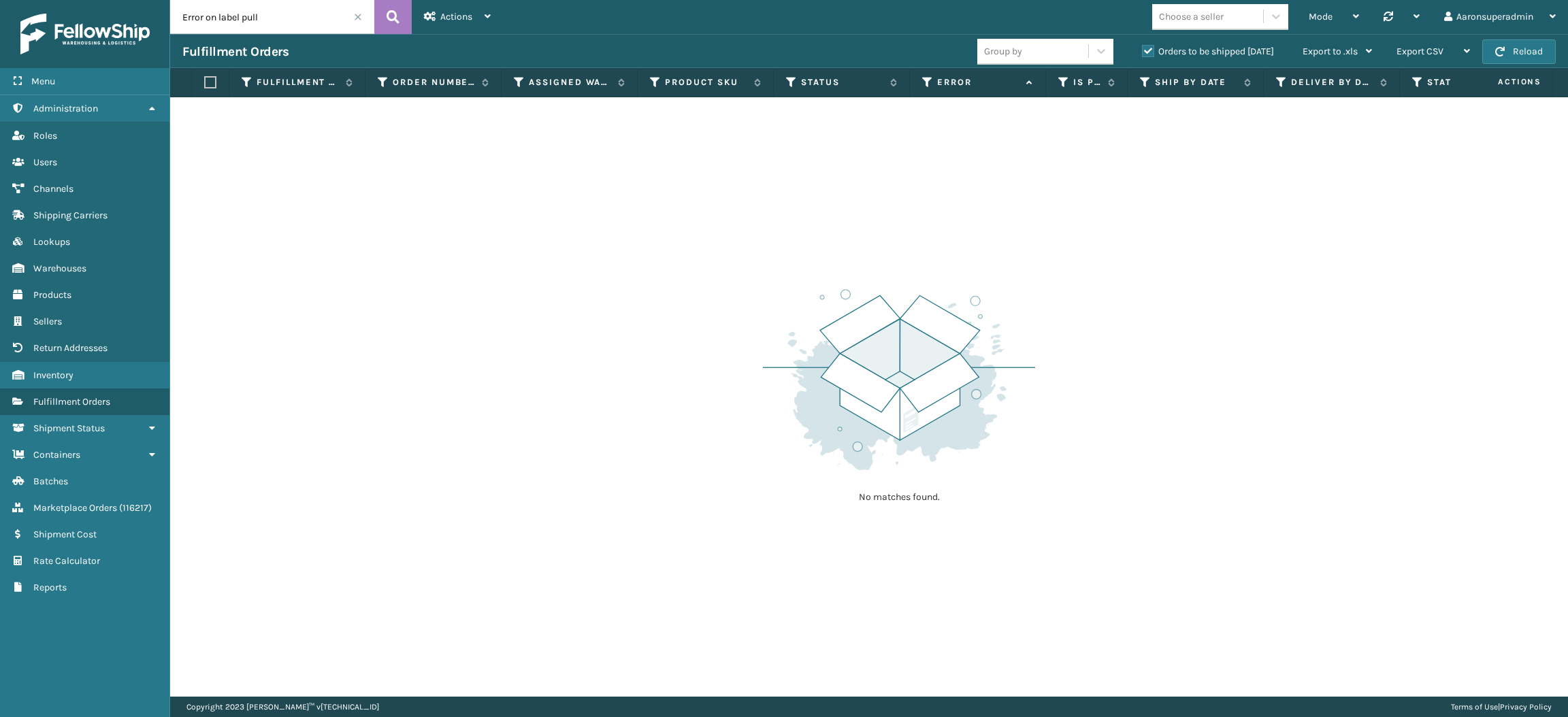
click at [359, 14] on span at bounding box center [358, 17] width 8 height 8
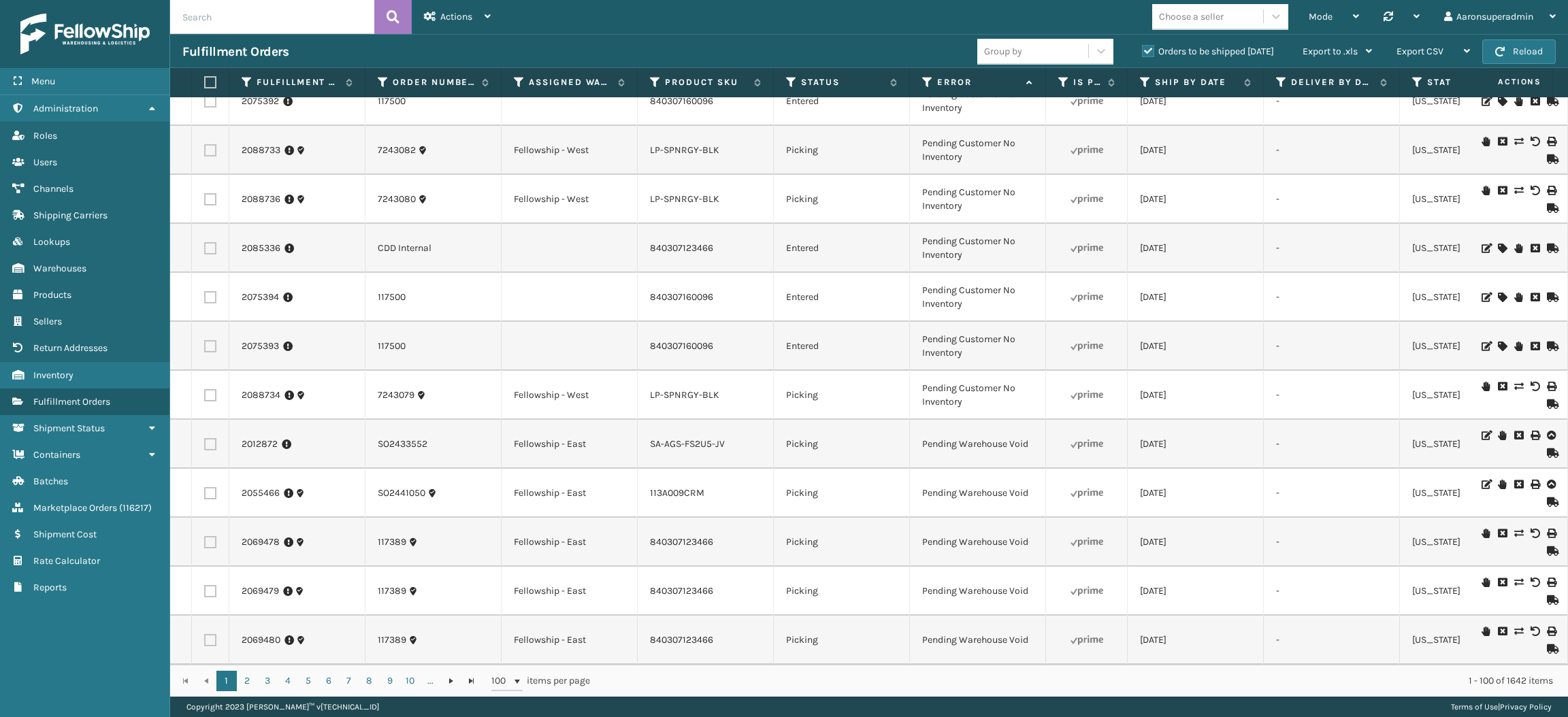
scroll to position [4371, 0]
drag, startPoint x: 971, startPoint y: 367, endPoint x: 905, endPoint y: 349, distance: 68.4
copy tr "Pending Customer No Inventory"
click at [342, 25] on input "text" at bounding box center [272, 17] width 204 height 34
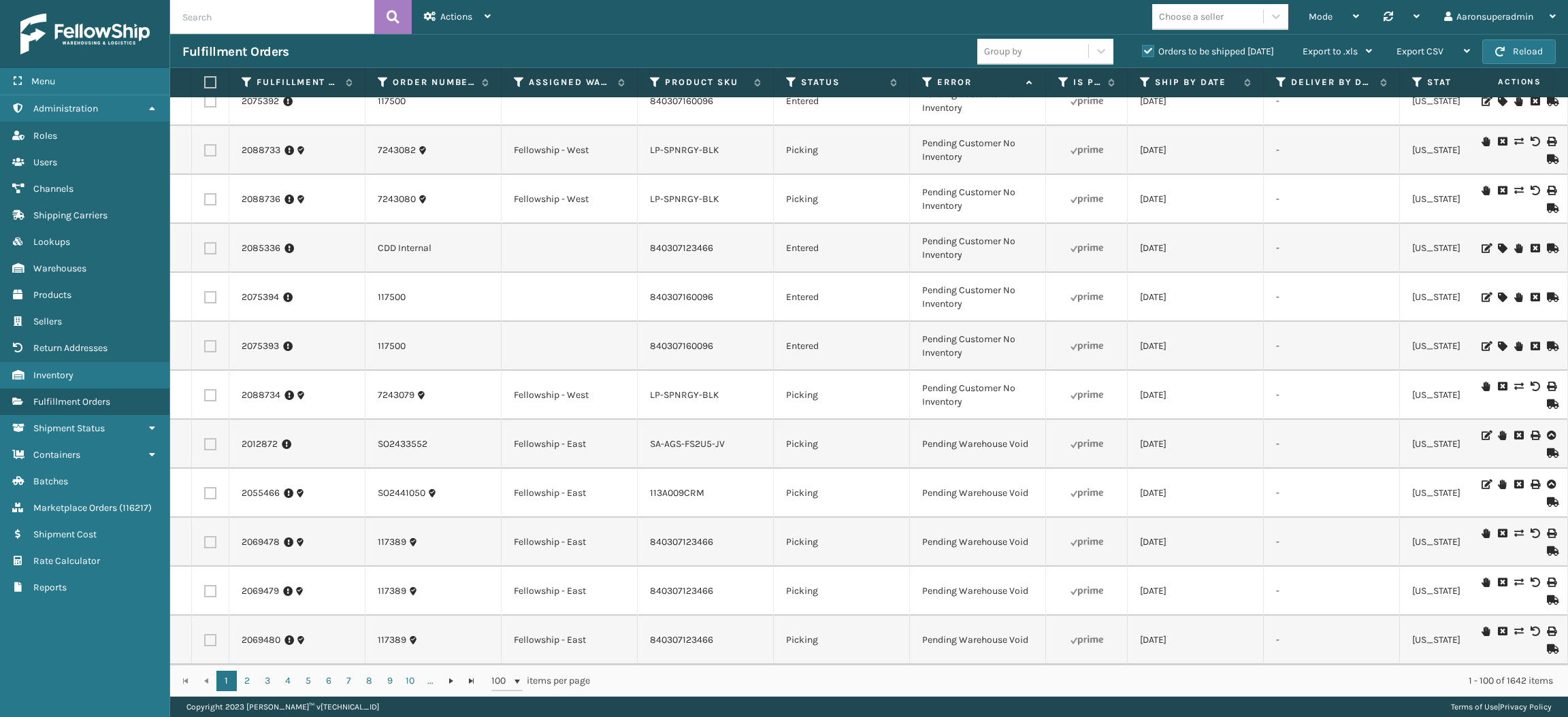
paste input "Pending Customer No Inventory"
type input "Pending Customer No Inventory"
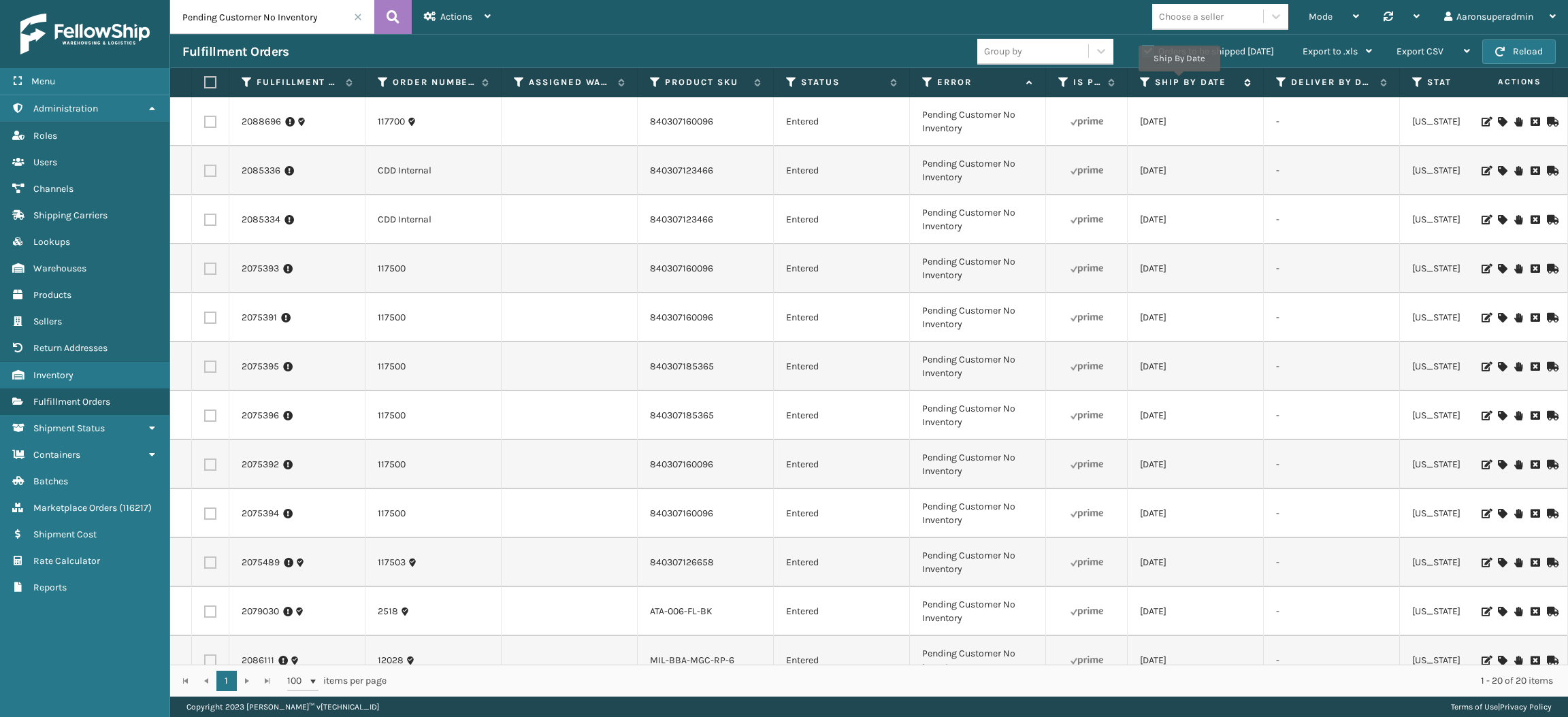
click at [1179, 81] on label "Ship By Date" at bounding box center [1196, 82] width 82 height 12
click at [204, 121] on label at bounding box center [210, 122] width 12 height 12
click at [204, 121] on input "checkbox" at bounding box center [204, 120] width 1 height 9
checkbox input "true"
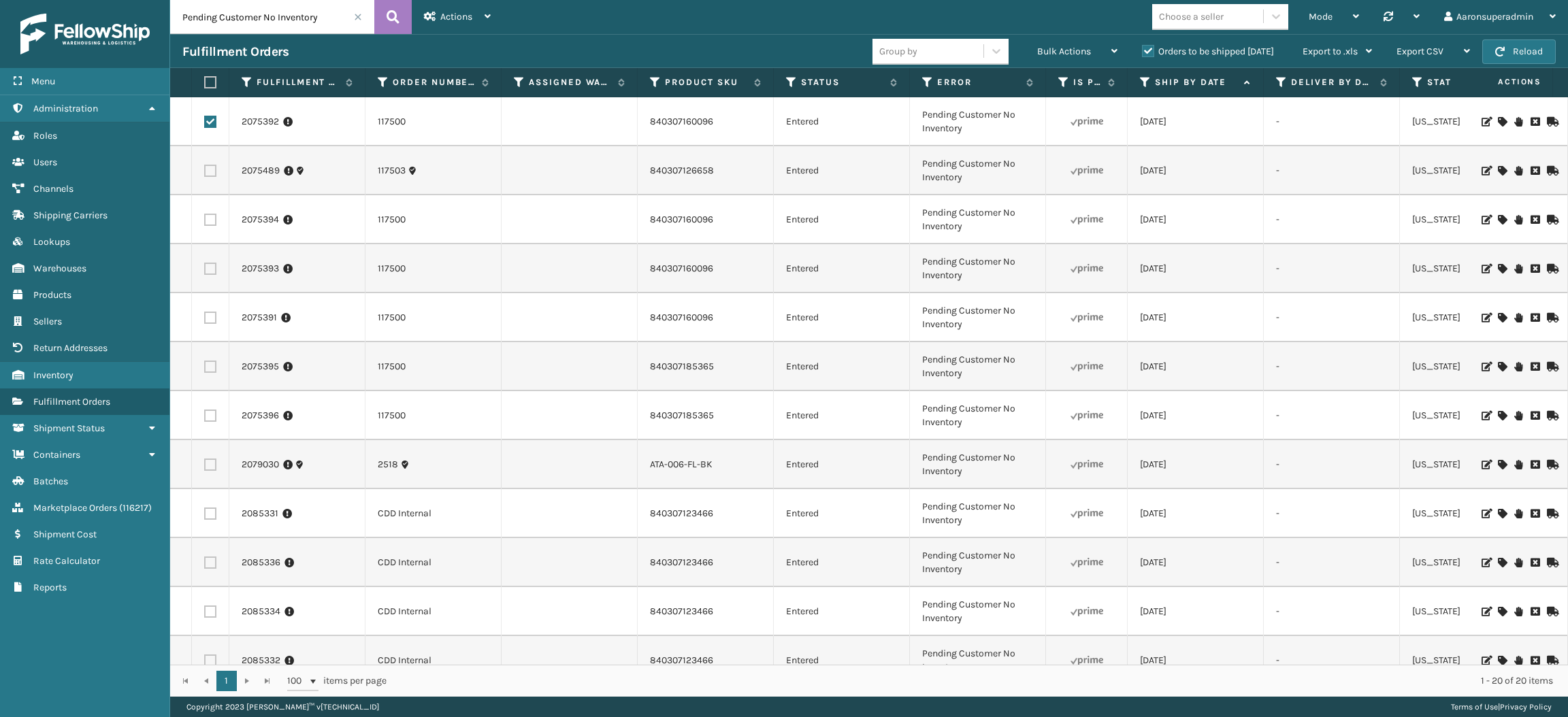
click at [211, 167] on label at bounding box center [210, 171] width 12 height 12
click at [204, 167] on input "checkbox" at bounding box center [204, 169] width 1 height 9
checkbox input "true"
click at [213, 215] on label at bounding box center [210, 220] width 12 height 12
click at [204, 215] on input "checkbox" at bounding box center [204, 218] width 1 height 9
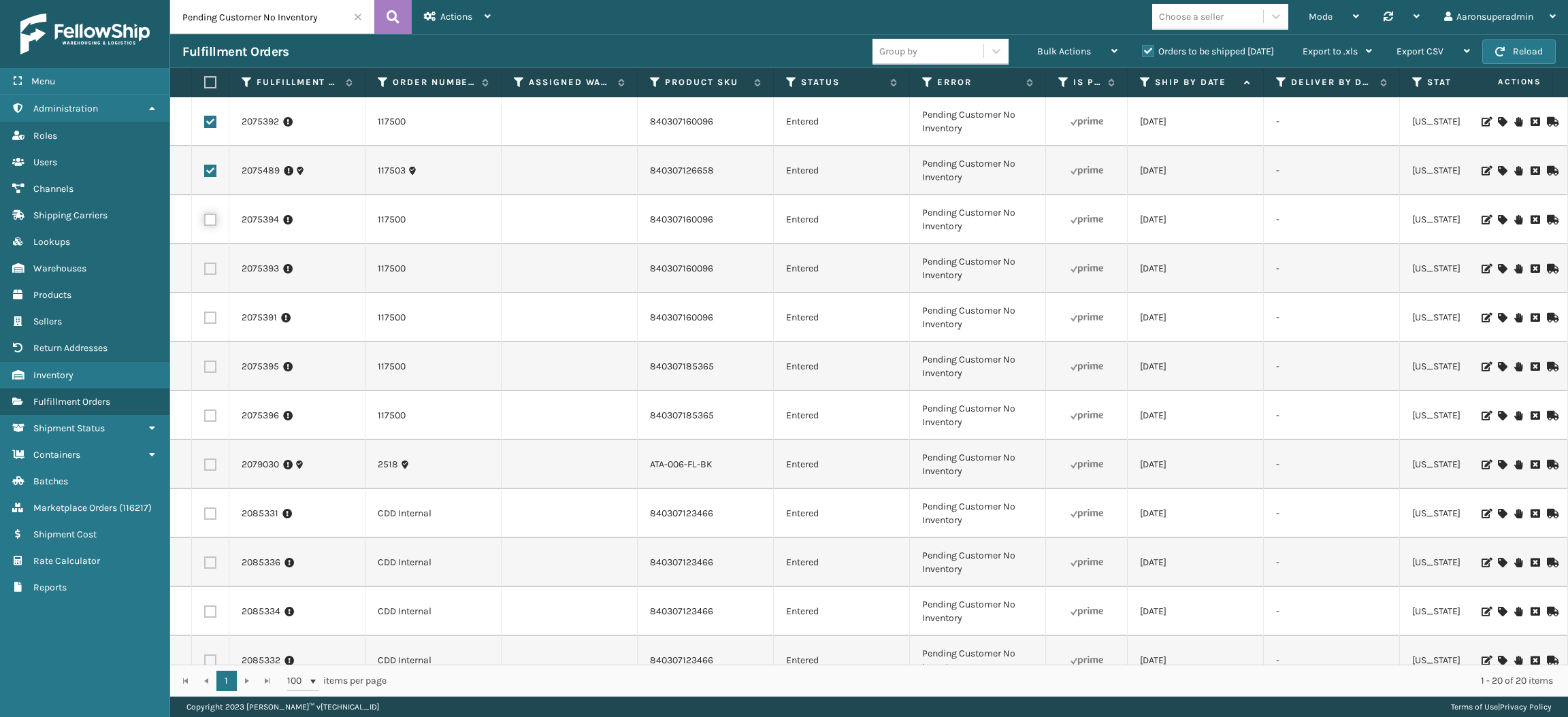
checkbox input "true"
click at [209, 273] on label at bounding box center [210, 269] width 12 height 12
click at [204, 272] on input "checkbox" at bounding box center [204, 267] width 1 height 9
checkbox input "true"
click at [210, 320] on label at bounding box center [210, 318] width 12 height 12
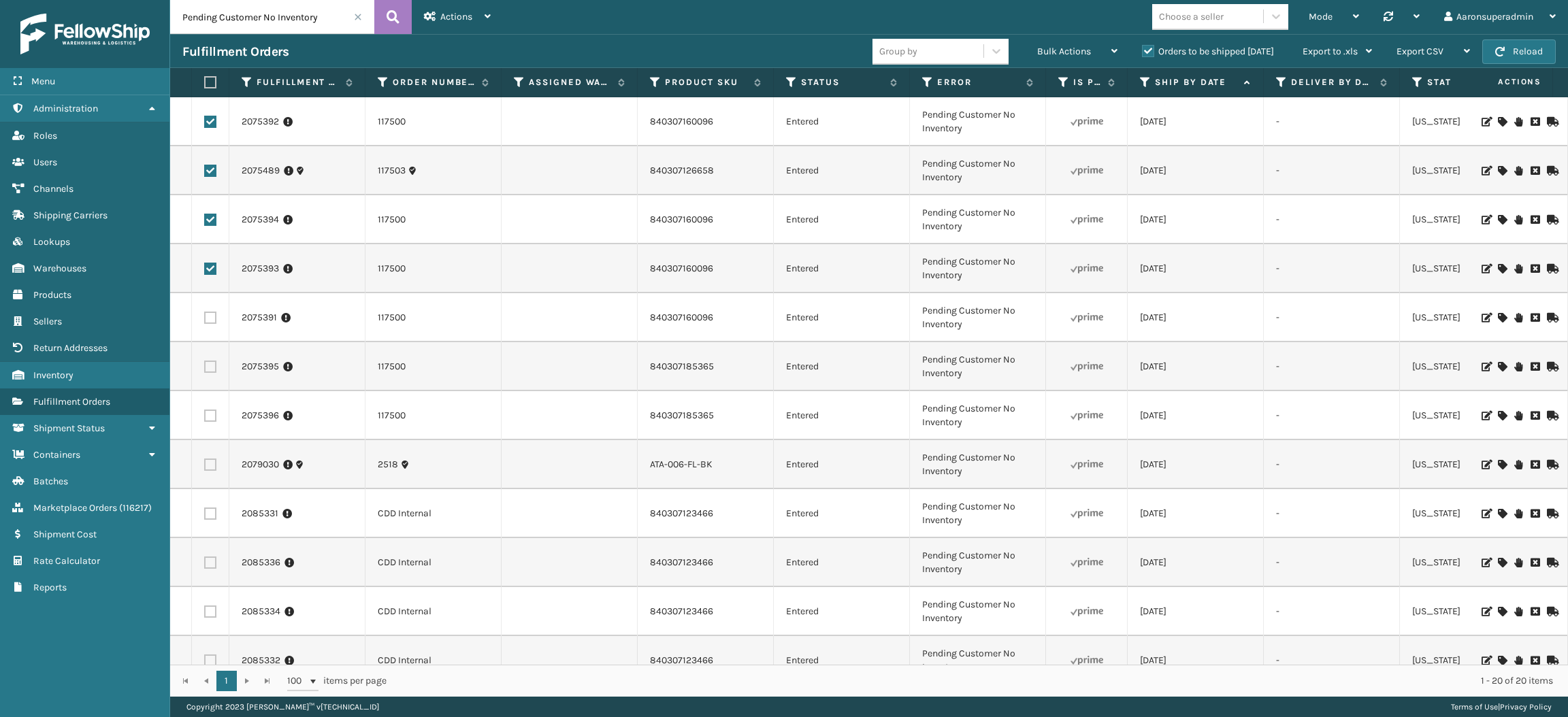
click at [204, 320] on input "checkbox" at bounding box center [204, 316] width 1 height 9
checkbox input "true"
click at [209, 362] on label at bounding box center [210, 367] width 12 height 12
click at [204, 362] on input "checkbox" at bounding box center [204, 365] width 1 height 9
checkbox input "true"
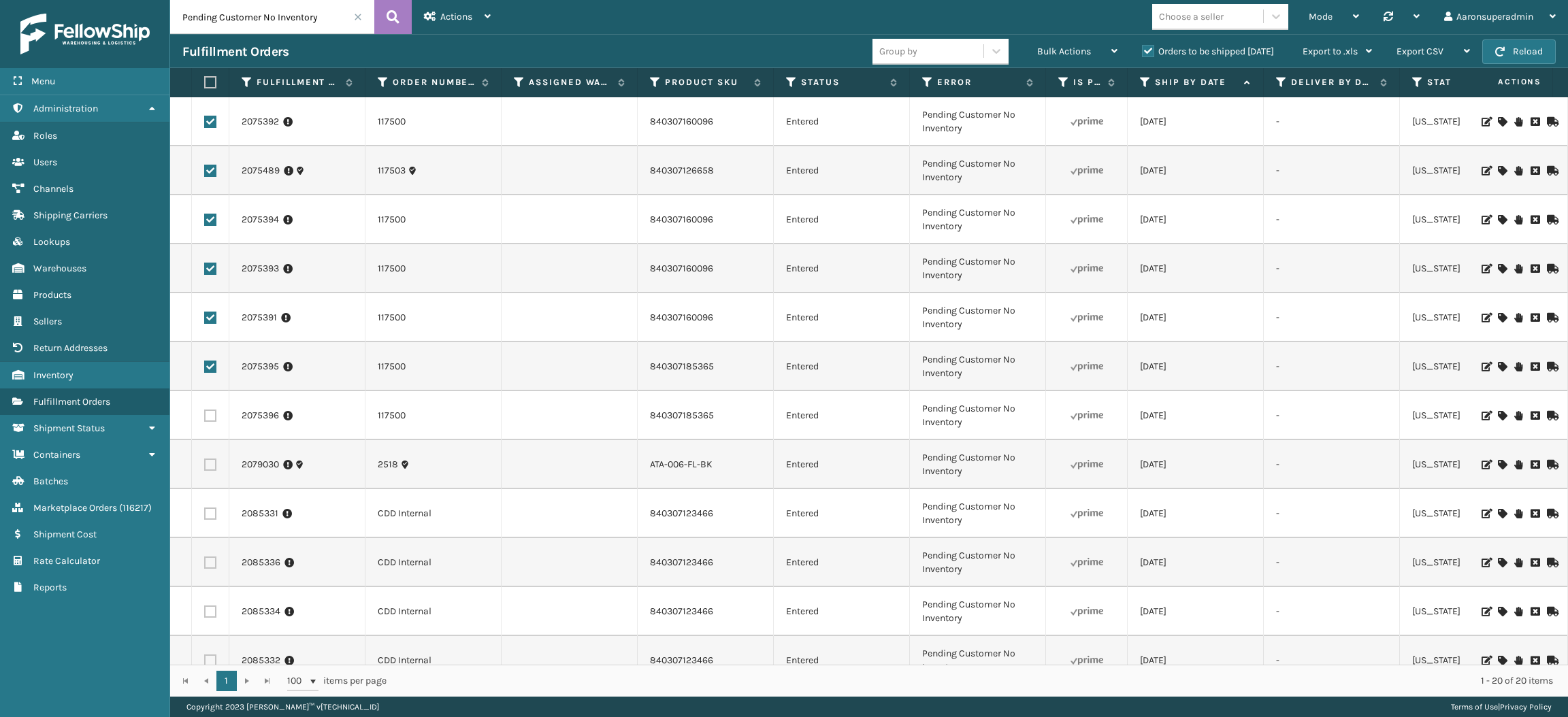
click at [209, 424] on td at bounding box center [211, 415] width 38 height 49
click at [210, 416] on label at bounding box center [210, 416] width 12 height 12
click at [204, 416] on input "checkbox" at bounding box center [204, 414] width 1 height 9
checkbox input "true"
click at [209, 465] on label at bounding box center [210, 465] width 12 height 12
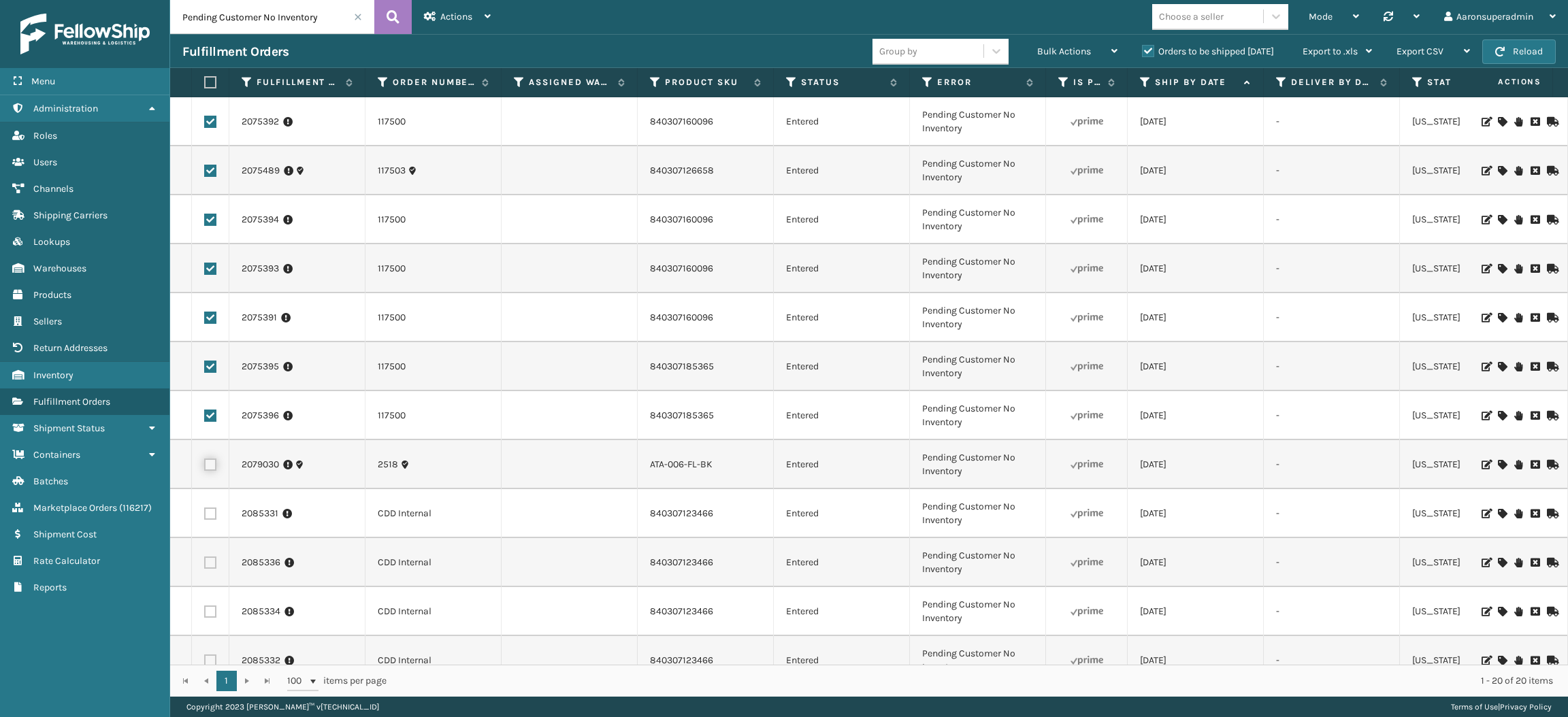
click at [204, 465] on input "checkbox" at bounding box center [204, 462] width 1 height 9
checkbox input "true"
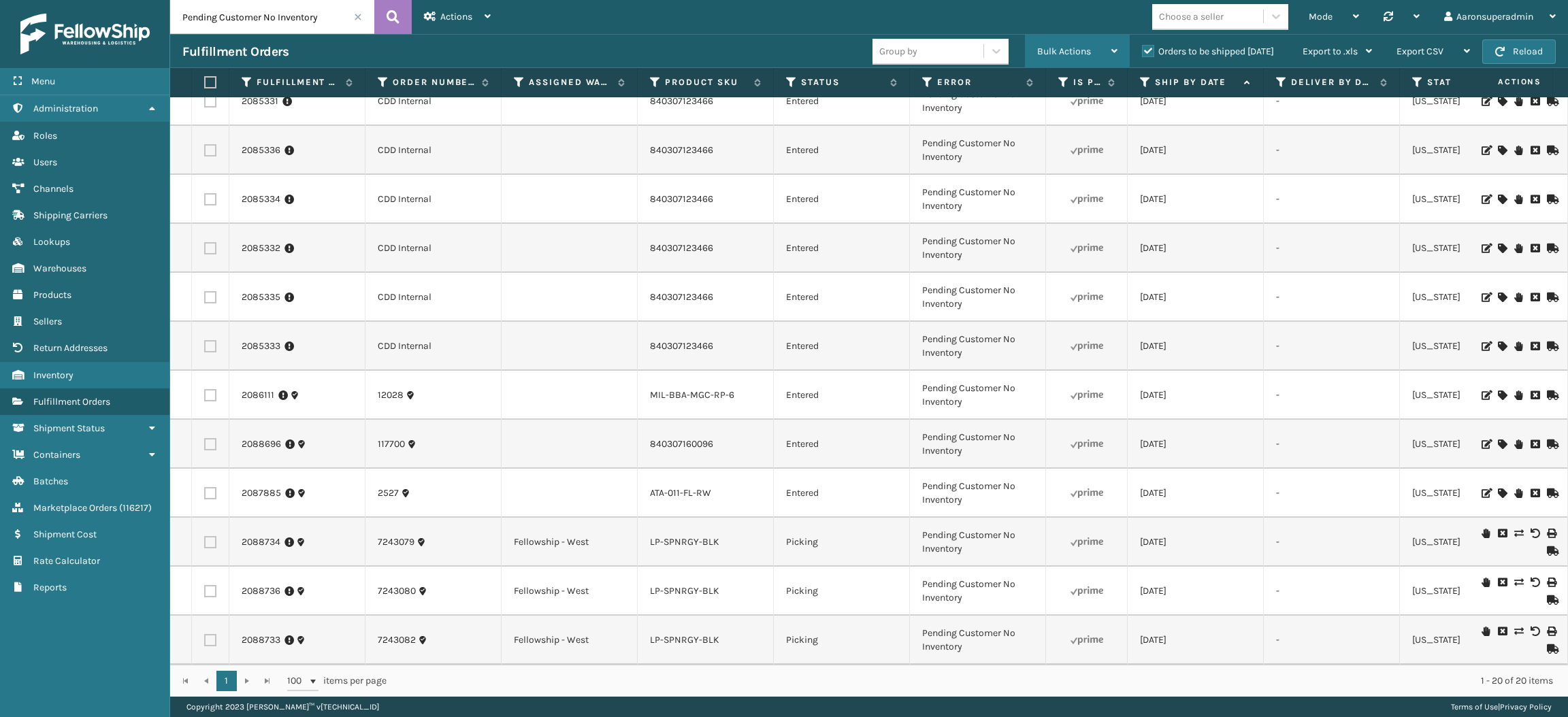
click at [1060, 52] on span "Bulk Actions" at bounding box center [1064, 51] width 54 height 12
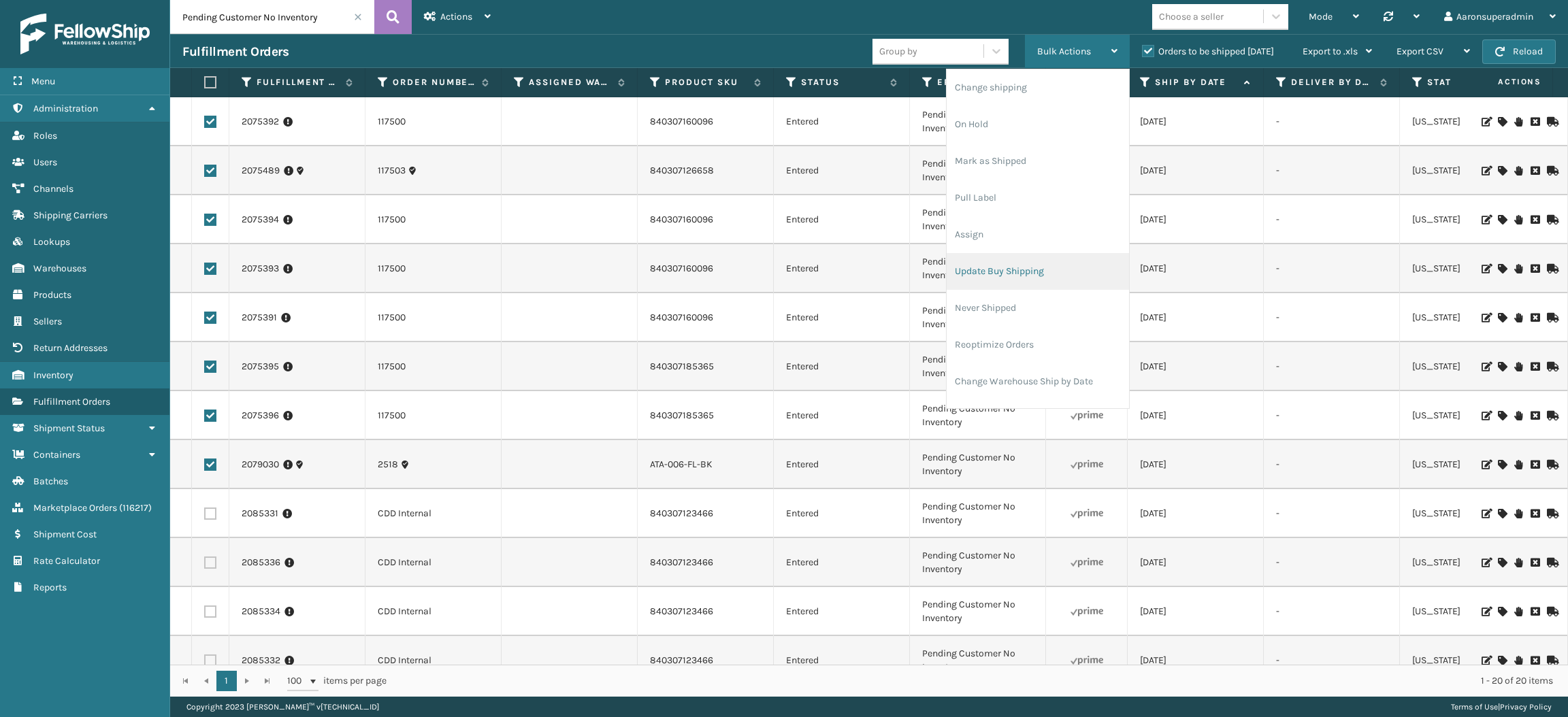
scroll to position [64, 0]
click at [1016, 342] on li "Cancel Fulfillment Orders" at bounding box center [1038, 354] width 183 height 37
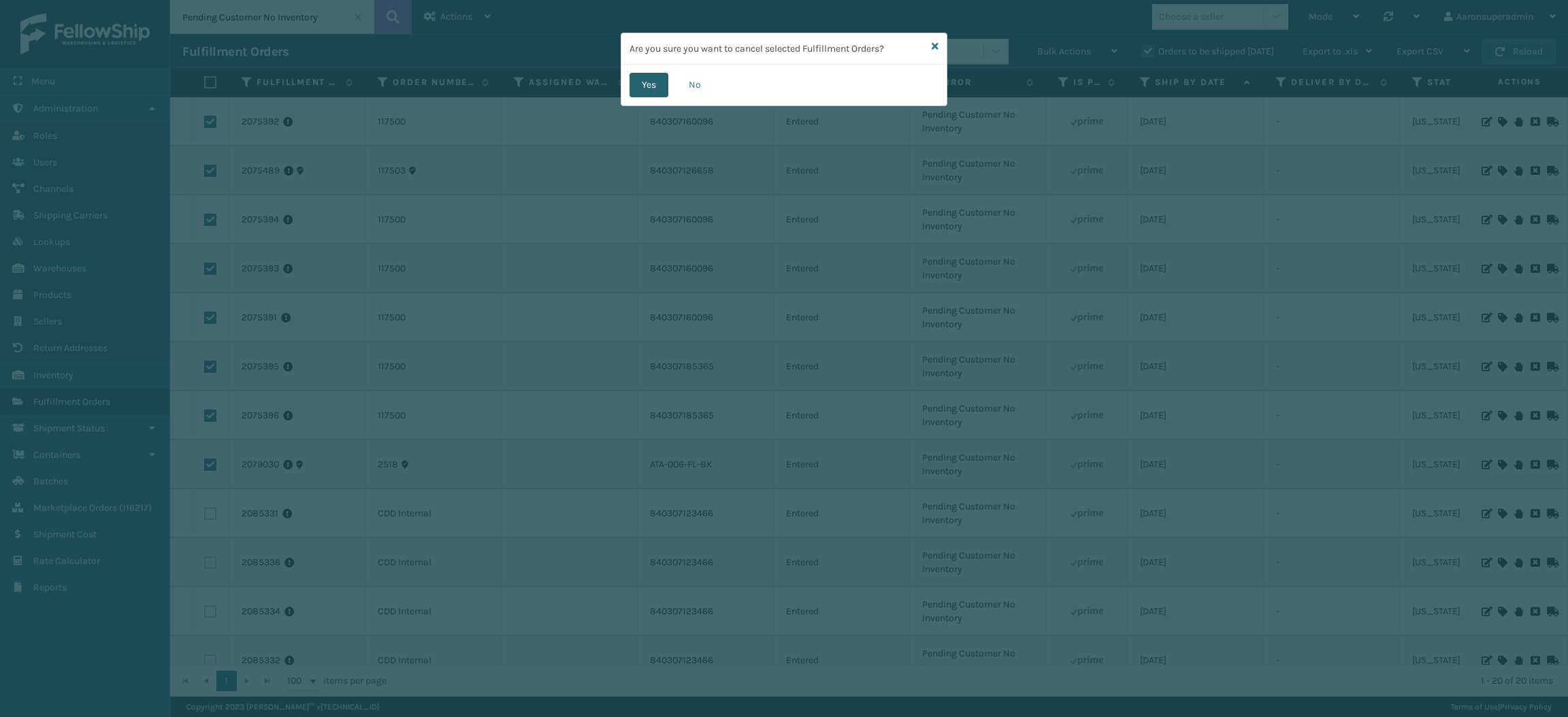
click at [661, 95] on button "Yes" at bounding box center [648, 85] width 39 height 25
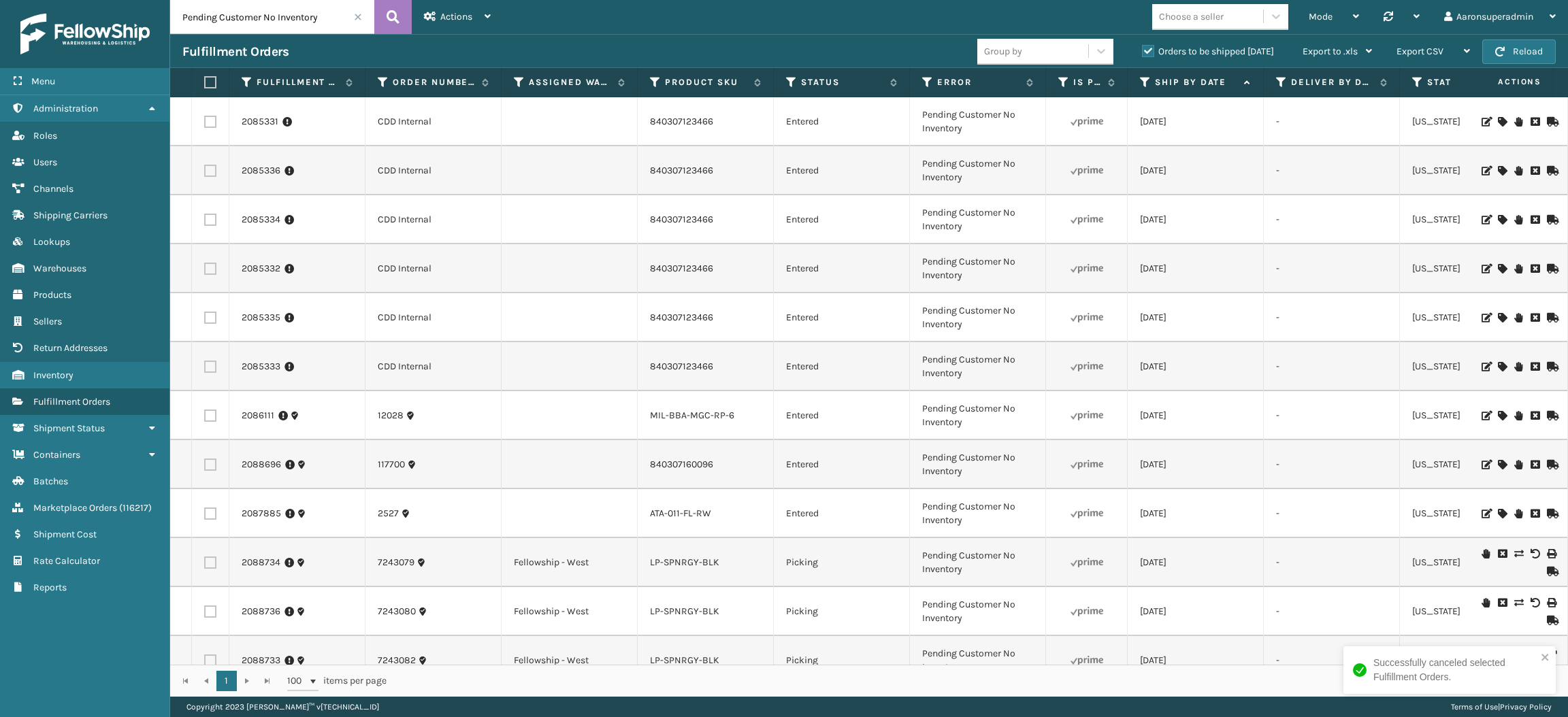
click at [355, 16] on span at bounding box center [358, 17] width 8 height 8
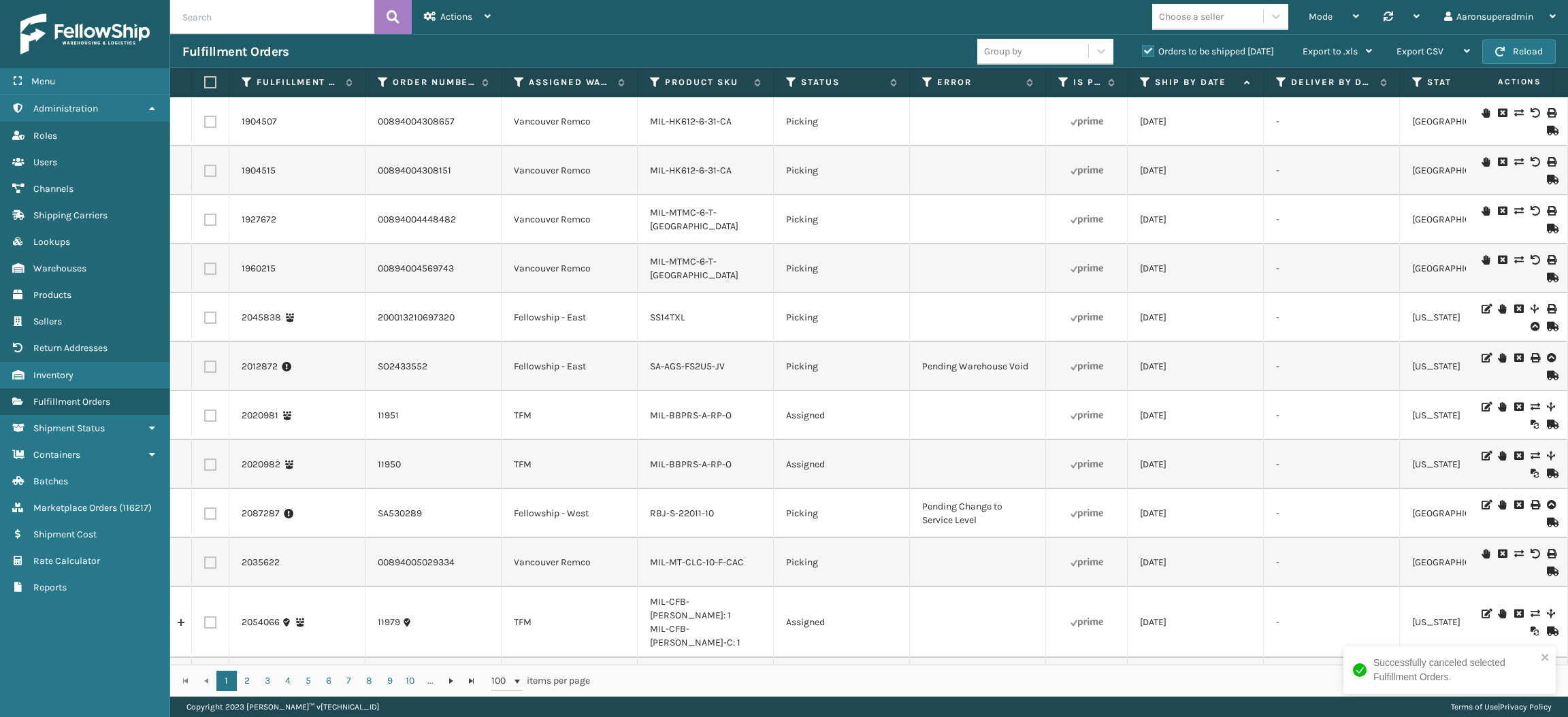
scroll to position [2052, 0]
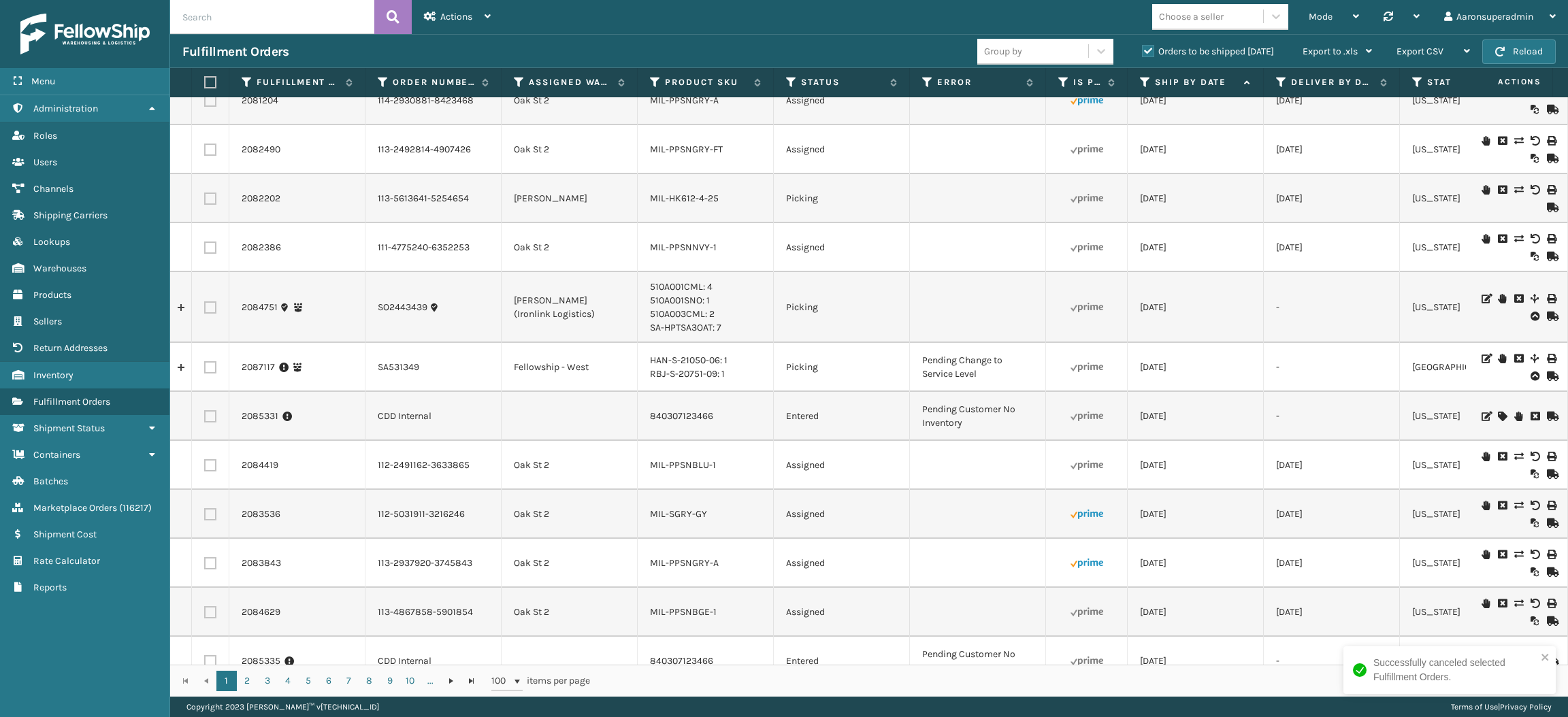
click at [962, 91] on th "Error" at bounding box center [978, 82] width 136 height 30
click at [944, 86] on label "Error" at bounding box center [978, 82] width 82 height 12
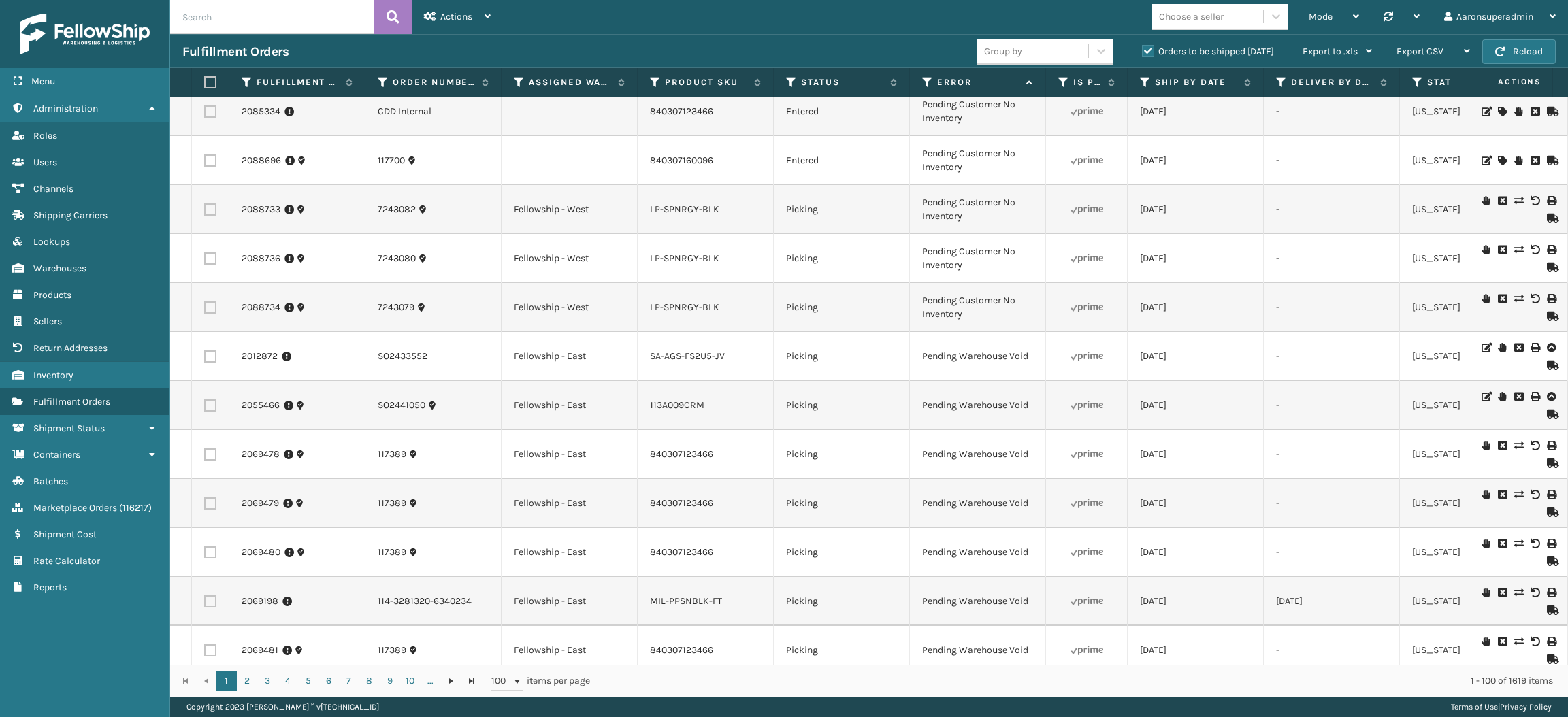
scroll to position [4387, 0]
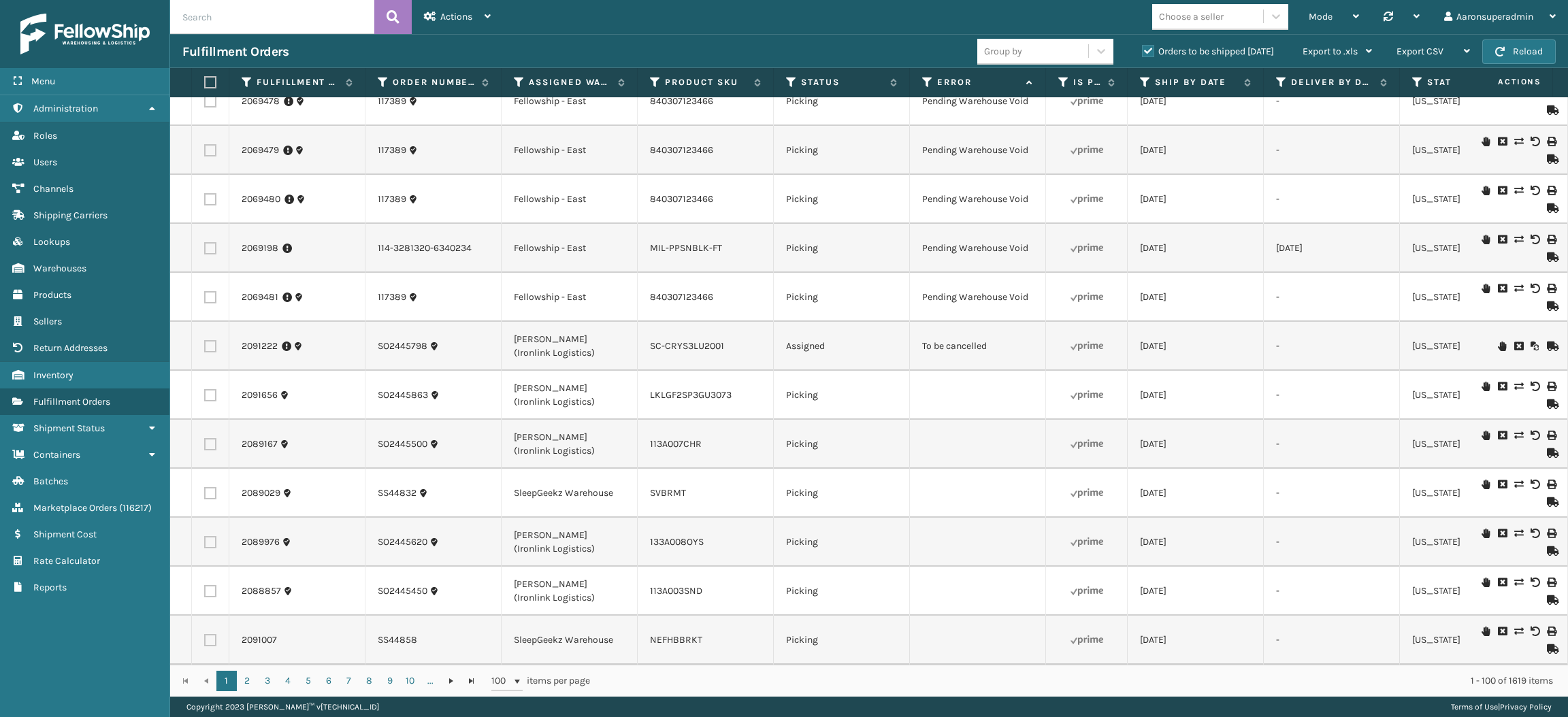
click at [1514, 342] on icon at bounding box center [1518, 346] width 8 height 10
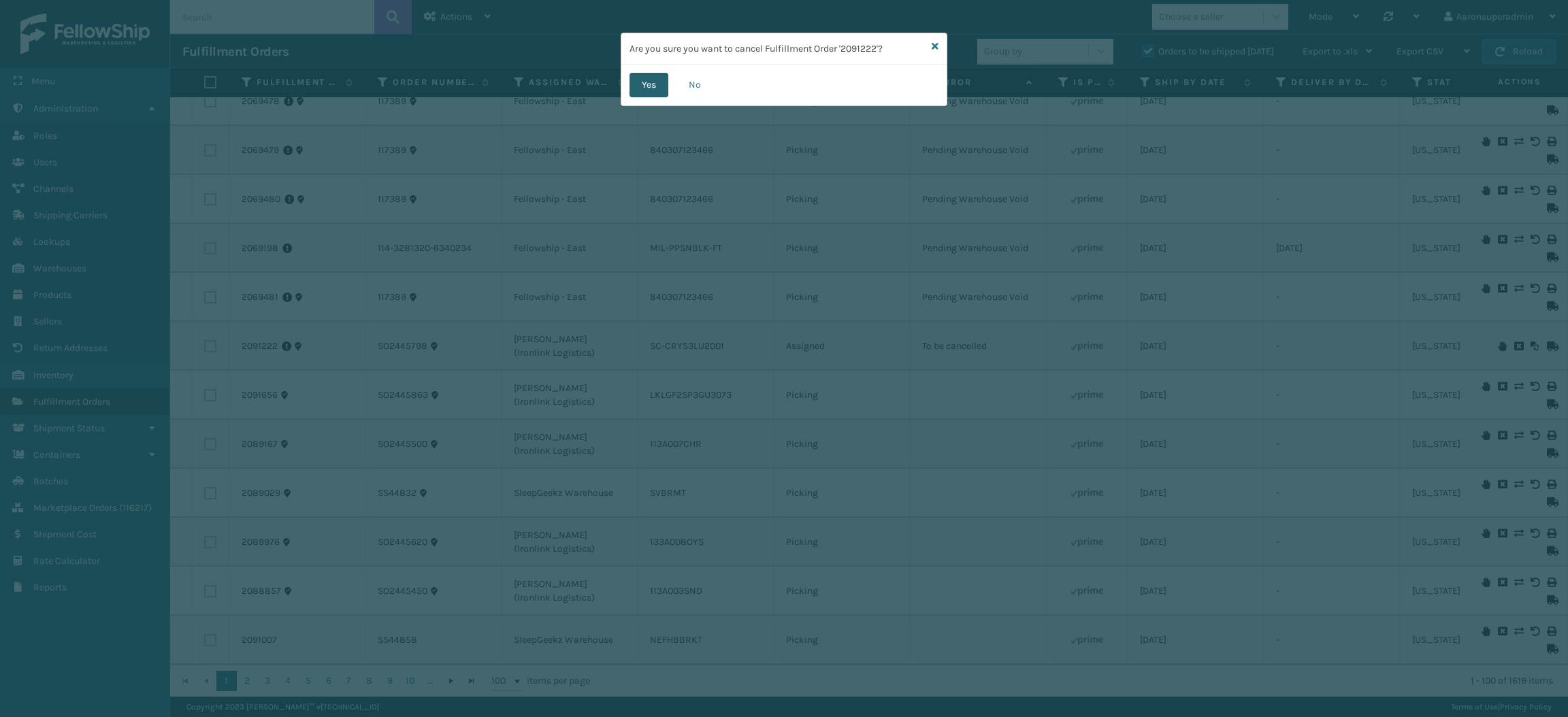
click at [644, 89] on button "Yes" at bounding box center [648, 85] width 39 height 25
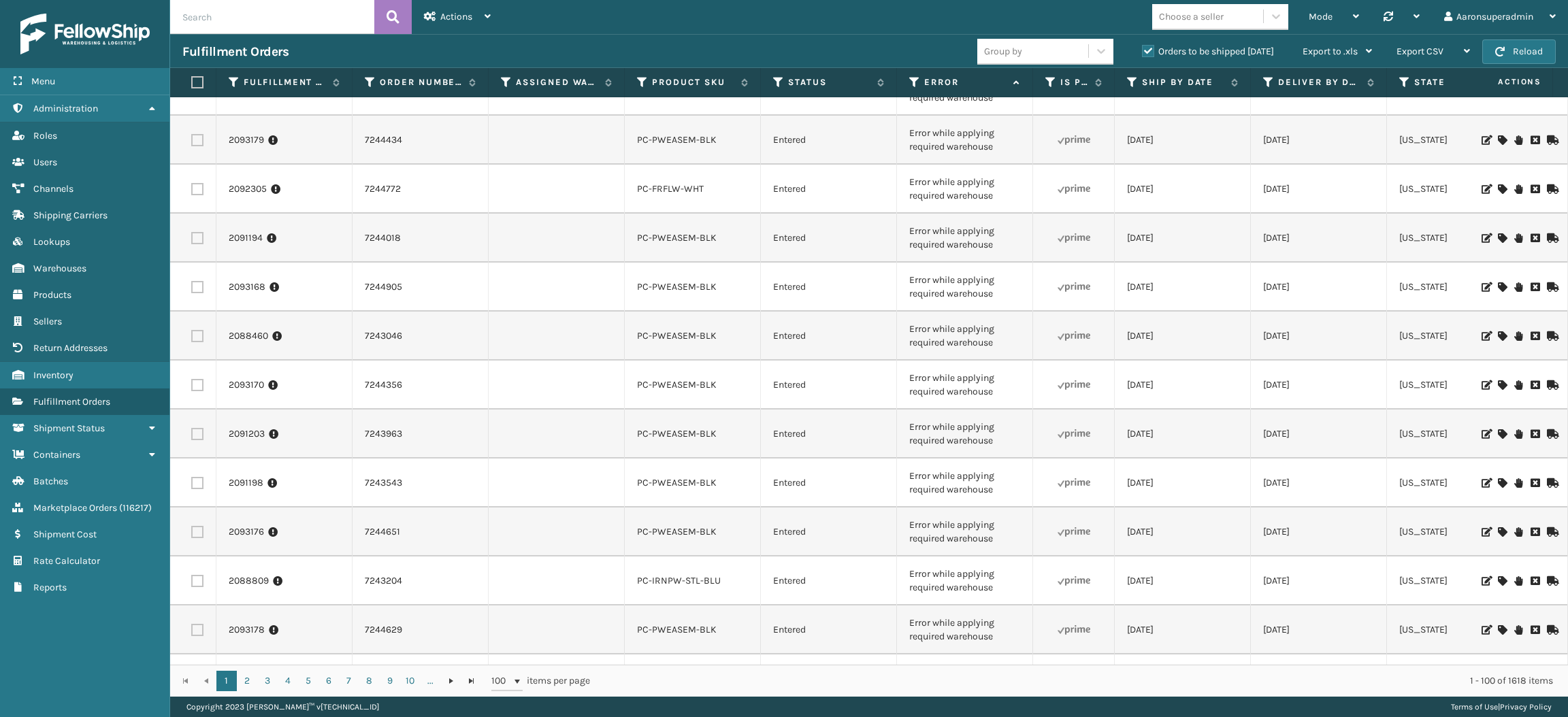
scroll to position [117, 13]
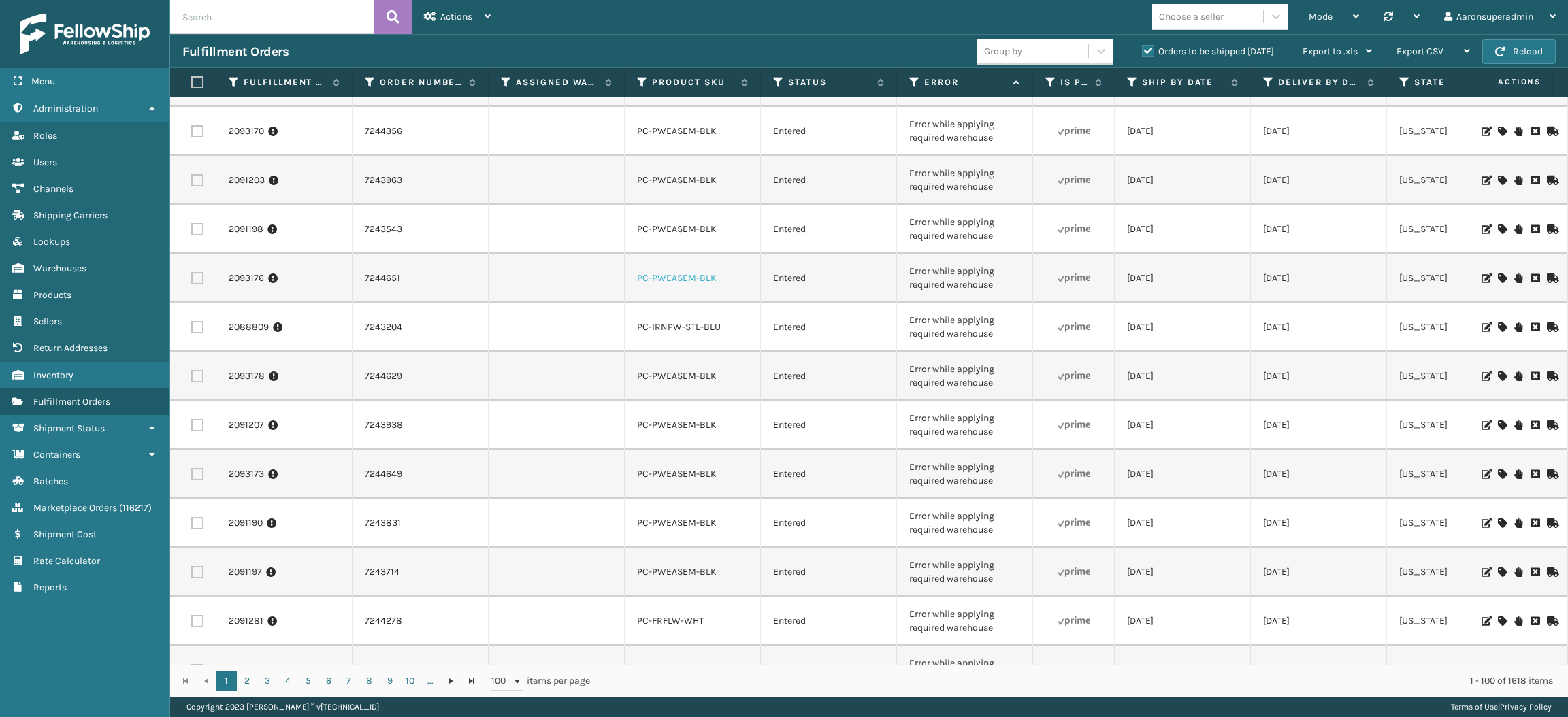
click at [681, 274] on link "PC-PWEASEM-BLK" at bounding box center [677, 278] width 80 height 12
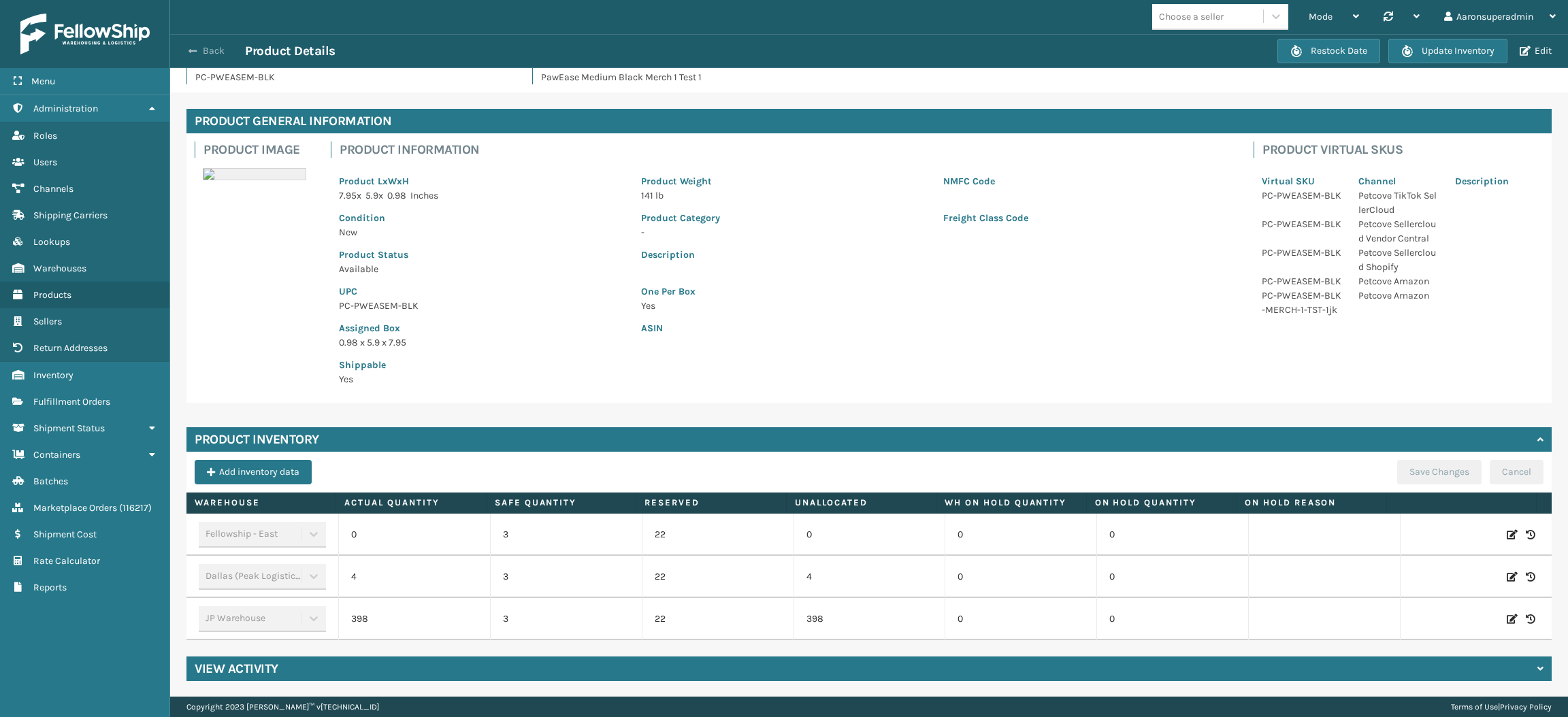
click at [207, 48] on button "Back" at bounding box center [213, 51] width 62 height 12
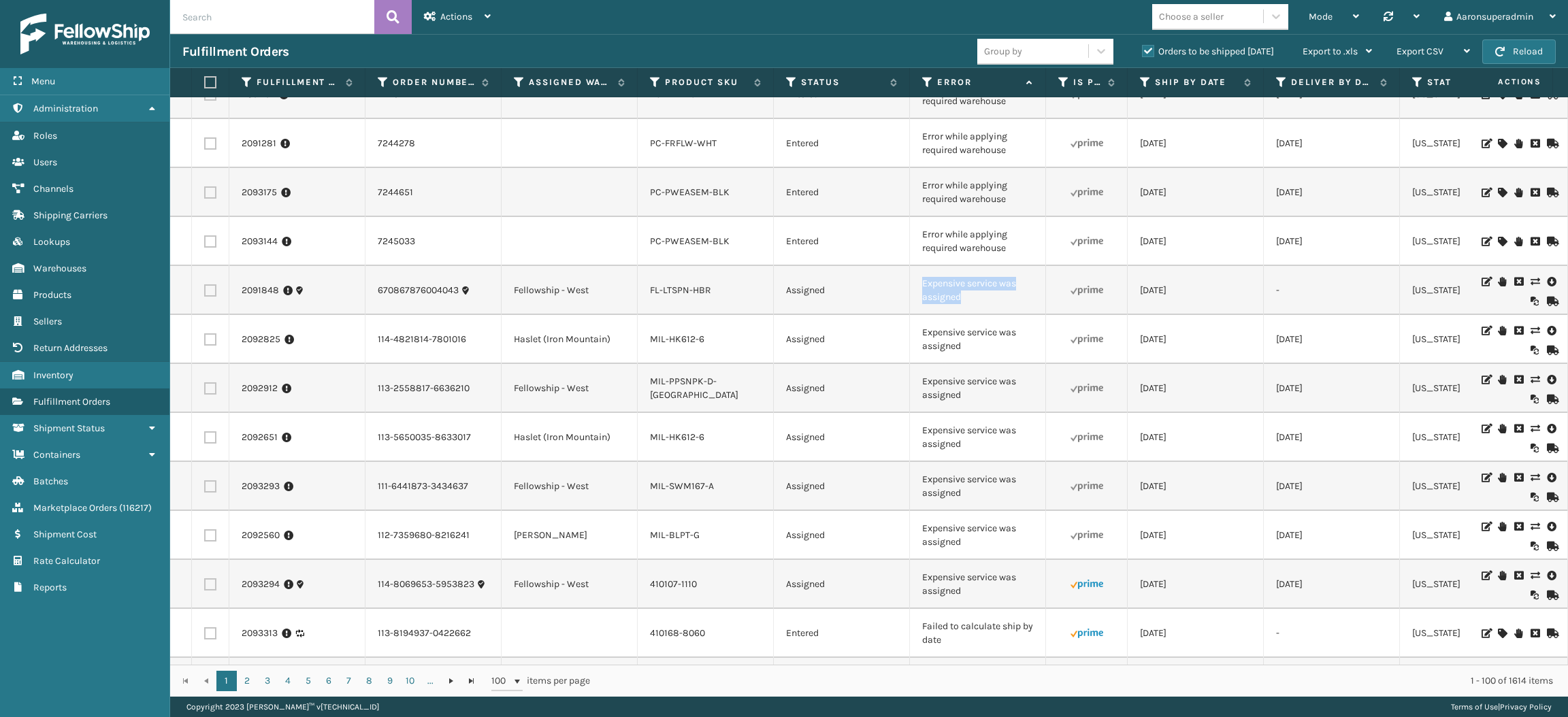
drag, startPoint x: 966, startPoint y: 297, endPoint x: 902, endPoint y: 284, distance: 65.3
copy tr "Expensive service was assigned"
click at [271, 12] on input "text" at bounding box center [272, 17] width 204 height 34
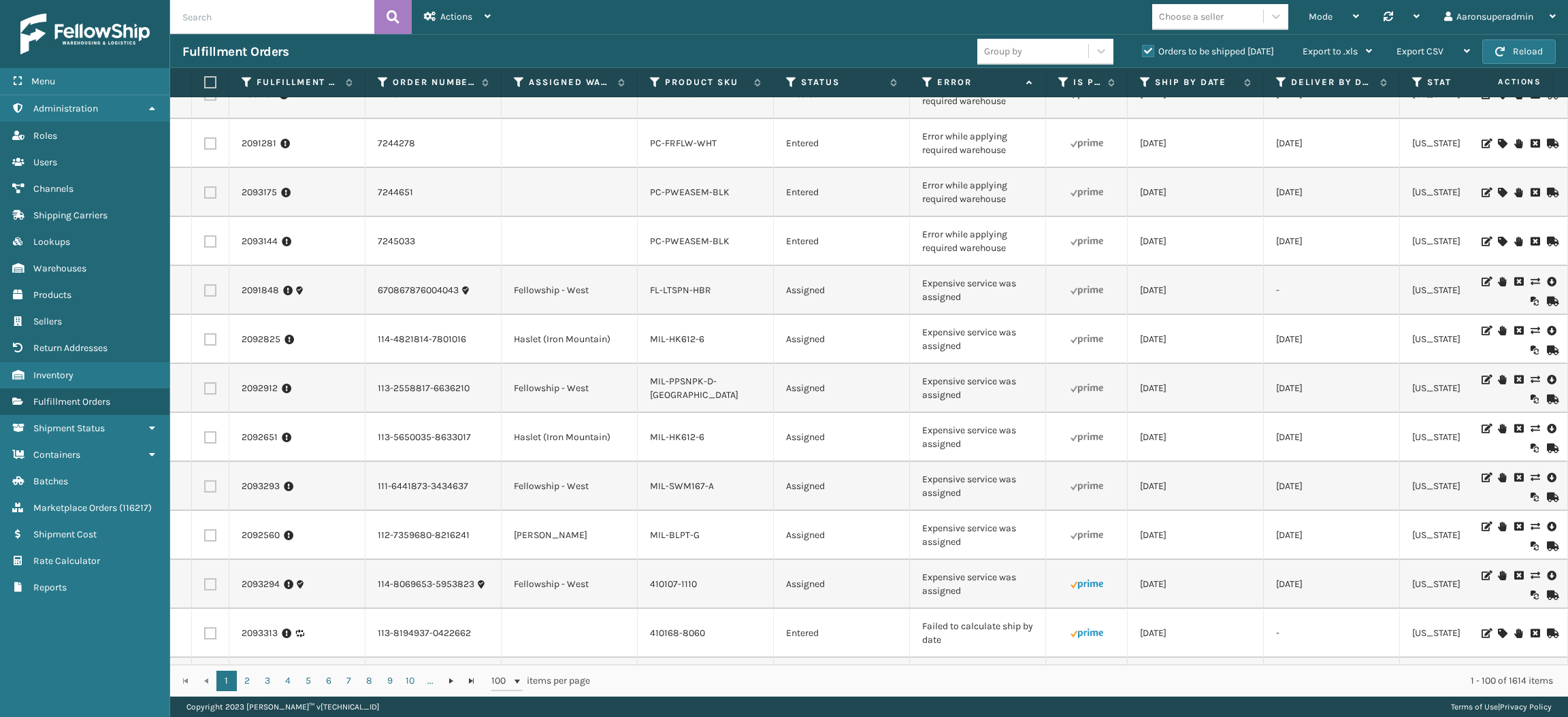
paste input "Expensive service was assigned"
click at [271, 12] on input "Expensive service was assigned" at bounding box center [272, 17] width 204 height 34
click at [198, 16] on input "Expensive service was assigned" at bounding box center [272, 17] width 204 height 34
type input "Expensive service was assigned"
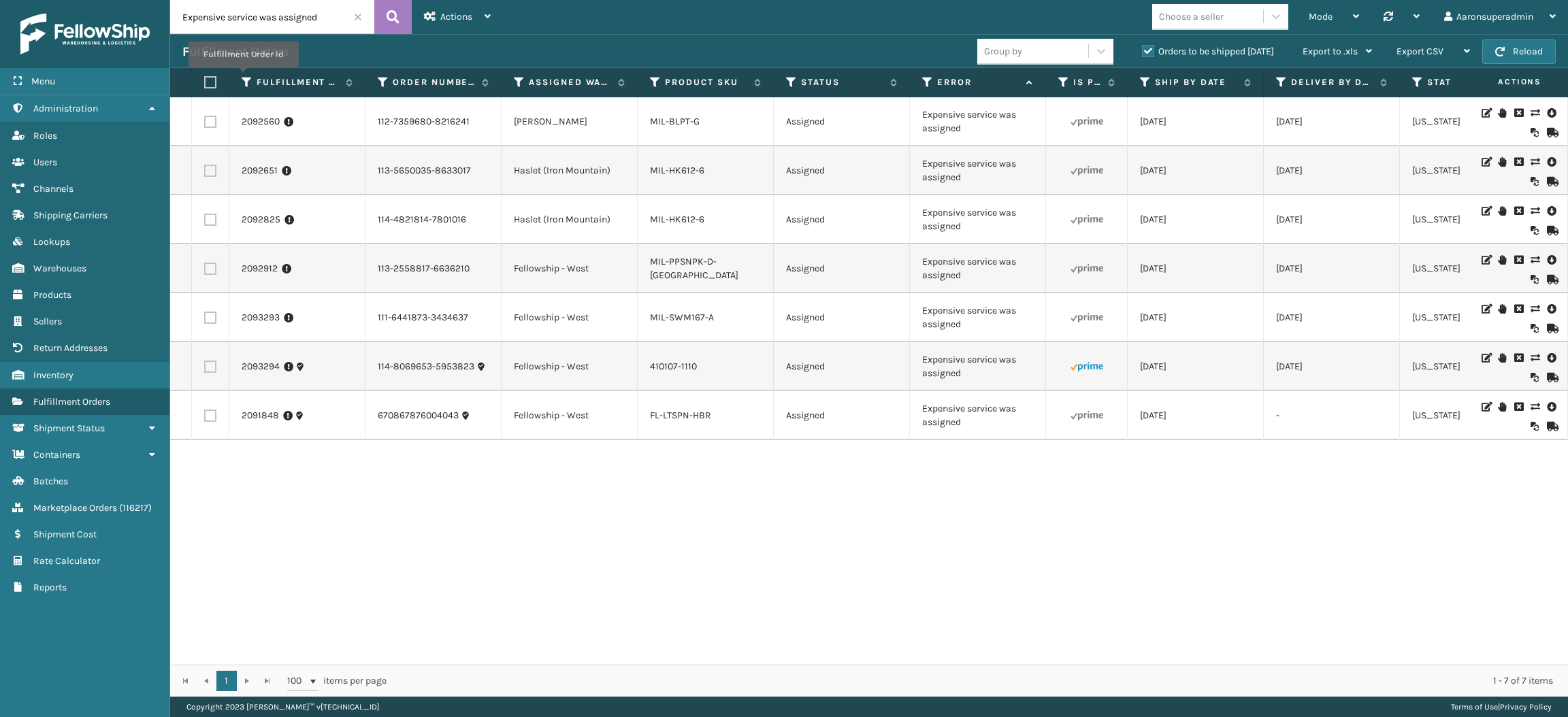
click at [243, 77] on icon at bounding box center [247, 82] width 11 height 12
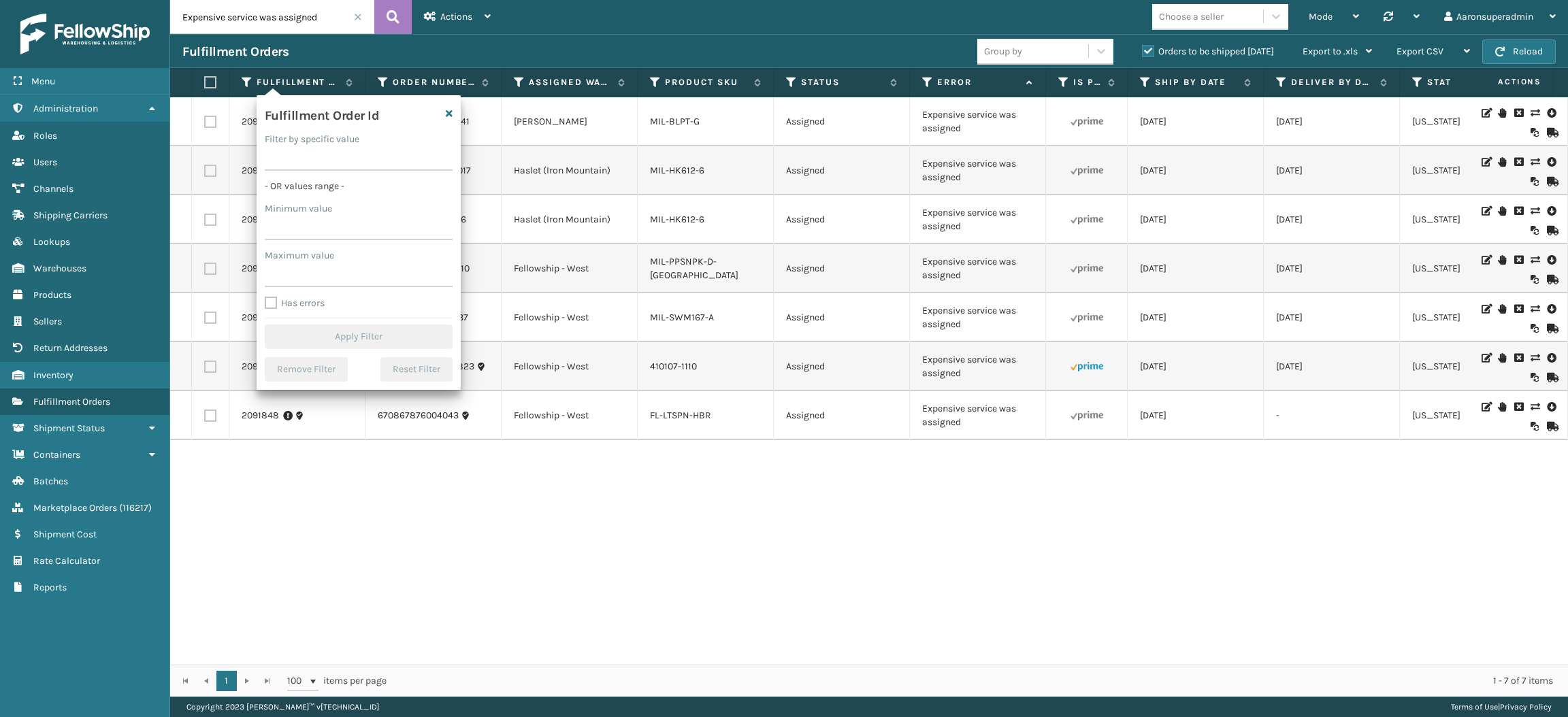
click at [445, 106] on div "Fulfillment Order Id" at bounding box center [358, 118] width 204 height 29
click at [445, 113] on div "Fulfillment Order Id" at bounding box center [358, 118] width 204 height 29
click at [448, 113] on icon "button" at bounding box center [449, 114] width 7 height 10
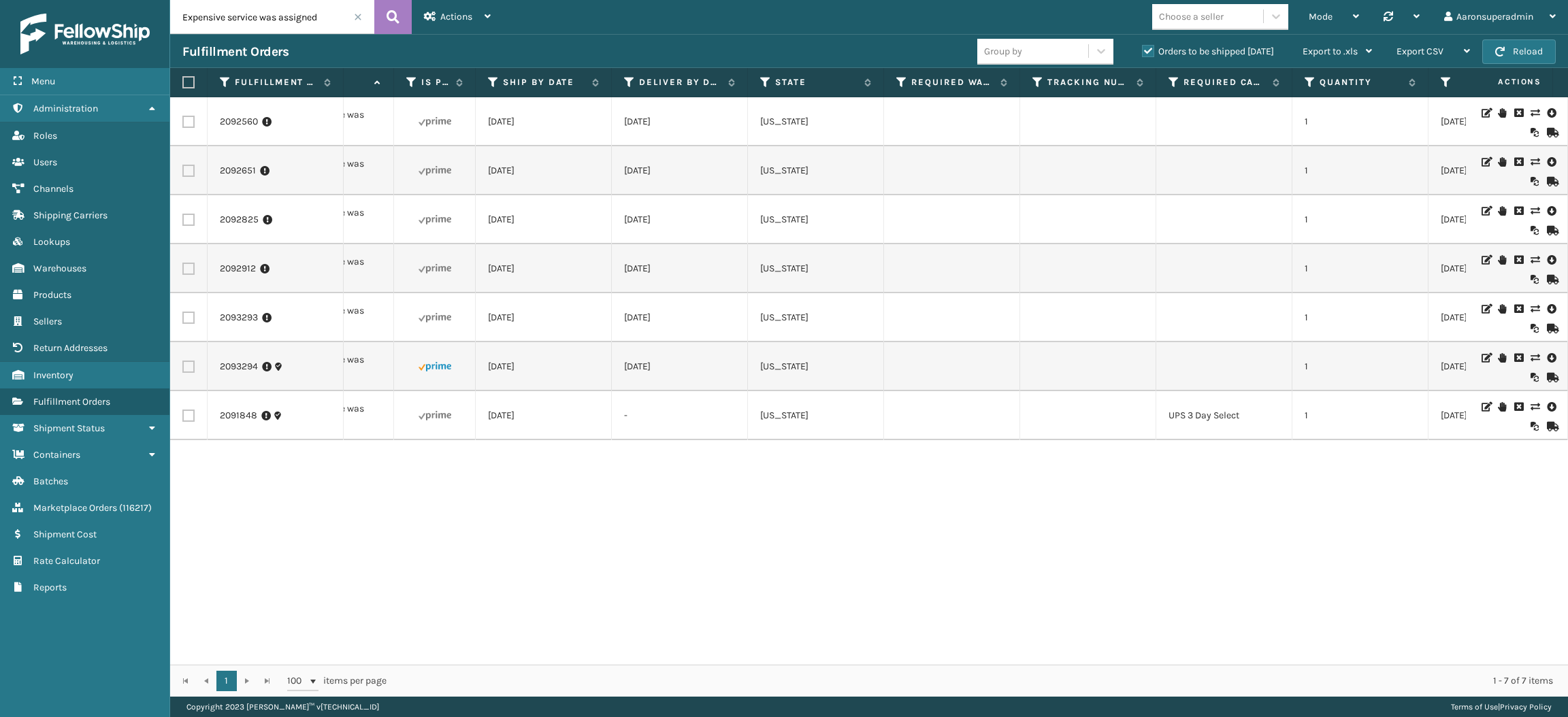
scroll to position [0, 388]
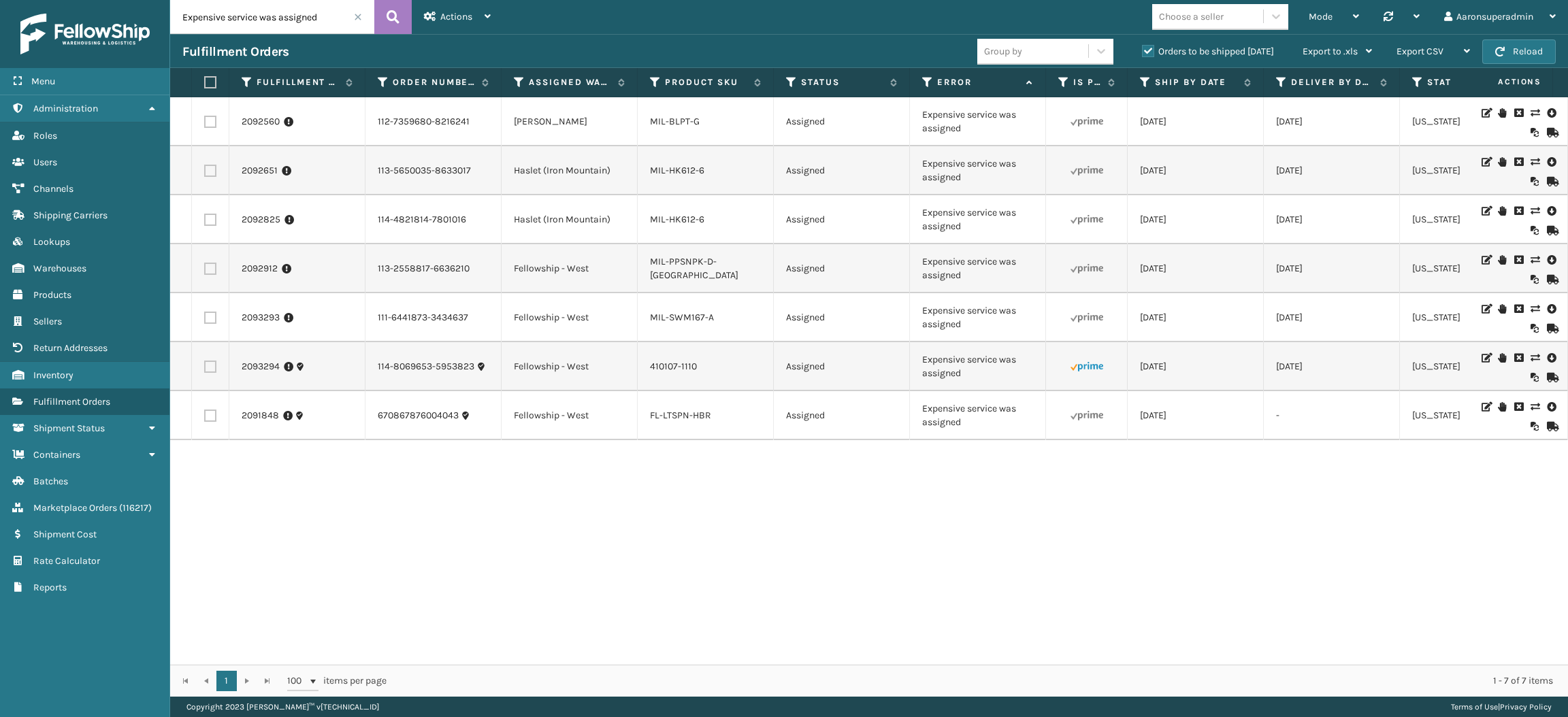
click at [1530, 357] on icon at bounding box center [1534, 358] width 8 height 10
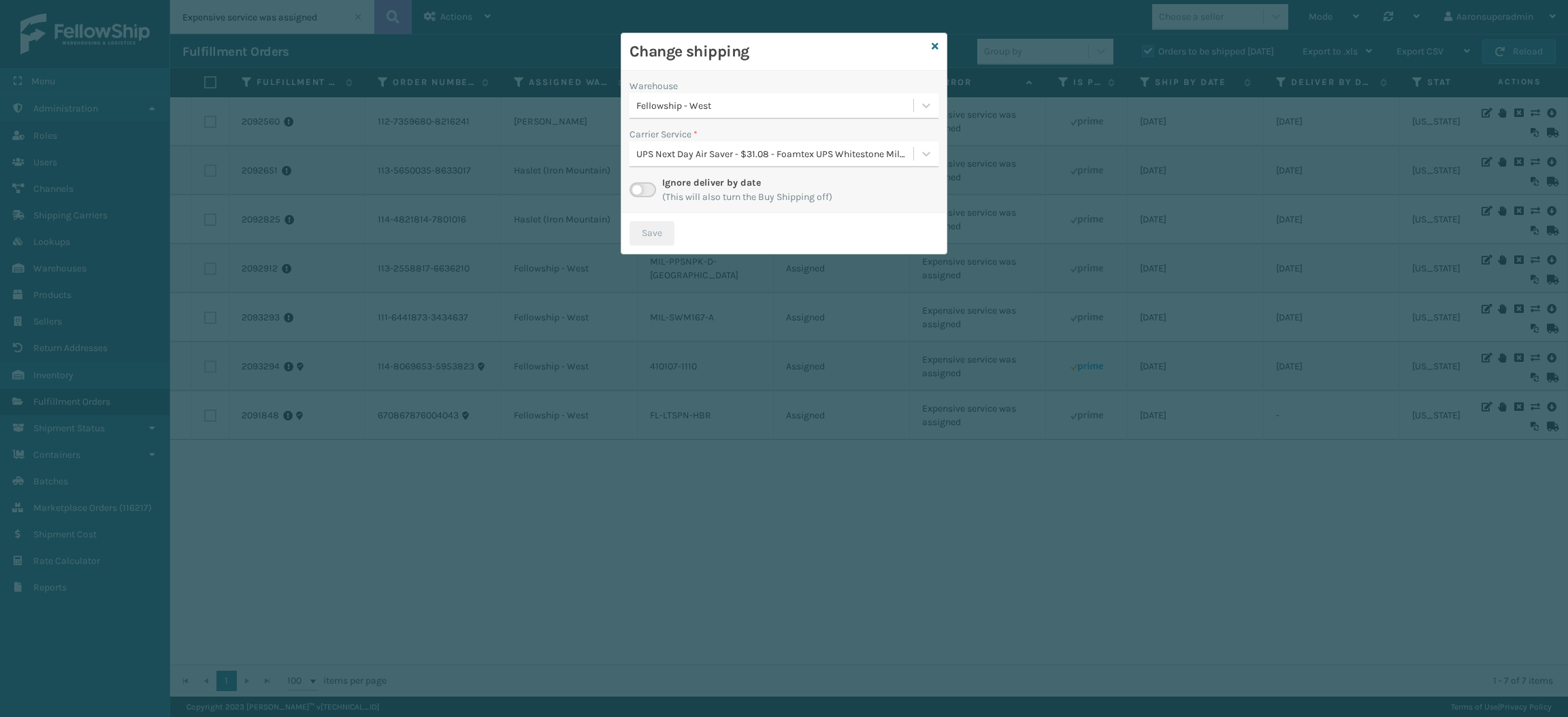
click at [786, 102] on div "Fellowship - West" at bounding box center [775, 106] width 279 height 14
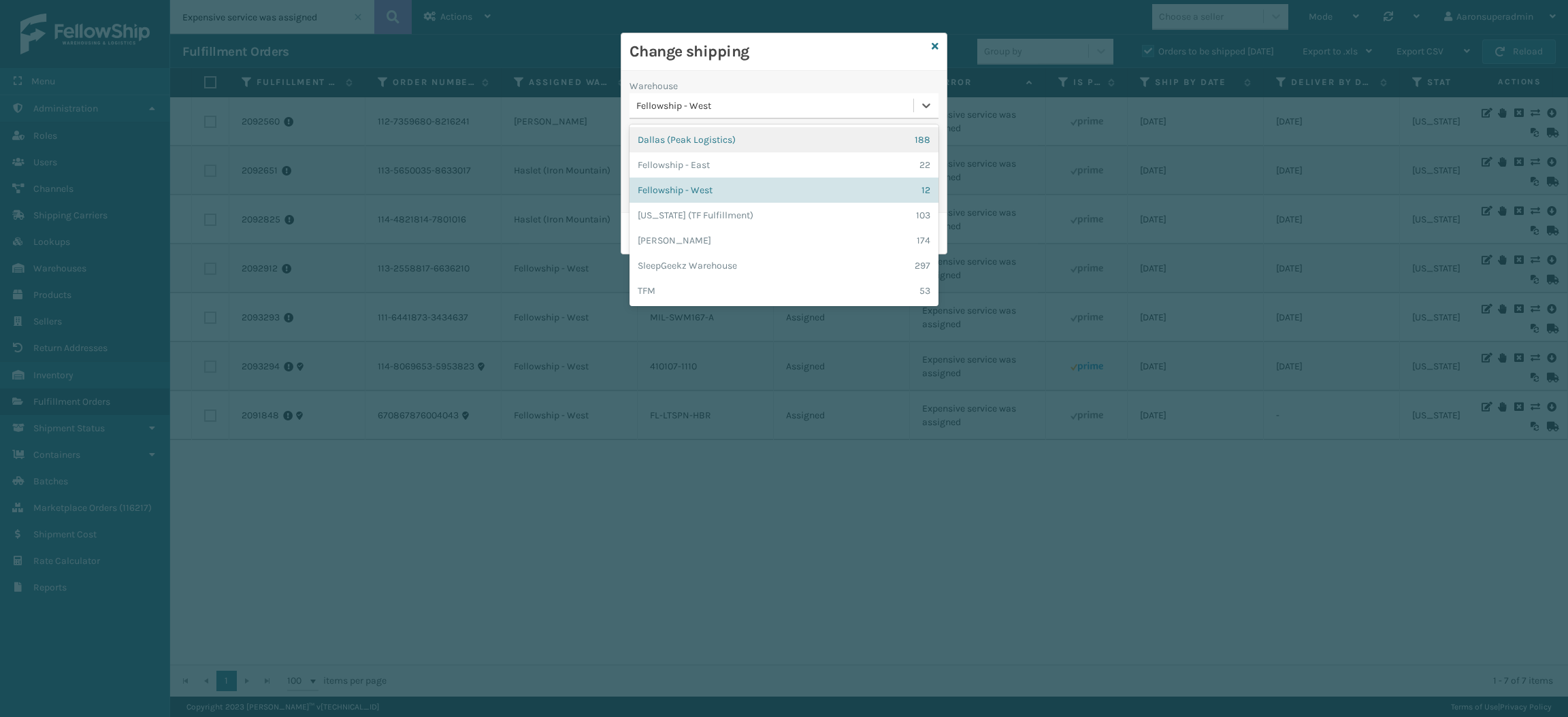
click at [753, 97] on div "Fellowship - West" at bounding box center [771, 106] width 284 height 23
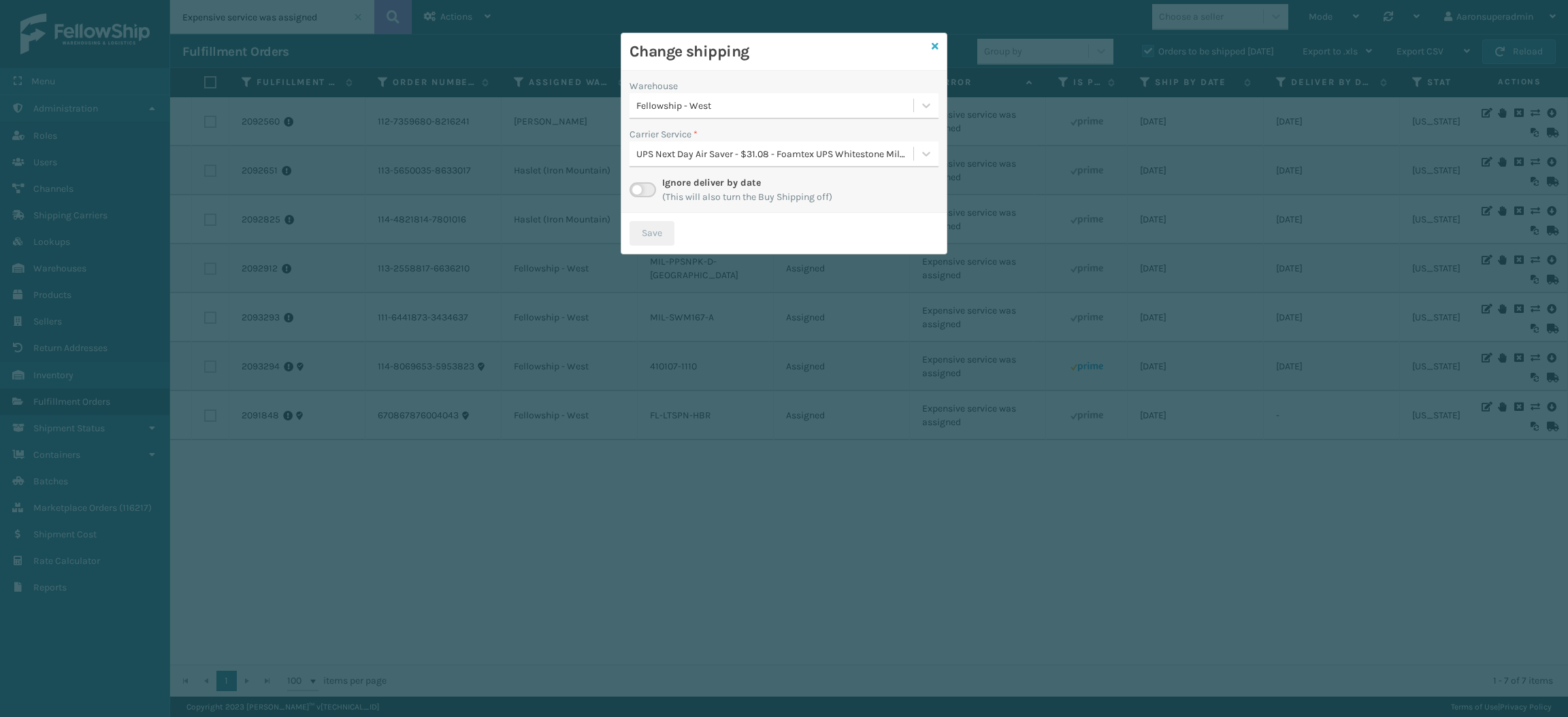
click at [934, 49] on icon at bounding box center [935, 46] width 7 height 10
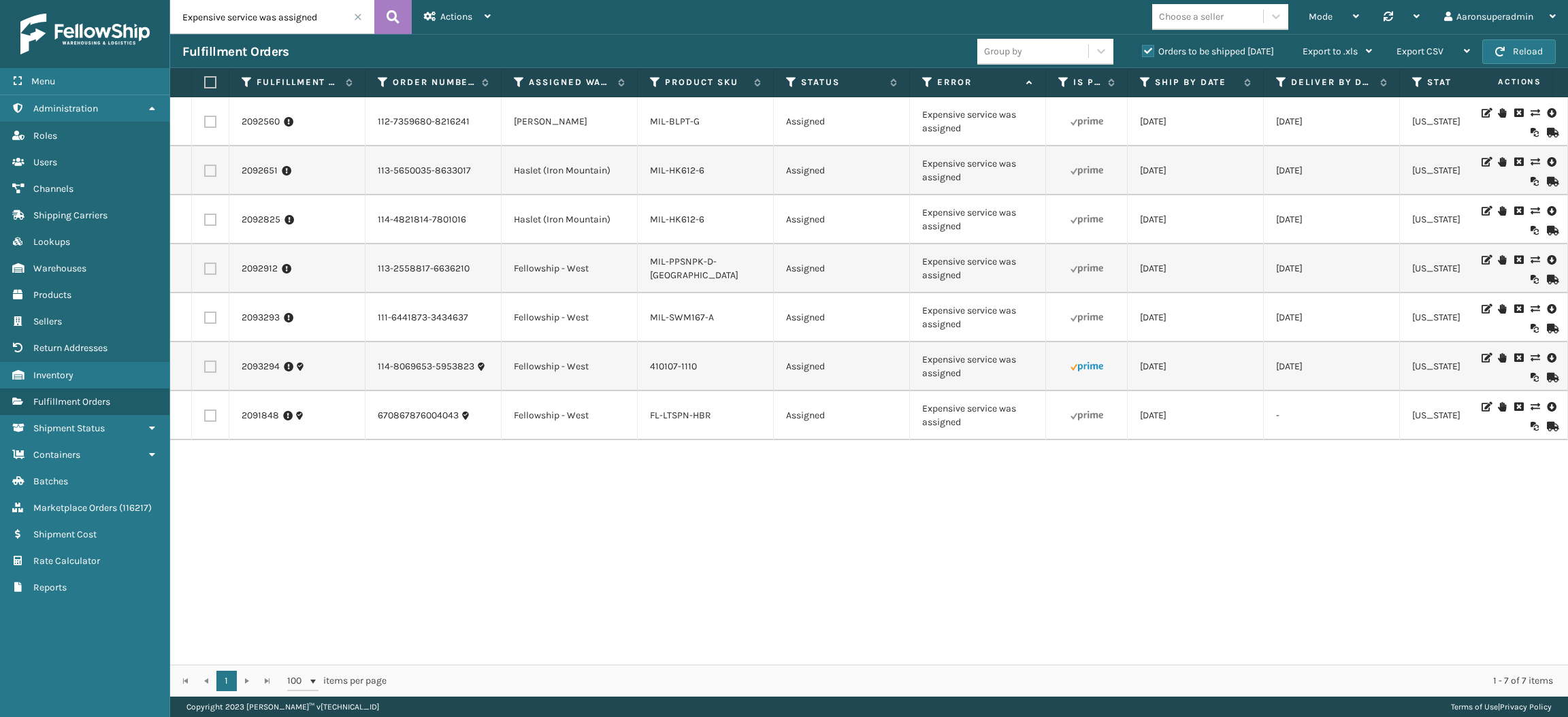
click at [1547, 358] on icon at bounding box center [1551, 358] width 8 height 14
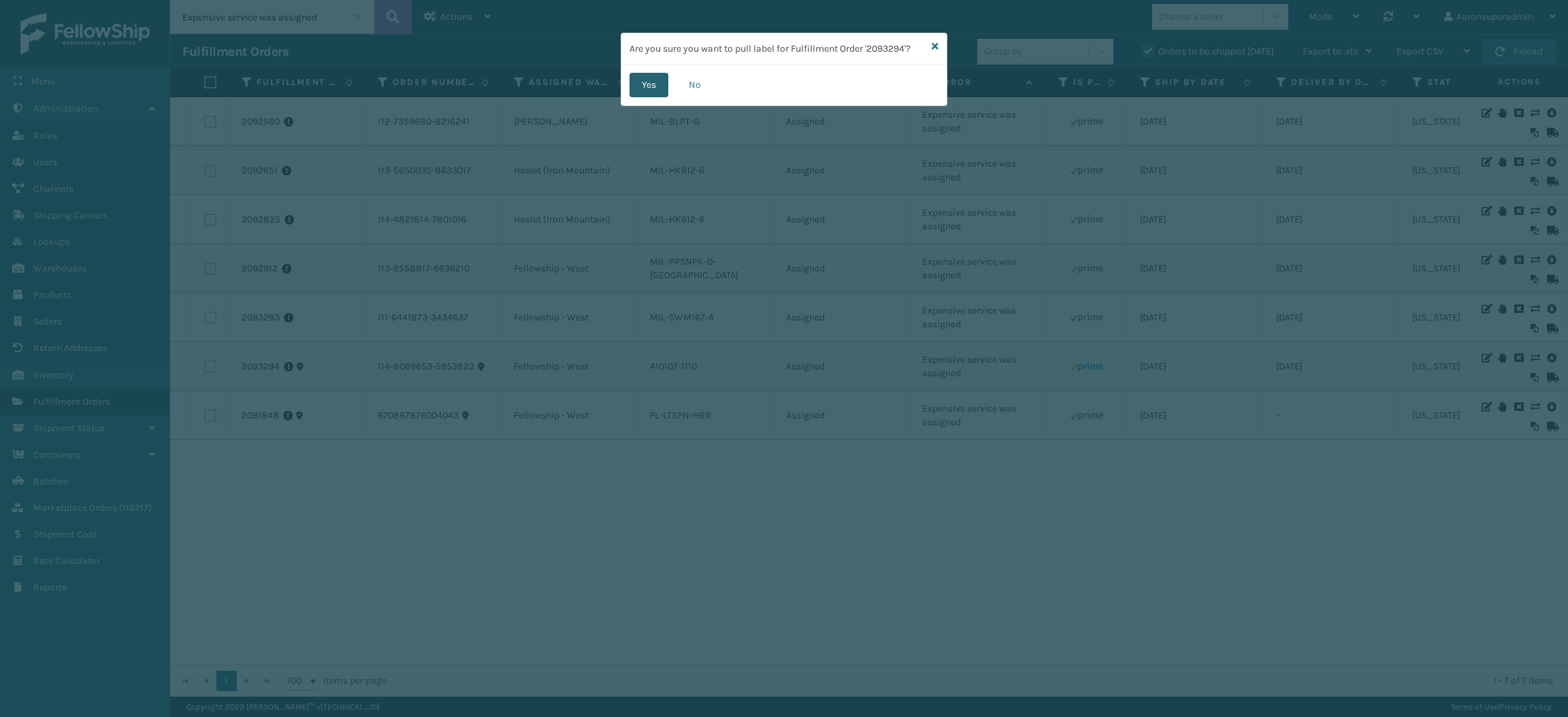
click at [636, 93] on button "Yes" at bounding box center [648, 85] width 39 height 25
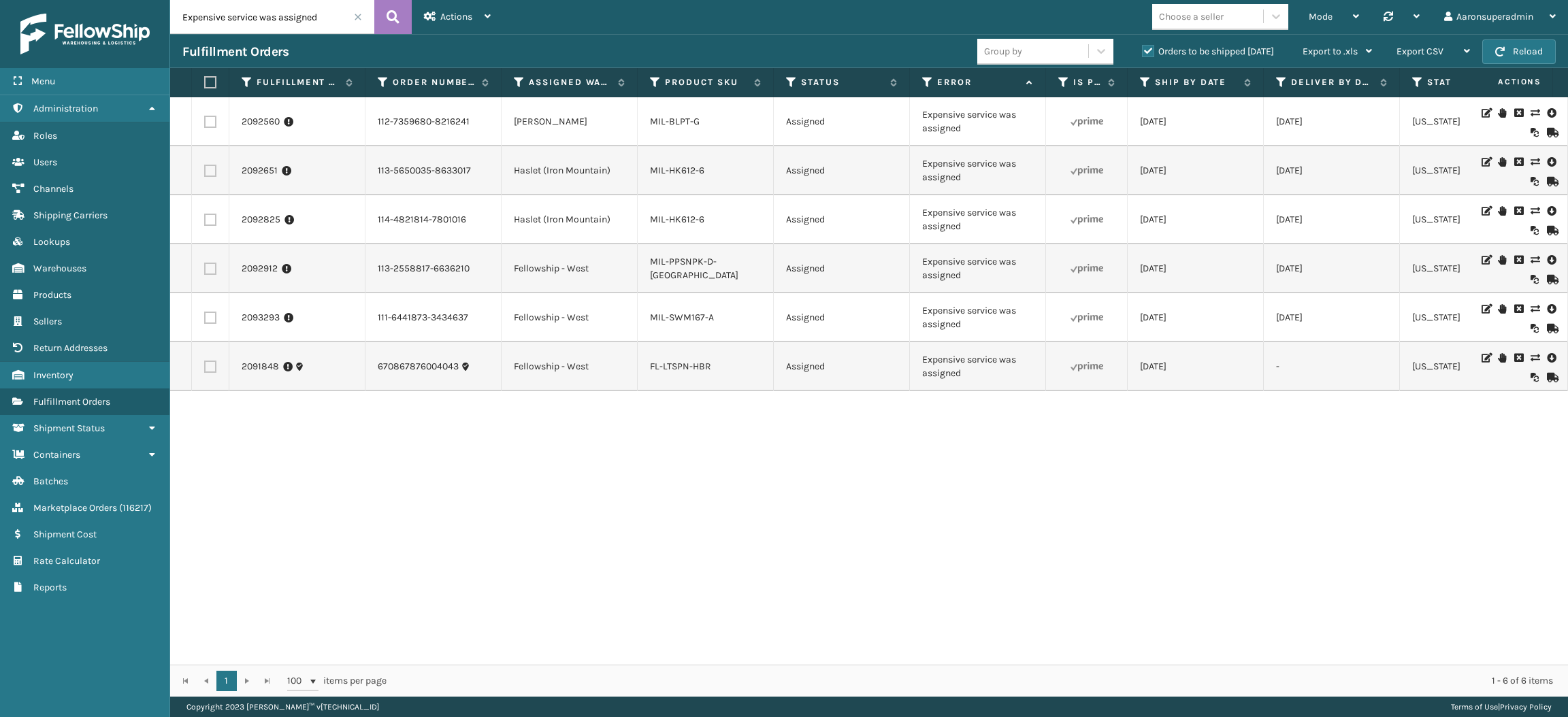
click at [206, 263] on label at bounding box center [210, 269] width 12 height 12
click at [204, 263] on input "checkbox" at bounding box center [204, 267] width 1 height 9
checkbox input "true"
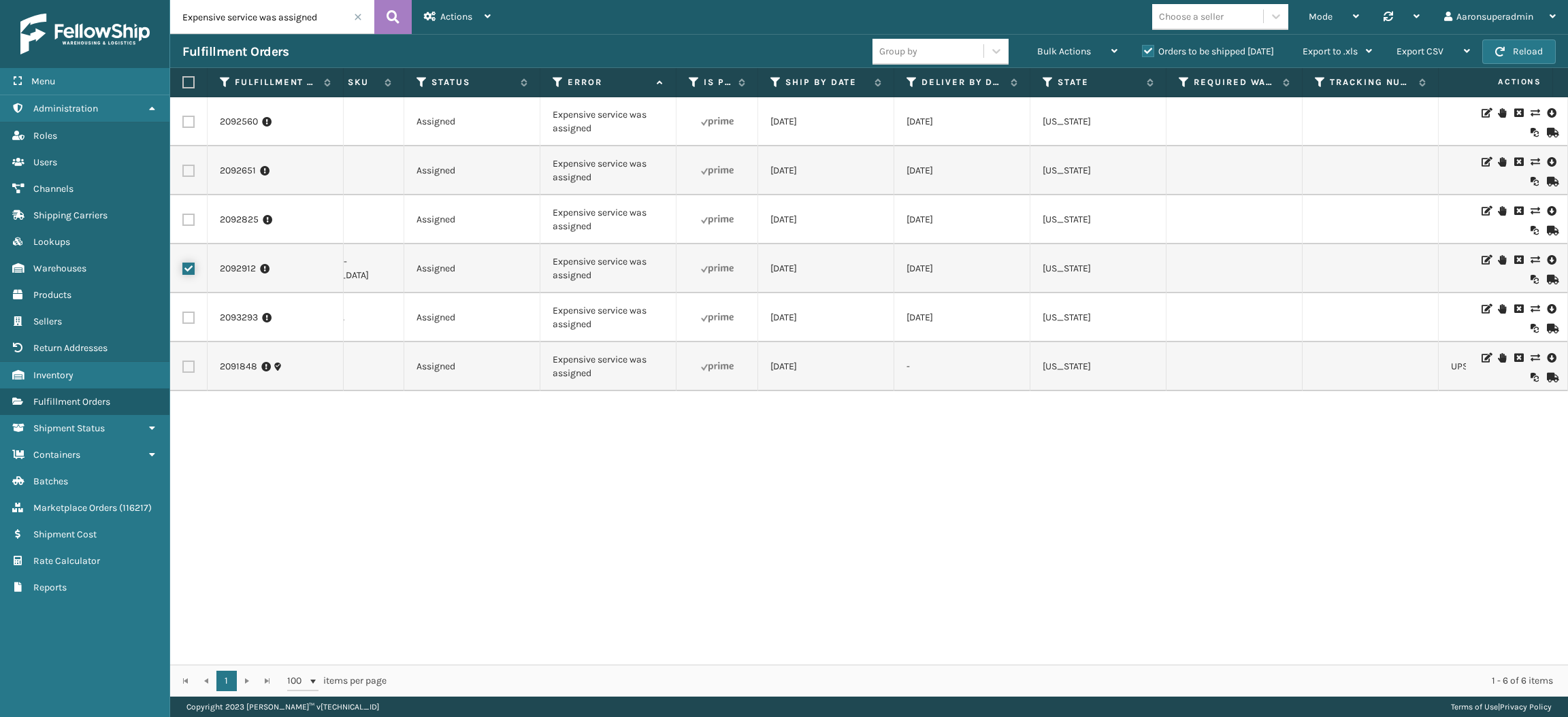
scroll to position [0, 0]
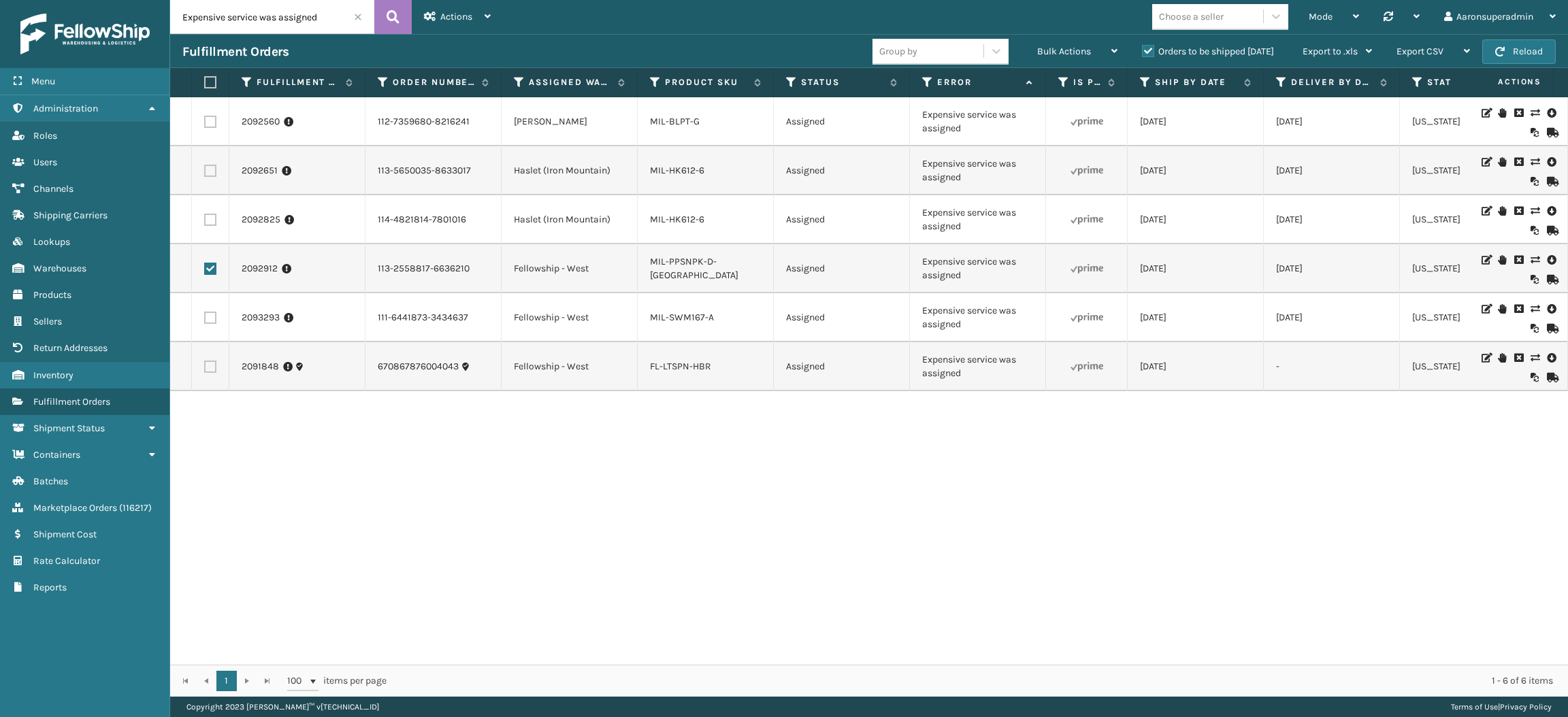
click at [186, 316] on td at bounding box center [181, 317] width 22 height 49
click at [209, 316] on label at bounding box center [210, 318] width 12 height 12
click at [204, 316] on input "checkbox" at bounding box center [204, 316] width 1 height 9
checkbox input "true"
click at [211, 366] on label at bounding box center [210, 367] width 12 height 12
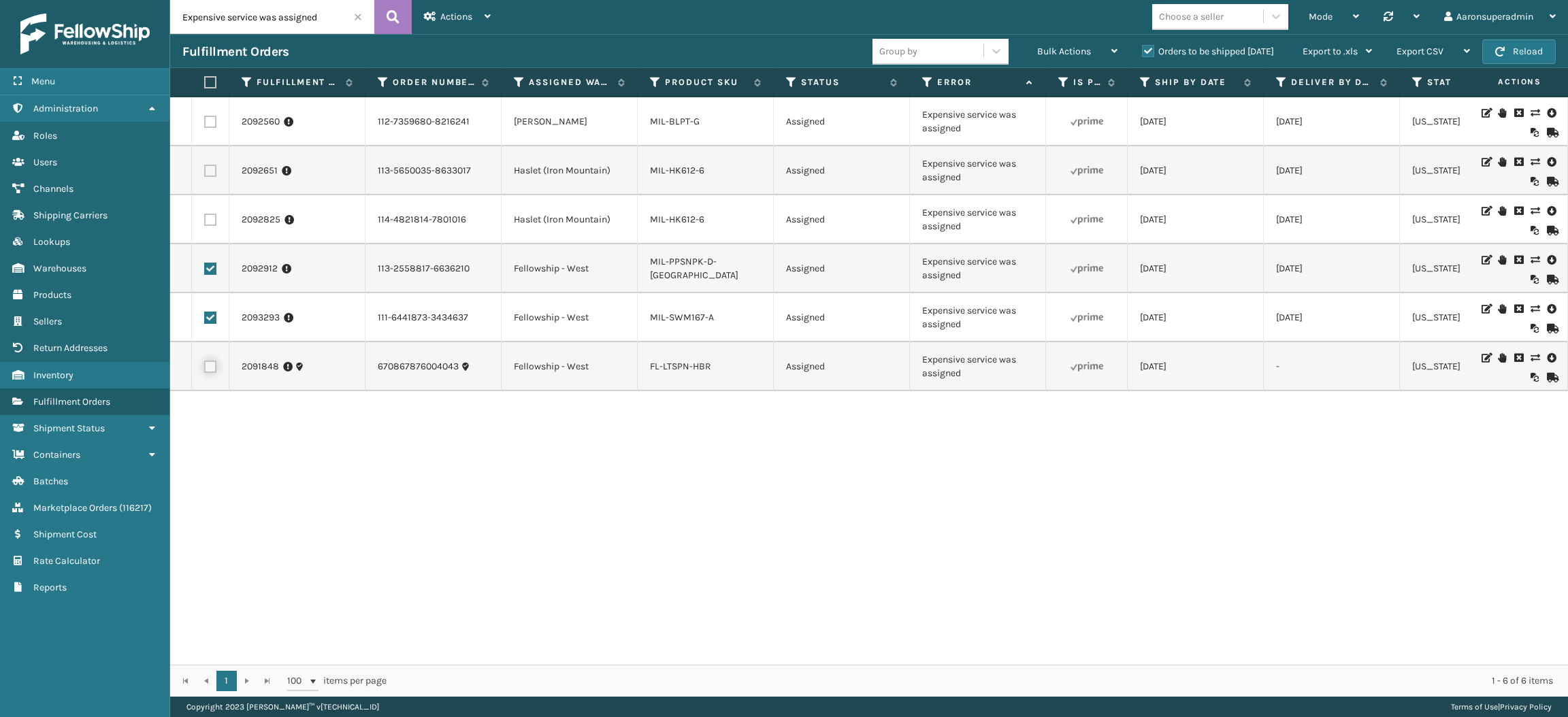
click at [204, 366] on input "checkbox" at bounding box center [204, 365] width 1 height 9
checkbox input "true"
click at [1044, 39] on div "Bulk Actions" at bounding box center [1077, 52] width 80 height 34
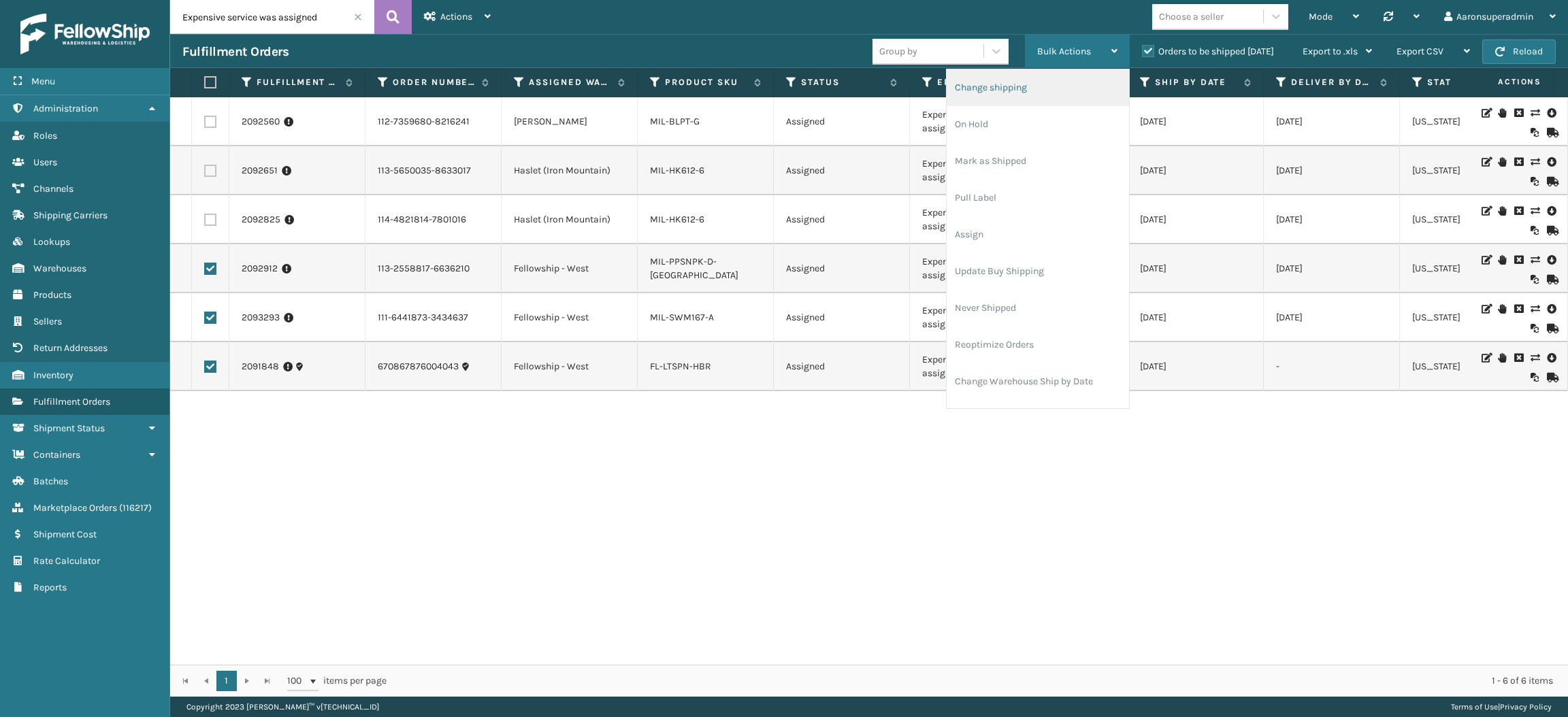
click at [1040, 84] on li "Change shipping" at bounding box center [1038, 88] width 183 height 37
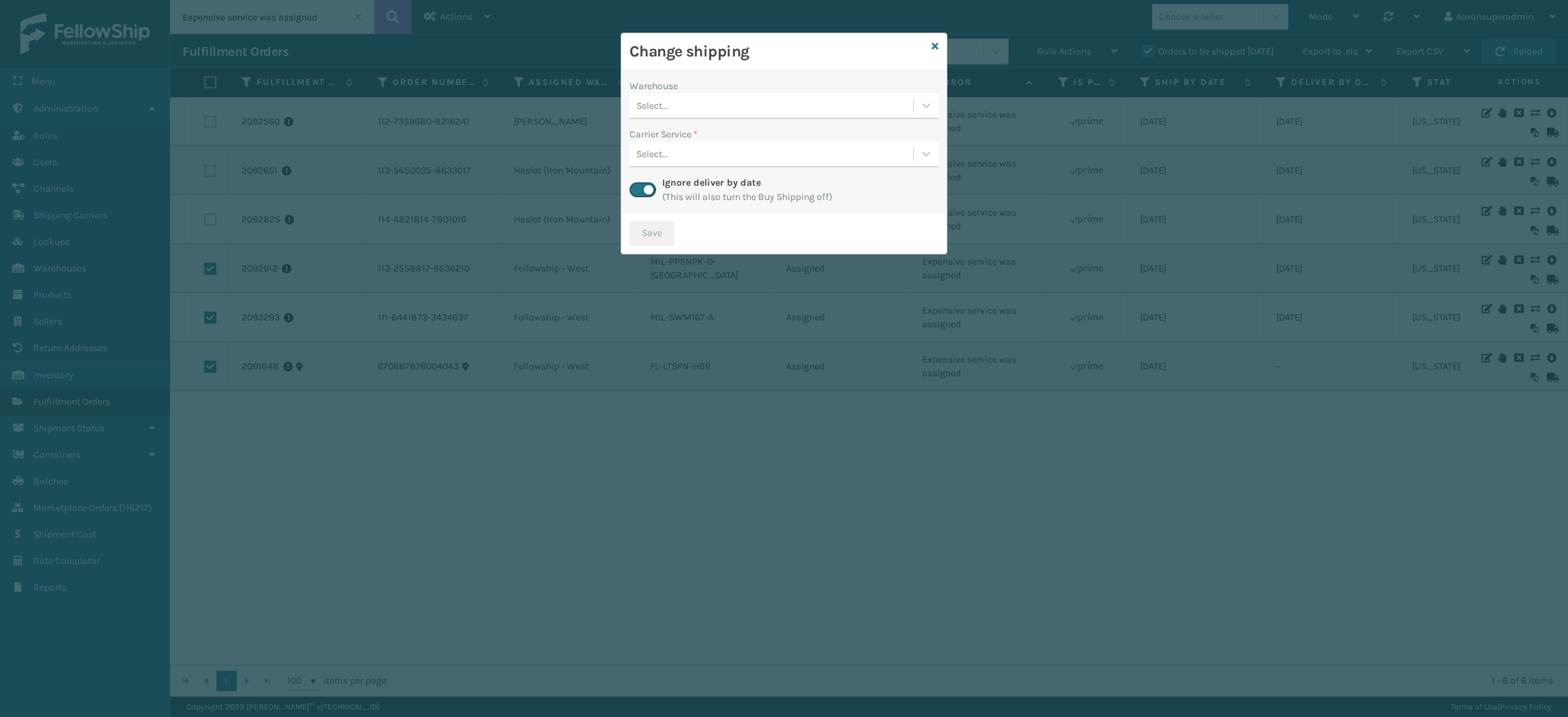
click at [749, 113] on div "Select..." at bounding box center [771, 106] width 284 height 23
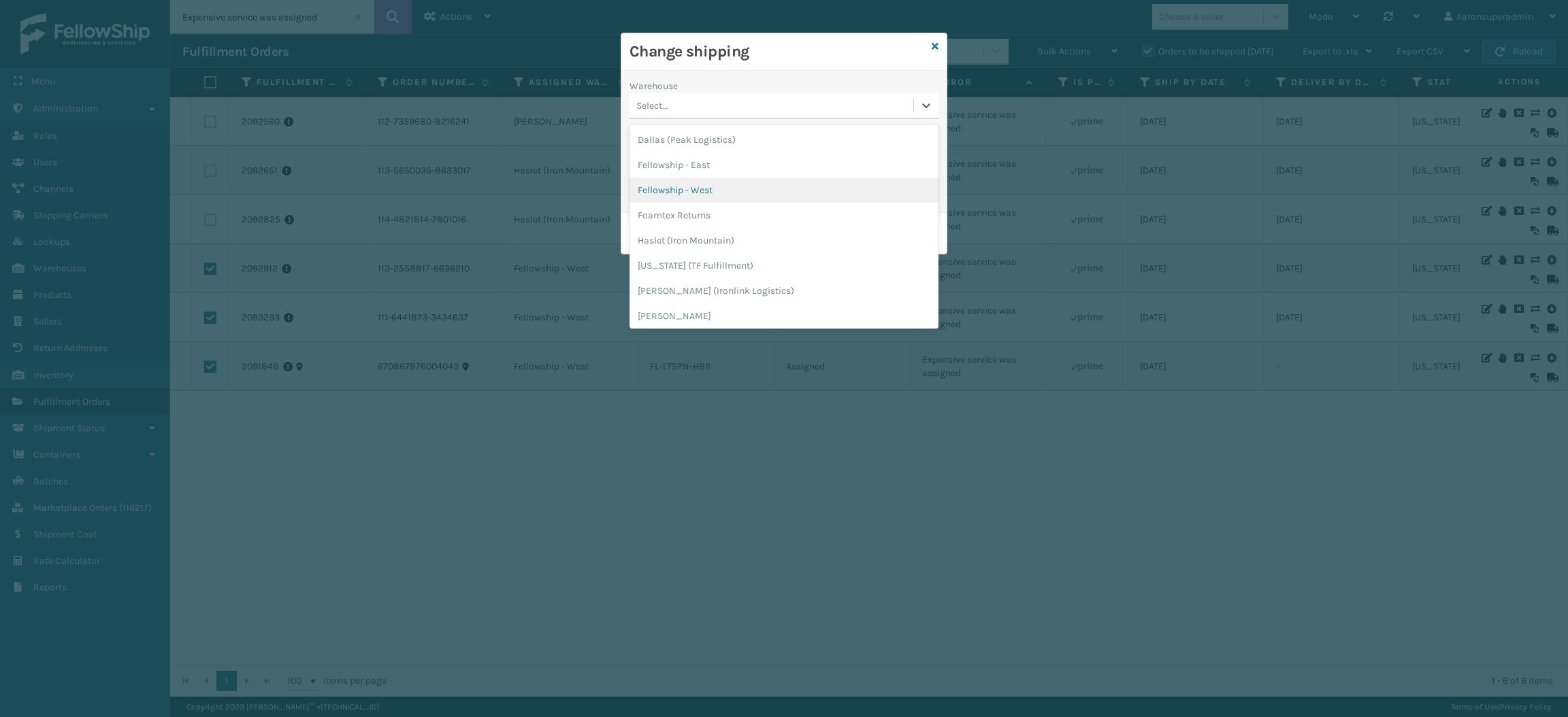
click at [719, 198] on div "Fellowship - West" at bounding box center [784, 190] width 309 height 25
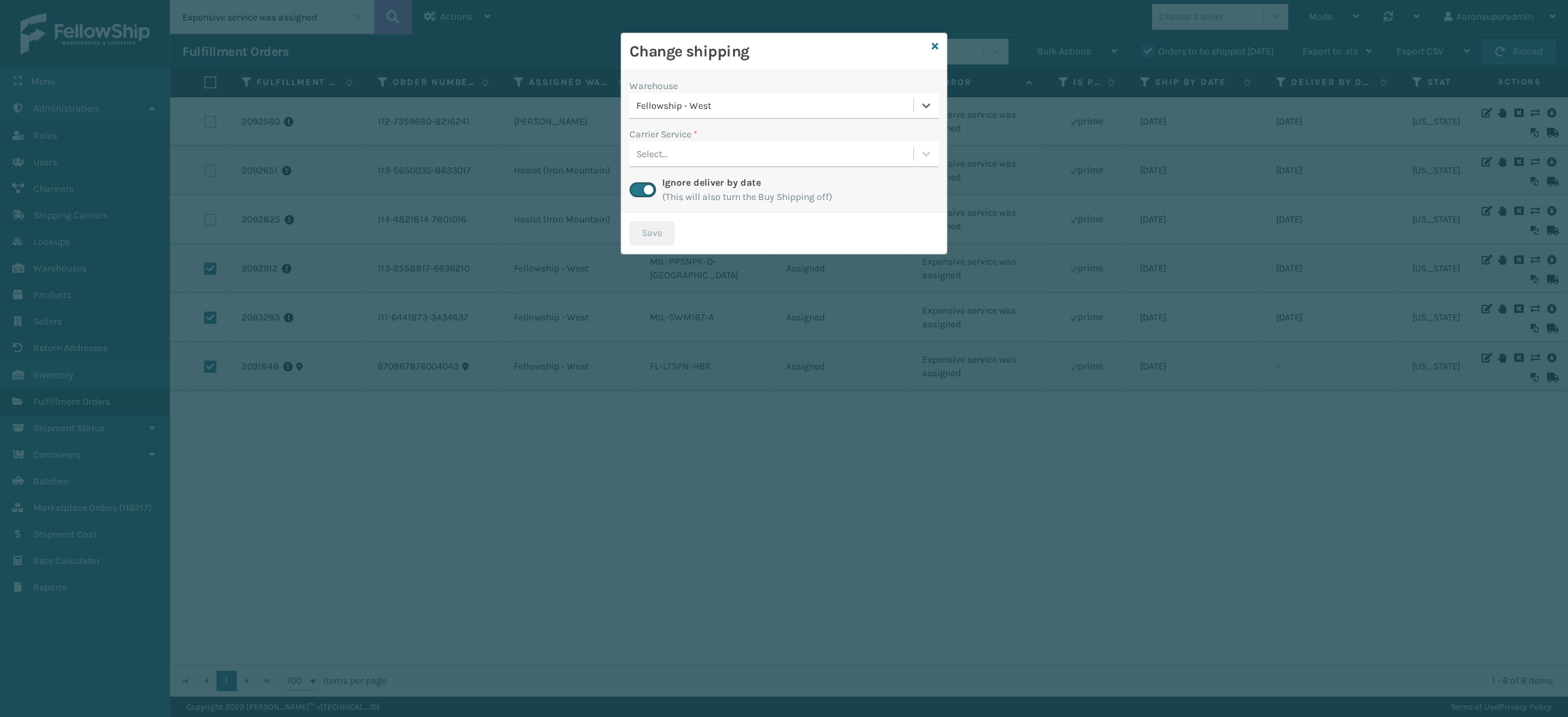
click at [688, 161] on div "Select..." at bounding box center [771, 154] width 284 height 23
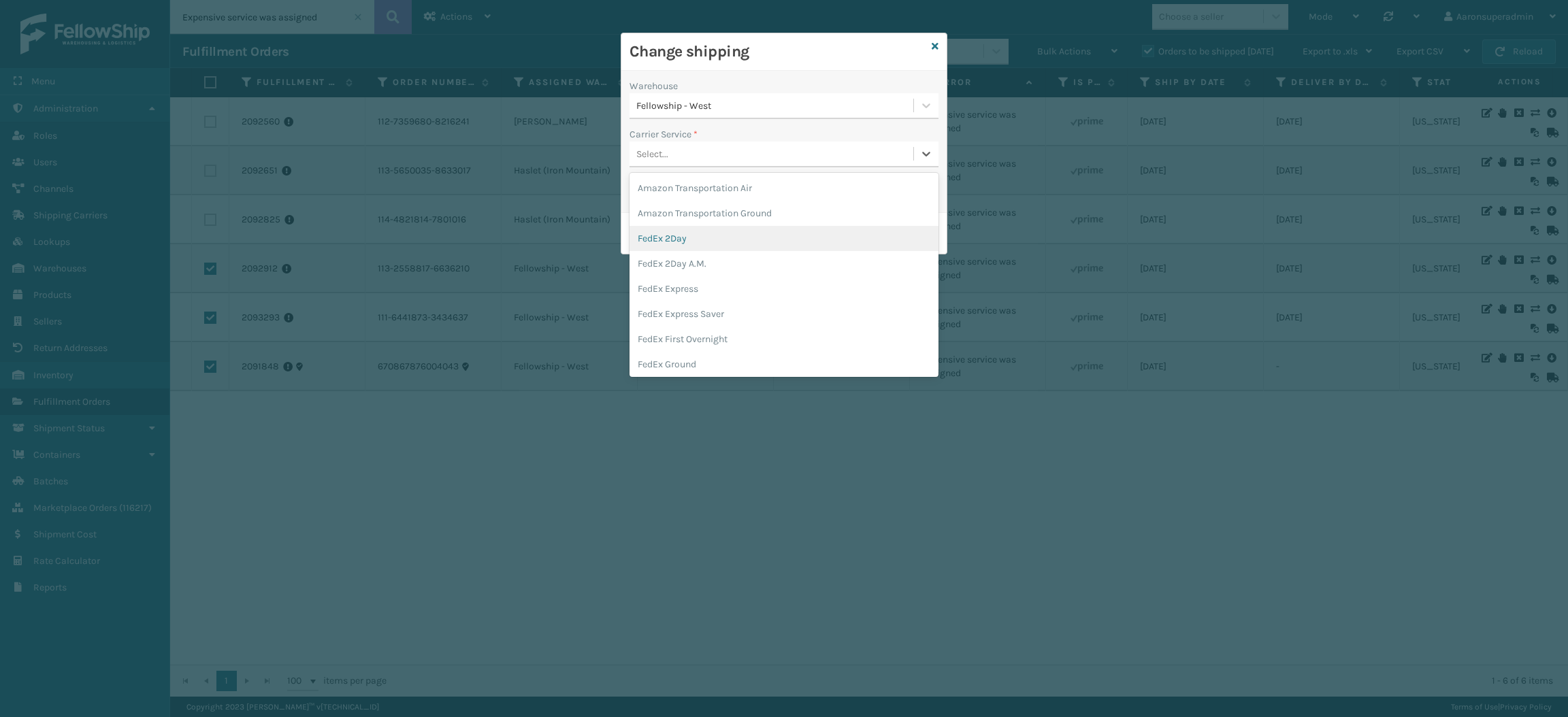
scroll to position [78, 0]
click at [697, 307] on div "FedEx Home Delivery" at bounding box center [784, 311] width 309 height 25
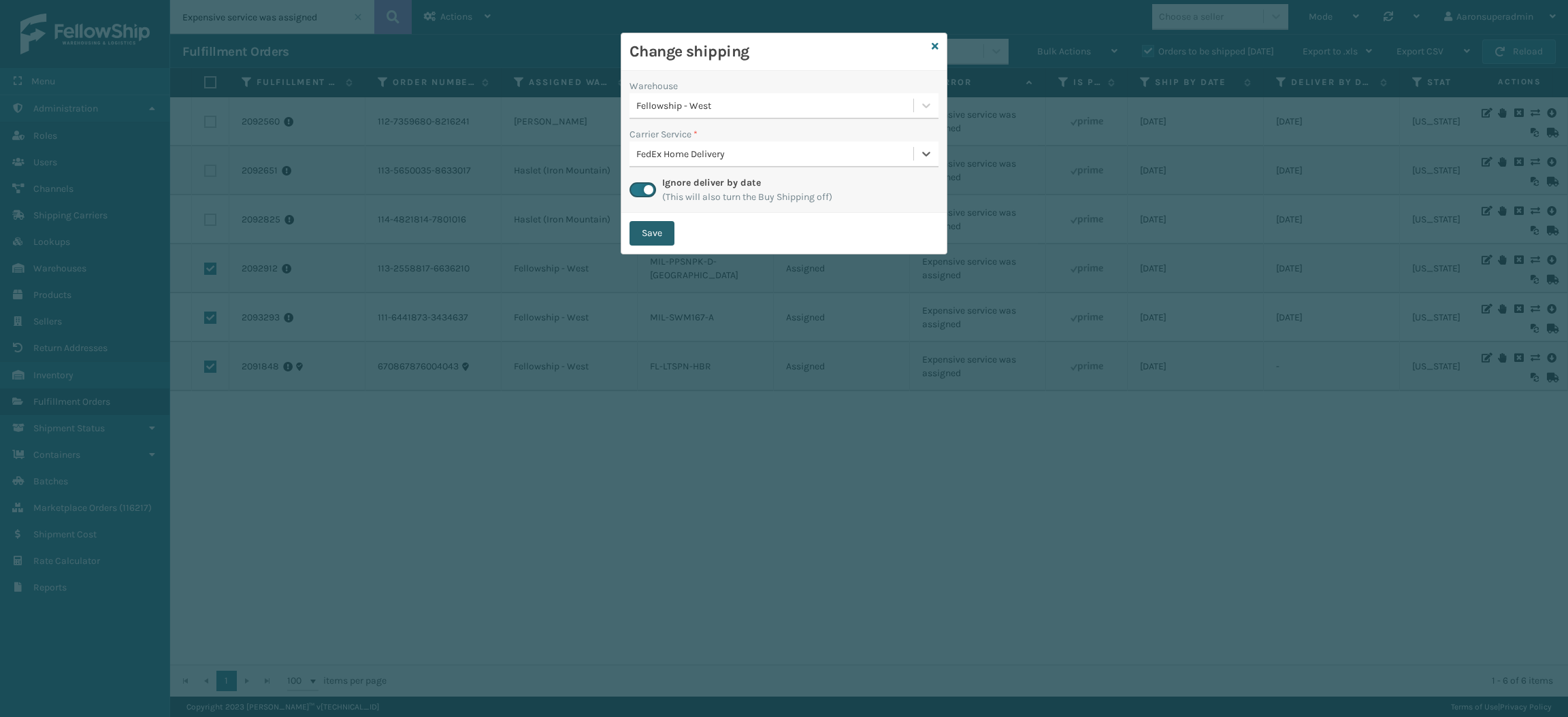
click at [646, 236] on button "Save" at bounding box center [651, 233] width 45 height 25
checkbox input "false"
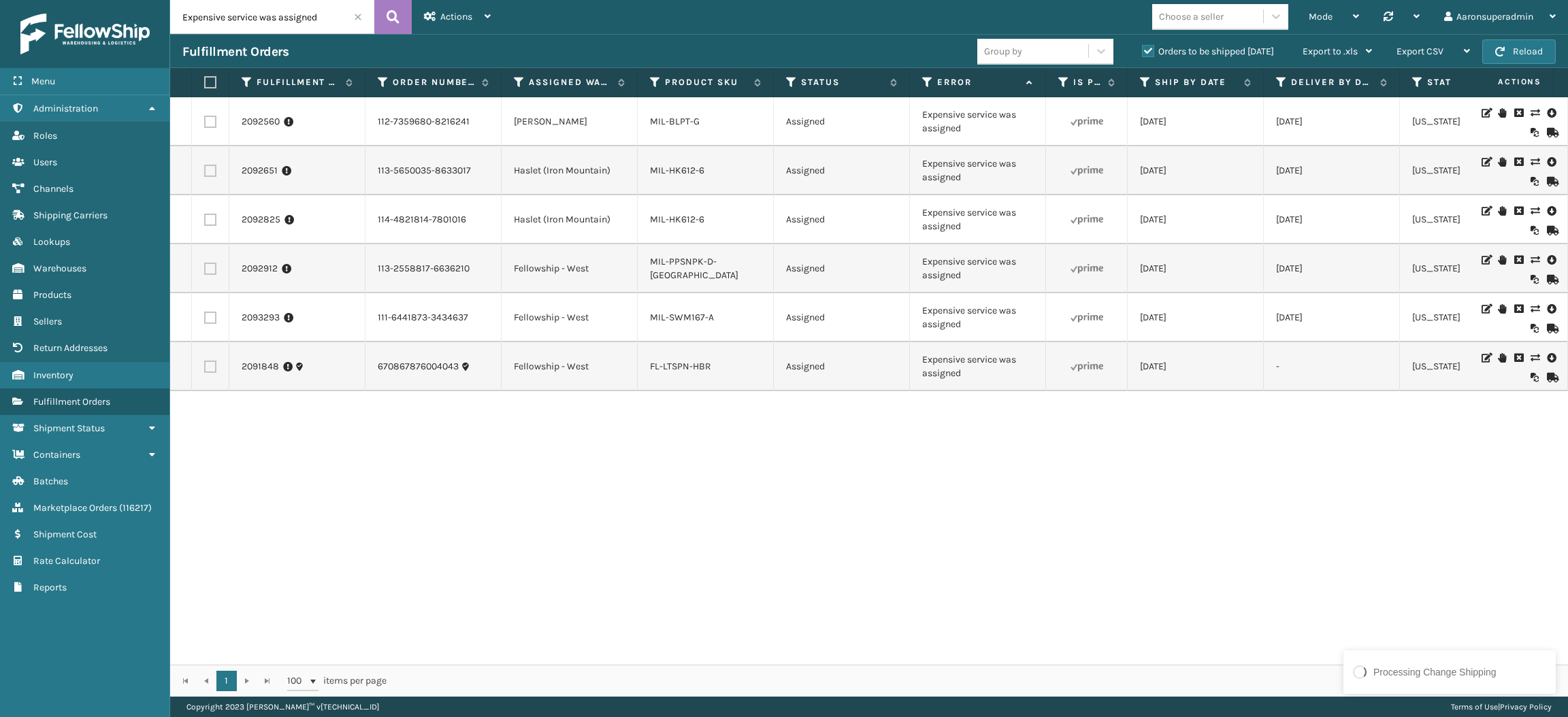
click at [207, 219] on label at bounding box center [210, 220] width 12 height 12
click at [204, 219] on input "checkbox" at bounding box center [204, 218] width 1 height 9
checkbox input "true"
click at [209, 172] on label at bounding box center [210, 171] width 12 height 12
click at [204, 172] on input "checkbox" at bounding box center [204, 169] width 1 height 9
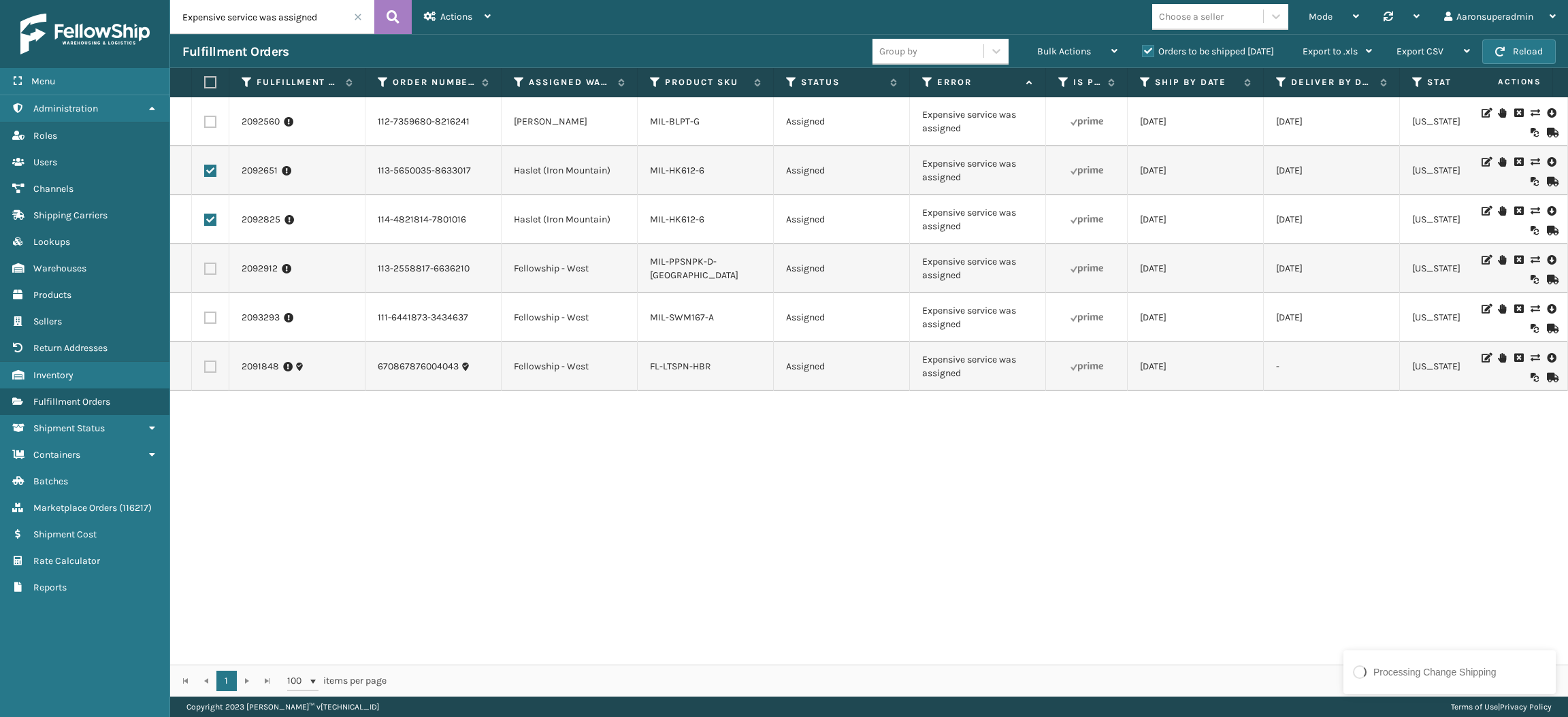
click at [1085, 68] on th "Is Prime" at bounding box center [1086, 82] width 82 height 30
click at [1079, 57] on div "Bulk Actions" at bounding box center [1077, 52] width 80 height 34
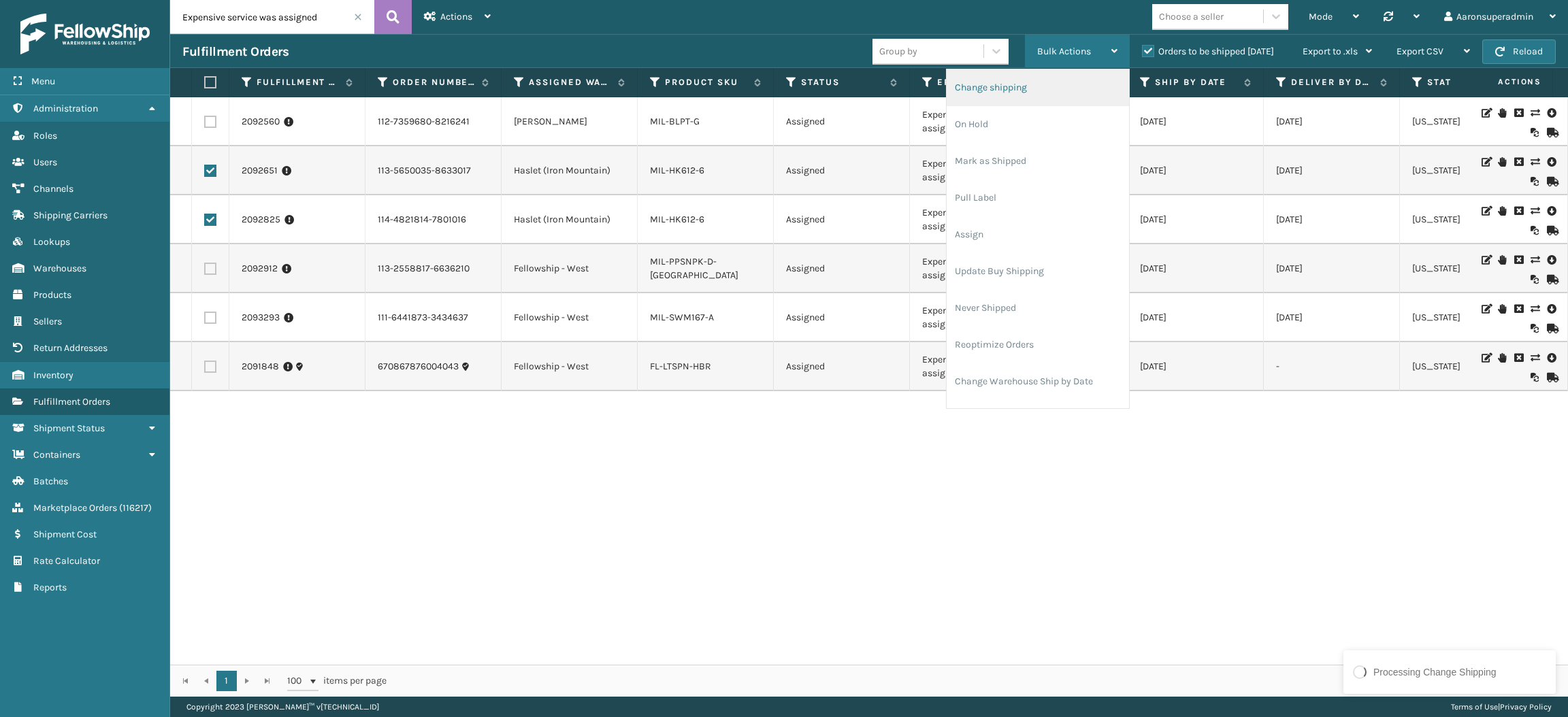
click at [1012, 81] on li "Change shipping" at bounding box center [1038, 88] width 183 height 37
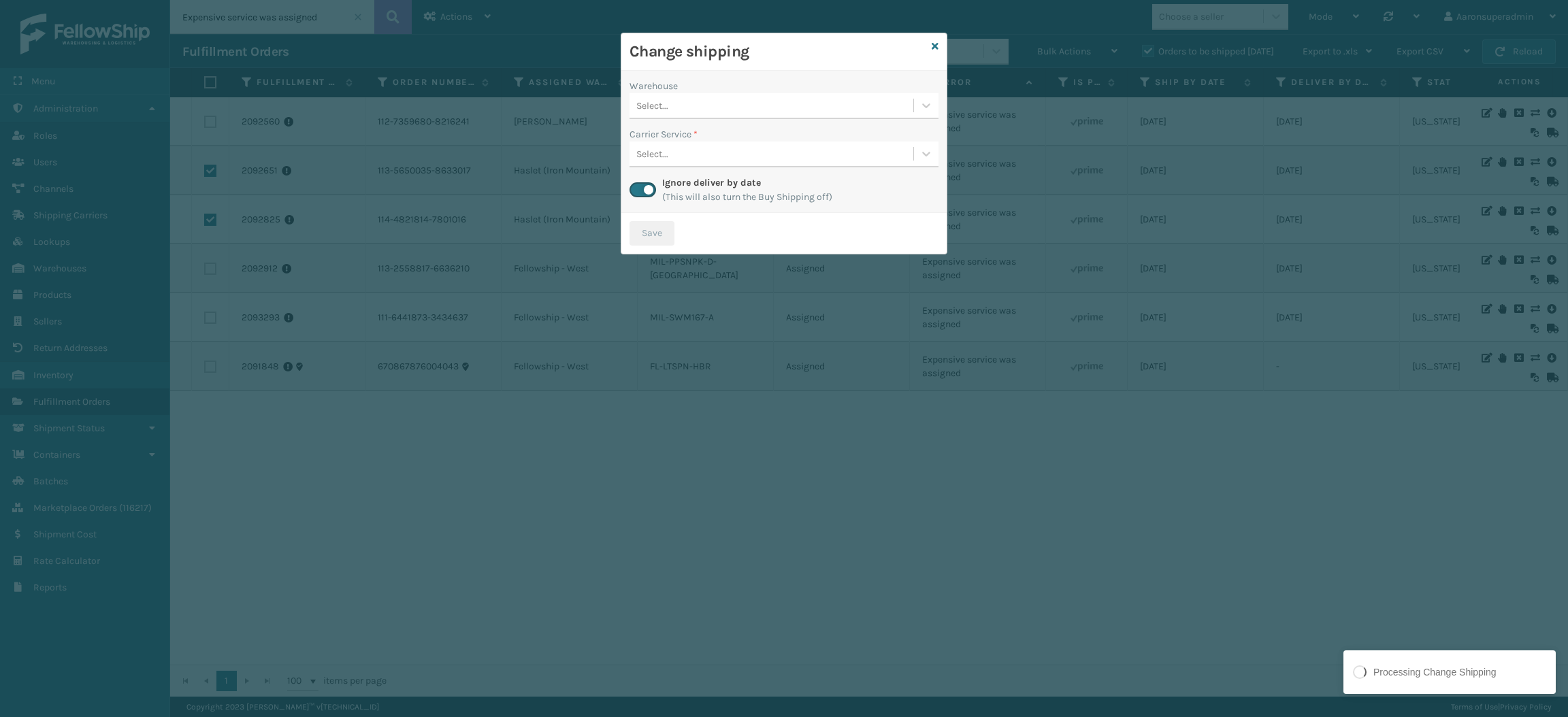
click at [741, 110] on div "Select..." at bounding box center [771, 106] width 284 height 23
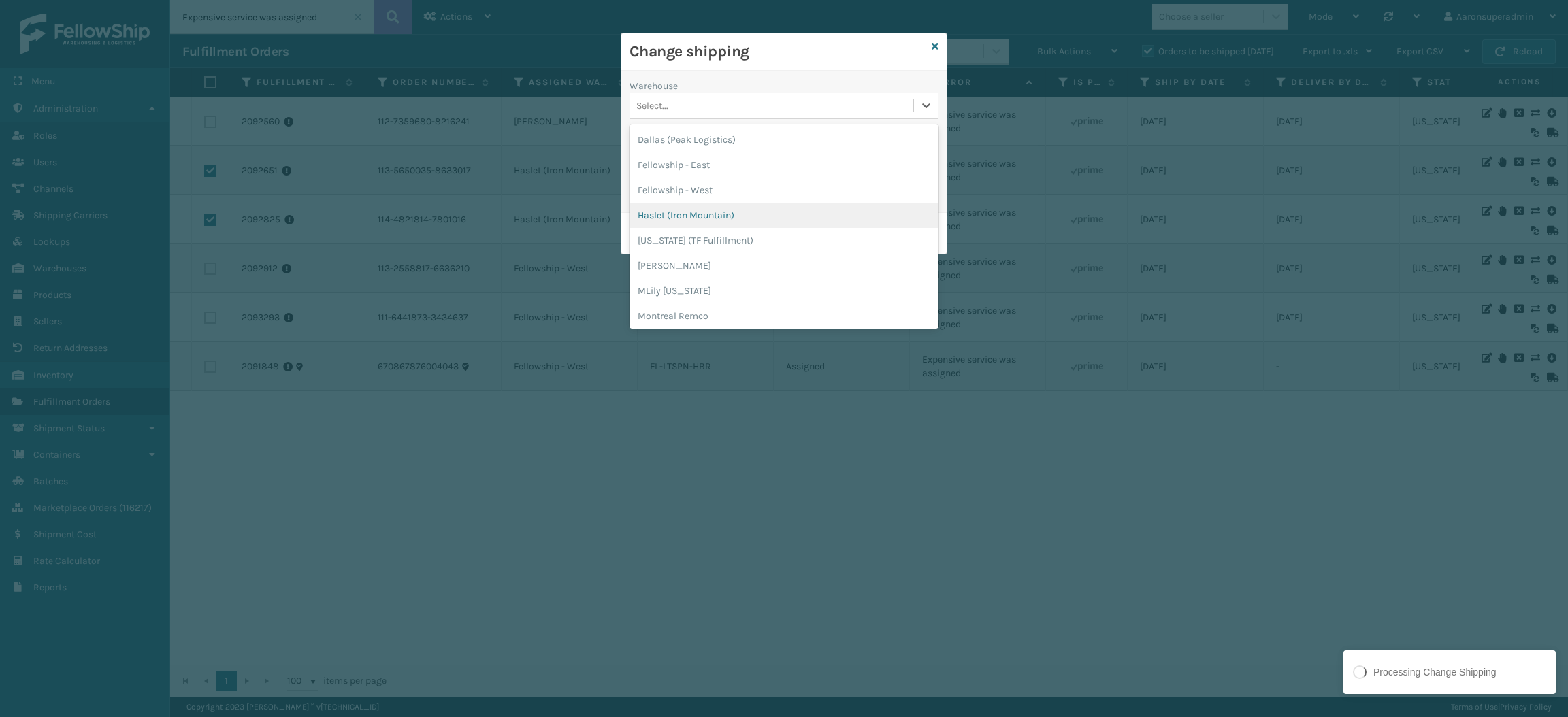
click at [683, 222] on div "Haslet (Iron Mountain)" at bounding box center [784, 215] width 309 height 25
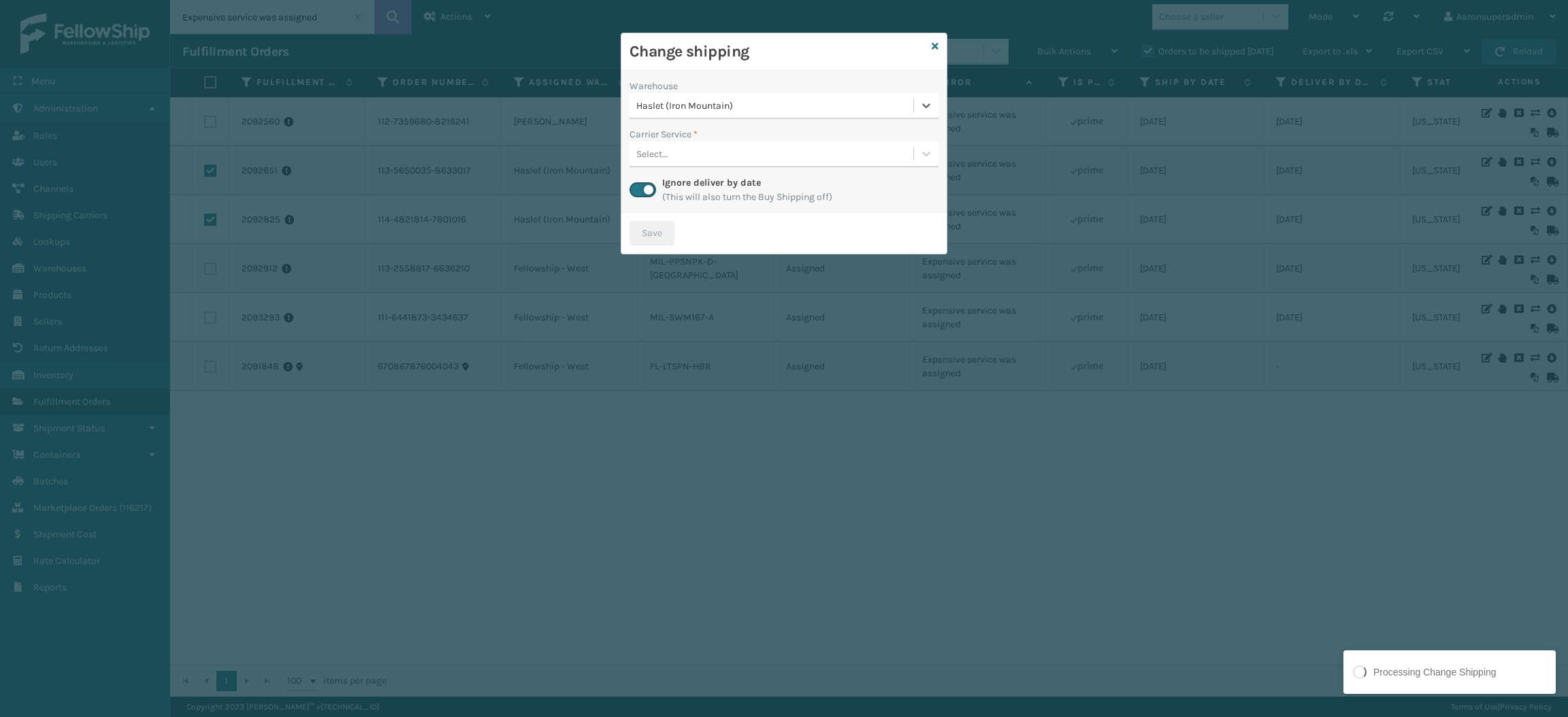
click at [668, 158] on div "Select..." at bounding box center [771, 154] width 284 height 23
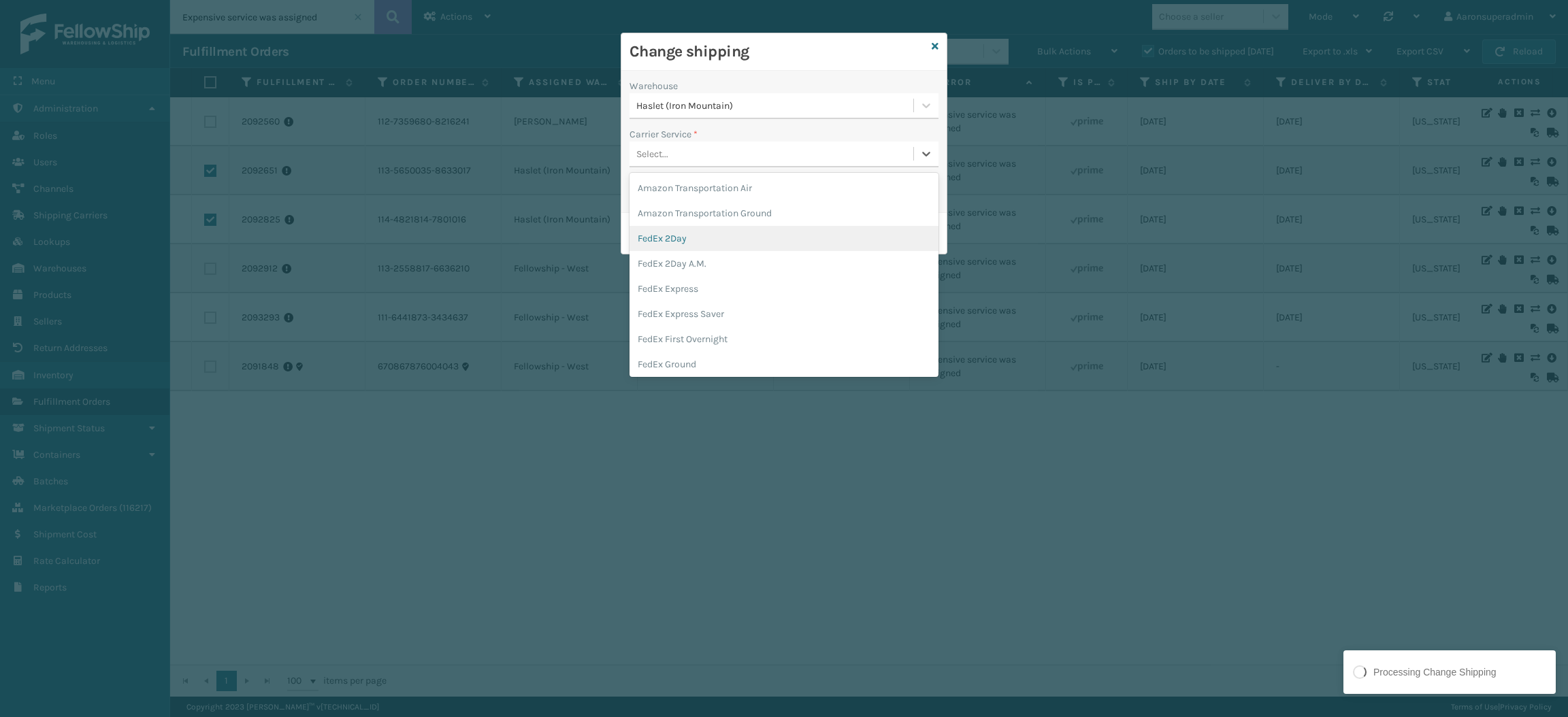
scroll to position [92, 0]
click at [697, 294] on div "FedEx Home Delivery" at bounding box center [784, 297] width 309 height 25
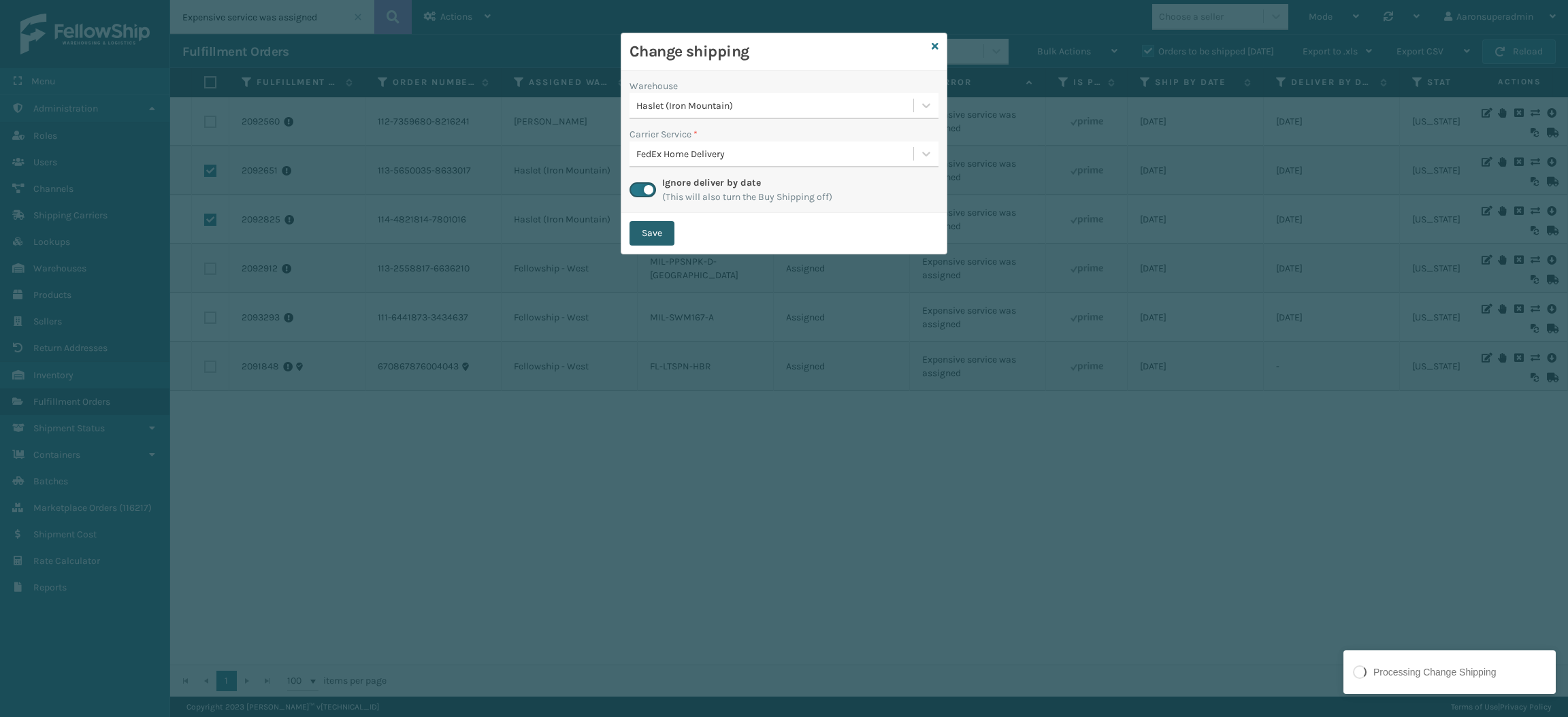
click at [657, 233] on button "Save" at bounding box center [651, 233] width 45 height 25
checkbox input "false"
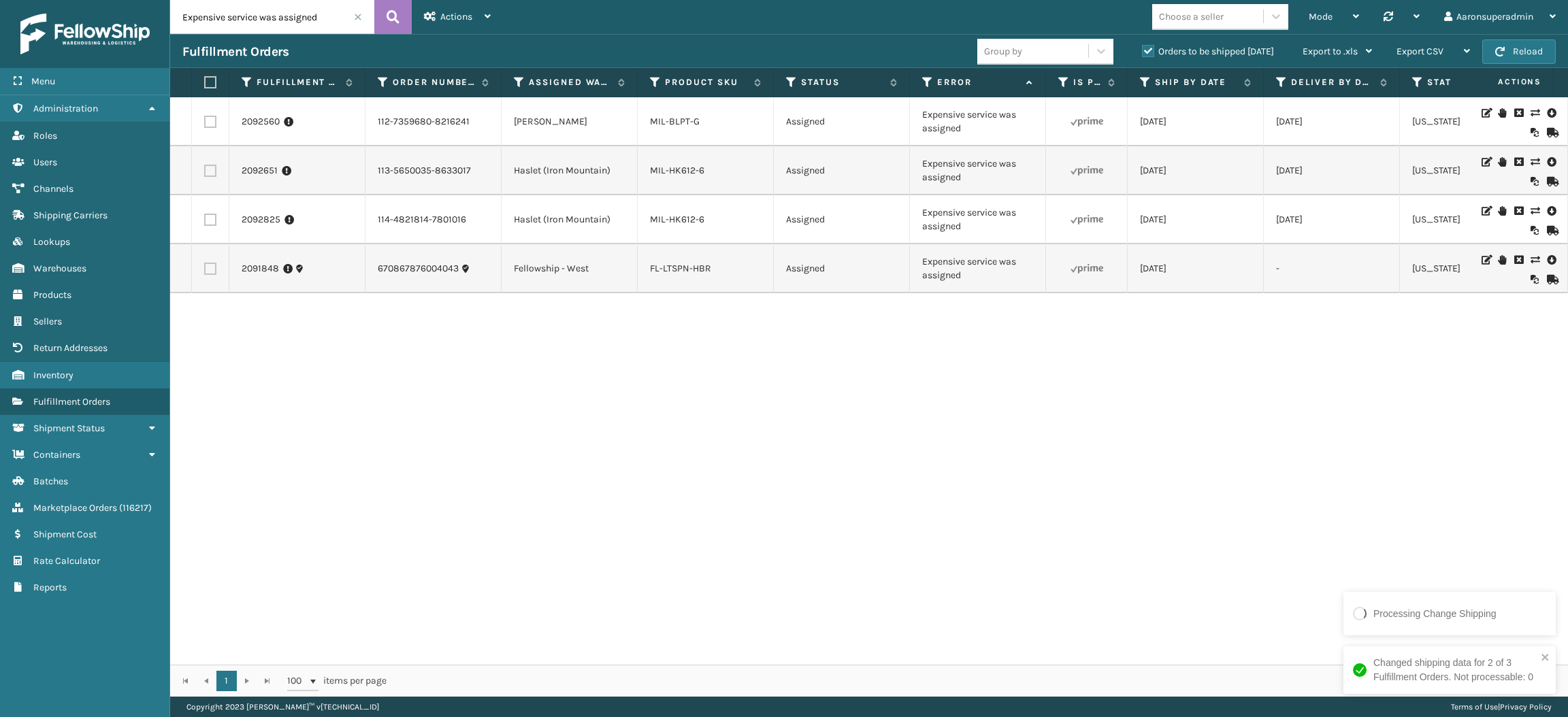
click at [211, 121] on label at bounding box center [210, 122] width 12 height 12
click at [204, 121] on input "checkbox" at bounding box center [204, 120] width 1 height 9
checkbox input "true"
click at [1037, 54] on span "Bulk Actions" at bounding box center [1064, 51] width 54 height 12
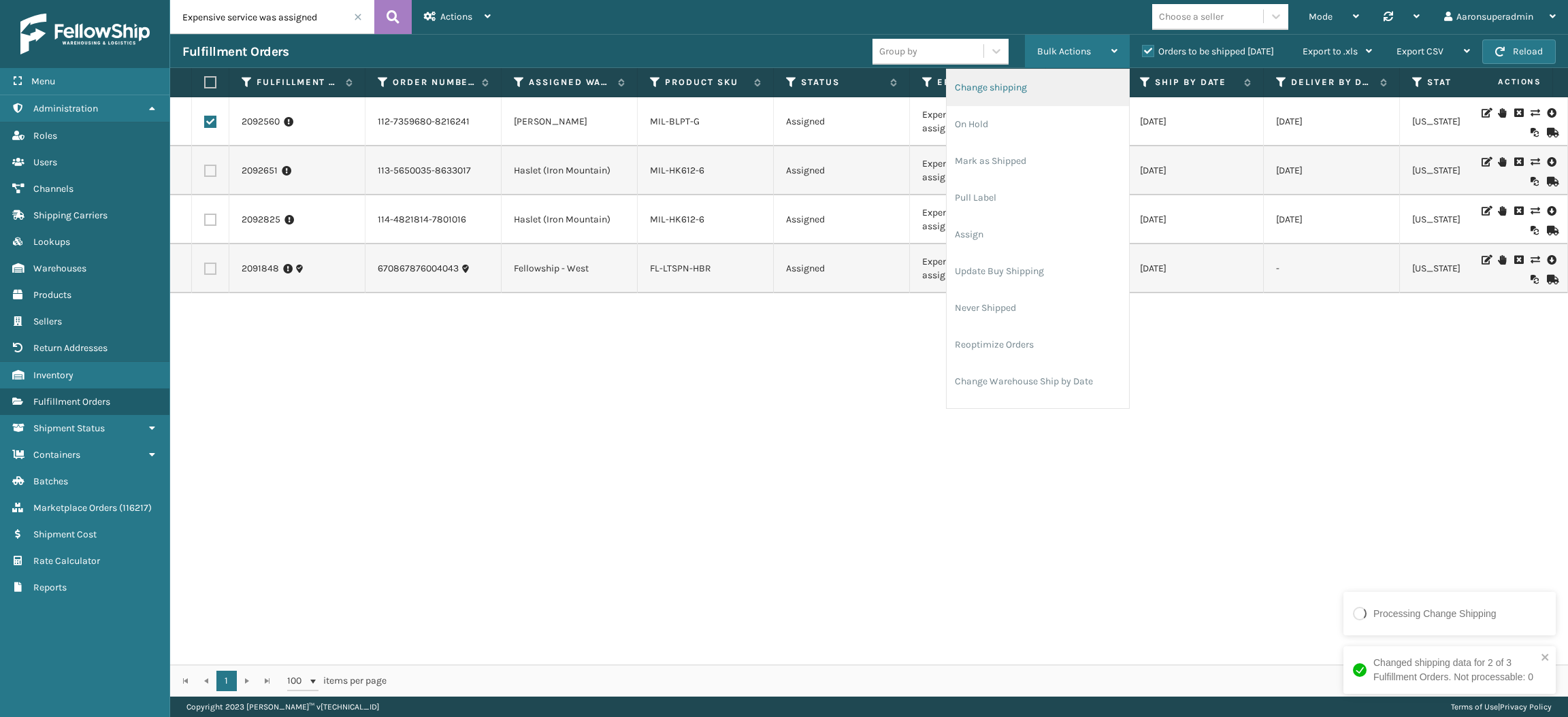
click at [987, 83] on li "Change shipping" at bounding box center [1038, 88] width 183 height 37
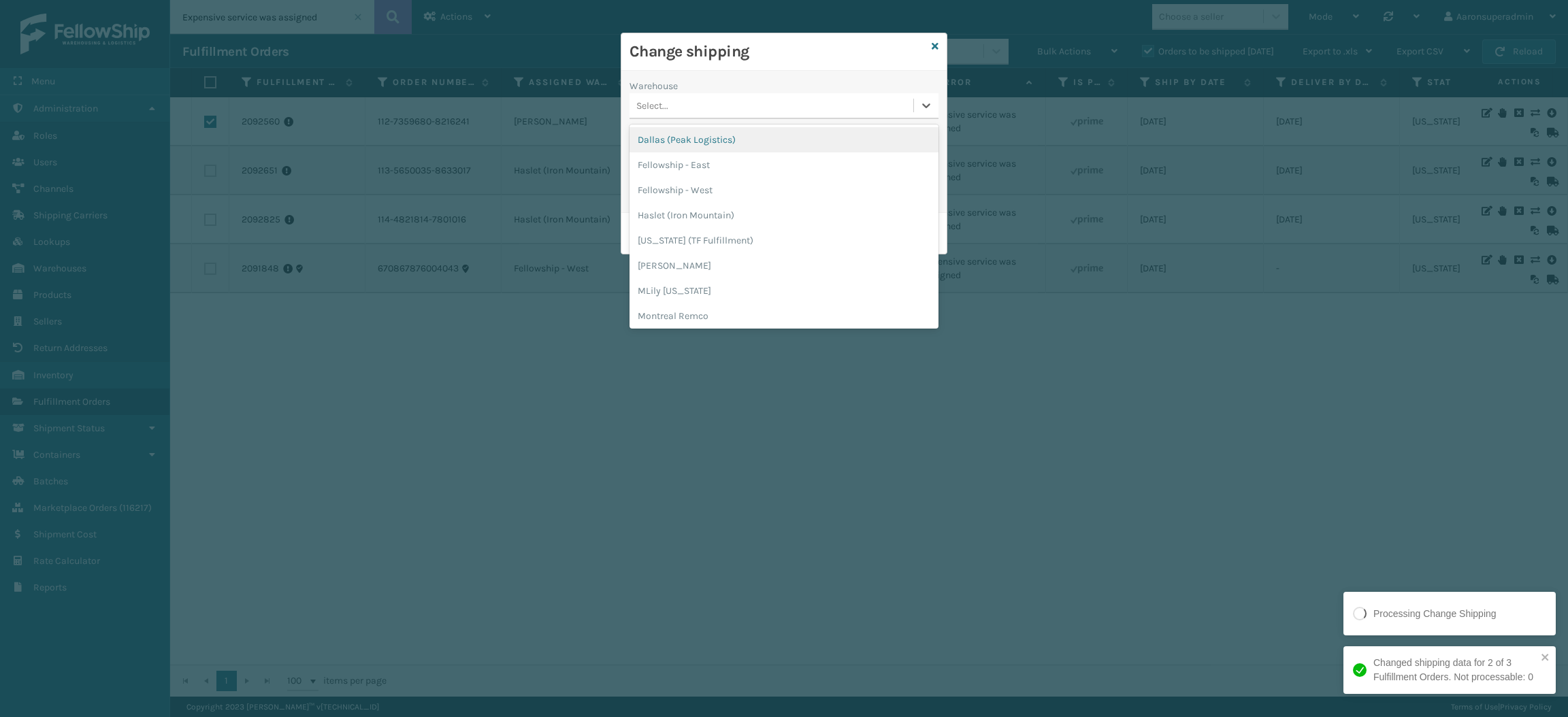
click at [732, 115] on div "Select..." at bounding box center [771, 106] width 284 height 23
click at [688, 274] on div "[PERSON_NAME]" at bounding box center [784, 266] width 309 height 25
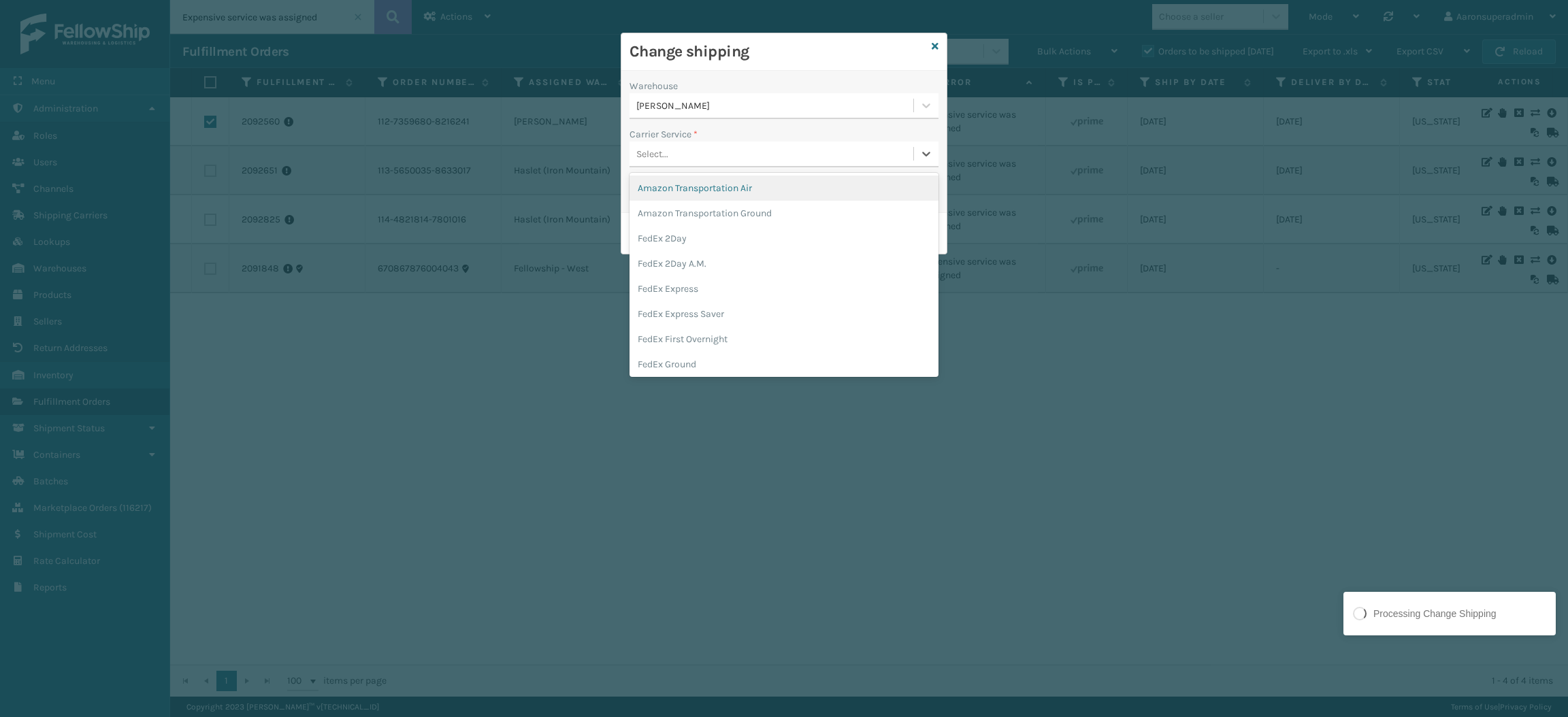
click at [714, 152] on div "Select..." at bounding box center [771, 154] width 284 height 23
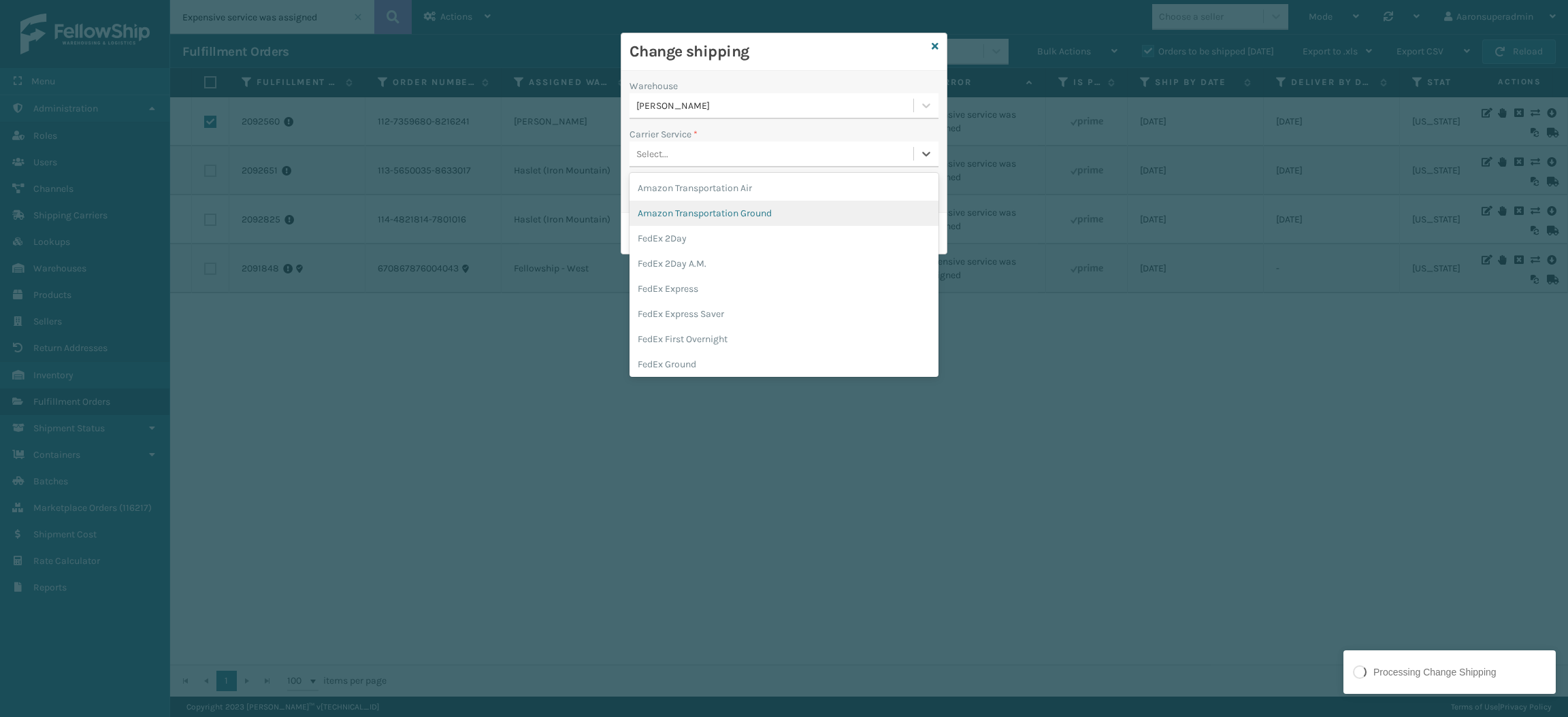
scroll to position [84, 0]
click at [690, 296] on div "FedEx Home Delivery" at bounding box center [784, 305] width 309 height 25
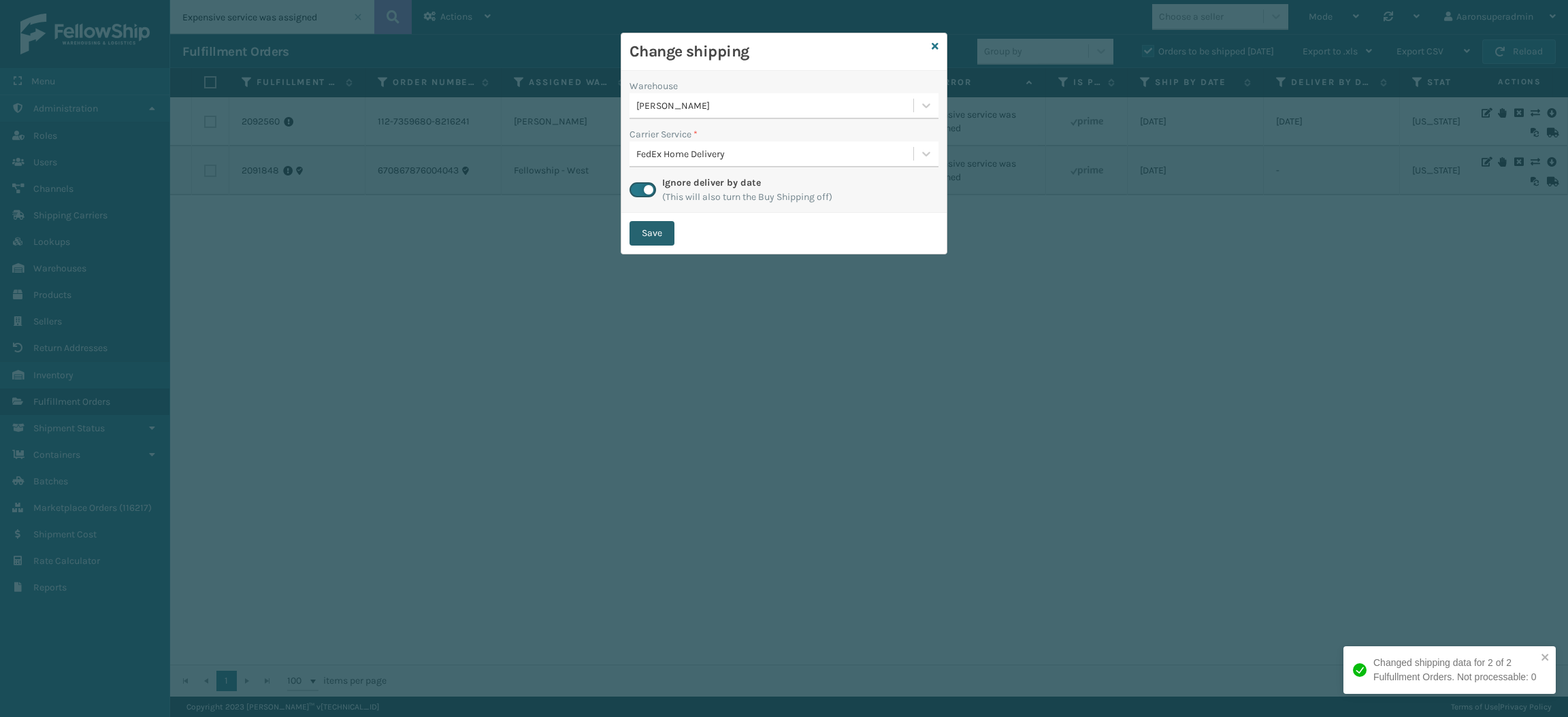
click at [654, 235] on button "Save" at bounding box center [651, 233] width 45 height 25
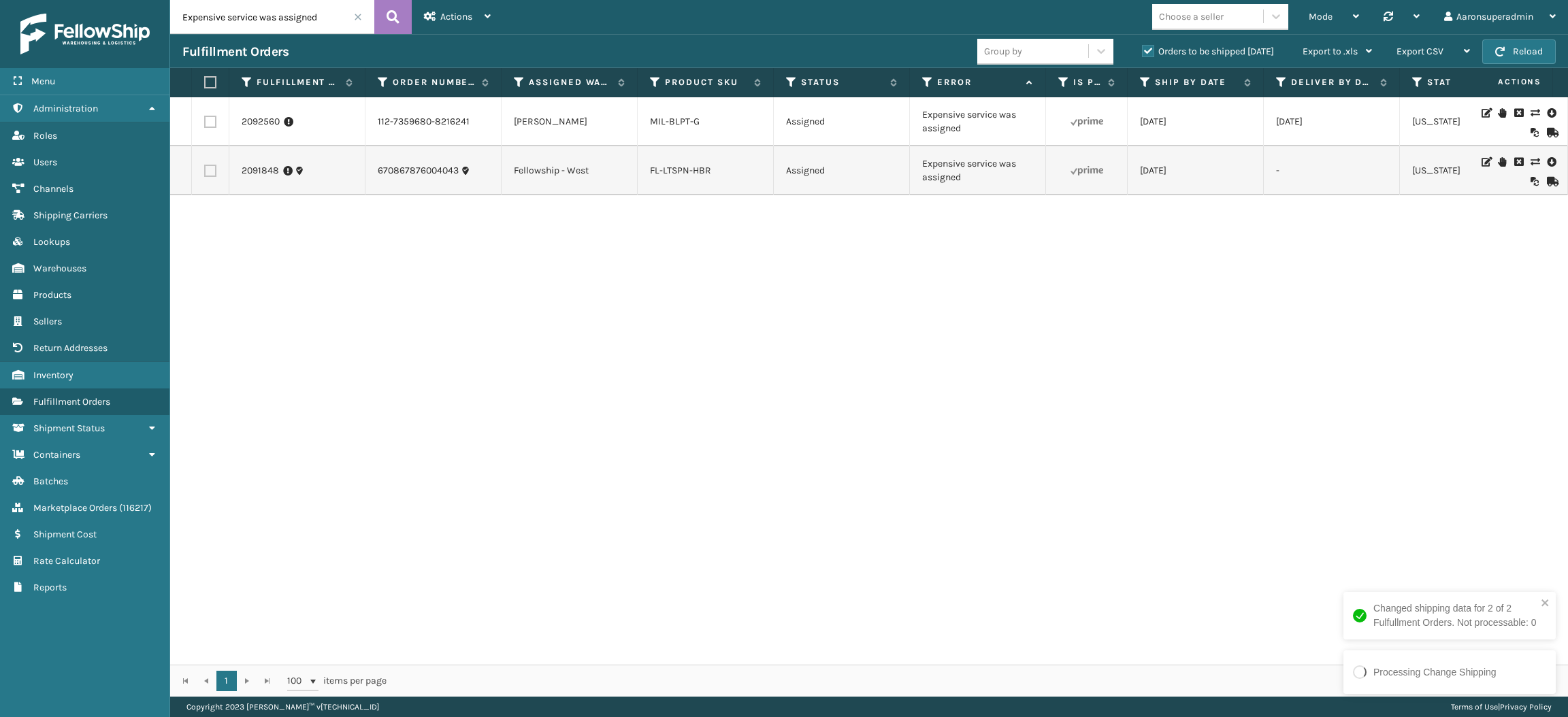
click at [1547, 158] on icon at bounding box center [1551, 162] width 8 height 14
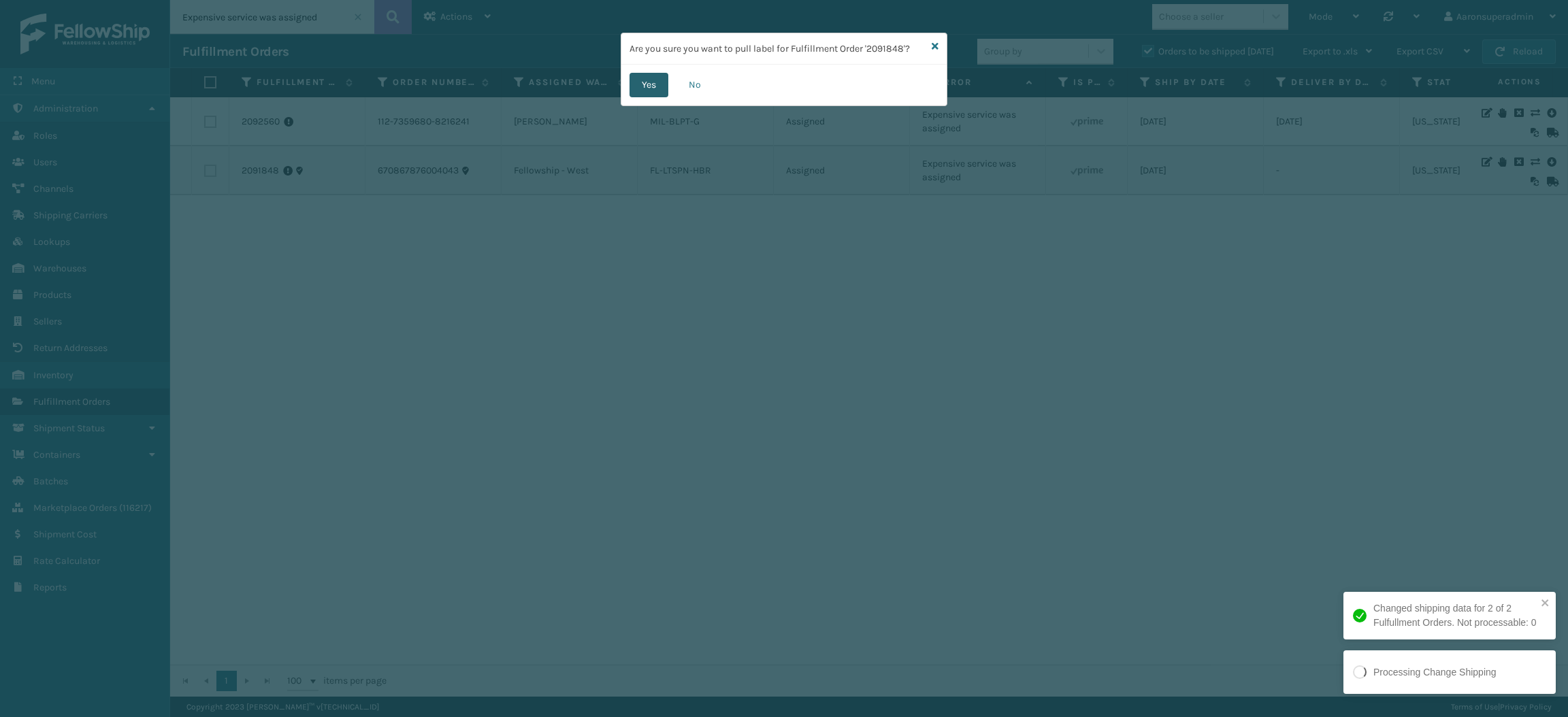
click at [648, 87] on button "Yes" at bounding box center [648, 85] width 39 height 25
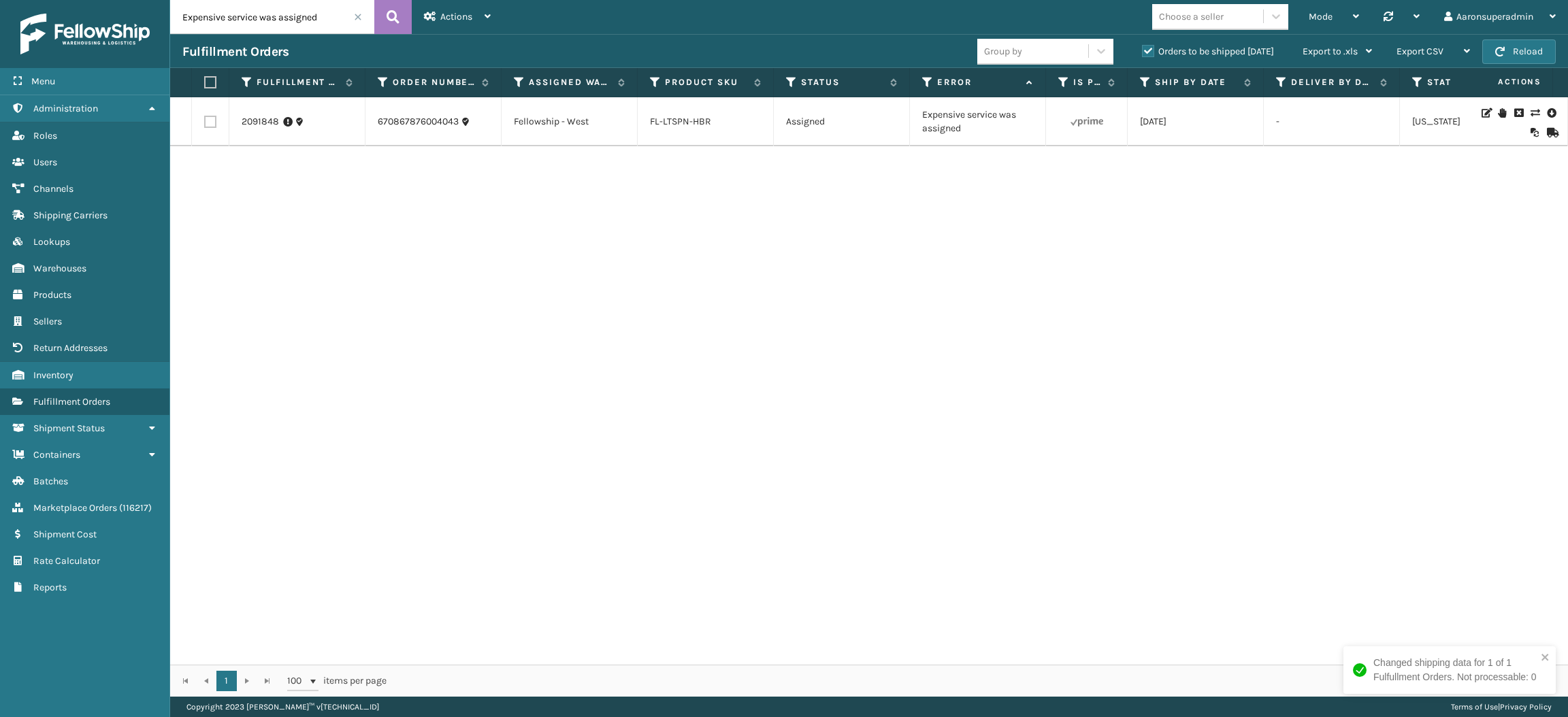
click at [358, 15] on span at bounding box center [358, 17] width 8 height 8
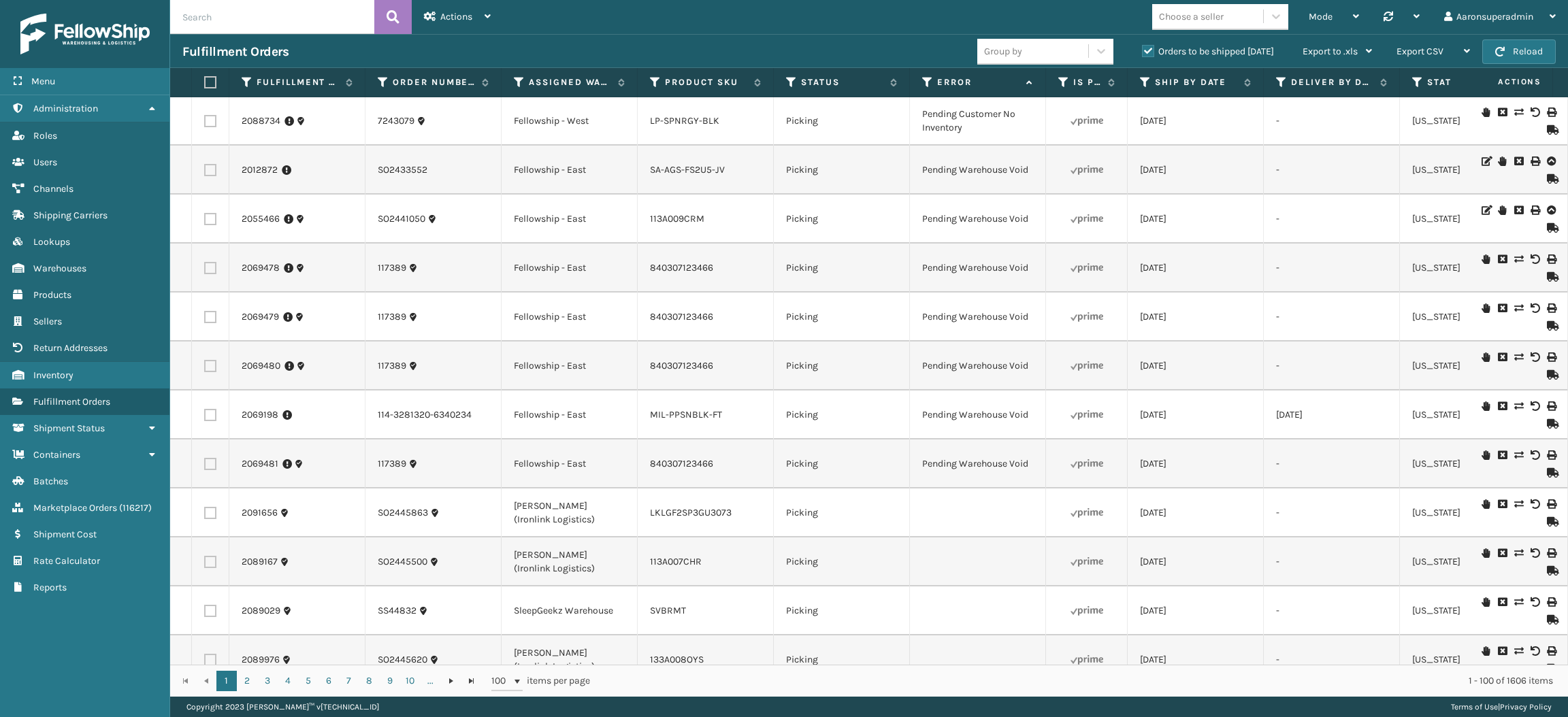
click at [222, 275] on td at bounding box center [211, 268] width 38 height 49
click at [202, 213] on td at bounding box center [211, 219] width 38 height 49
click at [206, 220] on label at bounding box center [210, 219] width 12 height 12
click at [204, 220] on input "checkbox" at bounding box center [204, 217] width 1 height 9
checkbox input "true"
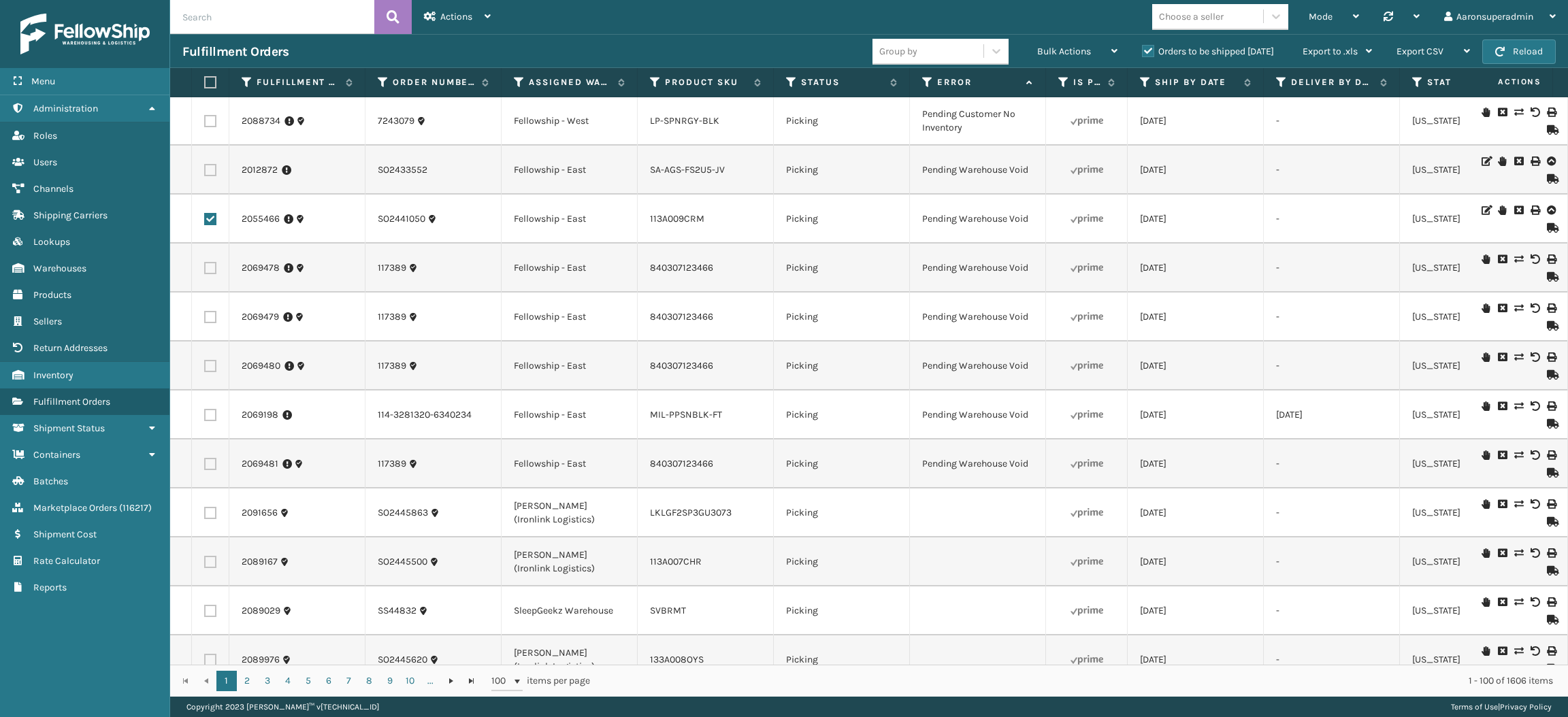
click at [207, 271] on label at bounding box center [210, 268] width 12 height 12
click at [204, 271] on input "checkbox" at bounding box center [204, 266] width 1 height 9
checkbox input "true"
click at [215, 333] on td at bounding box center [211, 316] width 38 height 49
click at [213, 372] on label at bounding box center [210, 366] width 12 height 12
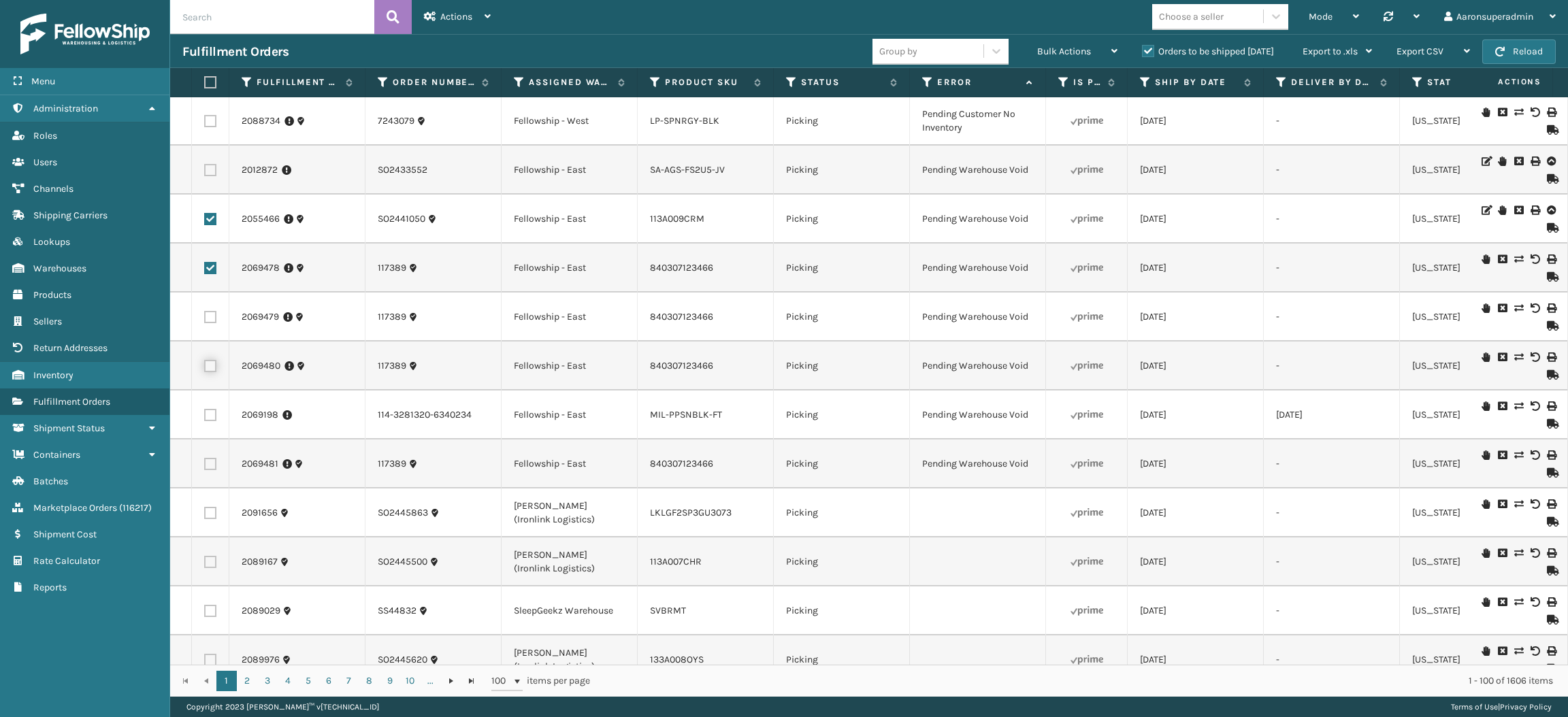
click at [204, 368] on input "checkbox" at bounding box center [204, 364] width 1 height 9
checkbox input "true"
click at [211, 323] on label at bounding box center [210, 317] width 12 height 12
click at [204, 320] on input "checkbox" at bounding box center [204, 315] width 1 height 9
checkbox input "true"
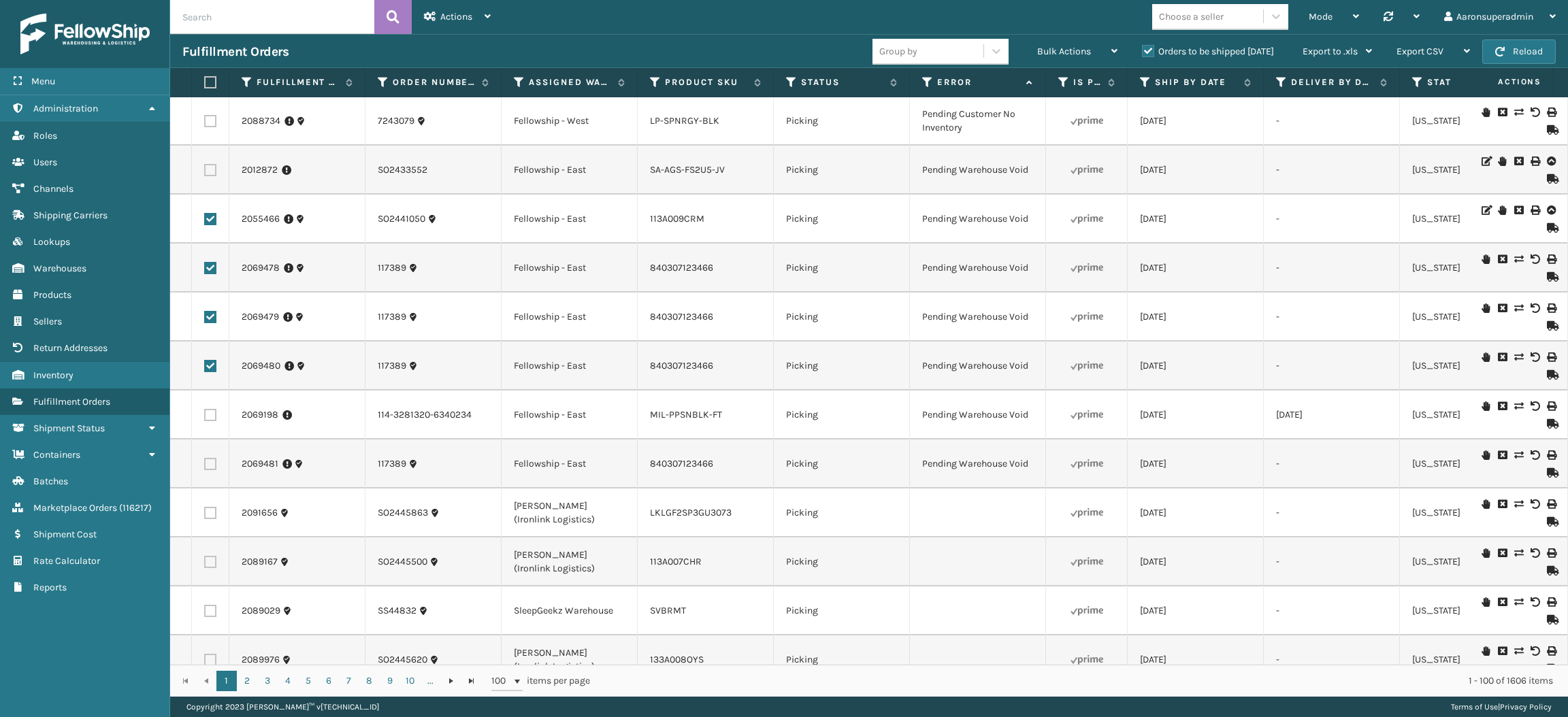
click at [213, 421] on label at bounding box center [210, 415] width 12 height 12
click at [204, 418] on input "checkbox" at bounding box center [204, 413] width 1 height 9
checkbox input "true"
click at [205, 470] on label at bounding box center [210, 464] width 12 height 12
click at [204, 467] on input "checkbox" at bounding box center [204, 462] width 1 height 9
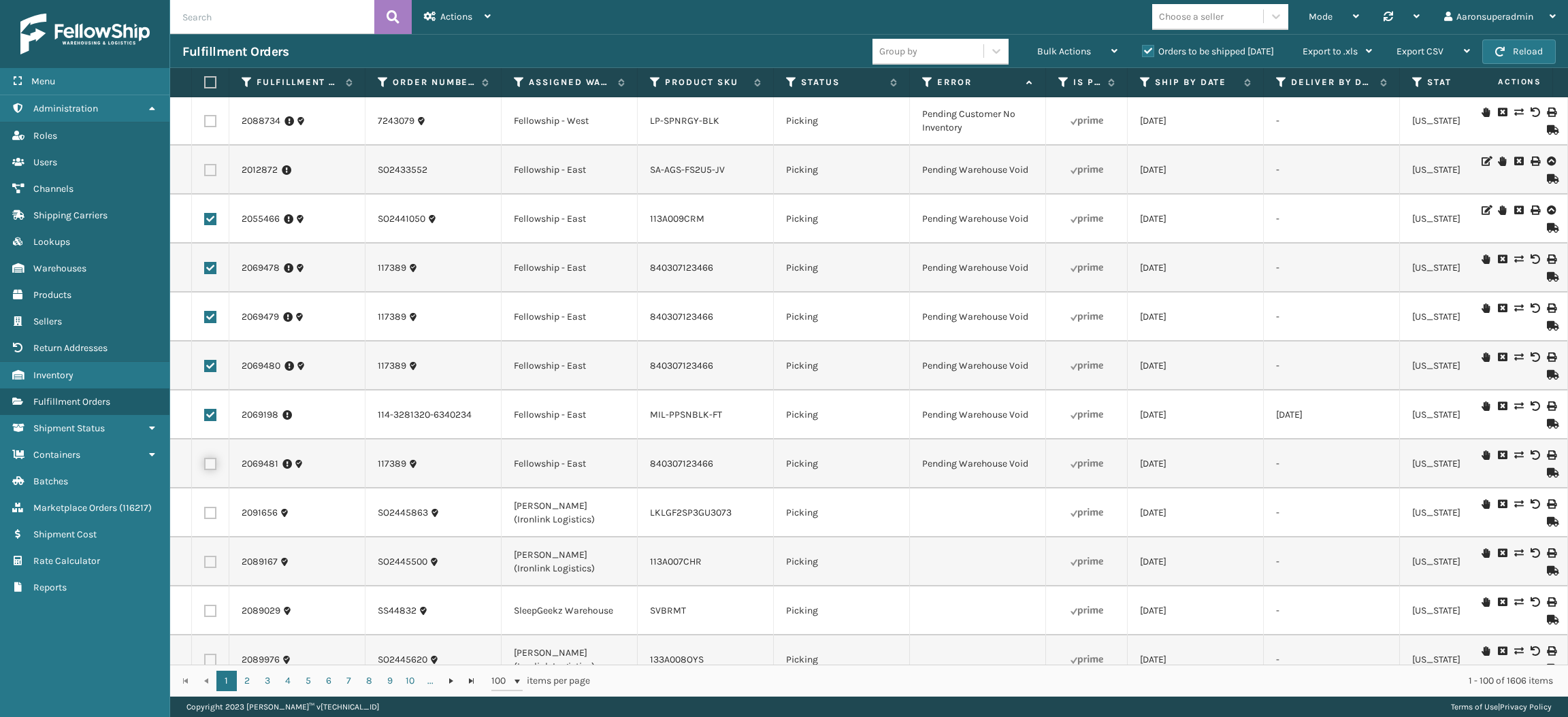
checkbox input "true"
click at [1065, 60] on div "Bulk Actions" at bounding box center [1077, 52] width 80 height 34
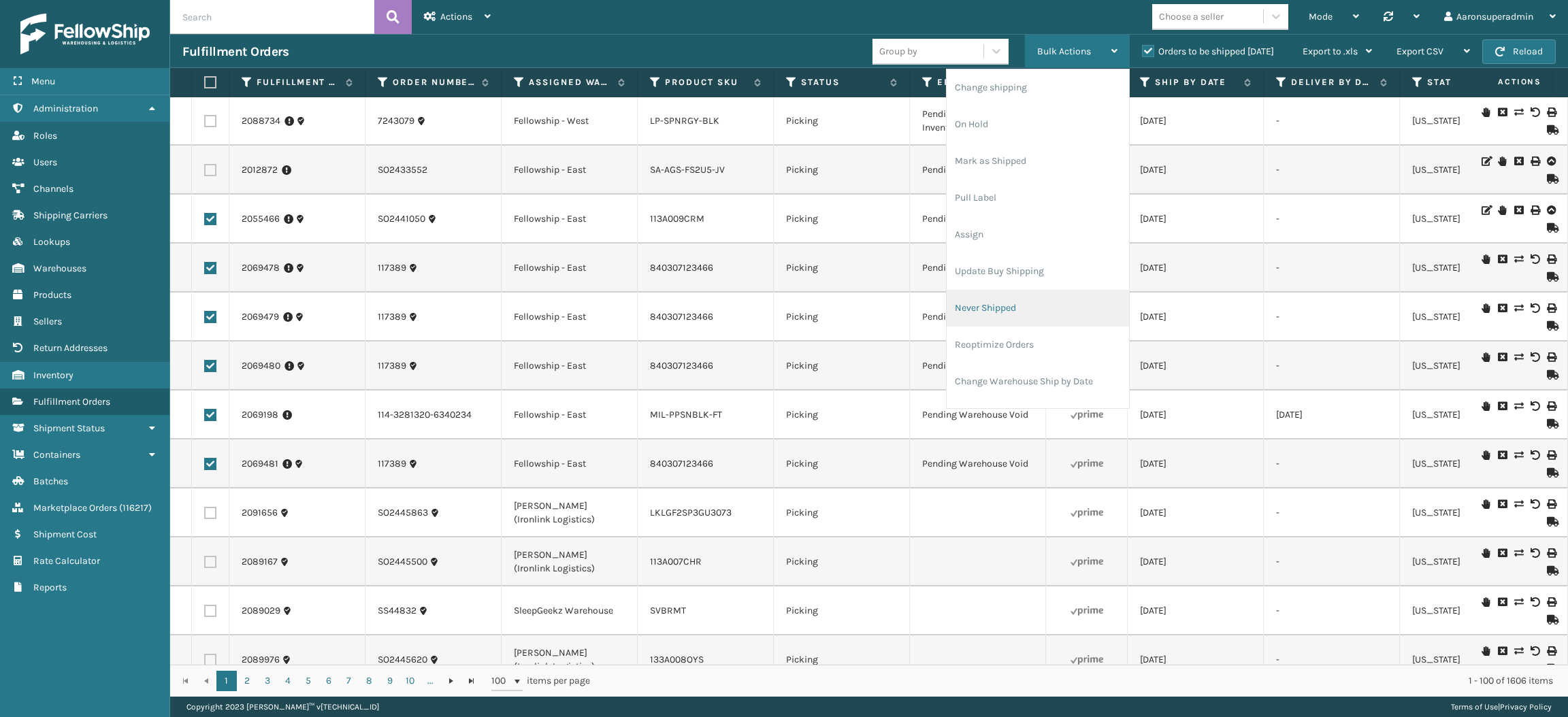
scroll to position [64, 0]
click at [1014, 341] on li "Cancel Fulfillment Orders" at bounding box center [1038, 354] width 183 height 37
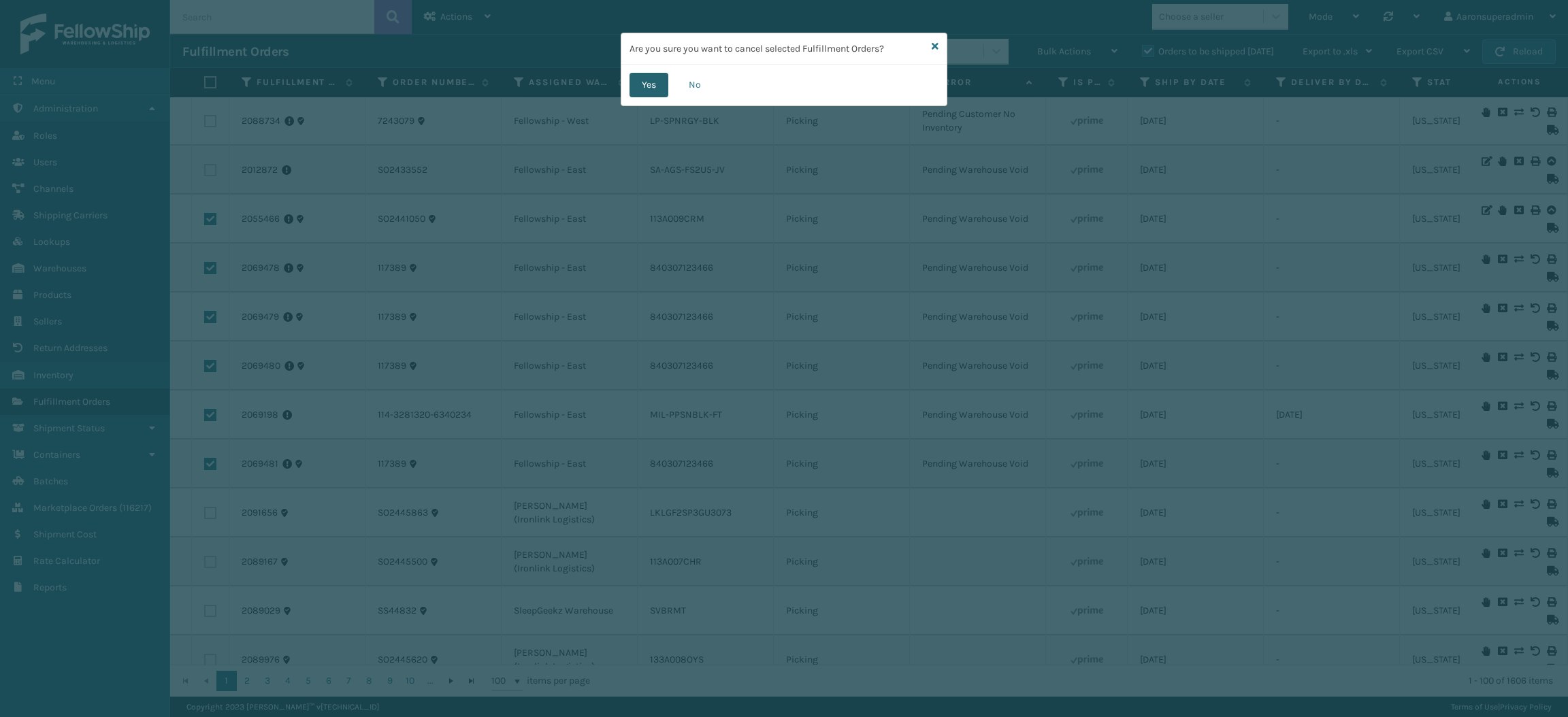
click at [646, 84] on button "Yes" at bounding box center [648, 85] width 39 height 25
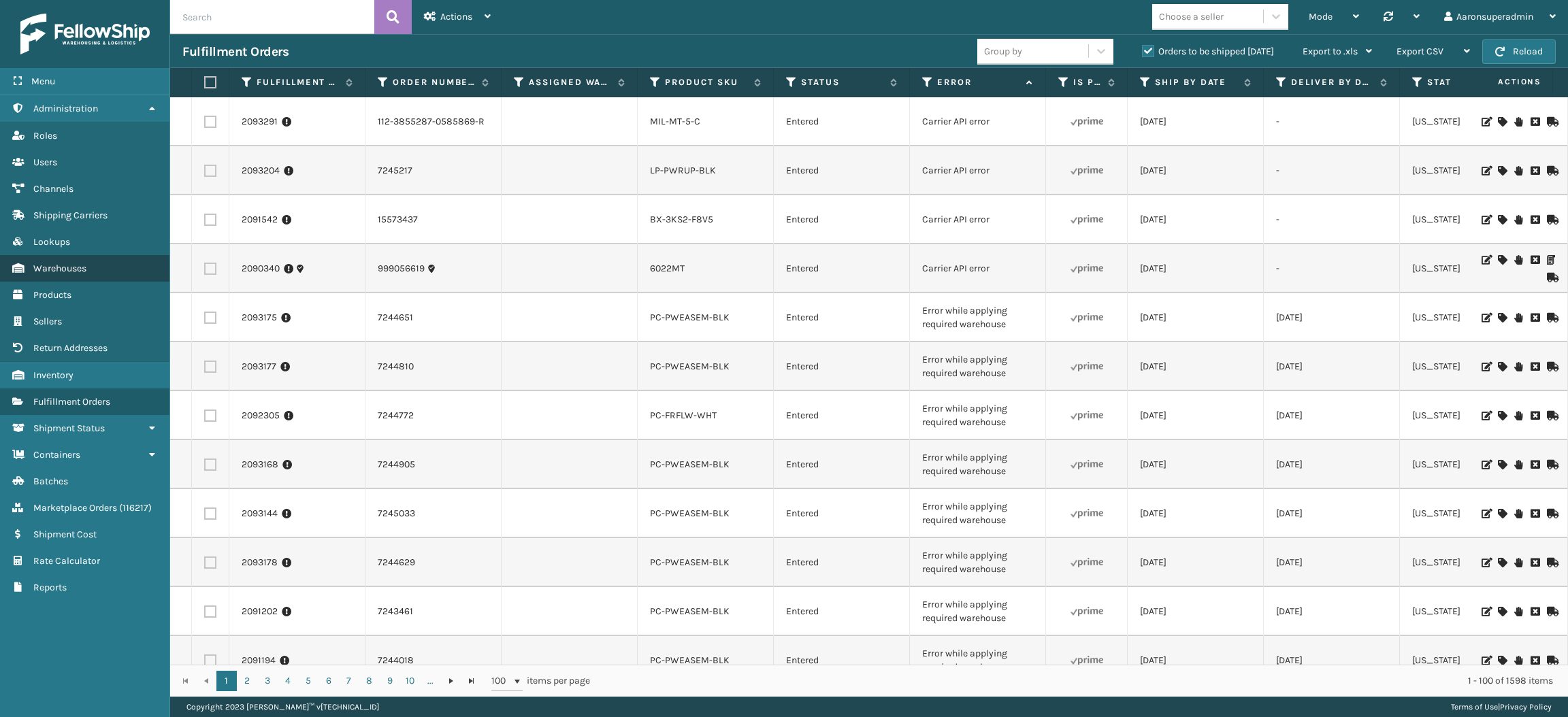
click at [92, 261] on link "Warehouses" at bounding box center [84, 268] width 169 height 27
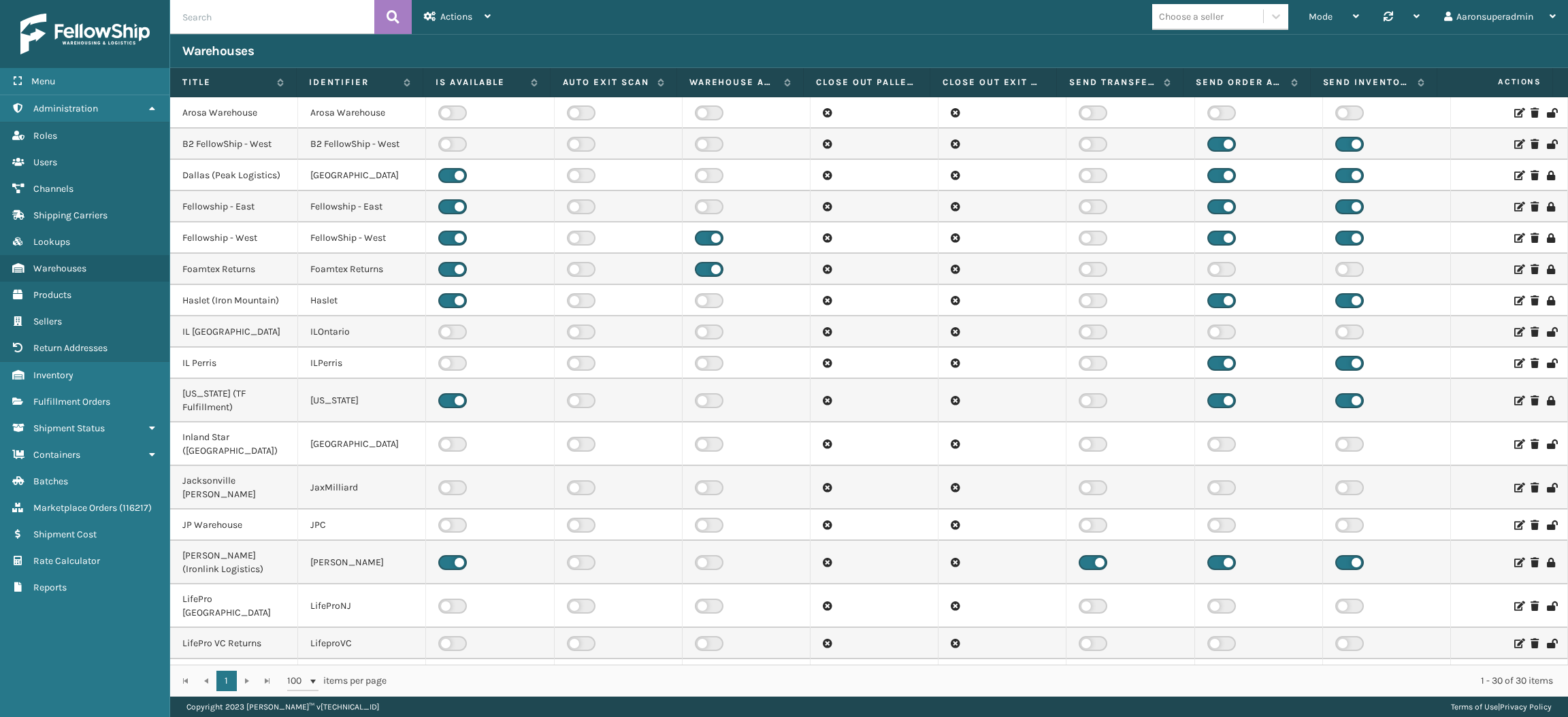
click at [274, 12] on input "text" at bounding box center [272, 17] width 204 height 34
type input "wind"
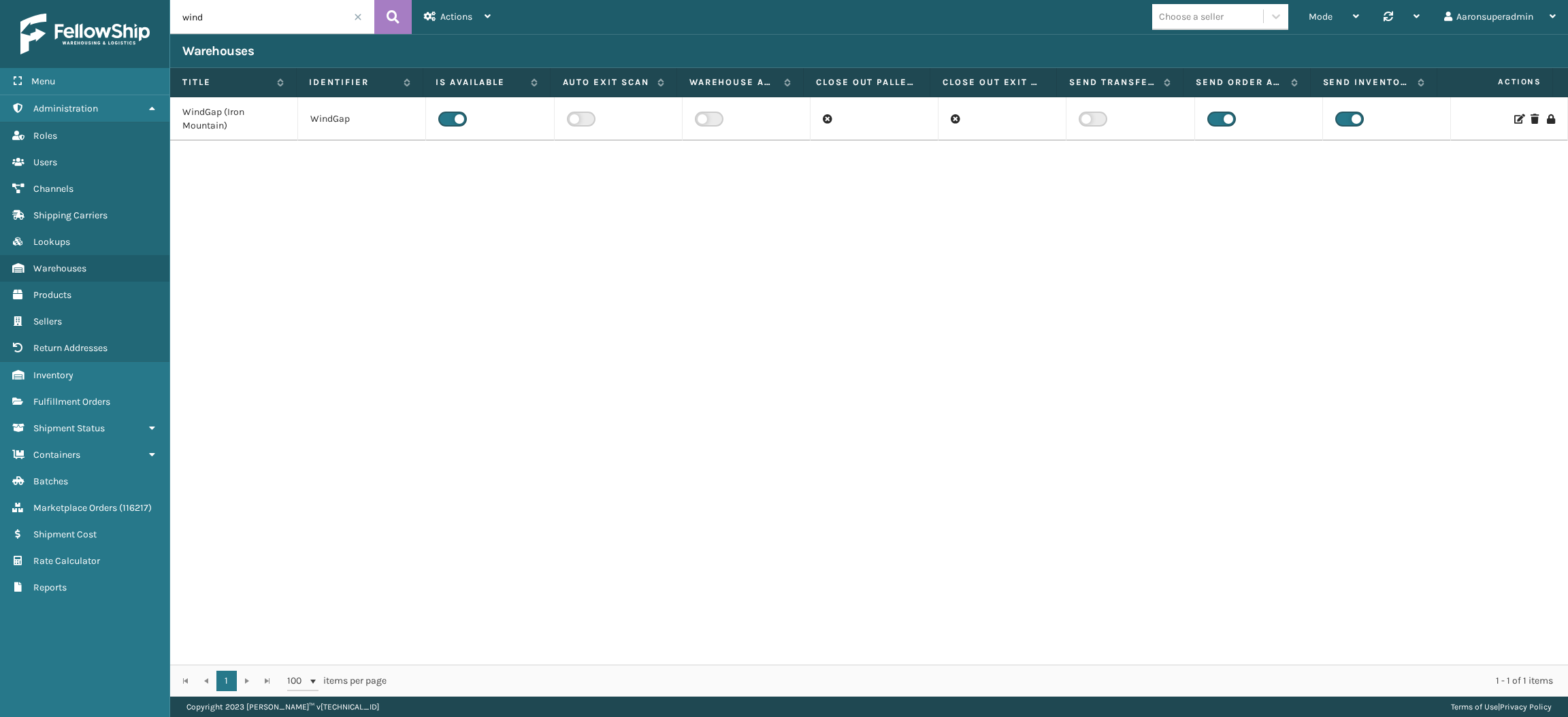
click at [1514, 117] on icon at bounding box center [1518, 119] width 8 height 10
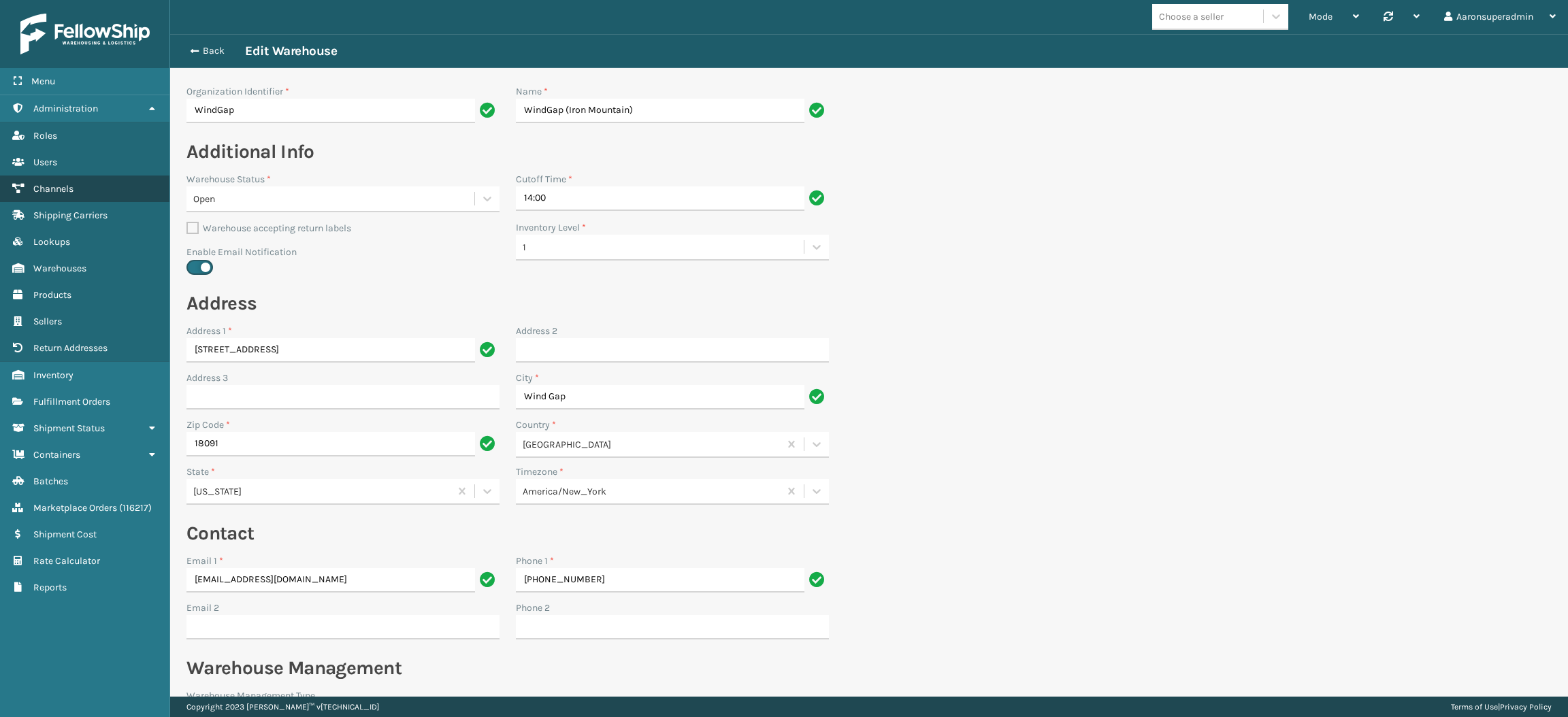
click at [88, 187] on link "Channels" at bounding box center [84, 189] width 169 height 27
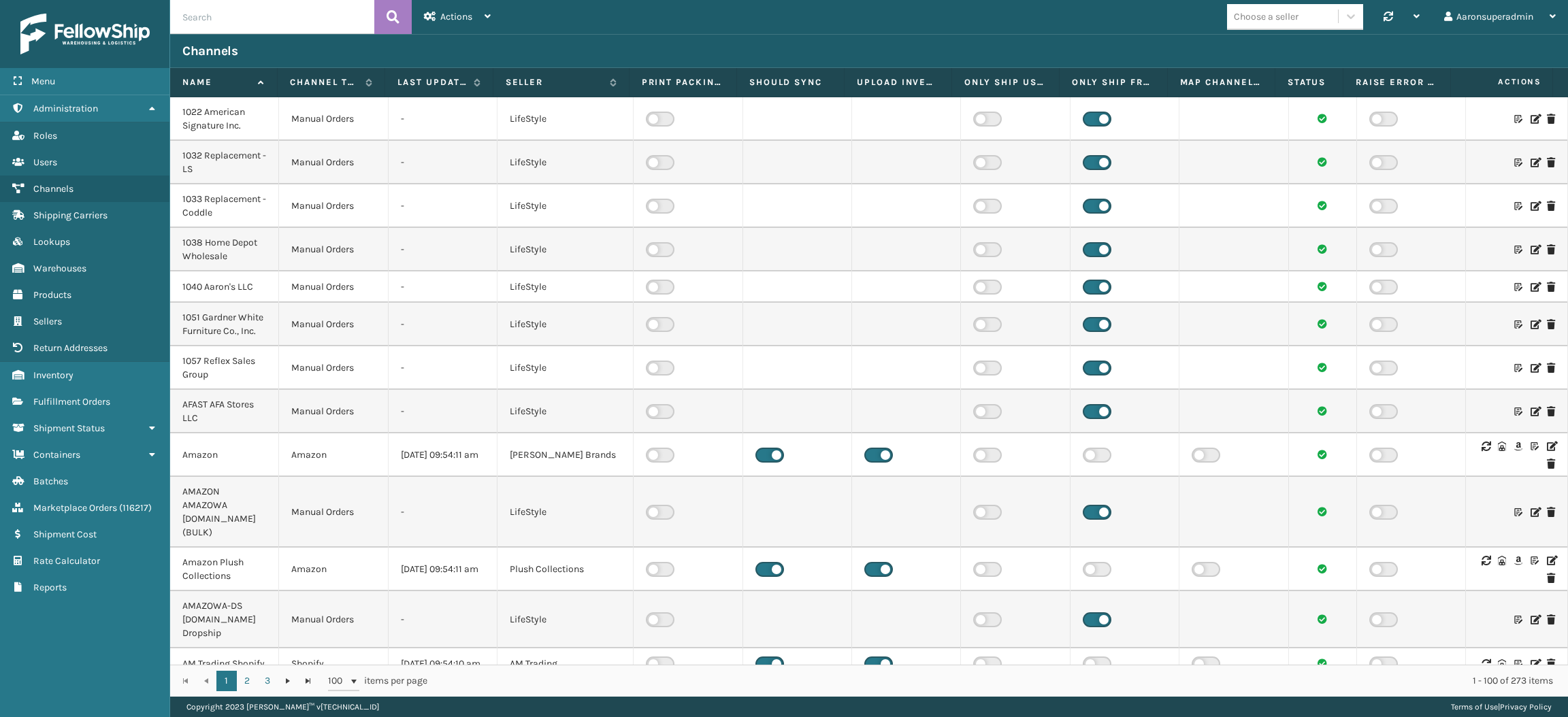
click at [259, 22] on input "text" at bounding box center [272, 17] width 204 height 34
type input "ama"
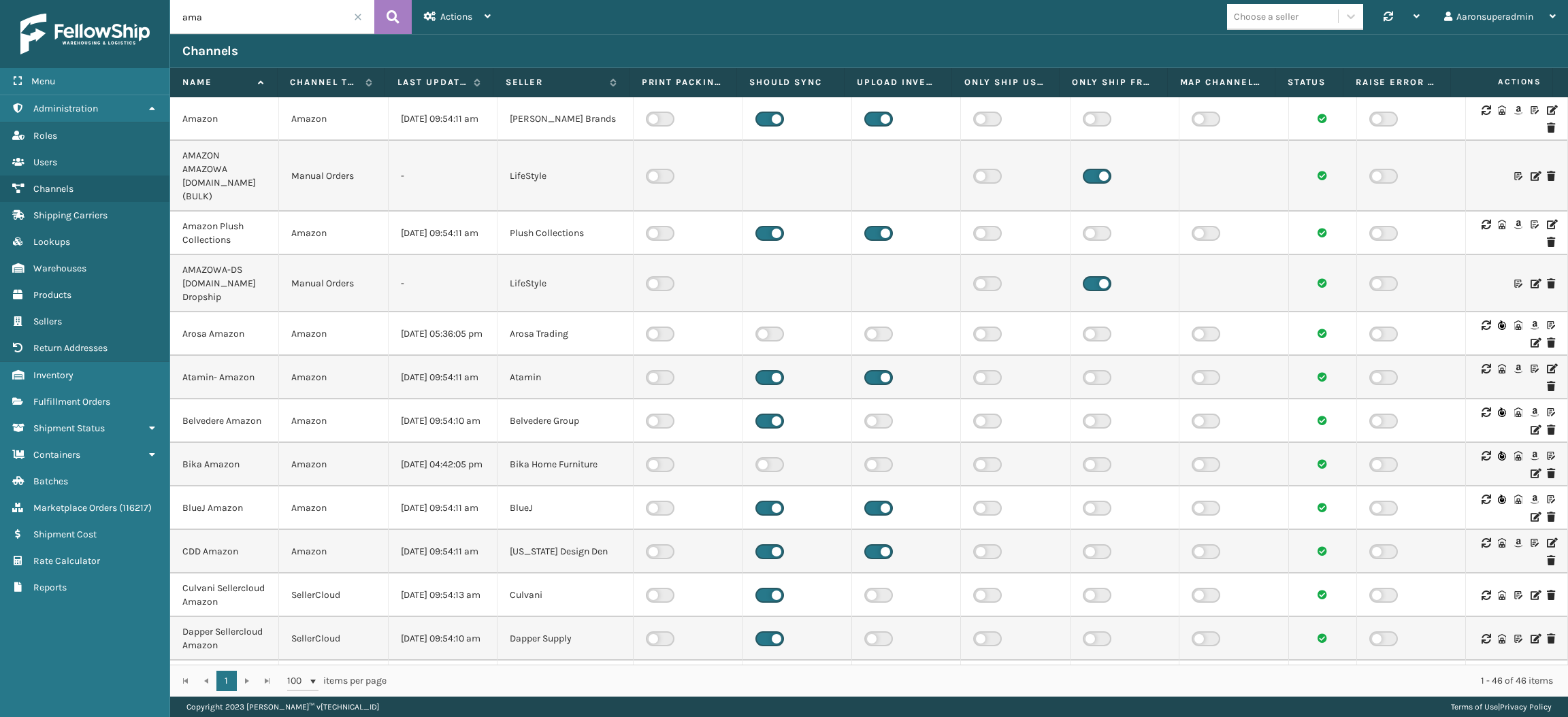
click at [1498, 114] on icon at bounding box center [1502, 110] width 8 height 10
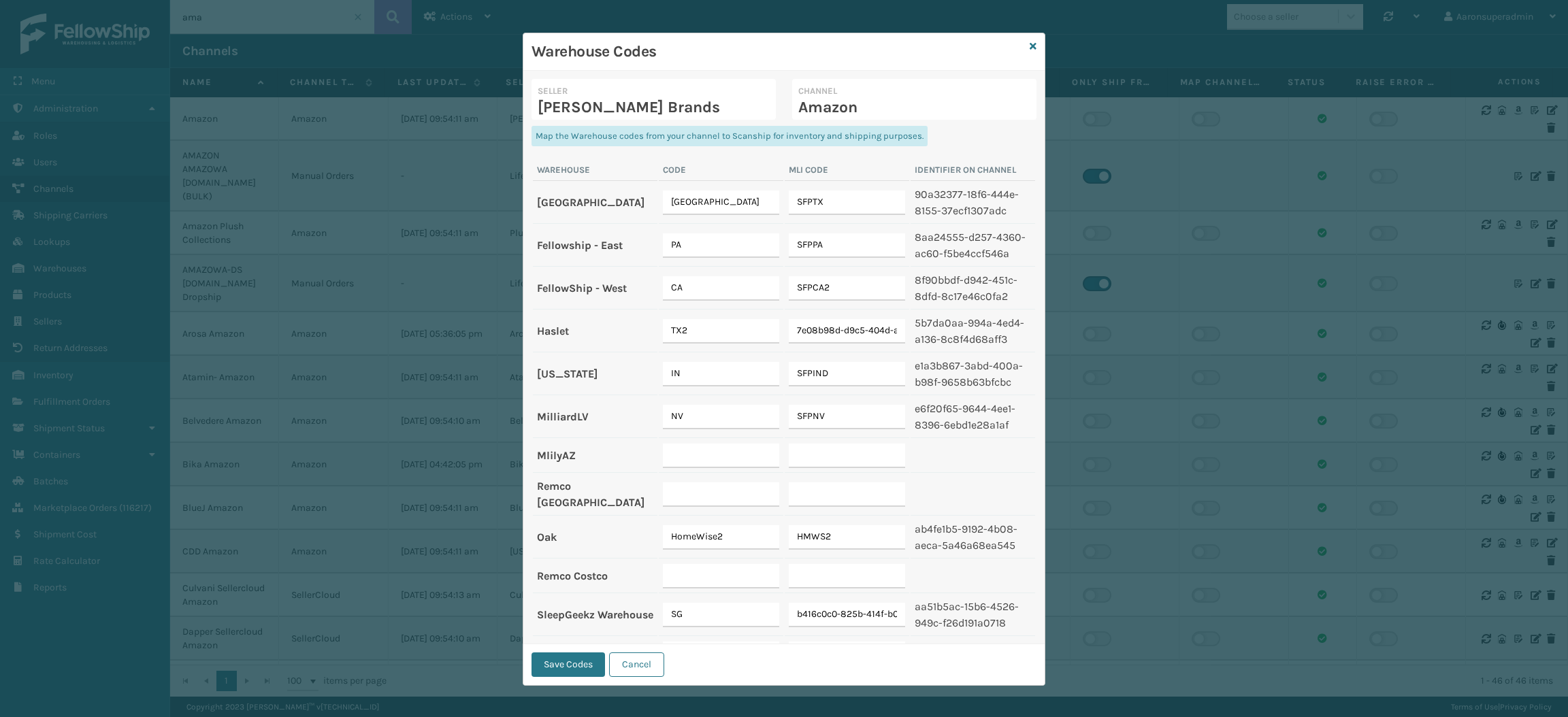
scroll to position [167, 0]
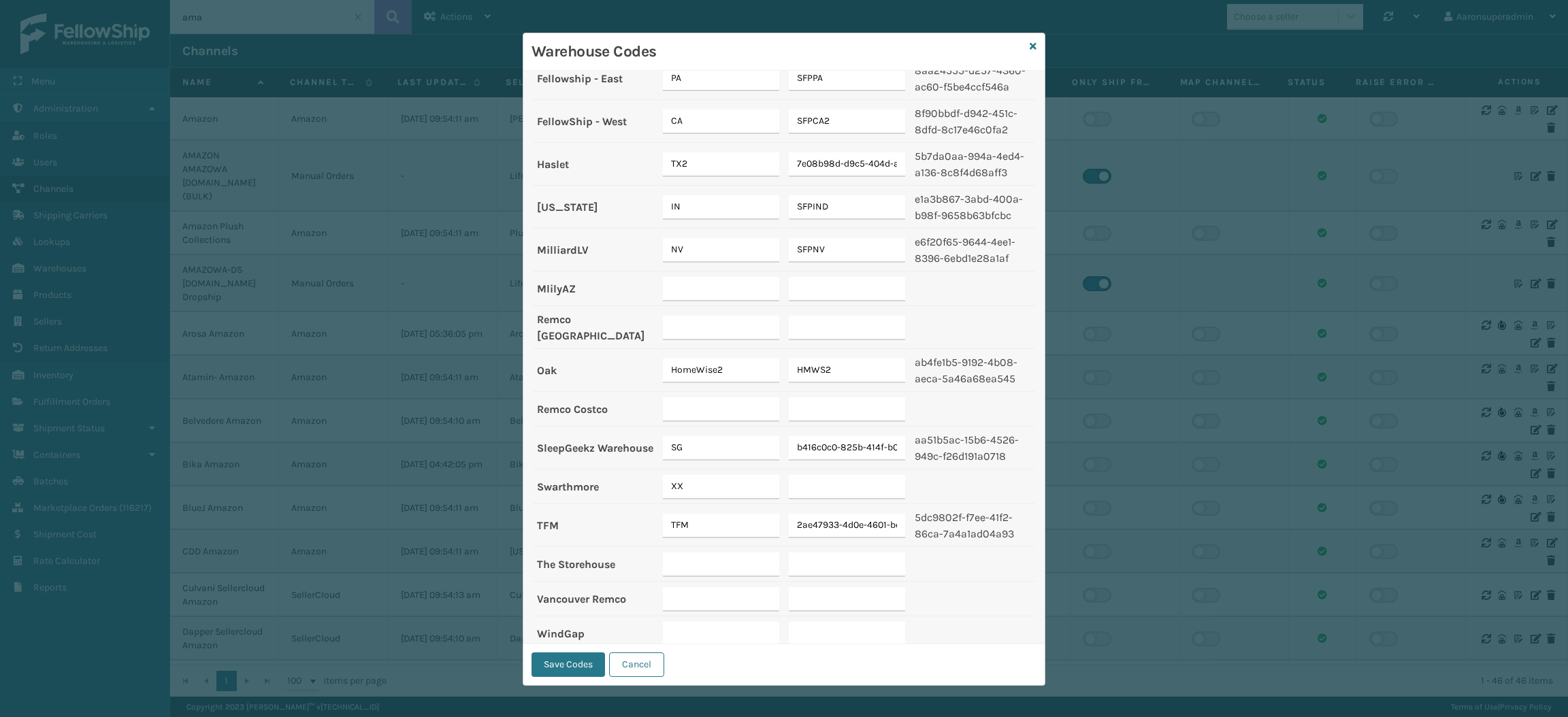
click at [703, 622] on input "text" at bounding box center [721, 634] width 117 height 25
click at [697, 622] on input "text" at bounding box center [721, 634] width 117 height 25
type input "sfpwg"
click at [810, 624] on input "text" at bounding box center [847, 634] width 117 height 25
type input "sfpwg"
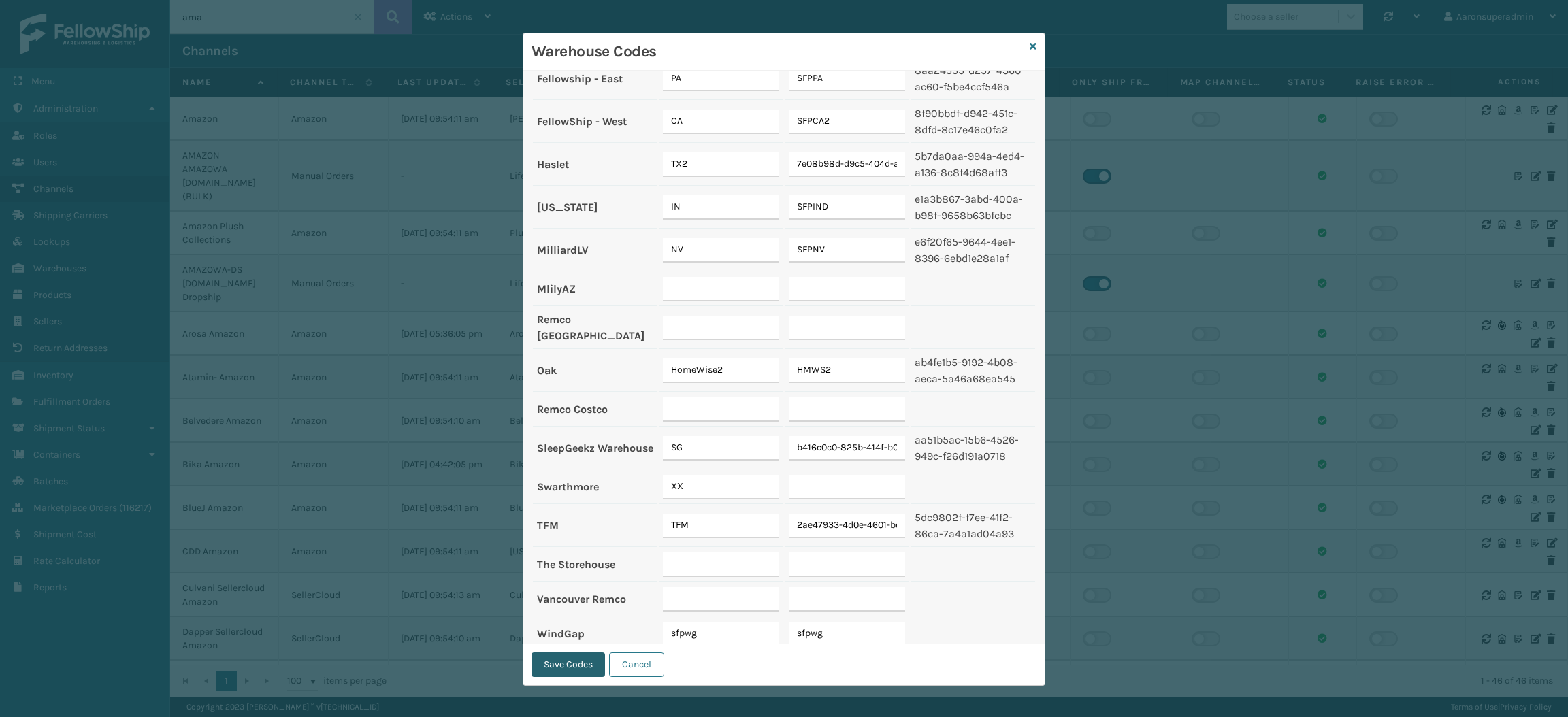
click at [557, 667] on button "Save Codes" at bounding box center [567, 665] width 73 height 25
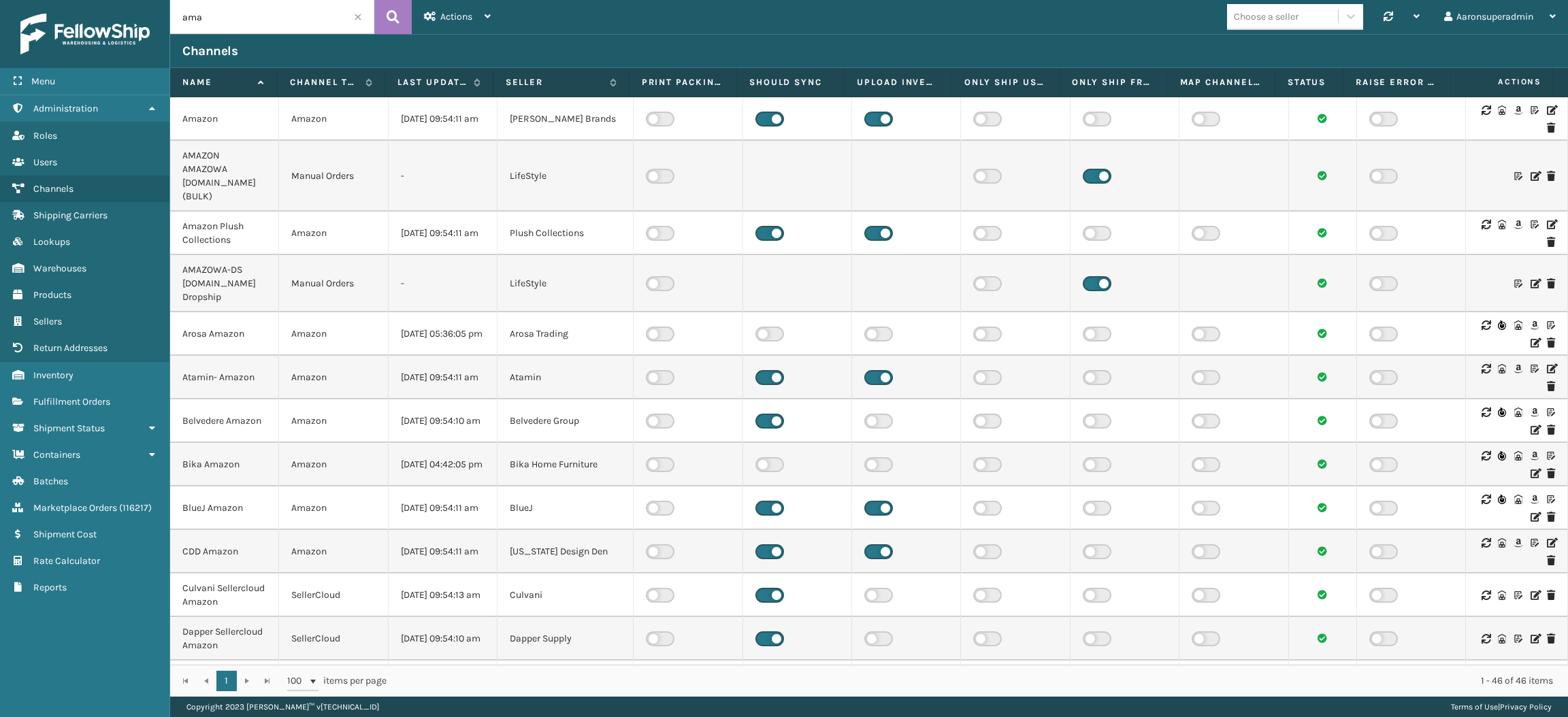
click at [1514, 112] on icon at bounding box center [1518, 110] width 8 height 10
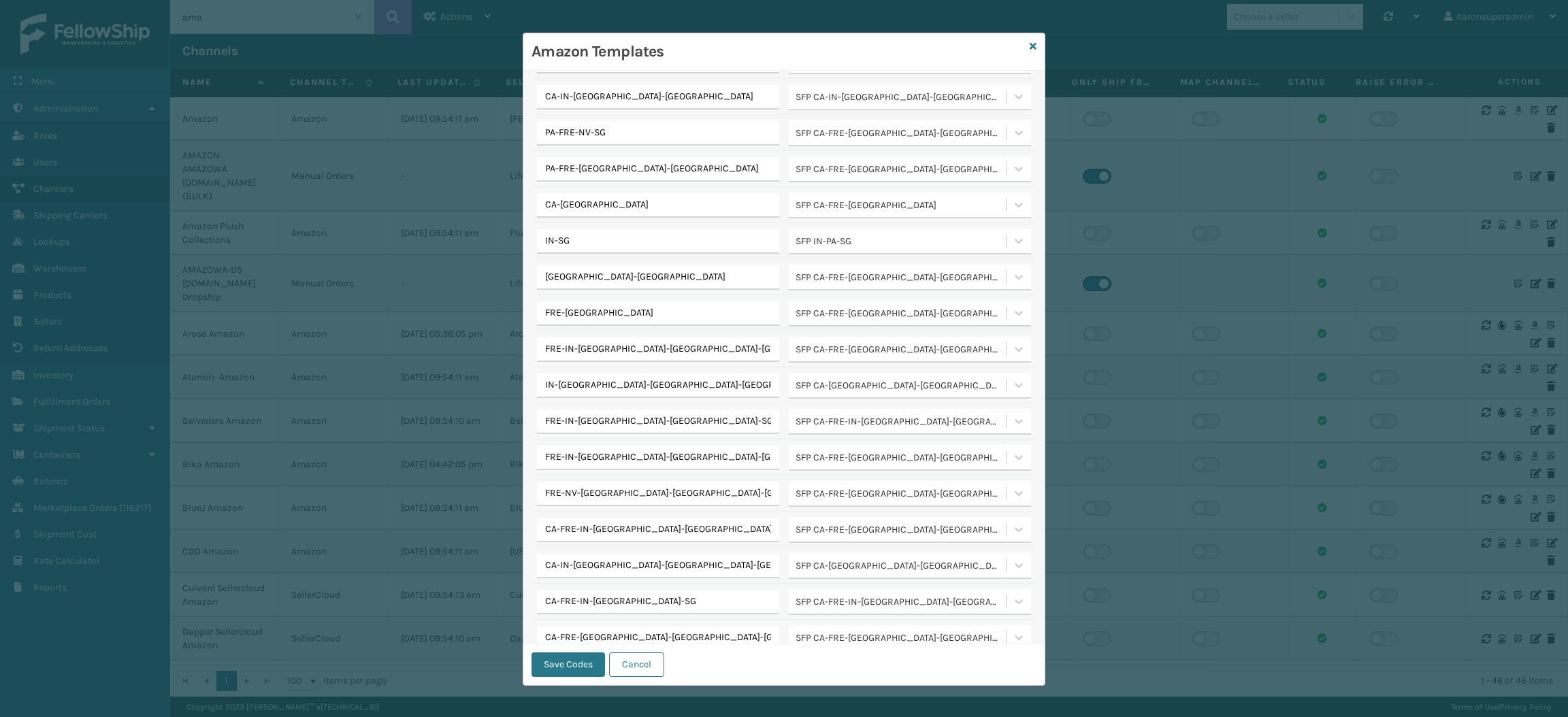
scroll to position [985, 0]
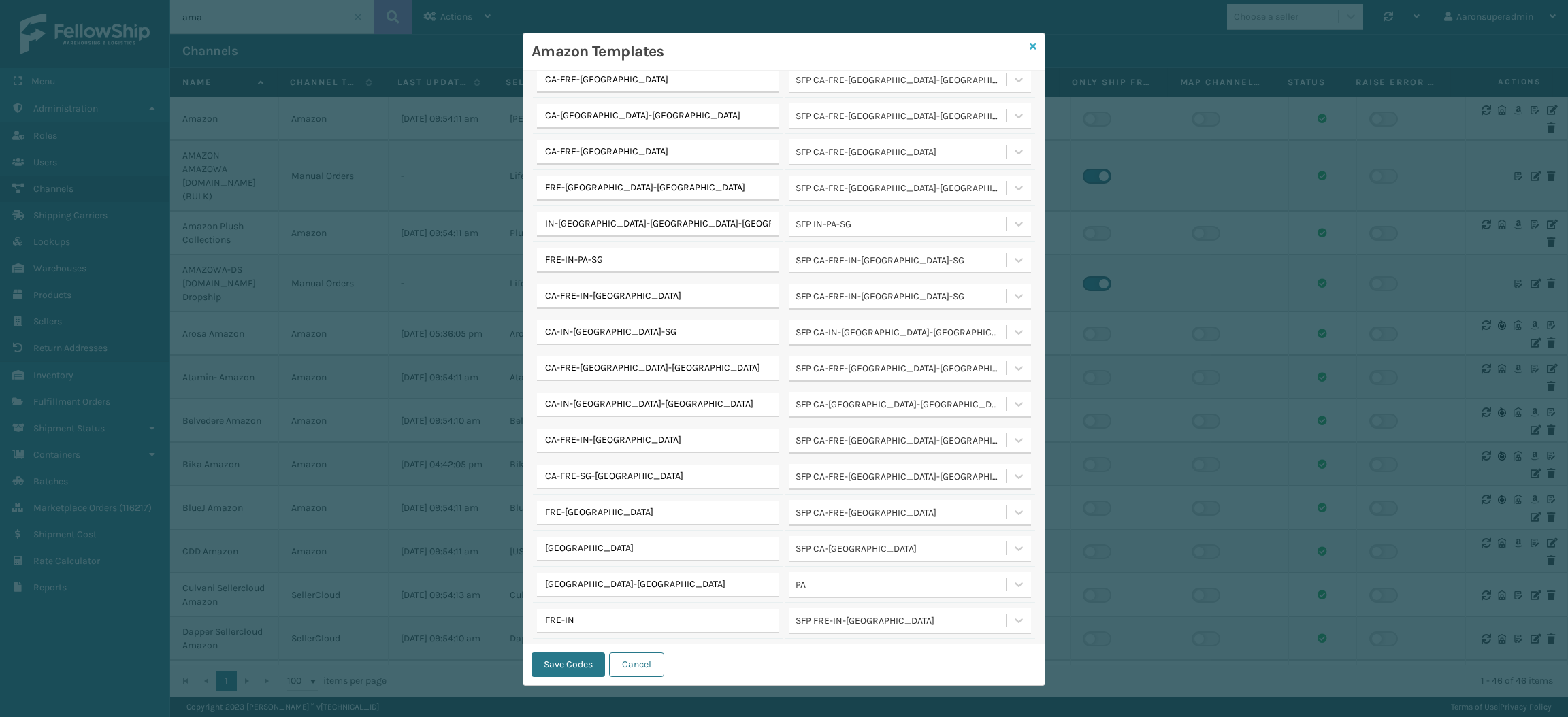
click at [1029, 50] on icon at bounding box center [1033, 46] width 7 height 10
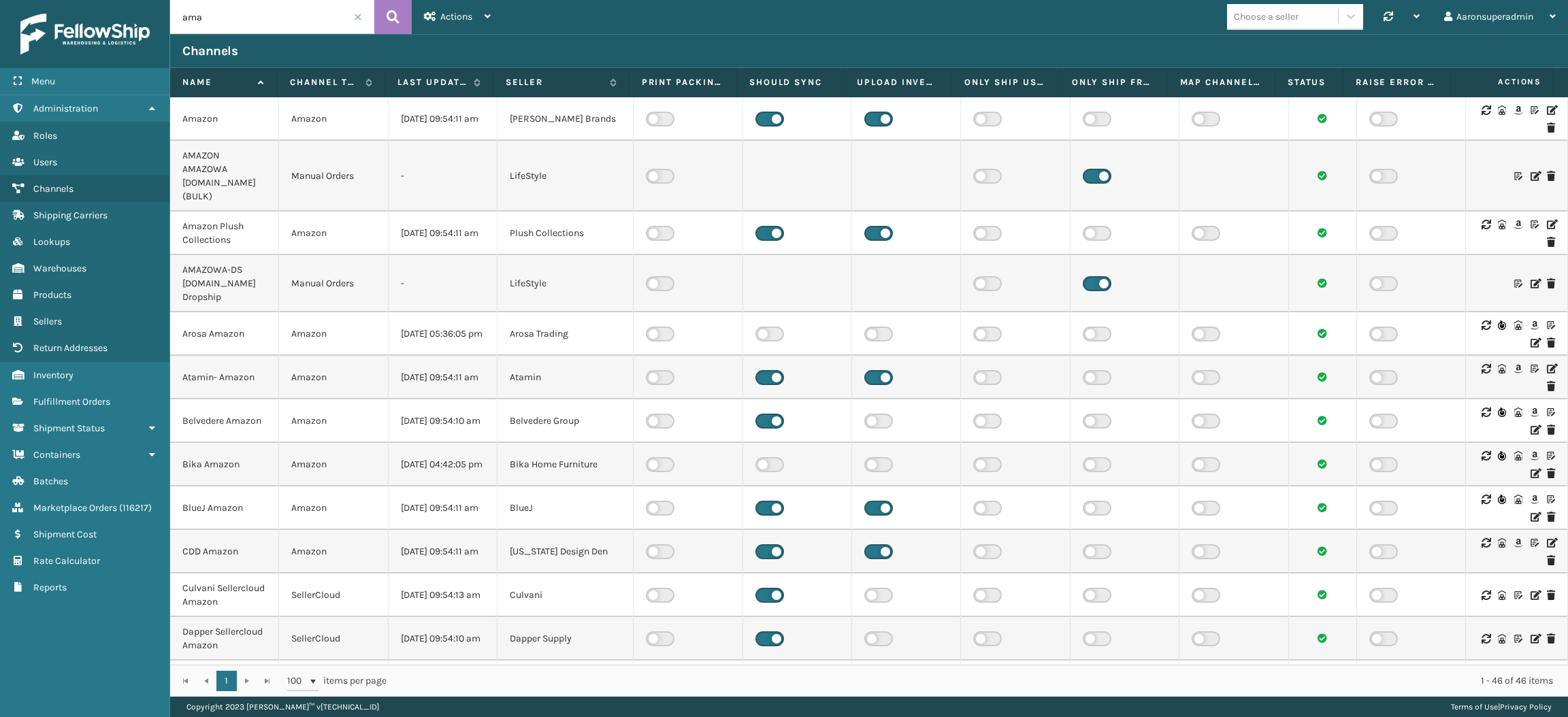
click at [1498, 110] on icon at bounding box center [1502, 110] width 8 height 10
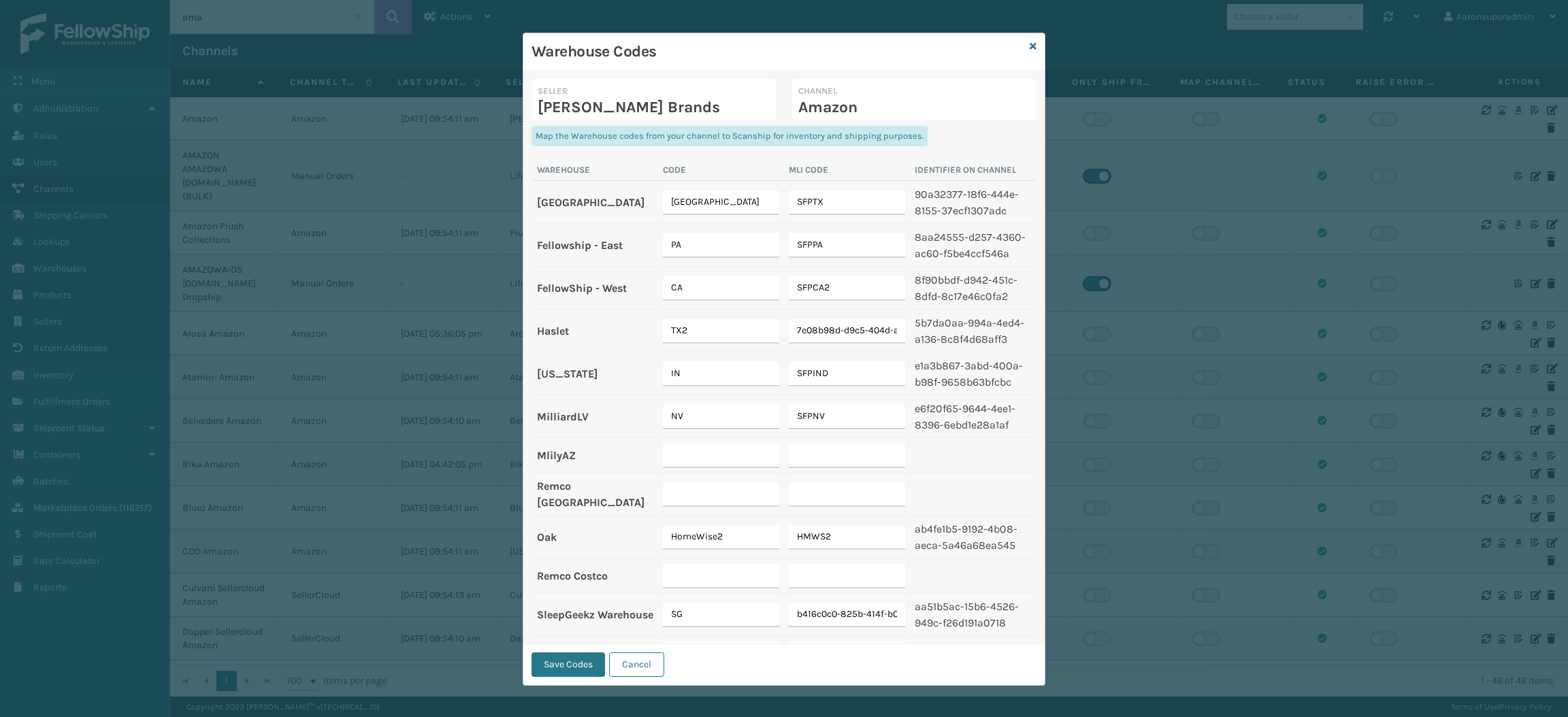
scroll to position [167, 0]
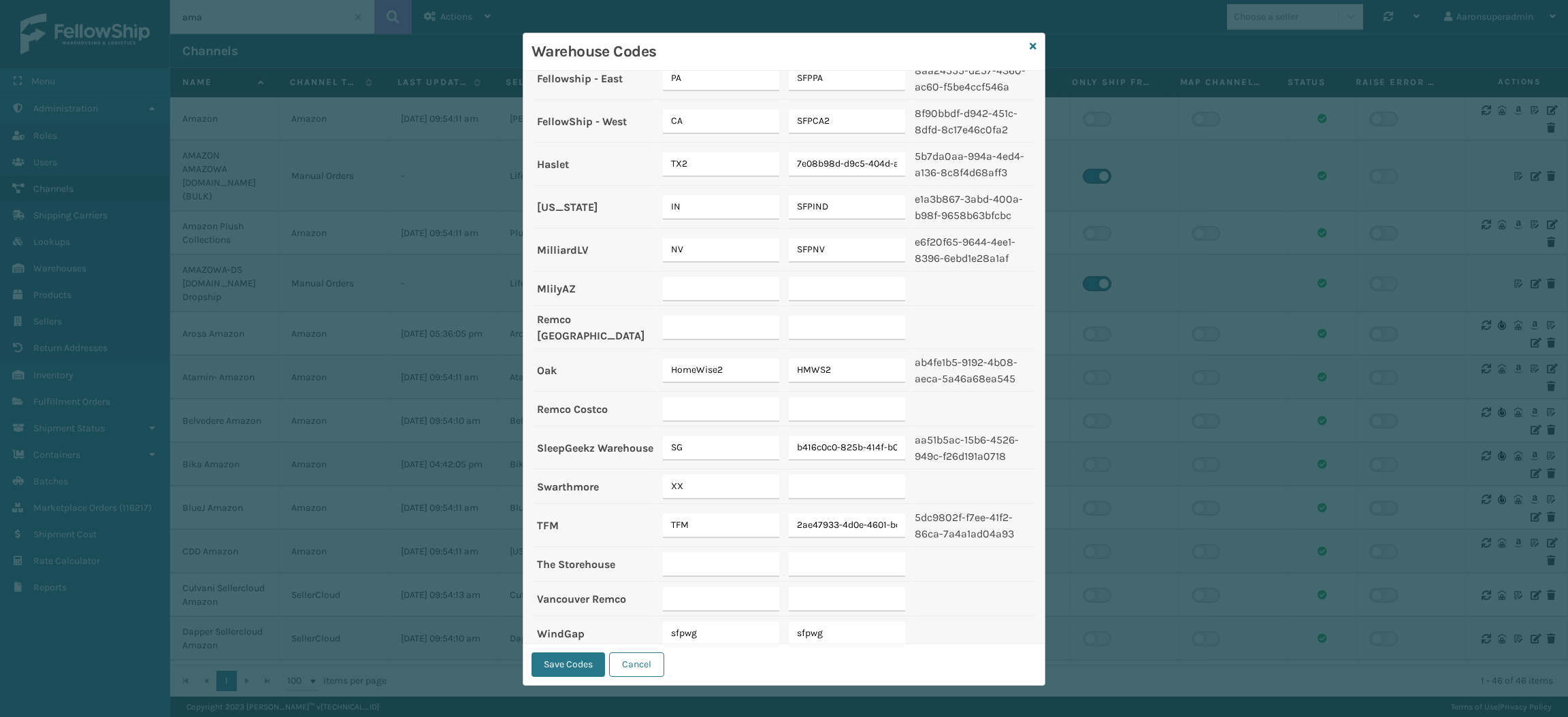
click at [817, 622] on input "sfpwg" at bounding box center [847, 634] width 117 height 25
type input "SFPWG"
click at [719, 622] on input "sfpwg" at bounding box center [721, 634] width 117 height 25
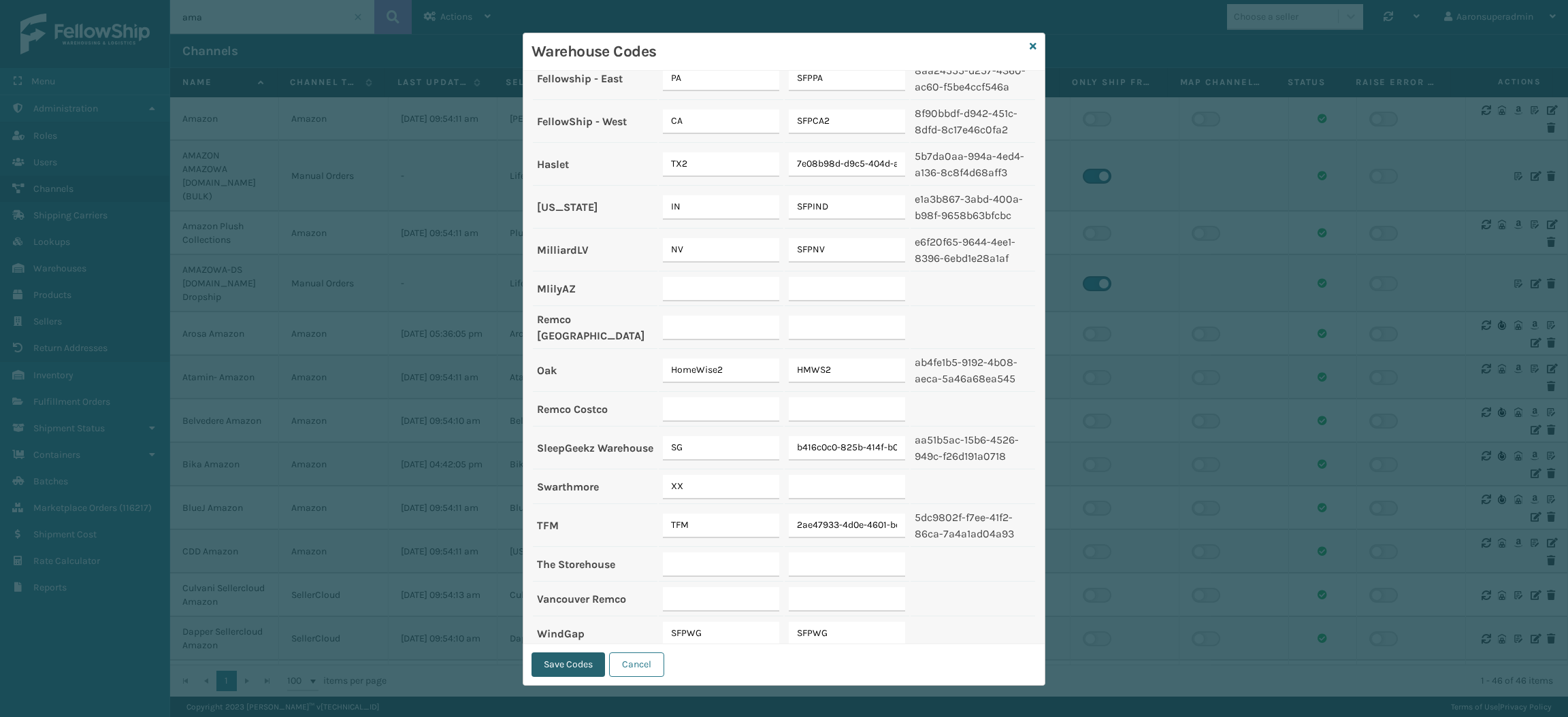
type input "SFPWG"
click at [552, 665] on button "Save Codes" at bounding box center [567, 665] width 73 height 25
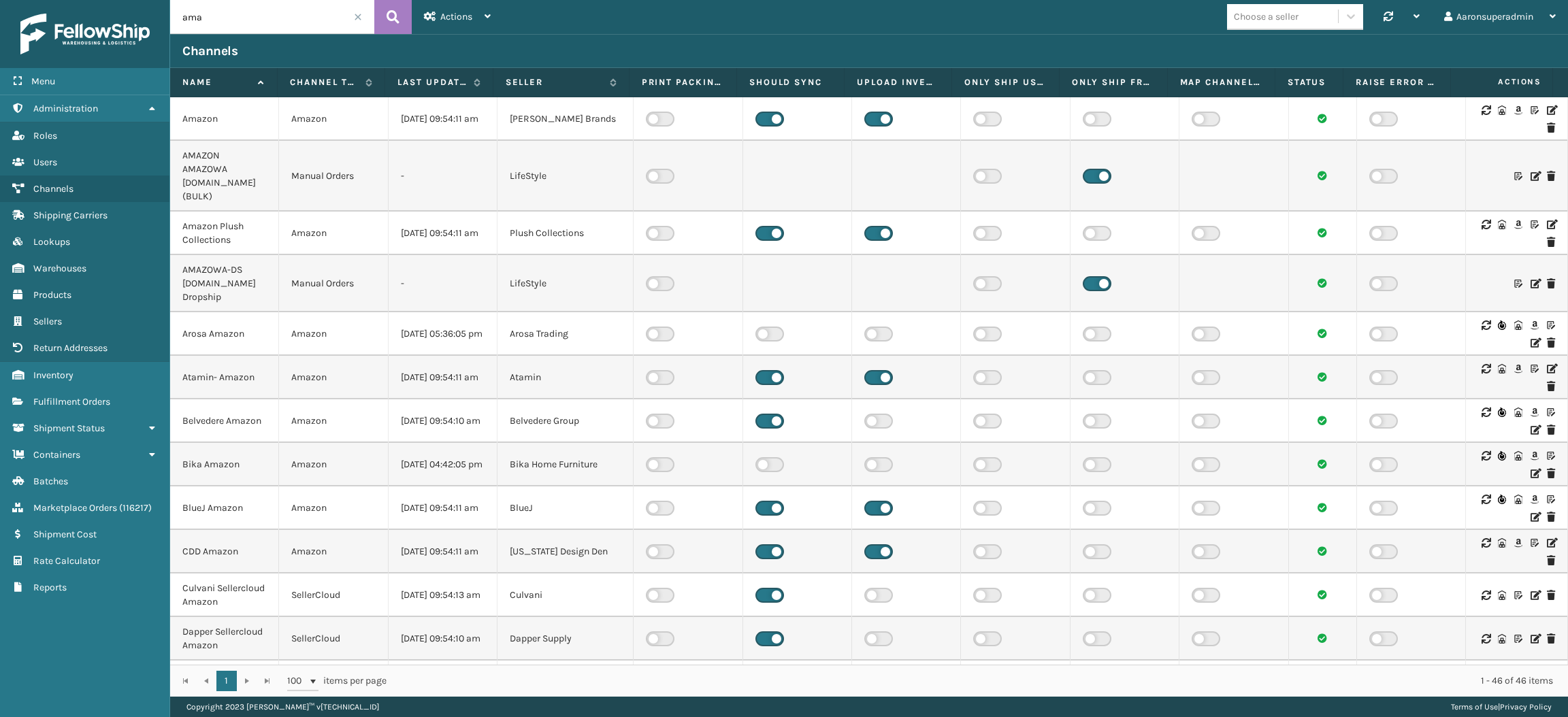
click at [1498, 112] on icon at bounding box center [1502, 110] width 8 height 10
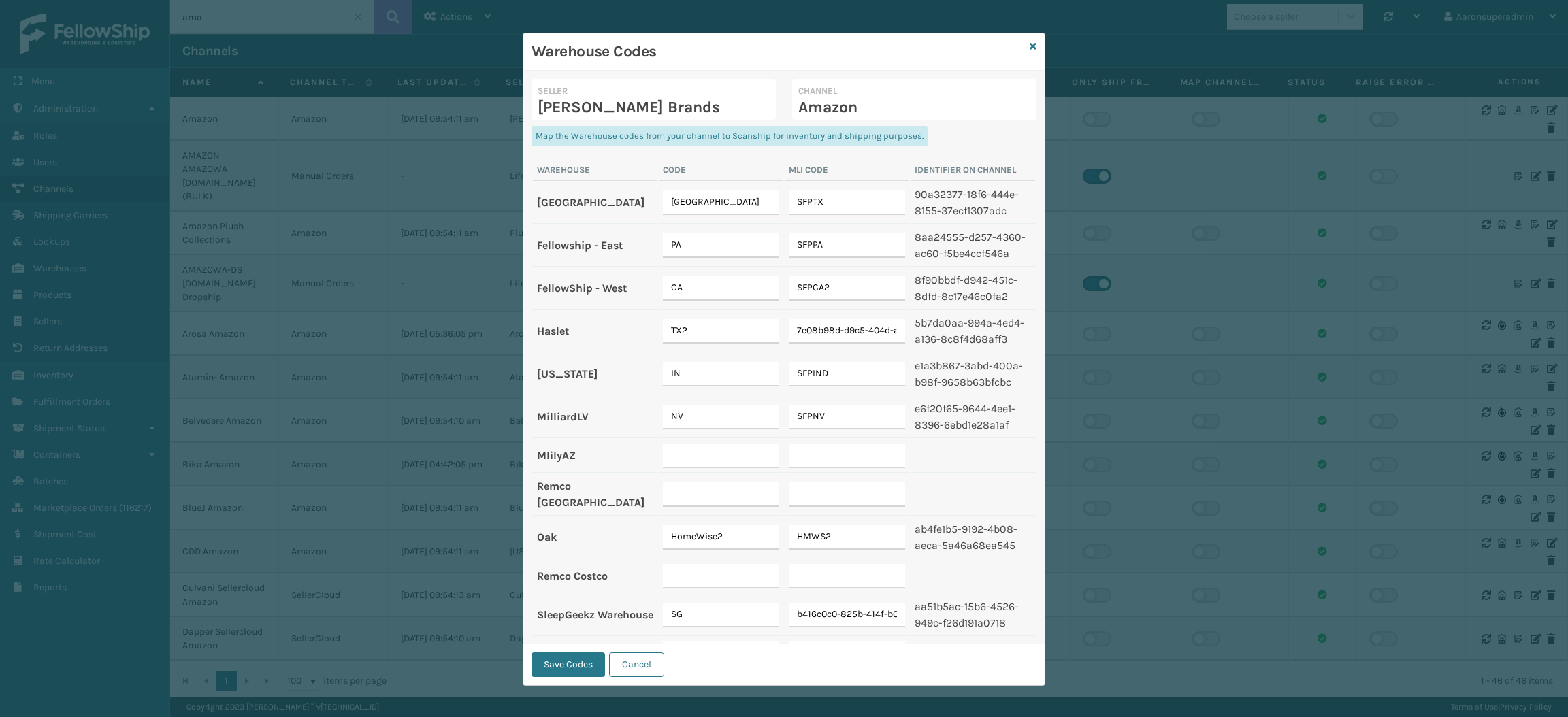
scroll to position [176, 0]
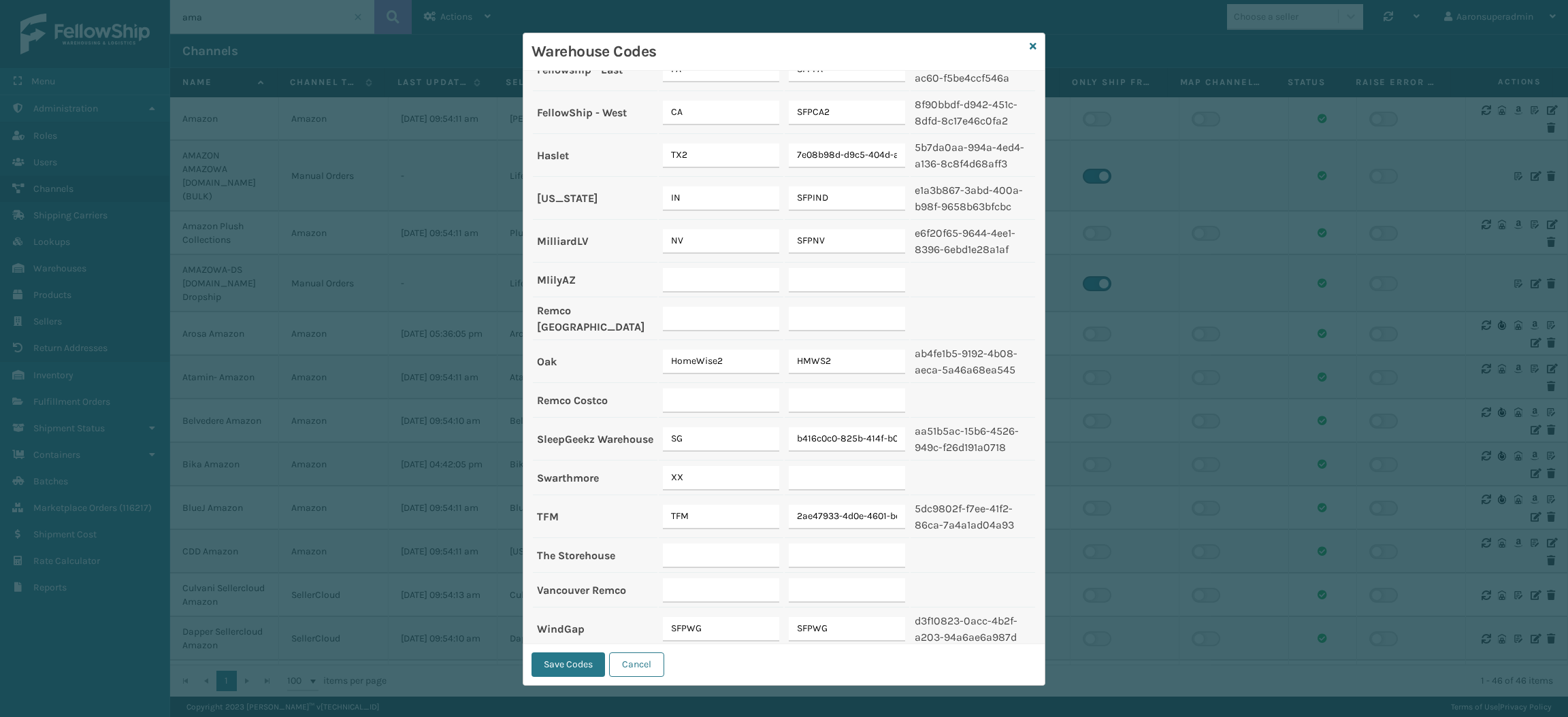
click at [1031, 46] on div "Warehouse Codes" at bounding box center [784, 52] width 522 height 38
click at [1029, 47] on icon at bounding box center [1033, 46] width 7 height 10
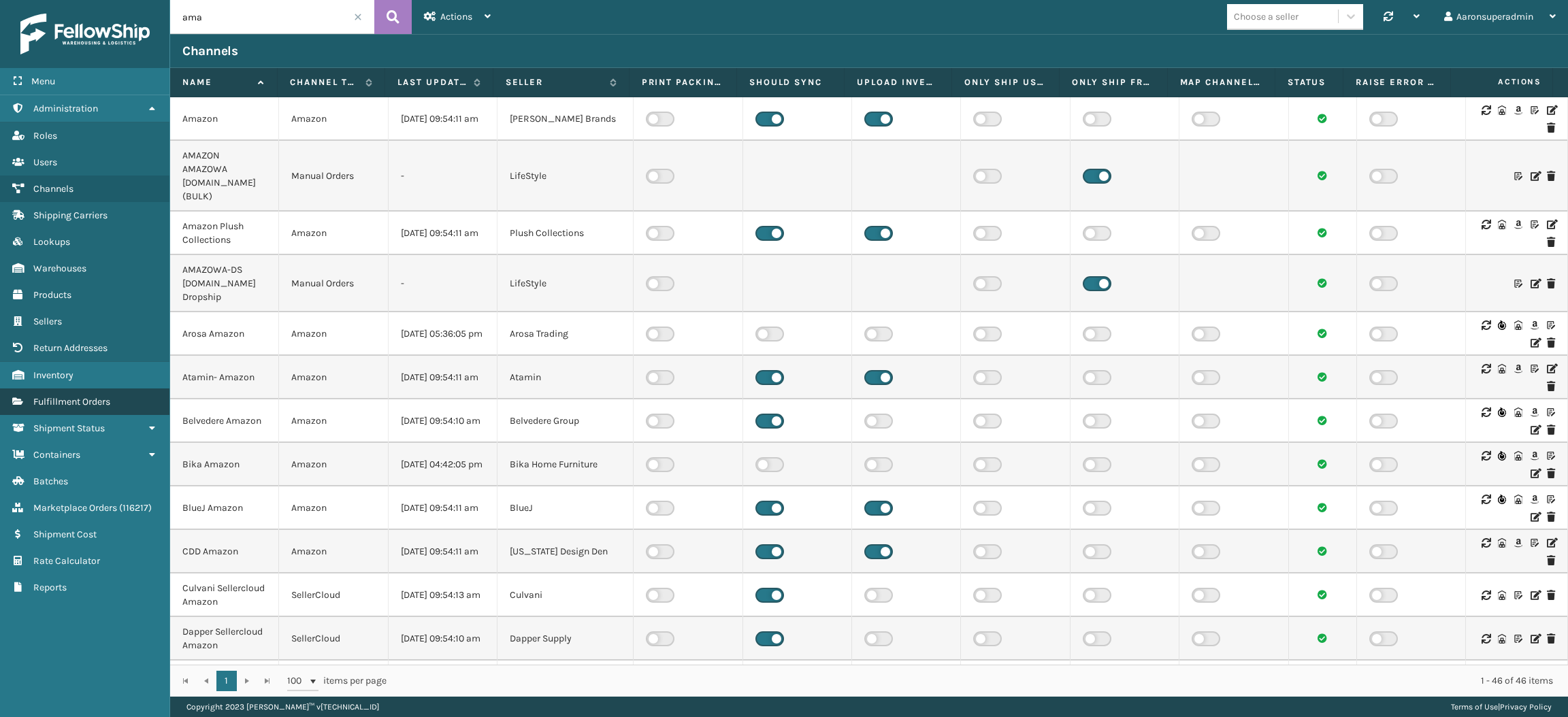
click at [128, 393] on link "Fulfillment Orders" at bounding box center [84, 401] width 169 height 27
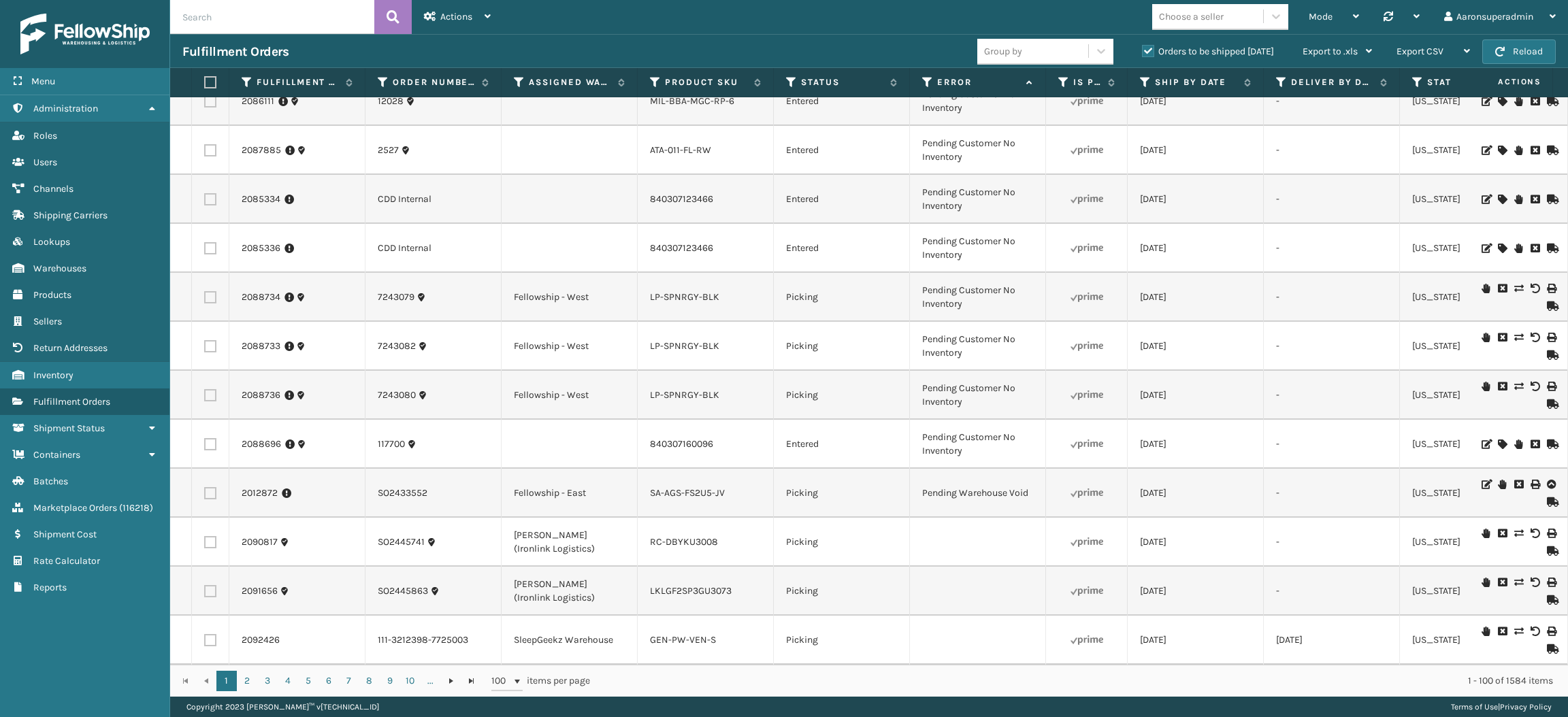
scroll to position [3549, 0]
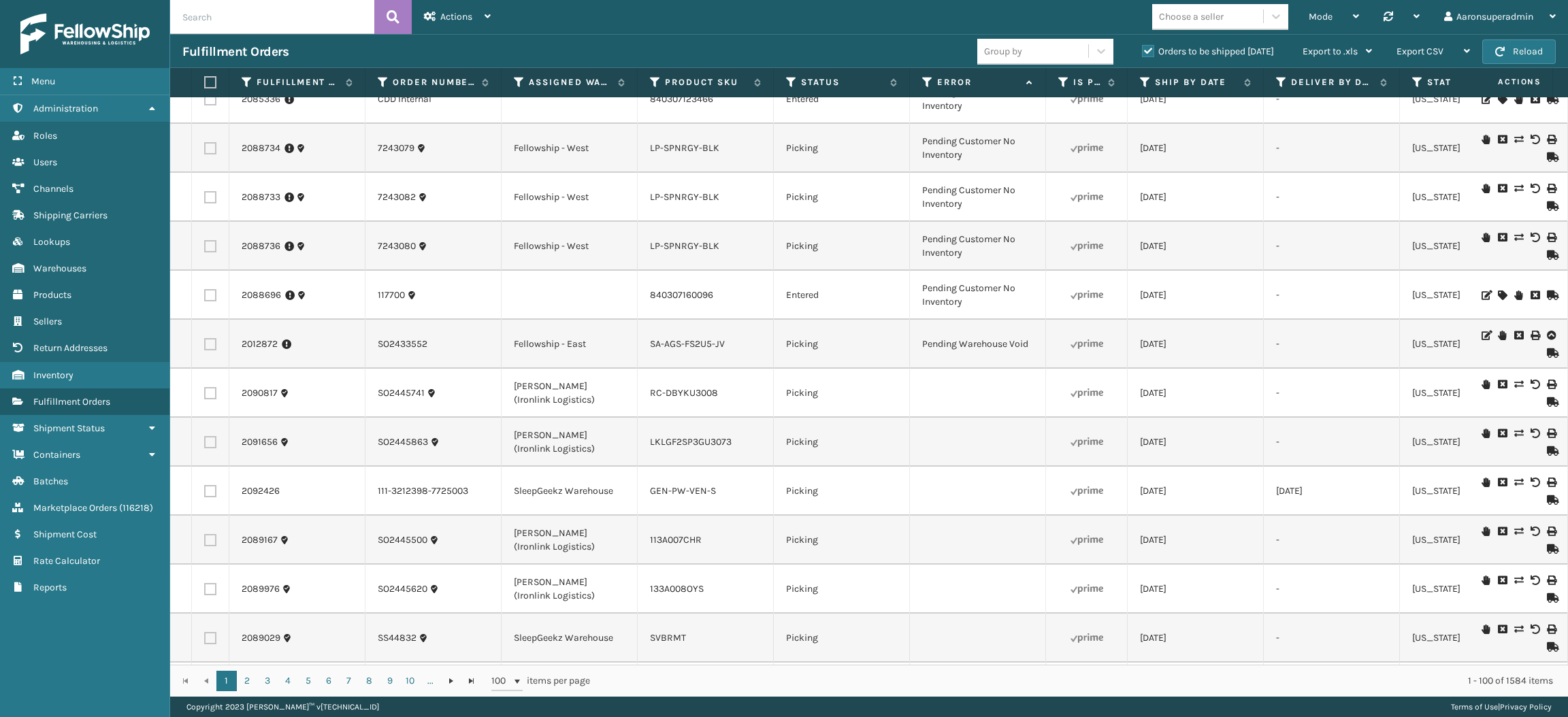
click at [716, 460] on td "LKLGF2SP3GU3073" at bounding box center [705, 442] width 136 height 49
